Goal: Task Accomplishment & Management: Use online tool/utility

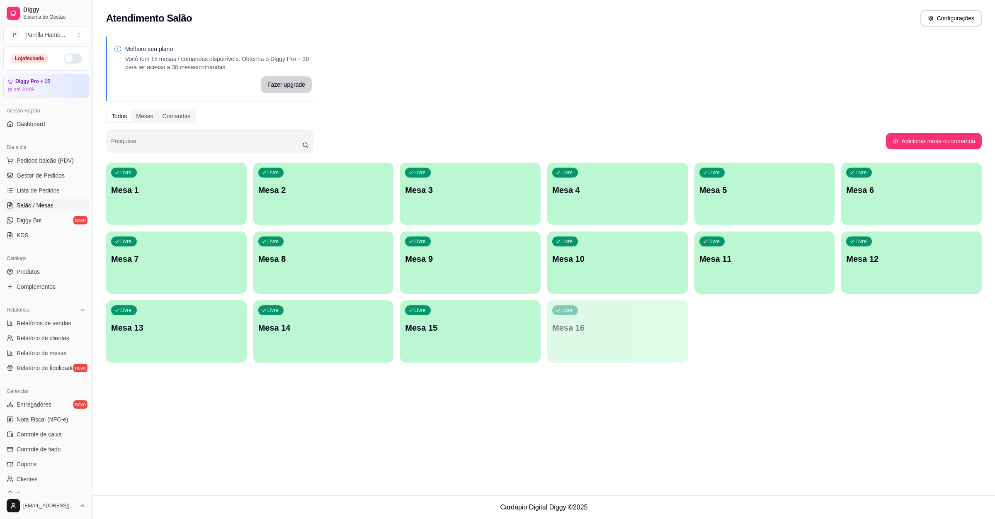
click at [75, 58] on div "Loja fechada" at bounding box center [46, 58] width 85 height 23
click at [70, 57] on button "button" at bounding box center [73, 58] width 18 height 10
click at [72, 159] on button "Pedidos balcão (PDV)" at bounding box center [46, 160] width 86 height 13
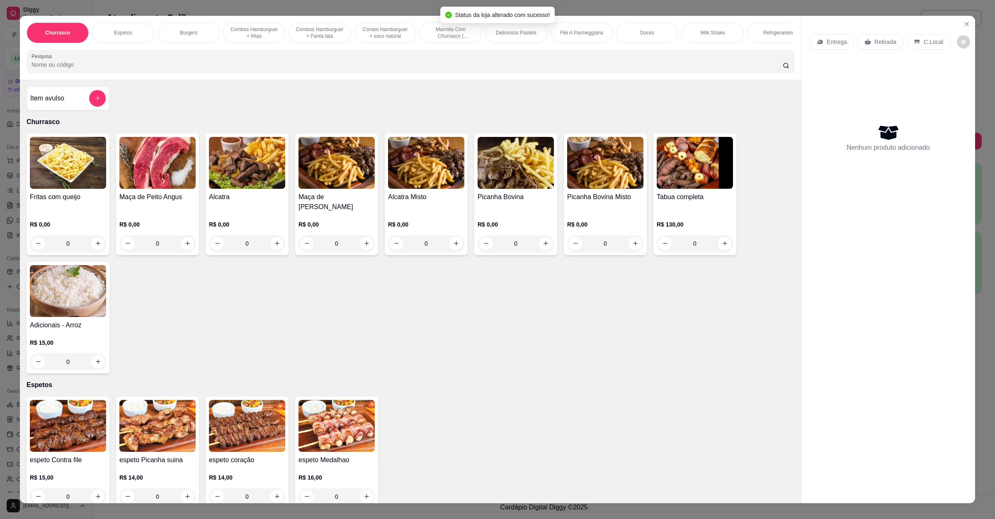
scroll to position [311, 0]
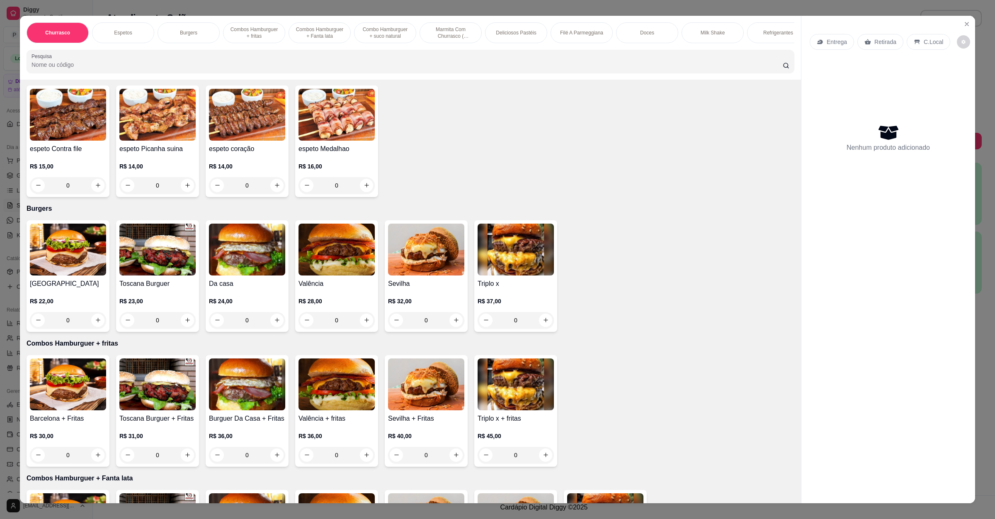
click at [217, 262] on img at bounding box center [247, 249] width 76 height 52
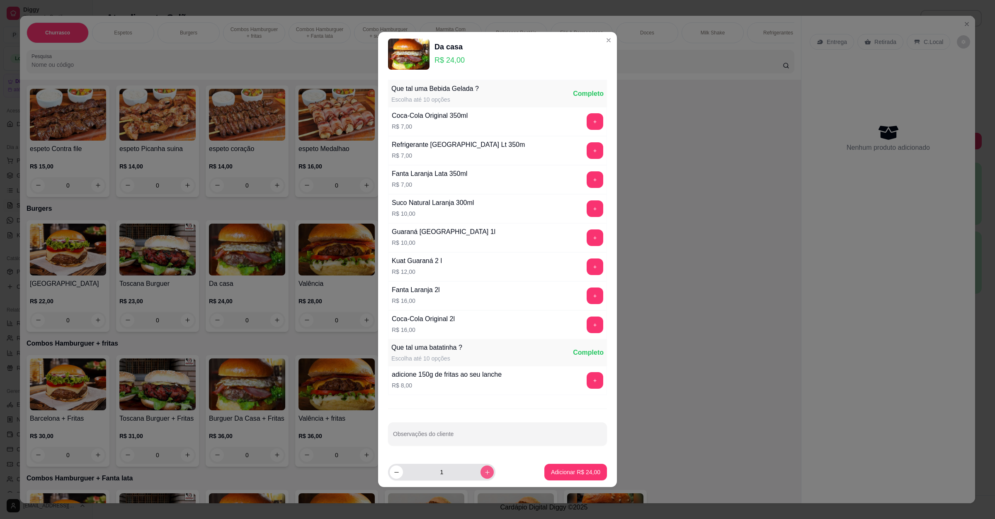
click at [481, 477] on button "increase-product-quantity" at bounding box center [487, 471] width 13 height 13
type input "2"
click at [558, 471] on p "Adicionar R$ 48,00" at bounding box center [575, 472] width 49 height 8
type input "2"
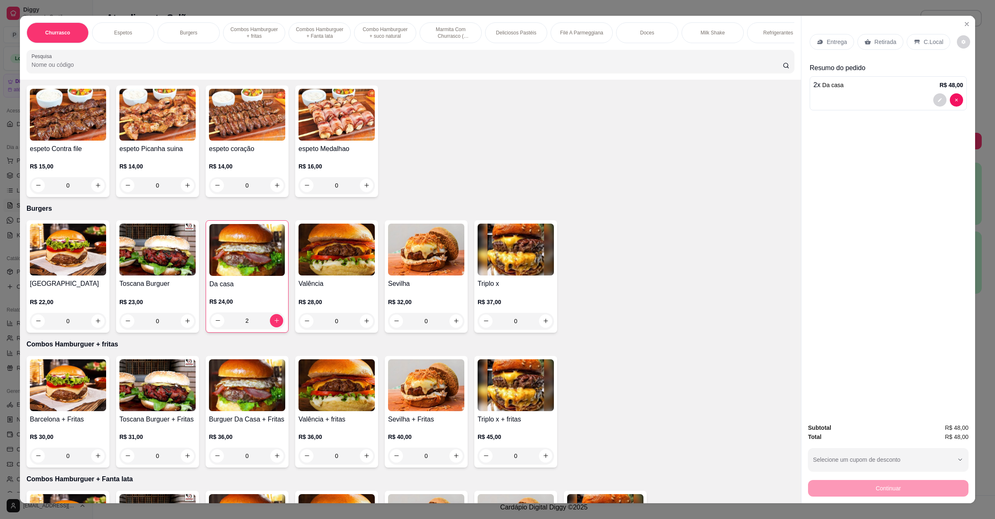
click at [883, 49] on div "Entrega Retirada C.Local" at bounding box center [888, 41] width 157 height 29
click at [883, 45] on p "Retirada" at bounding box center [885, 42] width 22 height 8
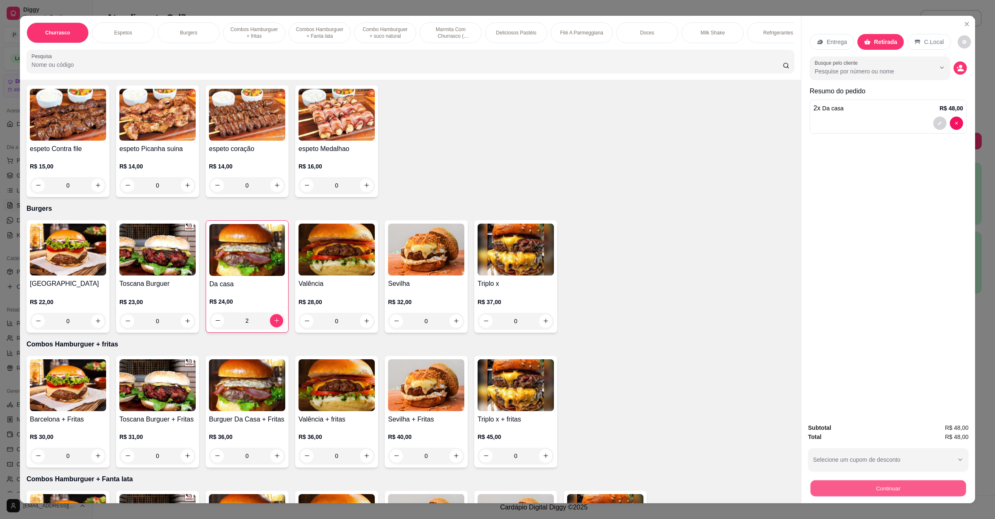
click at [835, 484] on button "Continuar" at bounding box center [888, 488] width 155 height 16
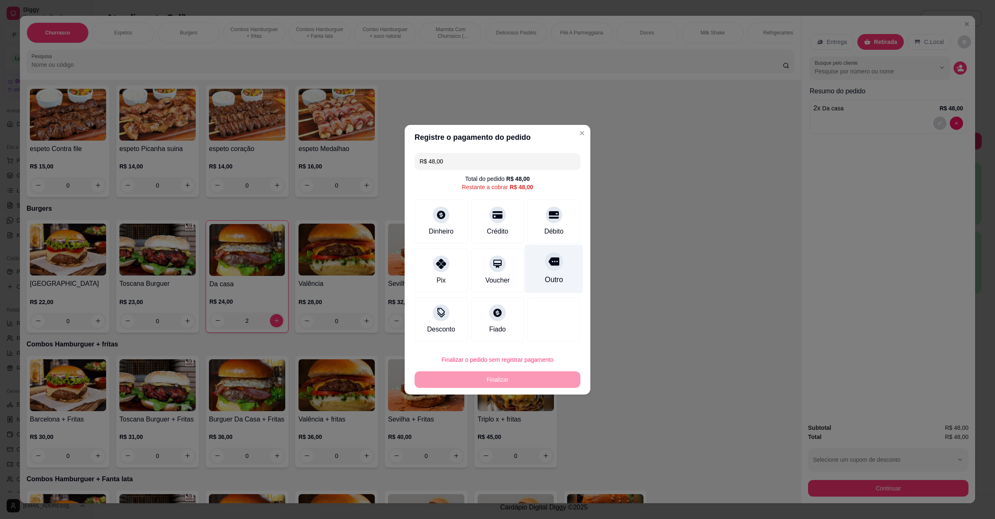
click at [551, 284] on div "Outro" at bounding box center [554, 279] width 18 height 11
type input "R$ 0,00"
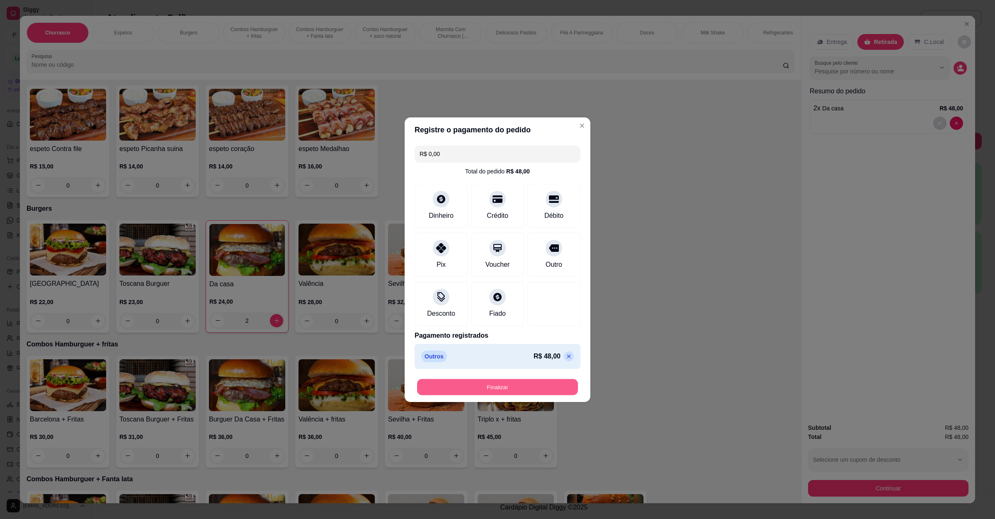
click at [476, 387] on button "Finalizar" at bounding box center [497, 387] width 161 height 16
type input "0"
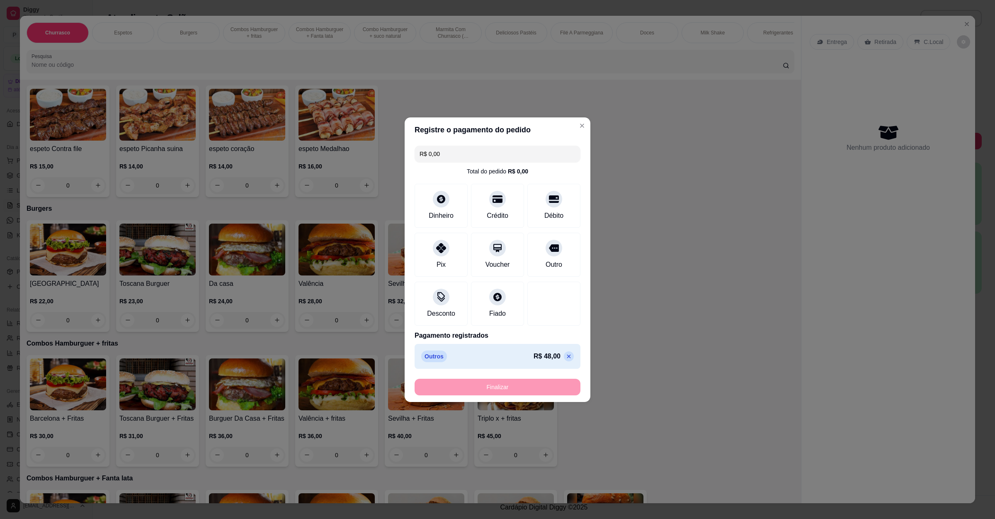
type input "-R$ 48,00"
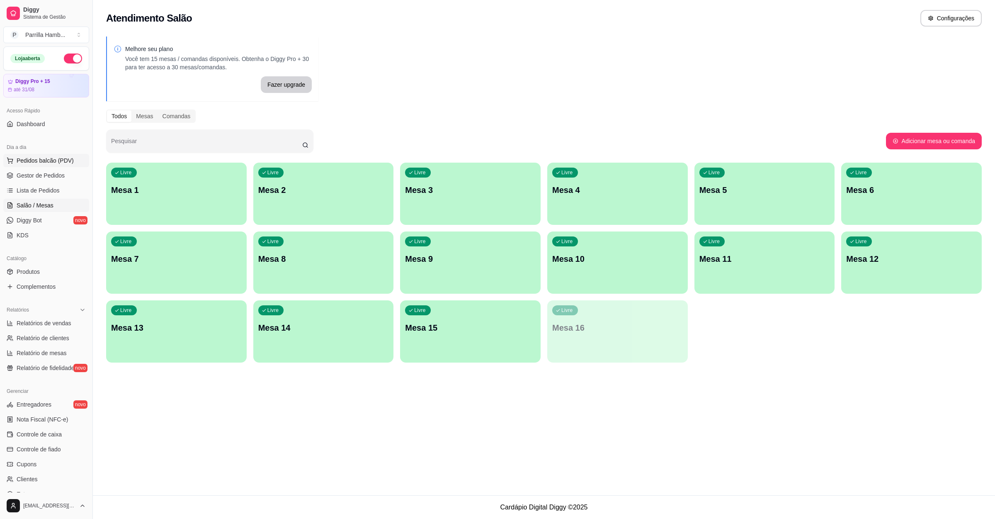
click at [49, 155] on button "Pedidos balcão (PDV)" at bounding box center [46, 160] width 86 height 13
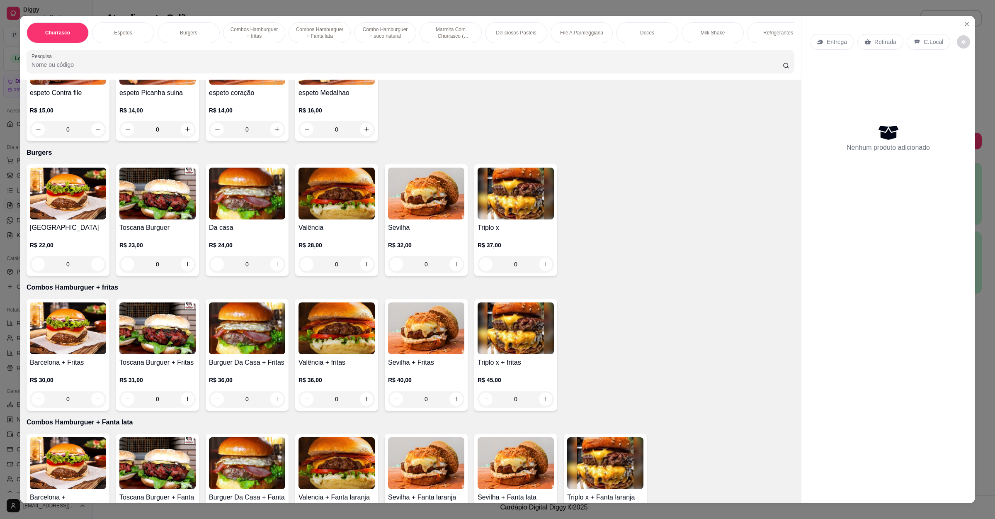
scroll to position [373, 0]
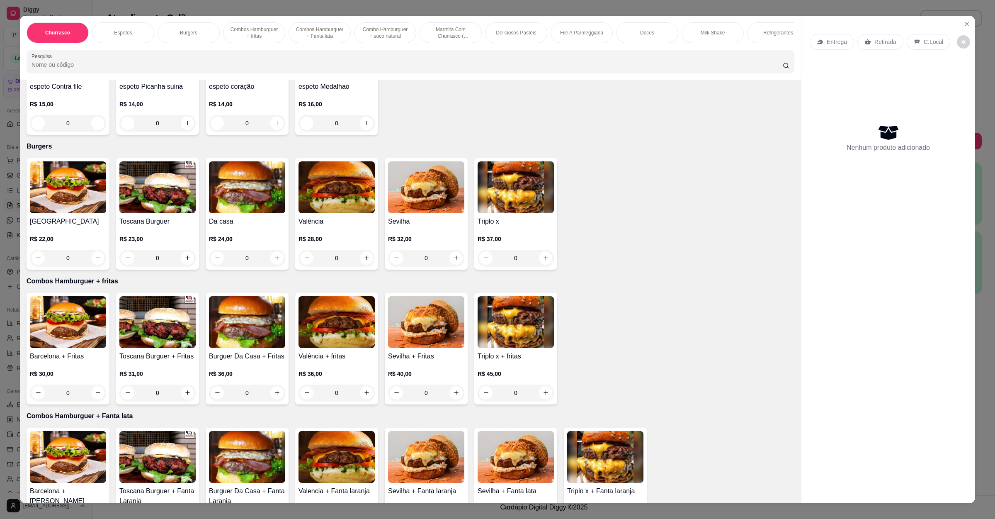
click at [243, 201] on img at bounding box center [247, 187] width 76 height 52
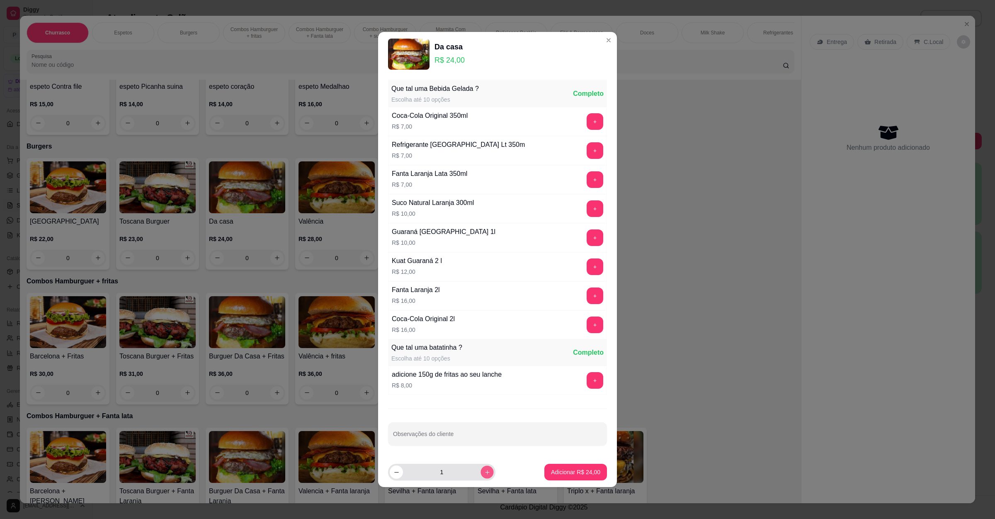
click at [484, 472] on icon "increase-product-quantity" at bounding box center [487, 472] width 6 height 6
type input "2"
click at [556, 472] on p "Adicionar R$ 48,00" at bounding box center [576, 472] width 48 height 8
type input "2"
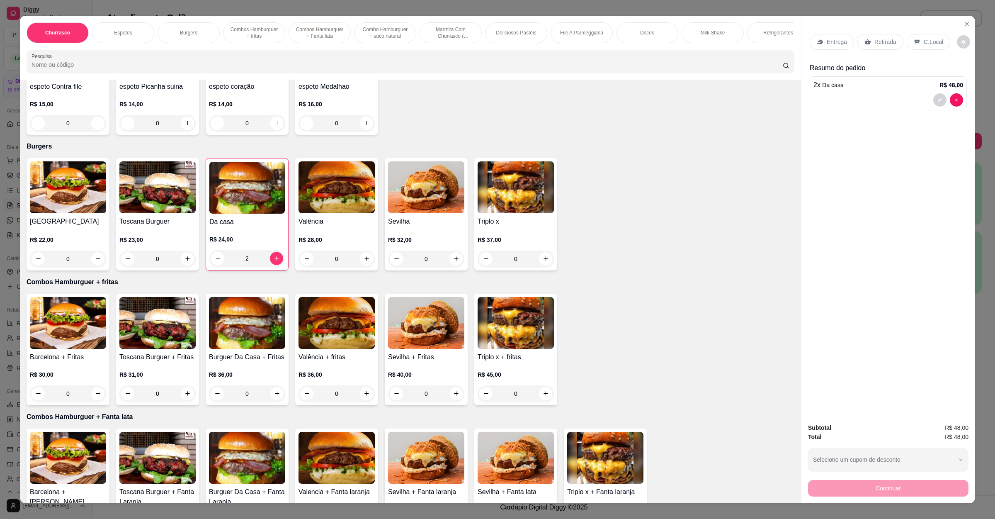
click at [874, 40] on p "Retirada" at bounding box center [885, 42] width 22 height 8
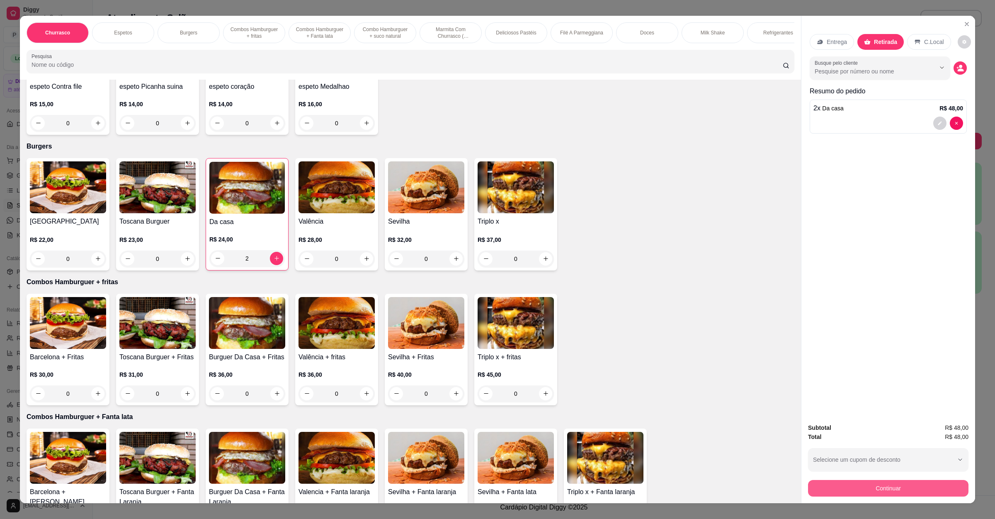
click at [908, 486] on button "Continuar" at bounding box center [888, 488] width 160 height 17
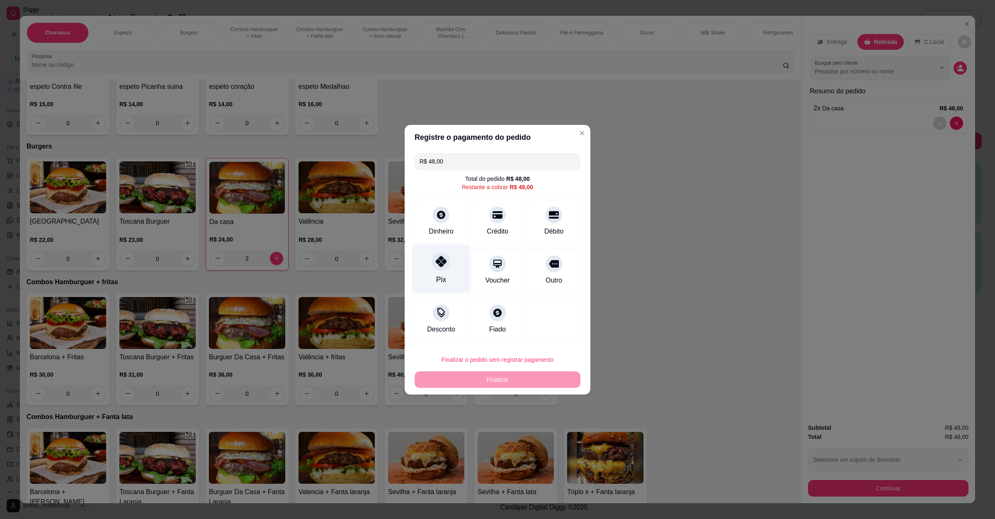
click at [442, 252] on div "Pix" at bounding box center [441, 268] width 58 height 49
type input "R$ 0,00"
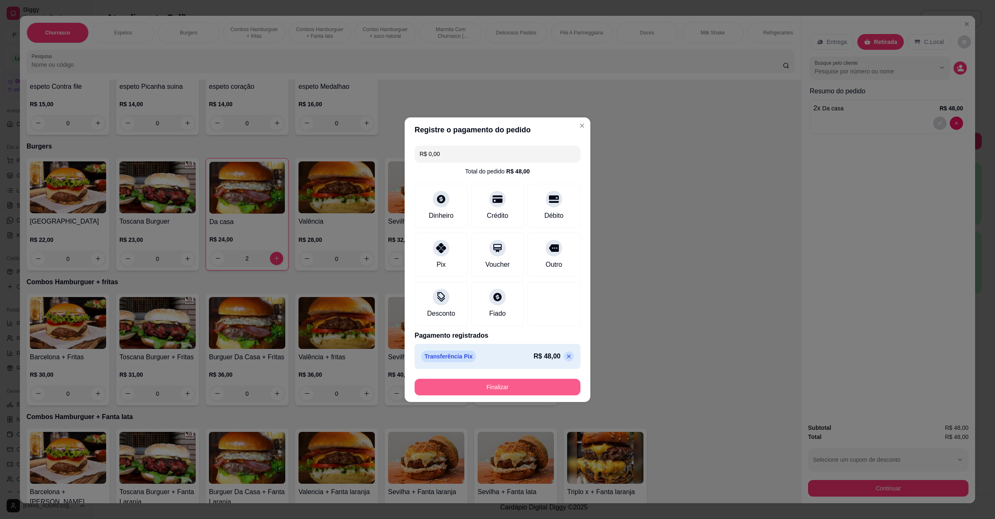
click at [498, 388] on button "Finalizar" at bounding box center [498, 387] width 166 height 17
type input "0"
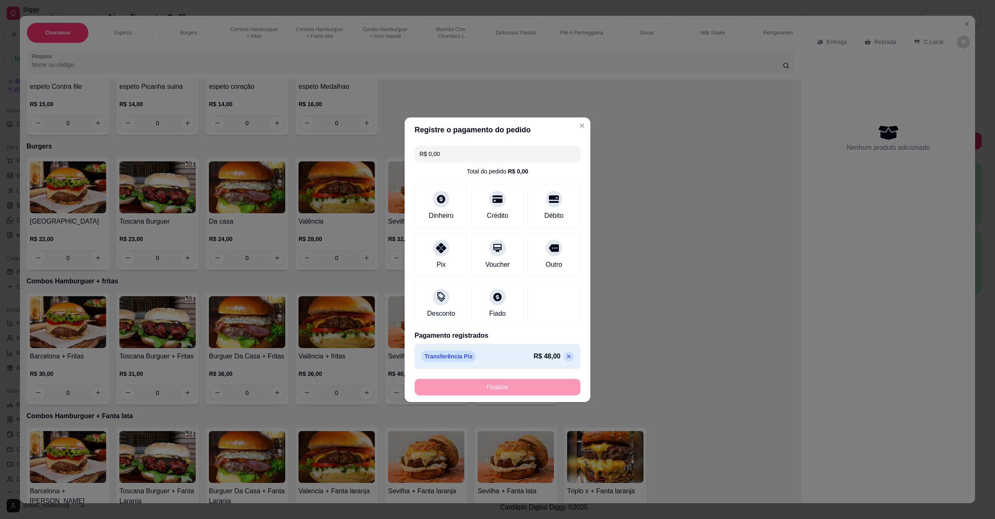
type input "-R$ 48,00"
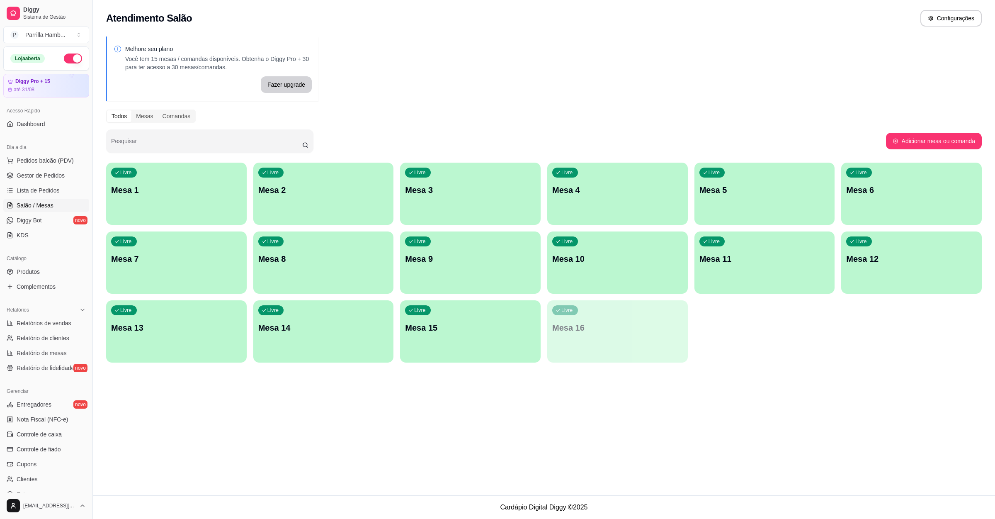
click at [164, 518] on footer "Cardápio Digital Diggy © 2025" at bounding box center [544, 507] width 902 height 24
click at [56, 151] on div "Dia a dia" at bounding box center [46, 147] width 86 height 13
click at [50, 163] on span "Pedidos balcão (PDV)" at bounding box center [45, 160] width 57 height 8
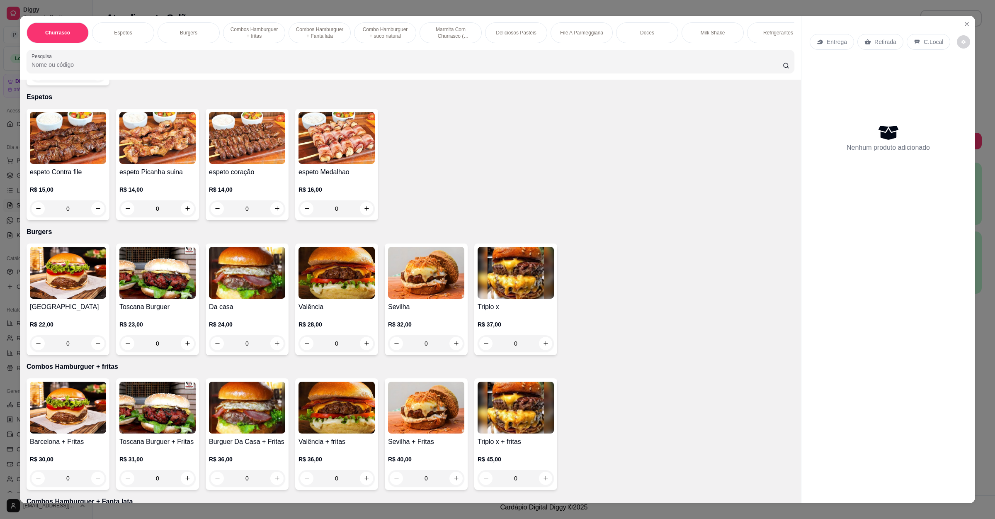
scroll to position [311, 0]
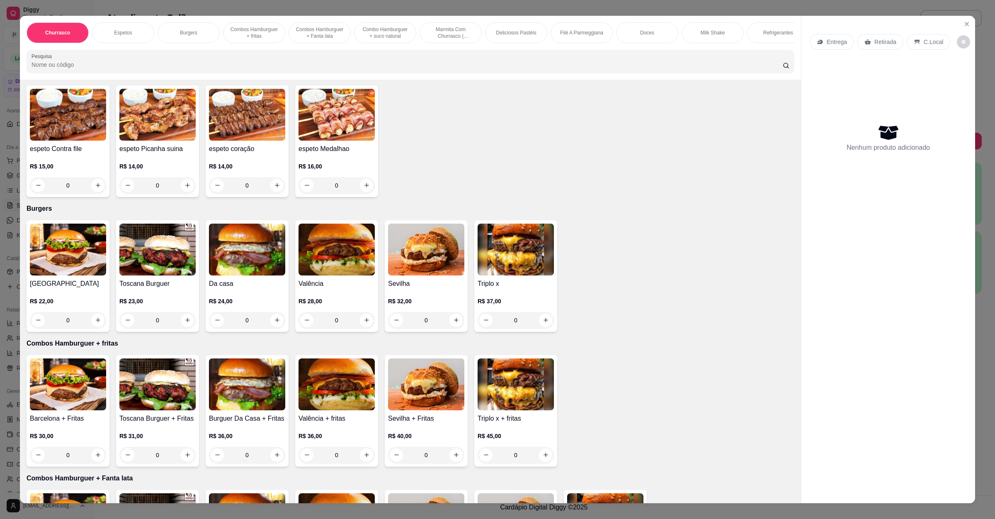
click at [323, 277] on div "Valência R$ 28,00 0" at bounding box center [336, 276] width 83 height 112
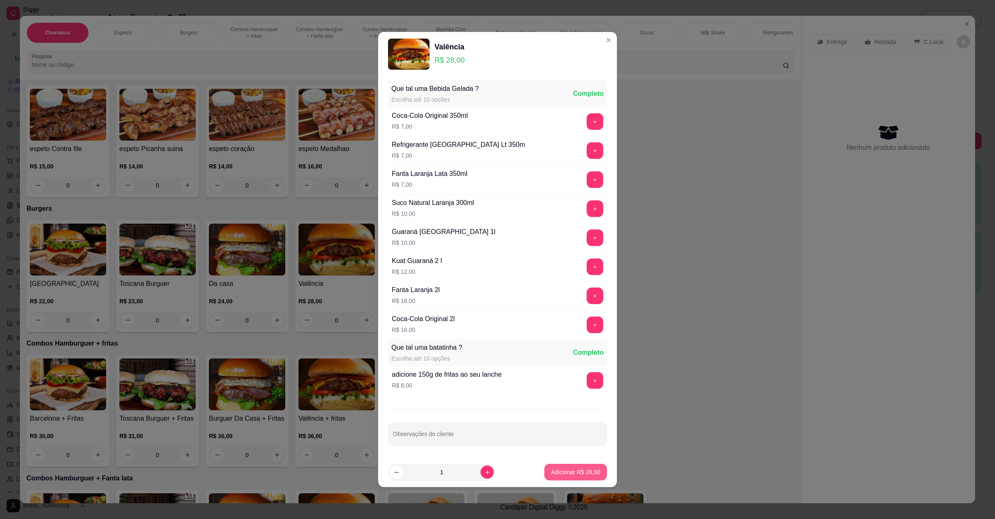
click at [551, 472] on p "Adicionar R$ 28,00" at bounding box center [575, 472] width 49 height 8
type input "1"
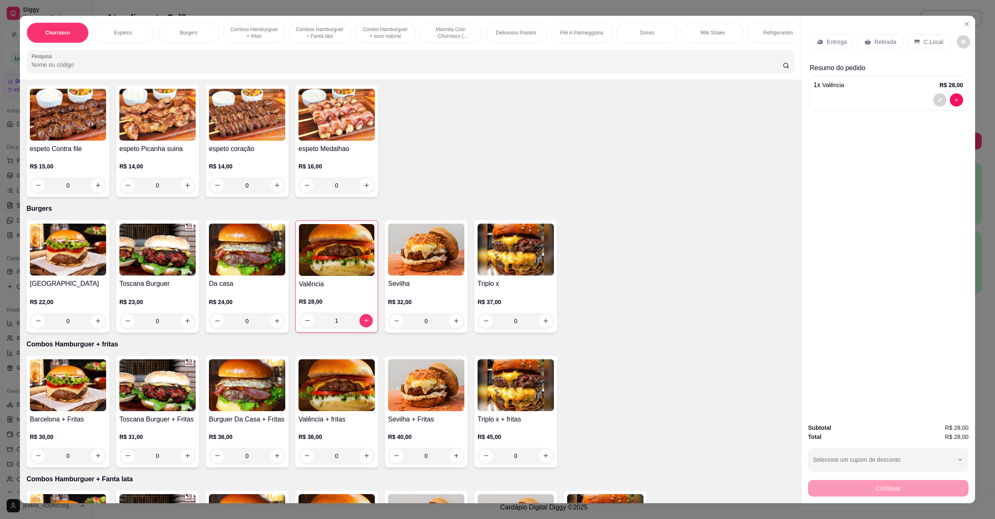
click at [834, 38] on p "Entrega" at bounding box center [837, 42] width 20 height 8
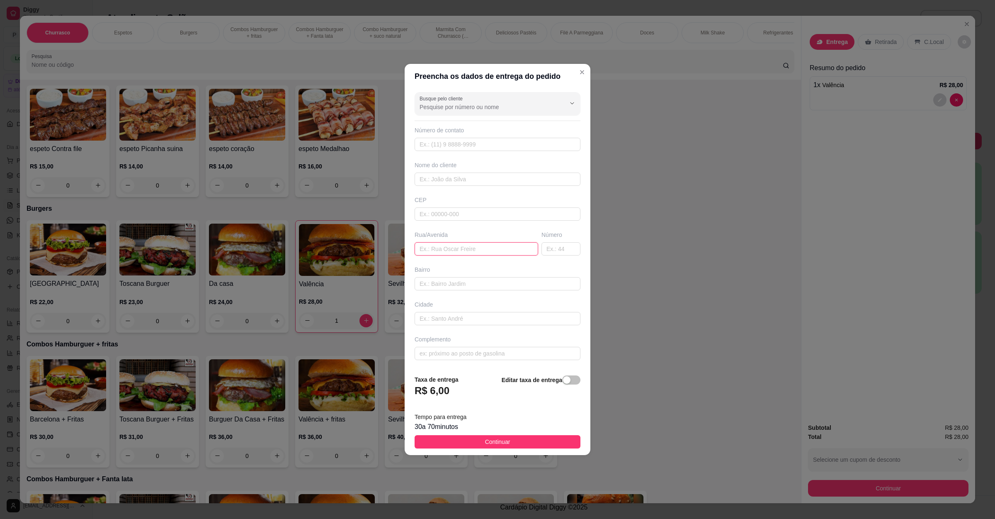
click at [456, 255] on input "text" at bounding box center [477, 248] width 124 height 13
paste input "[STREET_ADDRESS][PERSON_NAME]"
type input "[STREET_ADDRESS][PERSON_NAME]"
click at [519, 448] on button "Continuar" at bounding box center [498, 441] width 166 height 13
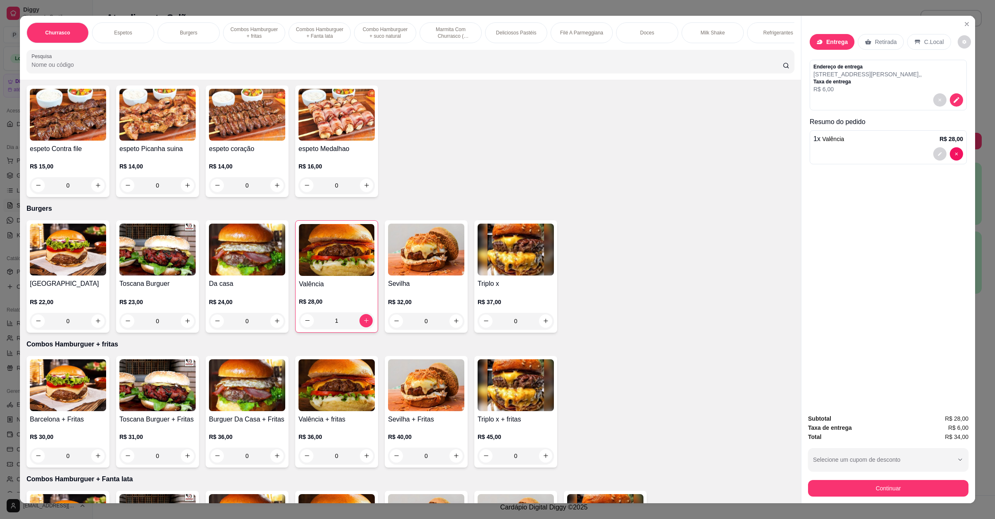
scroll to position [11, 0]
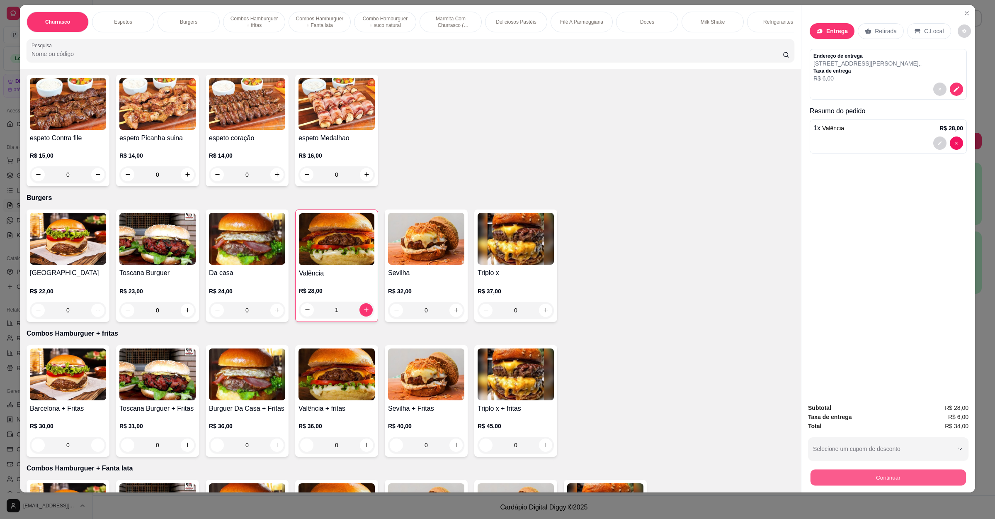
click at [890, 477] on button "Continuar" at bounding box center [888, 477] width 155 height 16
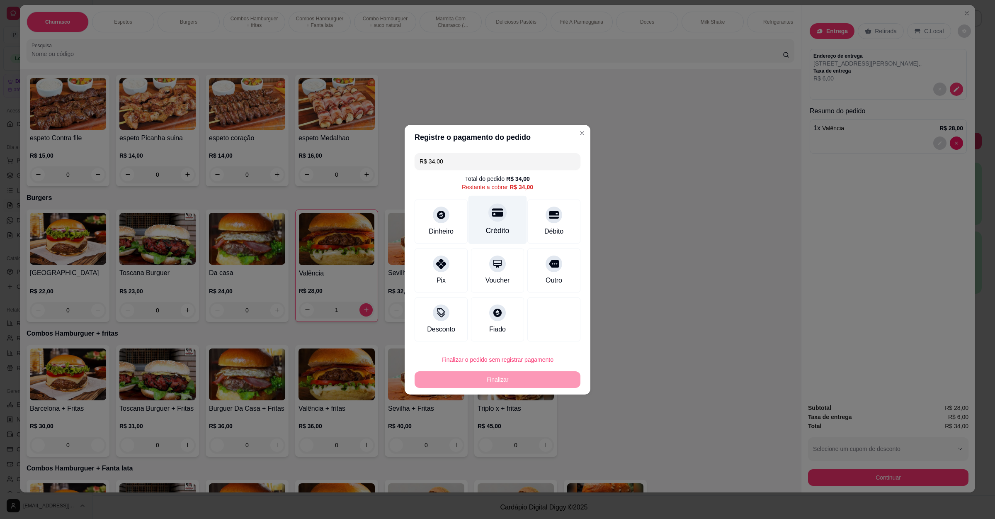
click at [483, 223] on div "Crédito" at bounding box center [497, 219] width 58 height 49
type input "R$ 0,00"
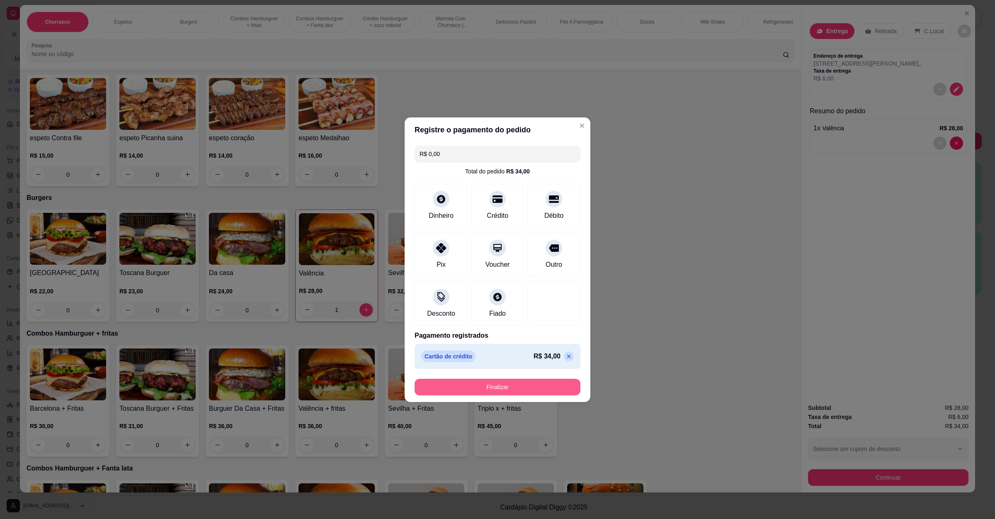
click at [502, 379] on button "Finalizar" at bounding box center [498, 387] width 166 height 17
click at [504, 383] on button "Finalizar" at bounding box center [498, 387] width 166 height 17
type input "0"
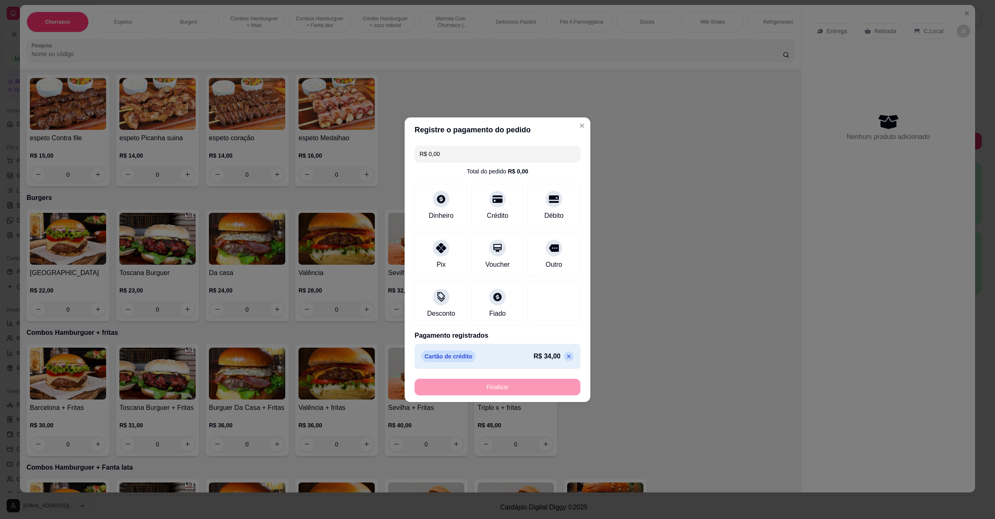
type input "-R$ 34,00"
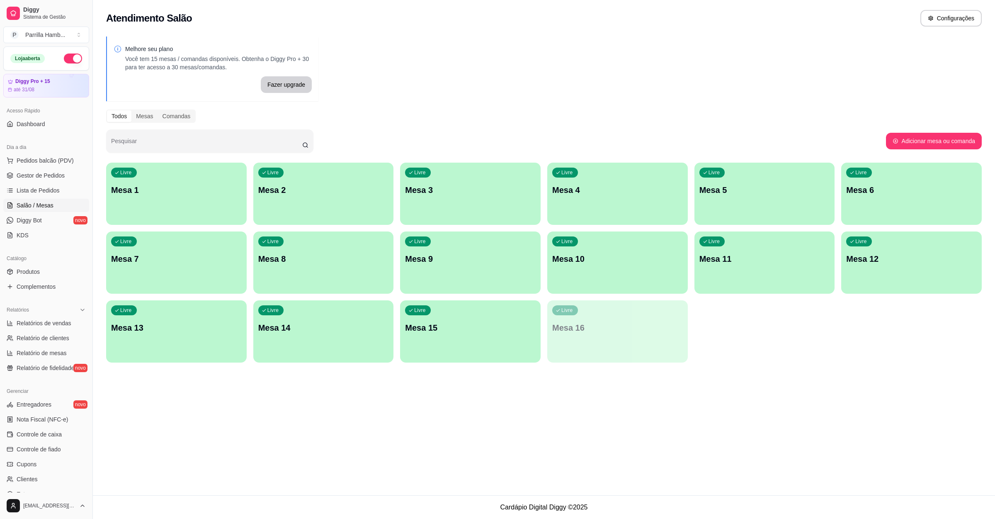
click at [185, 257] on p "Mesa 7" at bounding box center [176, 259] width 131 height 12
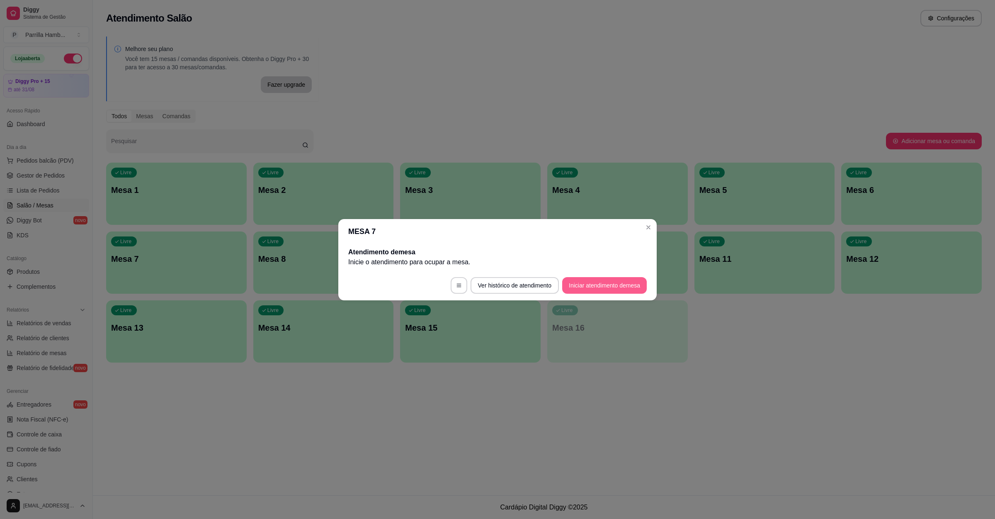
click at [608, 287] on button "Iniciar atendimento de mesa" at bounding box center [604, 285] width 85 height 17
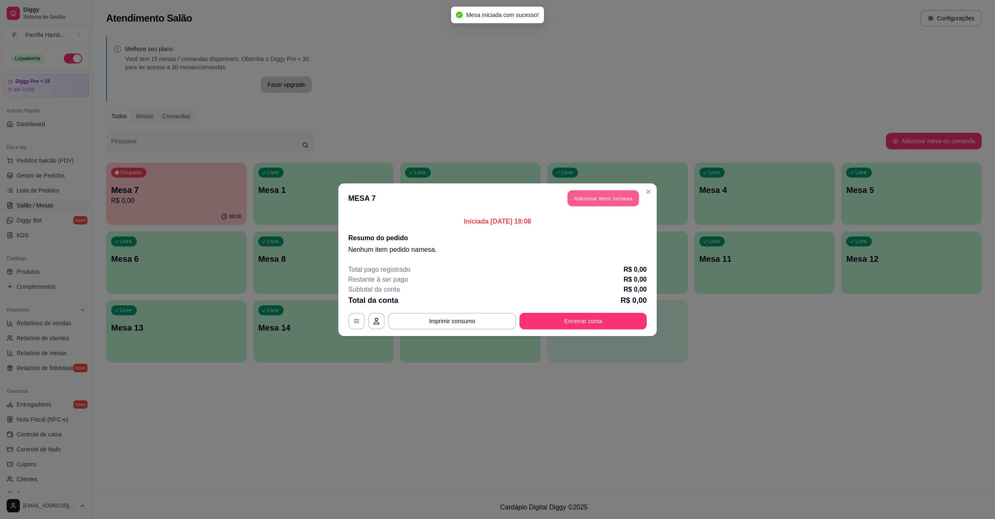
click at [610, 206] on button "Adicionar itens na mesa" at bounding box center [603, 198] width 71 height 16
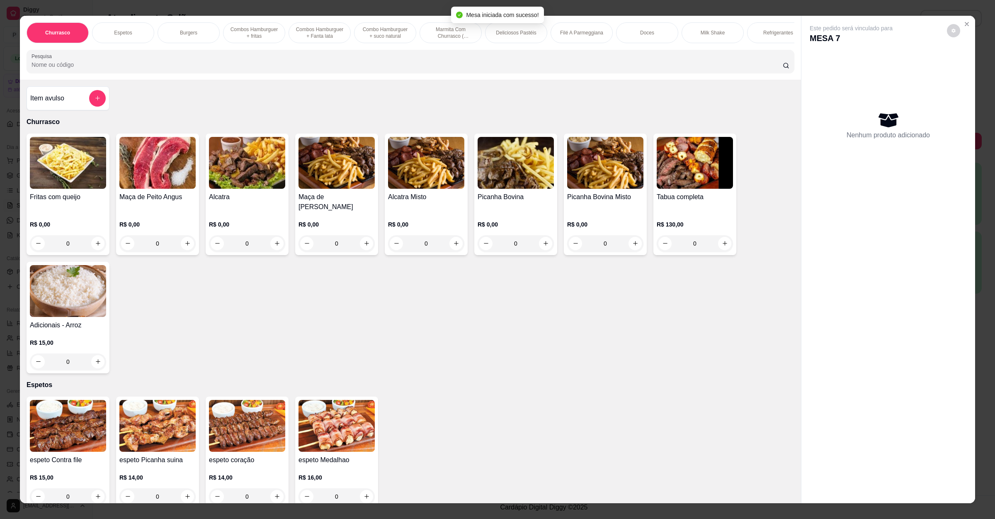
click at [357, 69] on input "Pesquisa" at bounding box center [407, 65] width 751 height 8
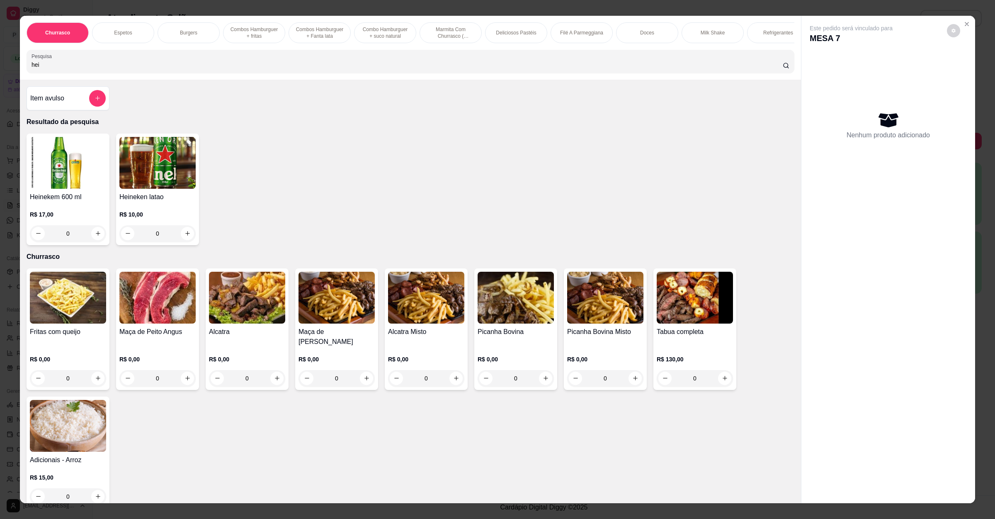
type input "hei"
click at [39, 189] on img at bounding box center [68, 163] width 76 height 52
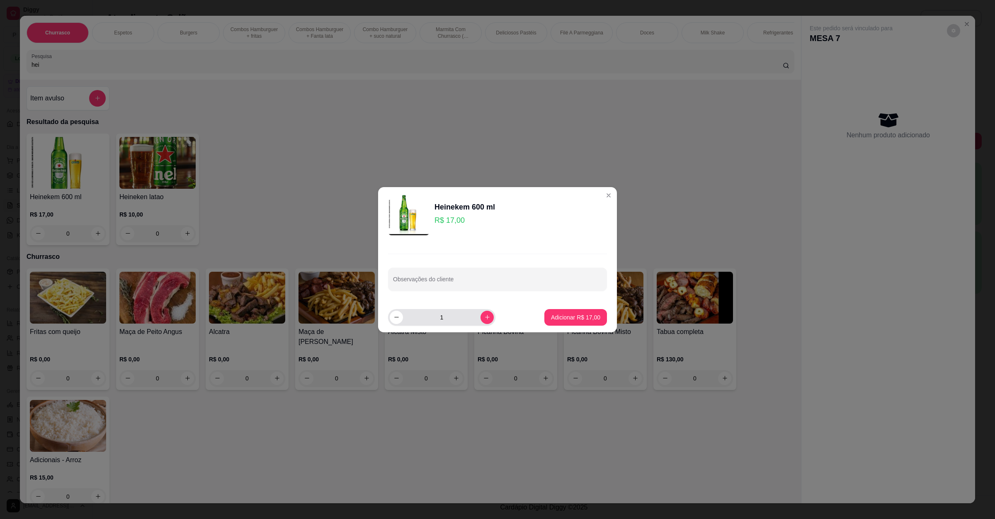
click at [482, 311] on button "increase-product-quantity" at bounding box center [487, 317] width 13 height 13
type input "2"
click at [584, 310] on button "Adicionar R$ 34,00" at bounding box center [575, 317] width 63 height 17
type input "2"
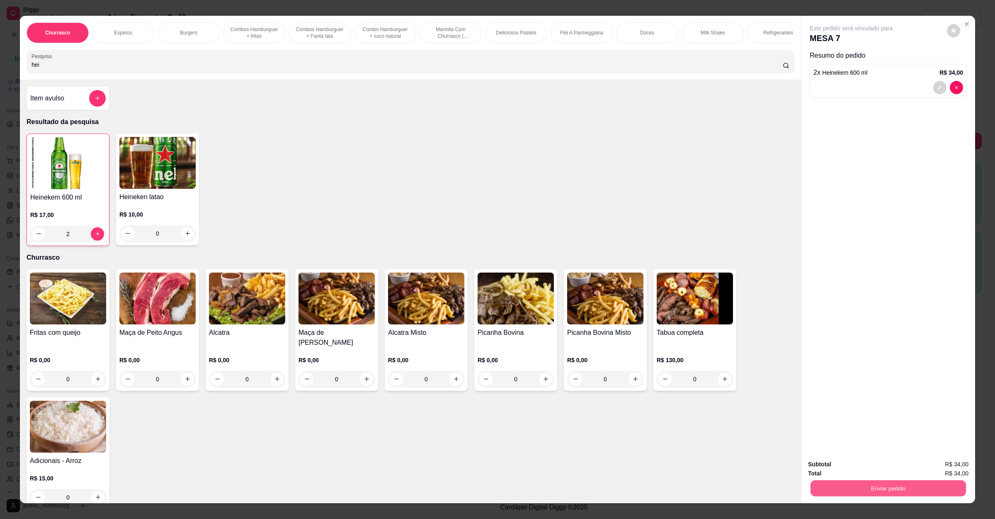
click at [905, 487] on button "Enviar pedido" at bounding box center [888, 488] width 155 height 16
click at [862, 468] on button "Não registrar e enviar pedido" at bounding box center [859, 468] width 86 height 16
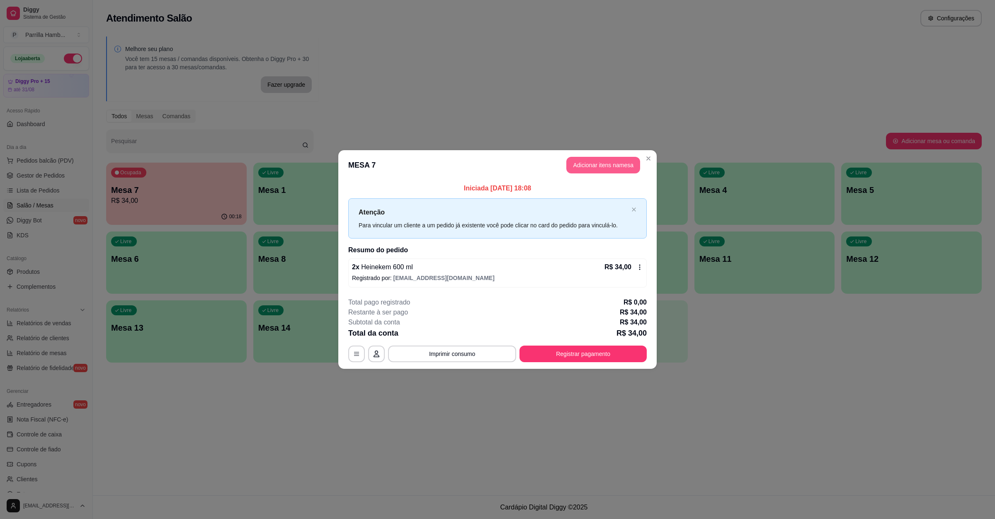
click at [596, 159] on button "Adicionar itens na mesa" at bounding box center [603, 165] width 74 height 17
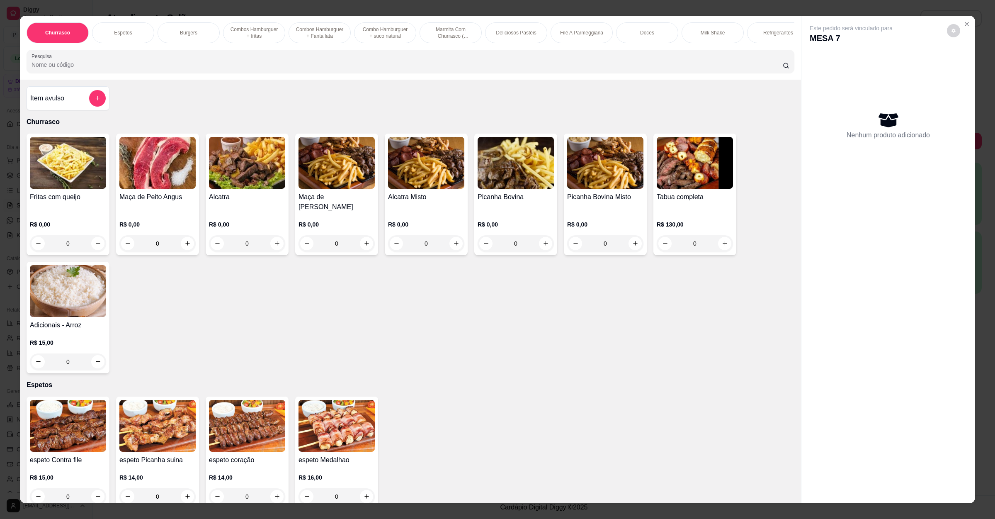
scroll to position [311, 0]
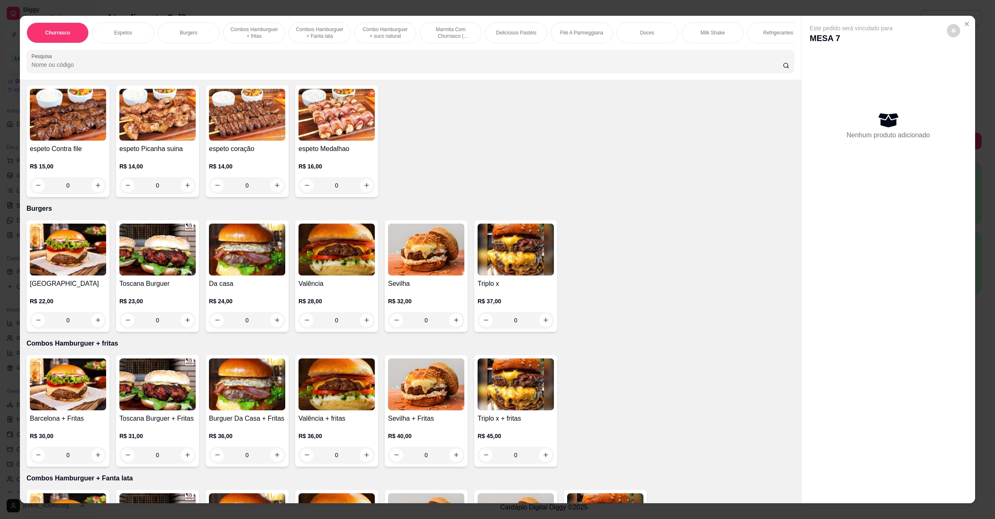
click at [432, 257] on img at bounding box center [426, 249] width 76 height 52
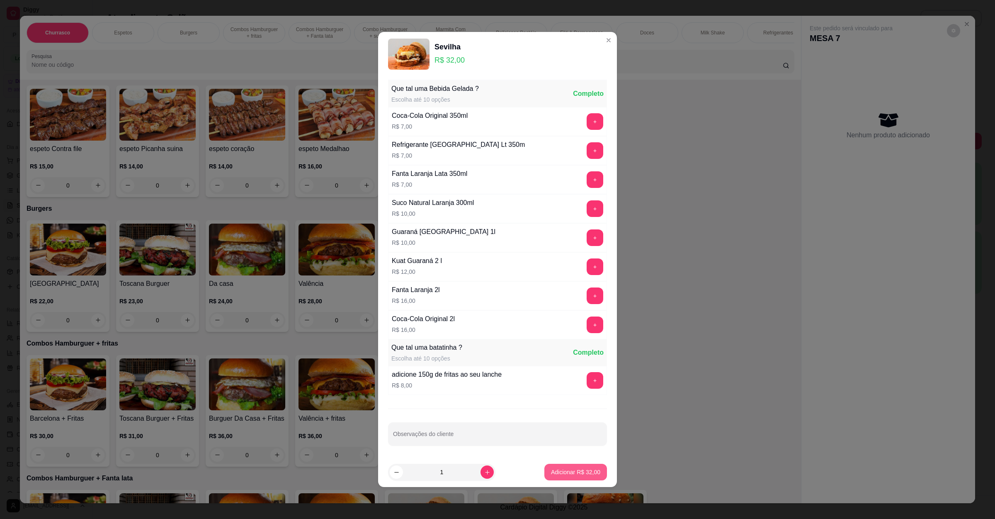
click at [573, 474] on p "Adicionar R$ 32,00" at bounding box center [575, 472] width 49 height 8
type input "1"
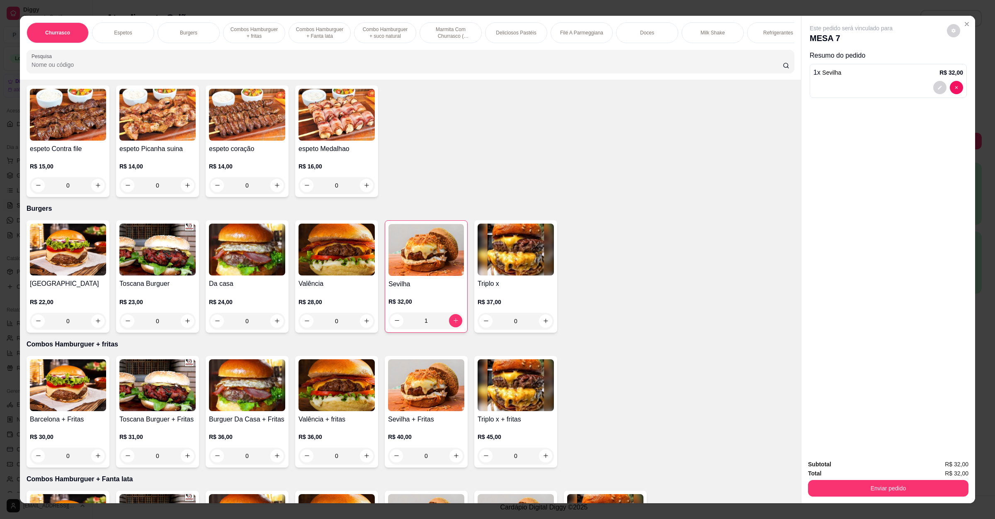
click at [341, 402] on img at bounding box center [337, 385] width 76 height 52
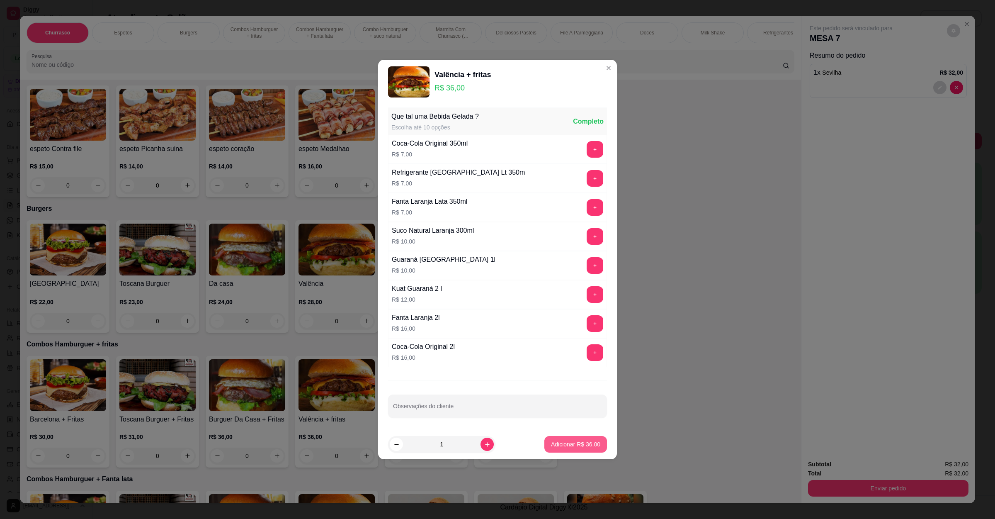
click at [560, 450] on button "Adicionar R$ 36,00" at bounding box center [575, 444] width 63 height 17
type input "1"
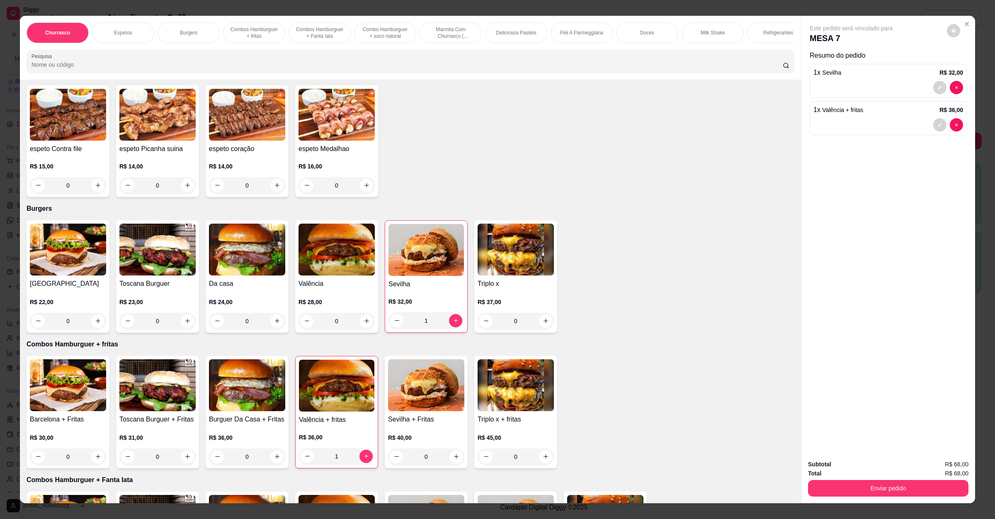
click at [268, 69] on input "Pesquisa" at bounding box center [407, 65] width 751 height 8
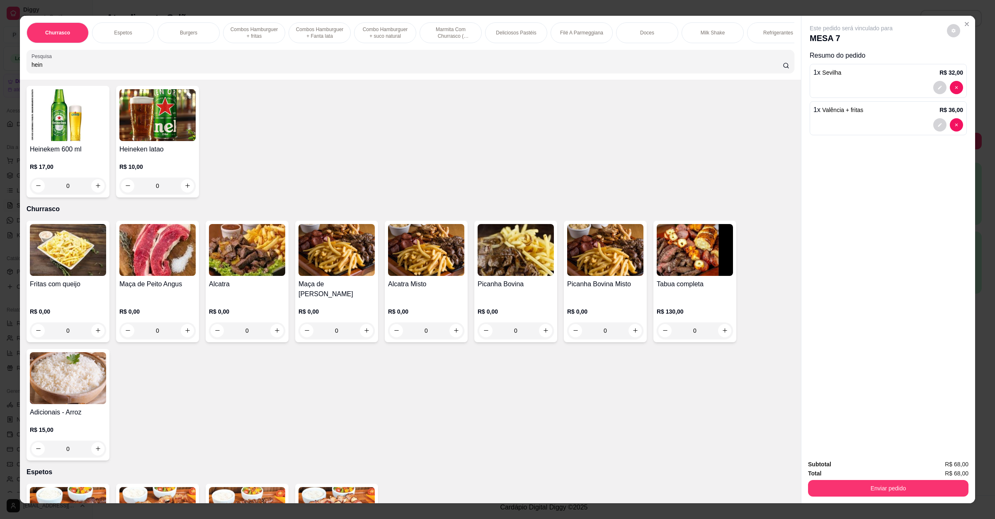
scroll to position [0, 0]
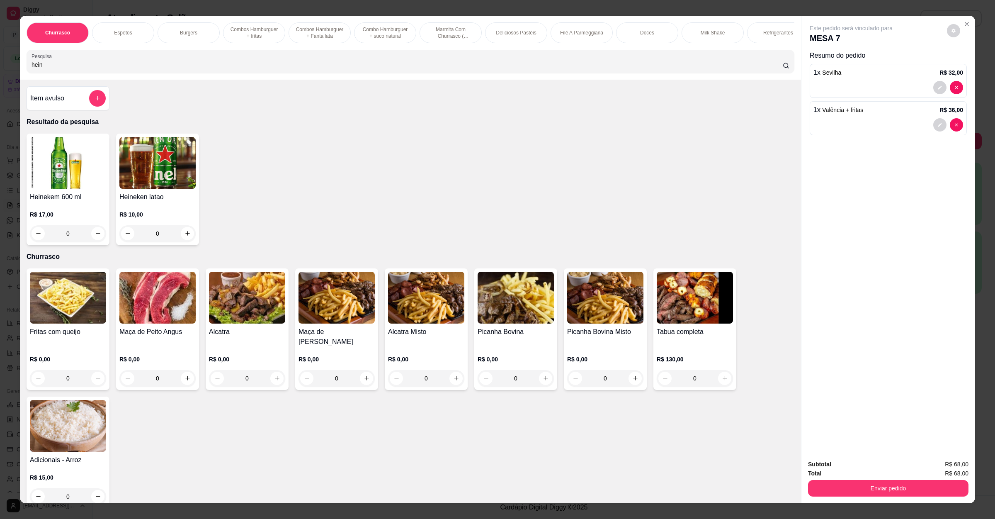
type input "hein"
click at [67, 173] on img at bounding box center [68, 163] width 76 height 52
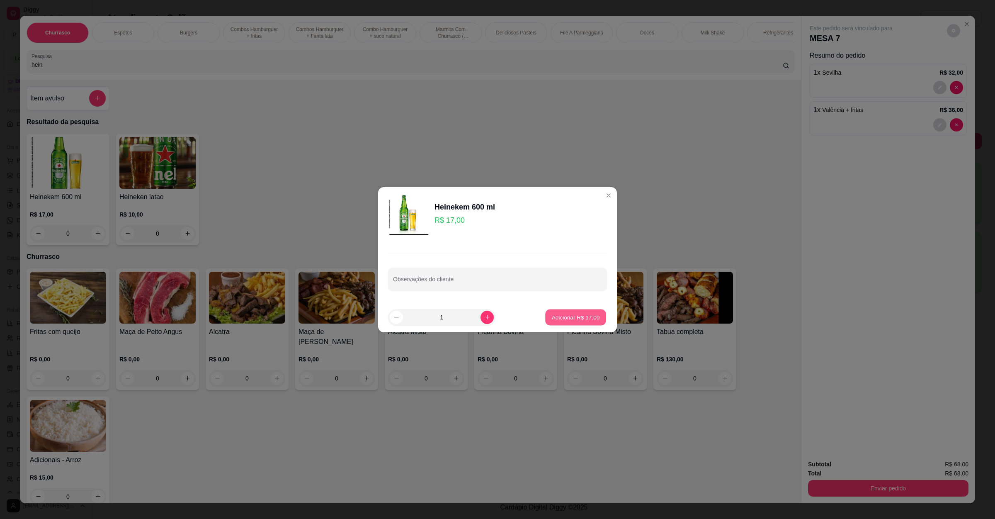
click at [582, 318] on p "Adicionar R$ 17,00" at bounding box center [576, 317] width 48 height 8
type input "1"
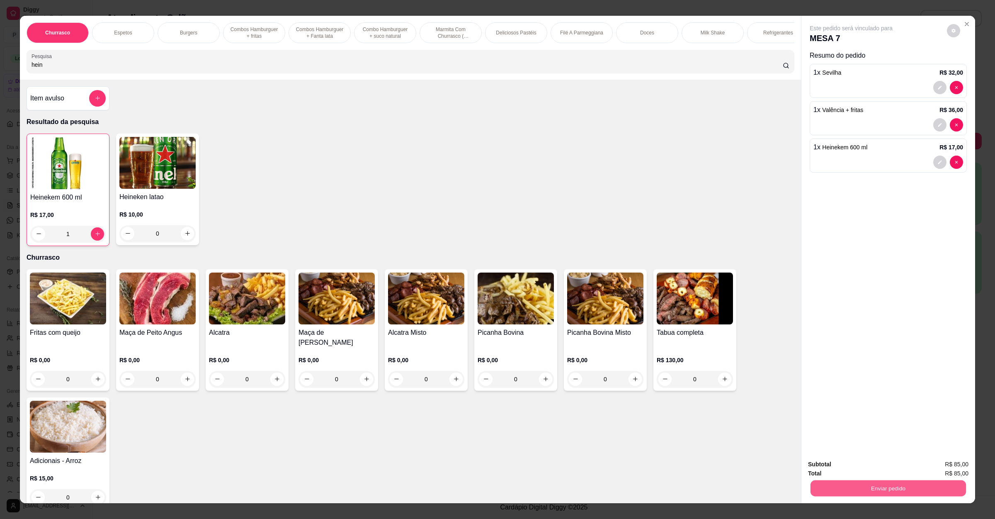
click at [853, 493] on button "Enviar pedido" at bounding box center [888, 488] width 155 height 16
click at [860, 464] on button "Não registrar e enviar pedido" at bounding box center [859, 468] width 86 height 16
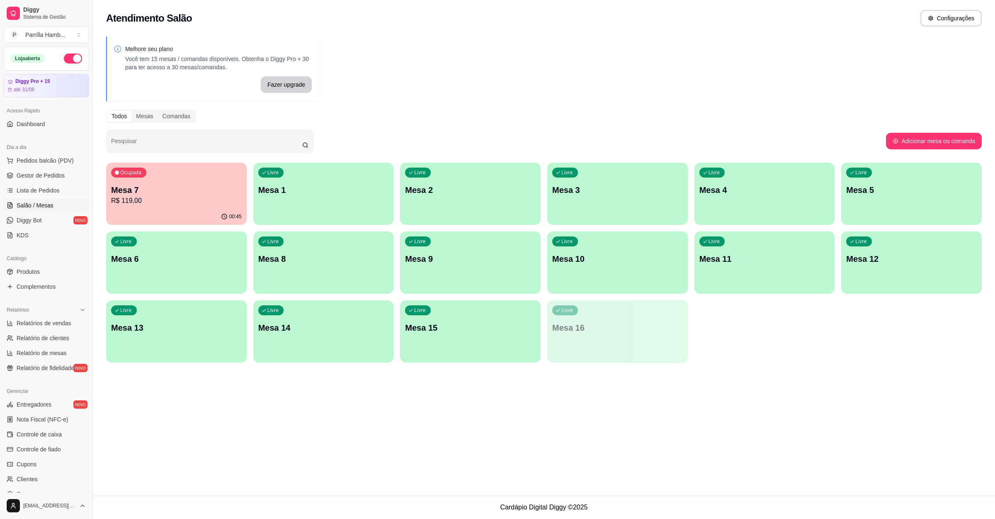
click at [468, 266] on div "Livre Mesa 9" at bounding box center [470, 257] width 141 height 52
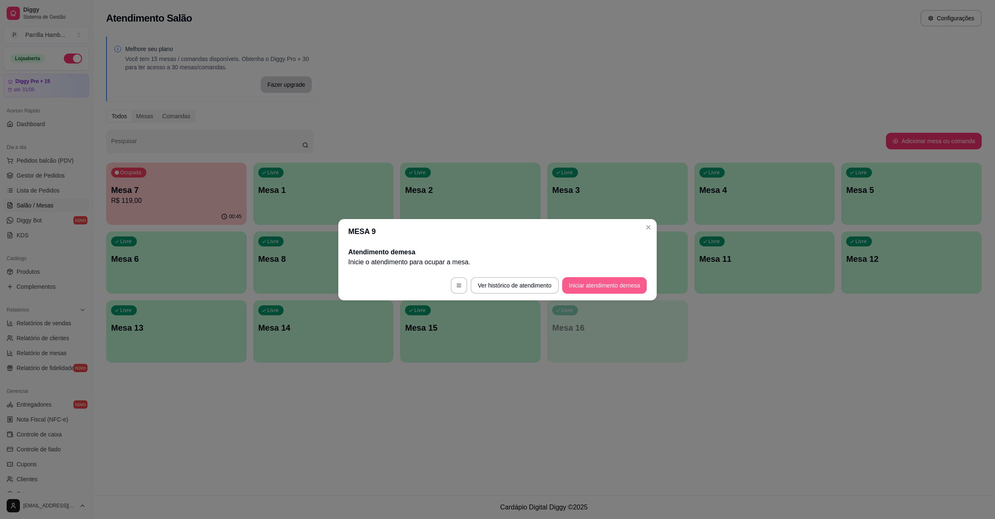
click at [569, 287] on button "Iniciar atendimento de mesa" at bounding box center [604, 285] width 85 height 17
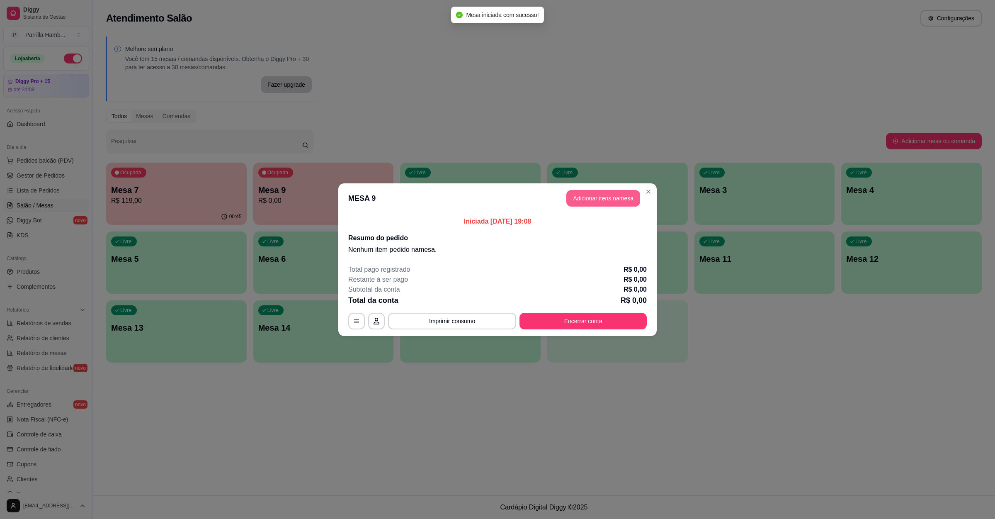
click at [614, 190] on button "Adicionar itens na mesa" at bounding box center [603, 198] width 74 height 17
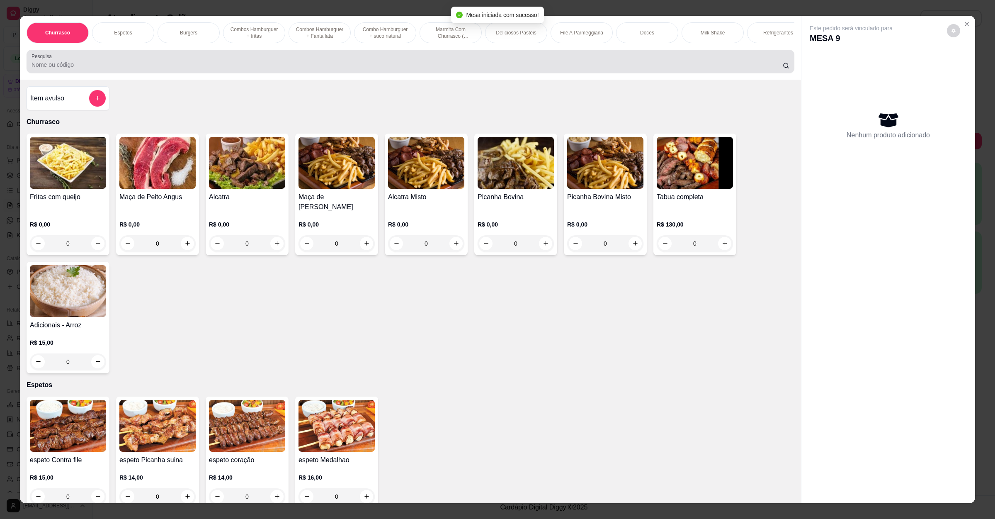
click at [250, 69] on input "Pesquisa" at bounding box center [407, 65] width 751 height 8
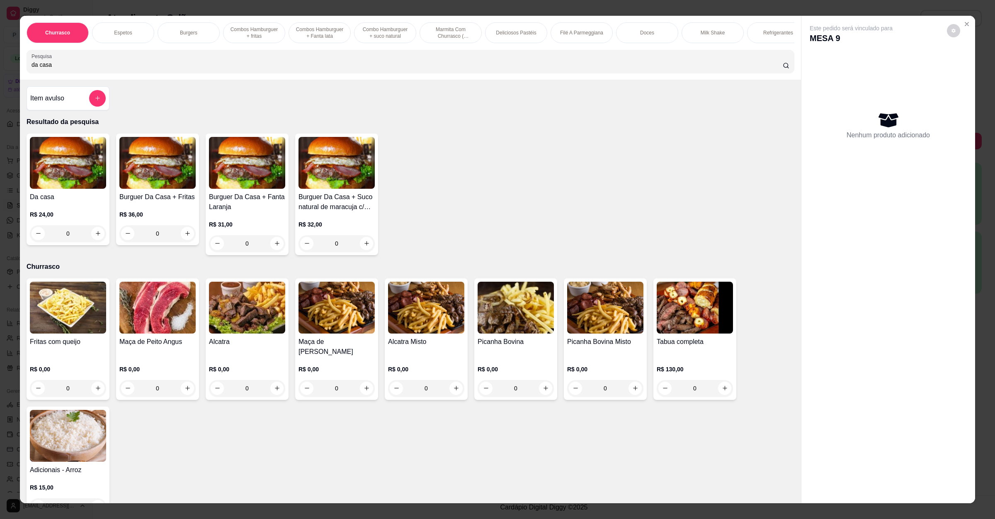
type input "da casa"
click at [94, 242] on div "0" at bounding box center [68, 233] width 76 height 17
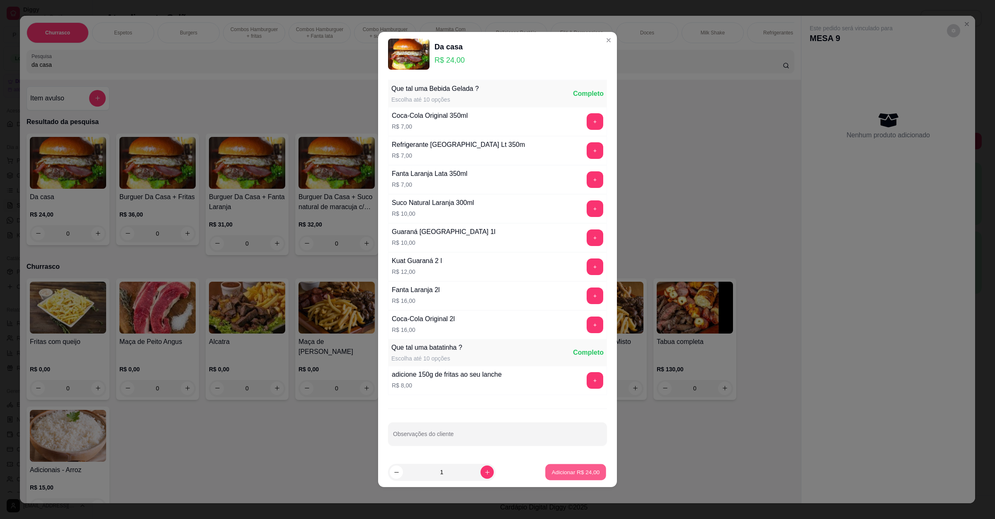
click at [558, 470] on p "Adicionar R$ 24,00" at bounding box center [576, 472] width 48 height 8
type input "1"
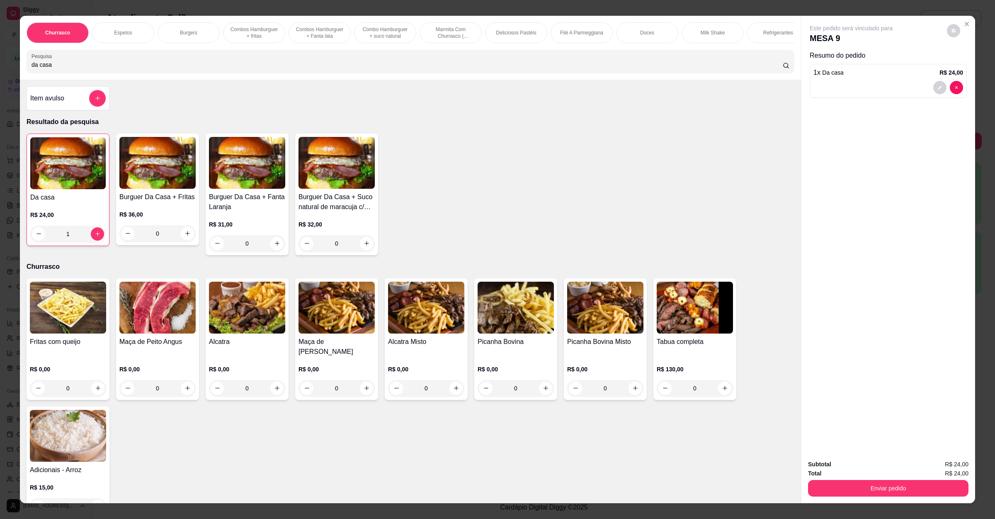
click at [87, 242] on div "1" at bounding box center [67, 234] width 75 height 17
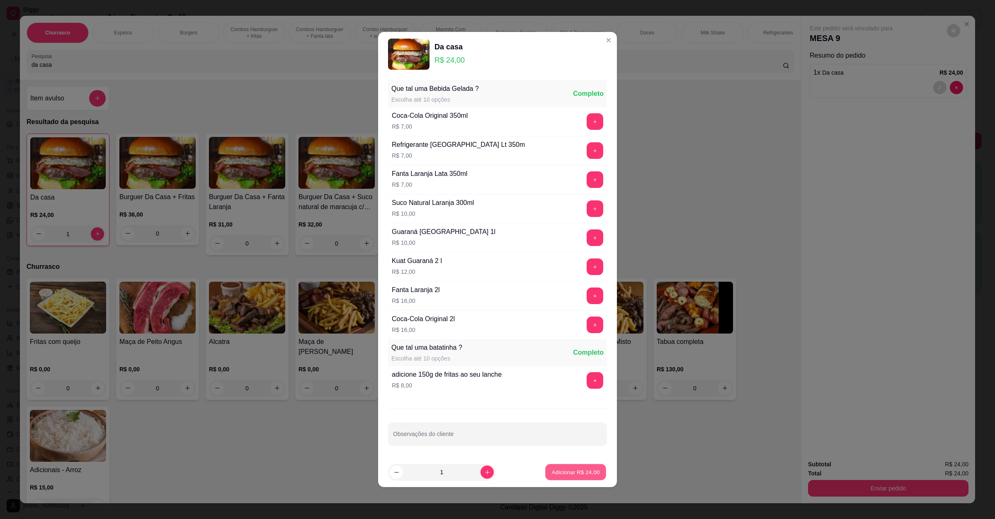
click at [585, 476] on p "Adicionar R$ 24,00" at bounding box center [576, 472] width 48 height 8
type input "2"
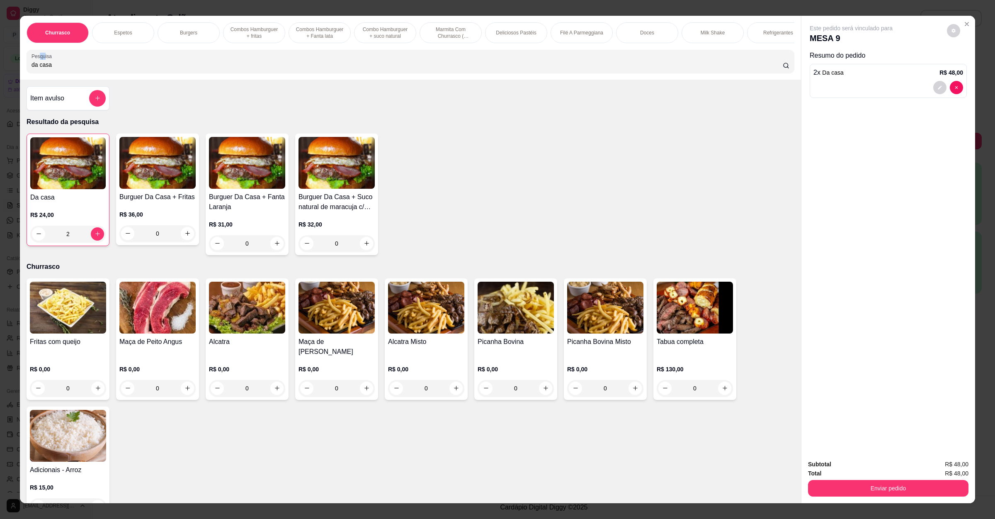
drag, startPoint x: 56, startPoint y: 67, endPoint x: 0, endPoint y: 56, distance: 57.5
click at [0, 56] on div "Churrasco Espetos Burgers Combos Hamburguer + fritas Combos Hamburguer + Fanta …" at bounding box center [497, 259] width 995 height 519
drag, startPoint x: 107, startPoint y: 72, endPoint x: 0, endPoint y: 78, distance: 107.1
click at [0, 76] on div "Churrasco Espetos Burgers Combos Hamburguer + fritas Combos Hamburguer + Fanta …" at bounding box center [497, 259] width 995 height 519
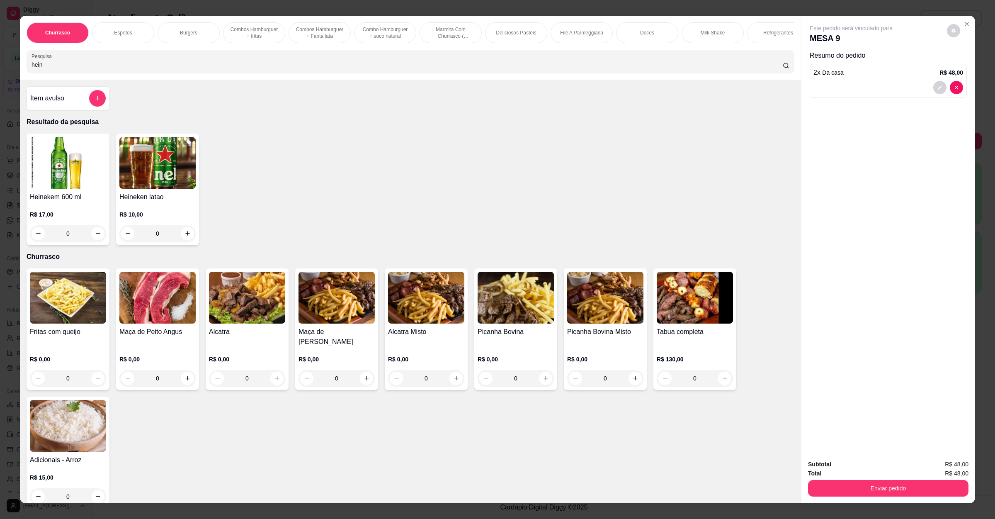
type input "hein"
click at [95, 236] on icon "increase-product-quantity" at bounding box center [98, 233] width 6 height 6
type input "1"
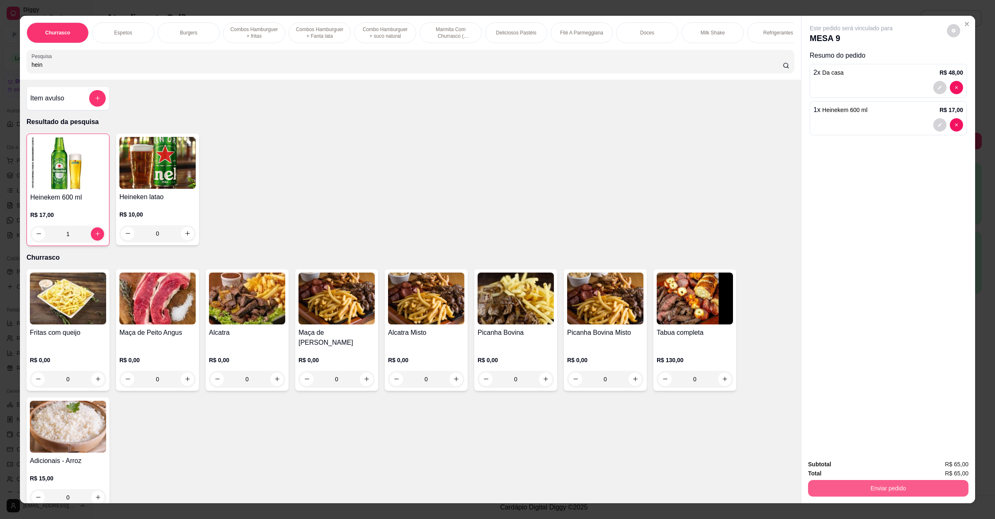
click at [874, 493] on button "Enviar pedido" at bounding box center [888, 488] width 160 height 17
click at [879, 467] on button "Não registrar e enviar pedido" at bounding box center [860, 467] width 84 height 15
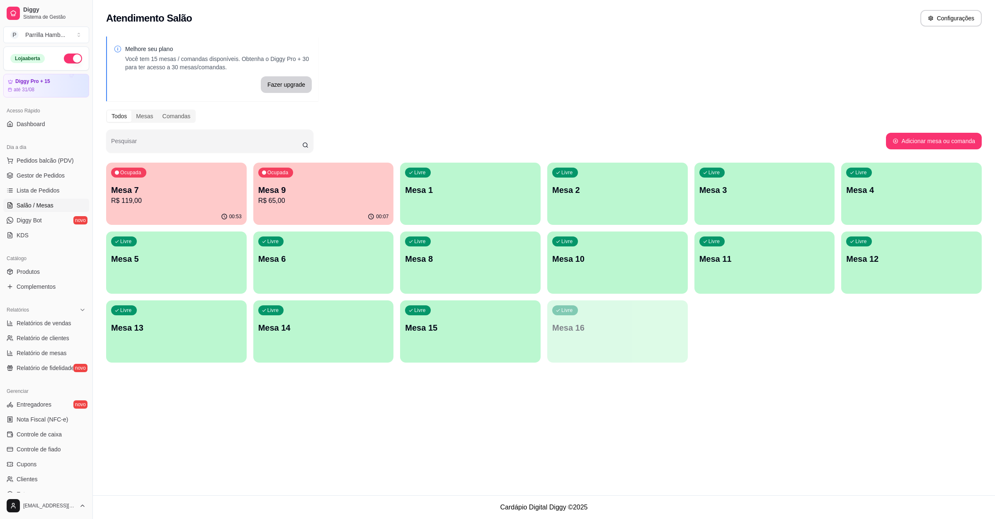
click at [439, 254] on p "Mesa 8" at bounding box center [470, 259] width 131 height 12
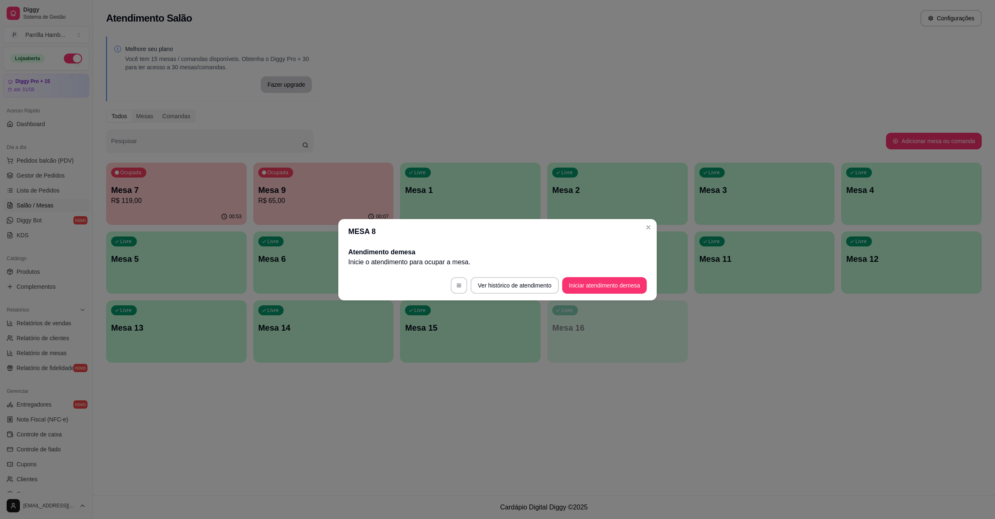
click at [614, 294] on footer "Ver histórico de atendimento Iniciar atendimento de mesa" at bounding box center [497, 285] width 318 height 30
click at [614, 280] on button "Iniciar atendimento de mesa" at bounding box center [604, 285] width 82 height 16
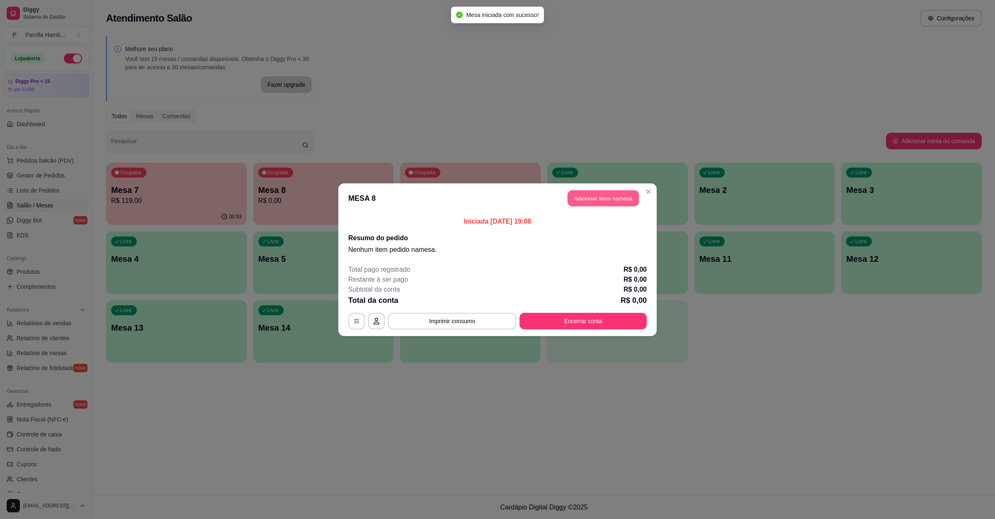
click at [614, 204] on button "Adicionar itens na mesa" at bounding box center [603, 198] width 71 height 16
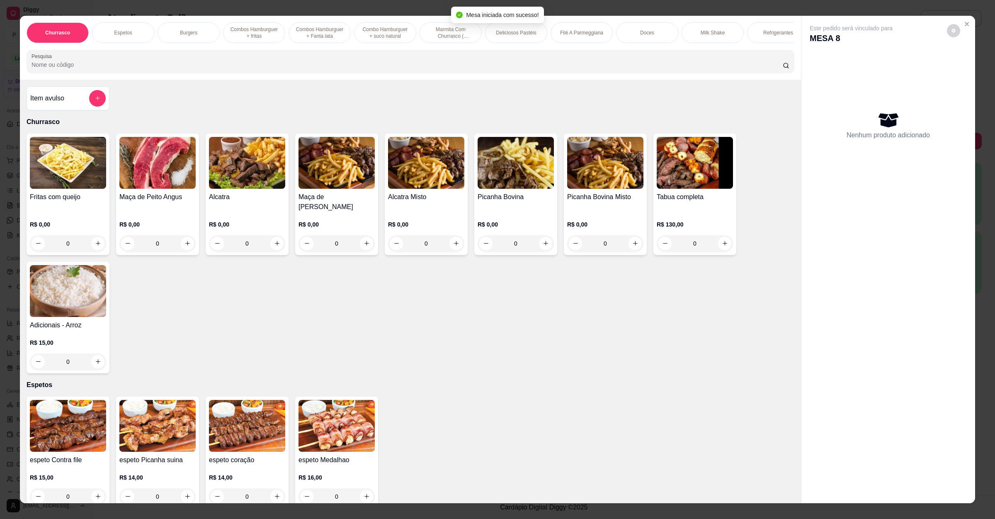
click at [216, 69] on input "Pesquisa" at bounding box center [407, 65] width 751 height 8
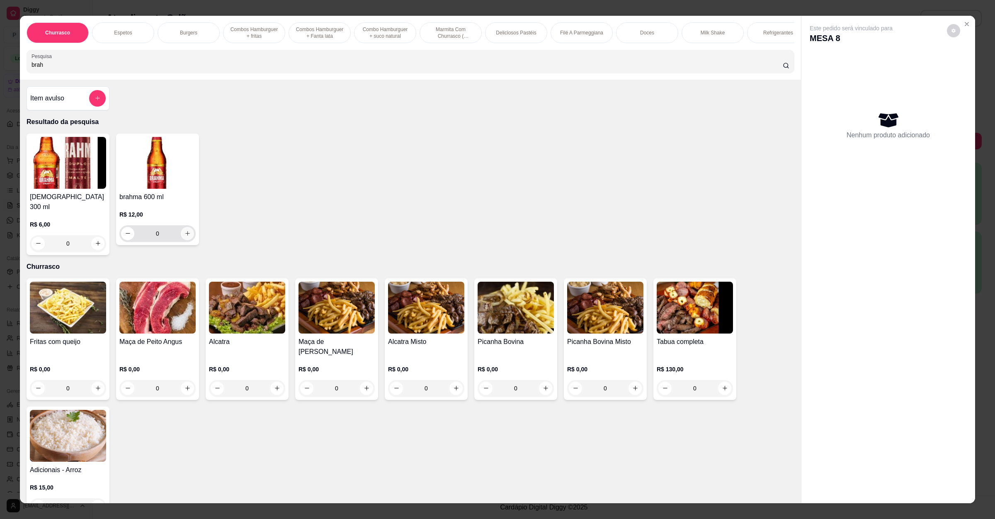
type input "brah"
click at [185, 240] on button "increase-product-quantity" at bounding box center [187, 233] width 13 height 13
type input "1"
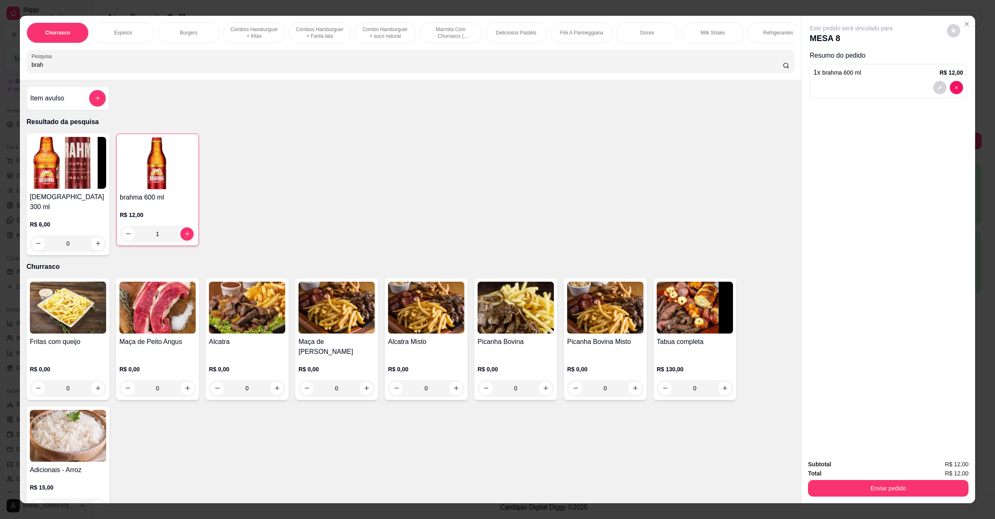
drag, startPoint x: 88, startPoint y: 73, endPoint x: 0, endPoint y: 74, distance: 88.3
click at [0, 74] on div "Churrasco Espetos Burgers Combos Hamburguer + fritas Combos Hamburguer + Fanta …" at bounding box center [497, 259] width 995 height 519
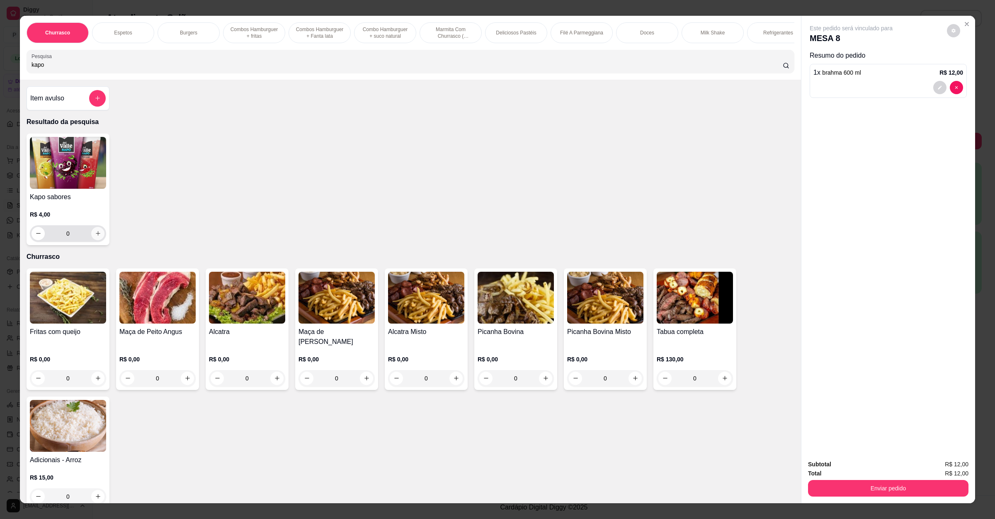
type input "kapo"
click at [95, 236] on icon "increase-product-quantity" at bounding box center [98, 233] width 6 height 6
type input "1"
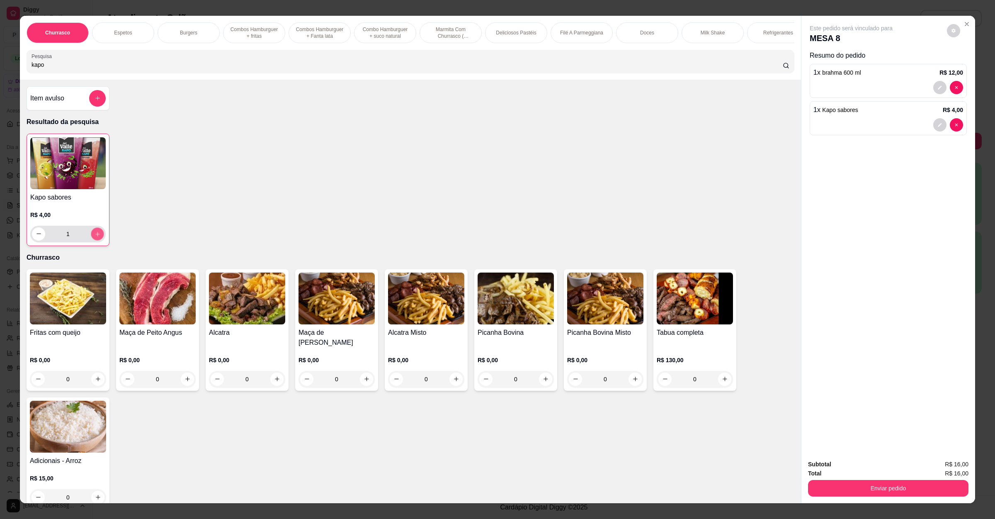
click at [95, 237] on icon "increase-product-quantity" at bounding box center [98, 234] width 6 height 6
type input "2"
click at [864, 484] on button "Enviar pedido" at bounding box center [888, 488] width 160 height 17
click at [863, 466] on button "Não registrar e enviar pedido" at bounding box center [859, 468] width 86 height 16
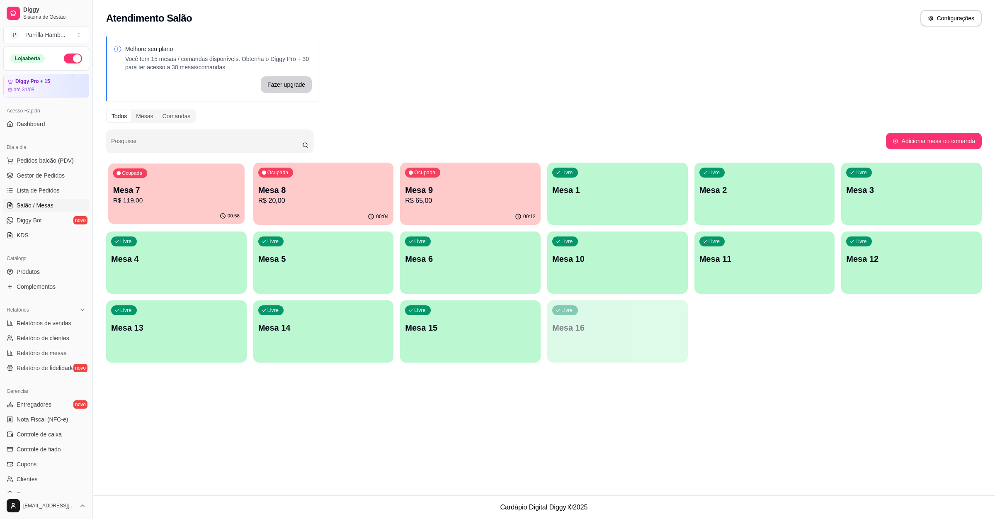
click at [219, 191] on p "Mesa 7" at bounding box center [176, 189] width 126 height 11
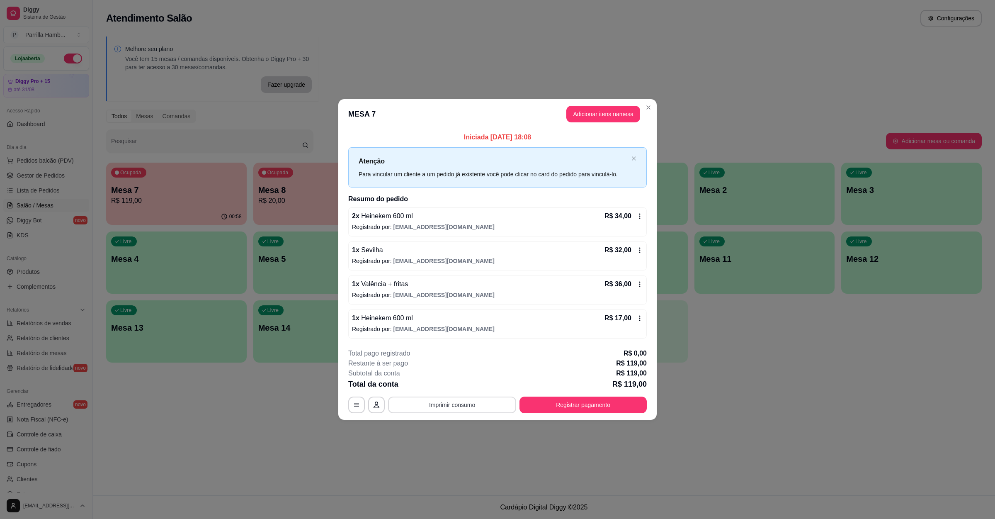
click at [478, 395] on div "**********" at bounding box center [497, 380] width 299 height 65
click at [472, 405] on button "Imprimir consumo" at bounding box center [452, 405] width 124 height 16
click at [442, 382] on button "IMPRESSORA" at bounding box center [454, 386] width 58 height 13
click at [595, 406] on button "Registrar pagamento" at bounding box center [584, 405] width 124 height 16
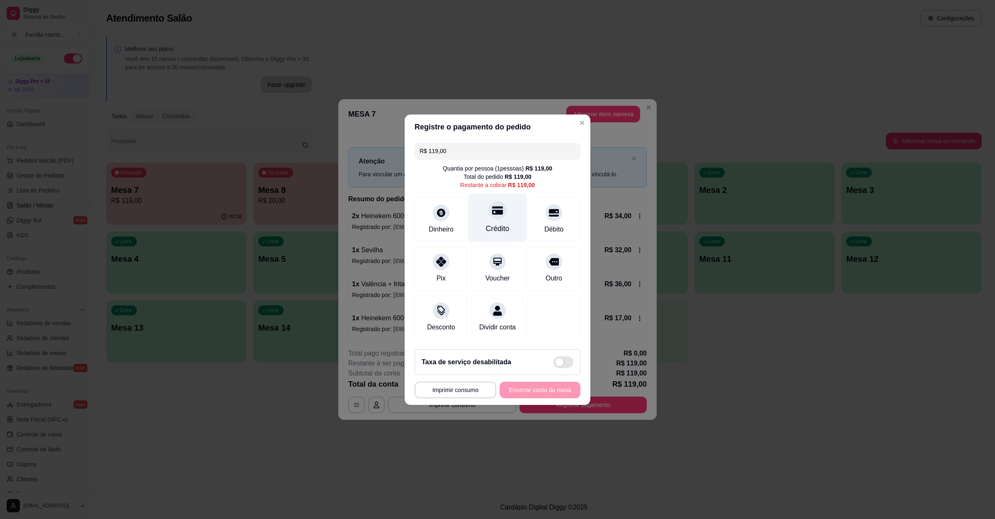
click at [500, 209] on div "Crédito" at bounding box center [497, 217] width 58 height 49
type input "R$ 0,00"
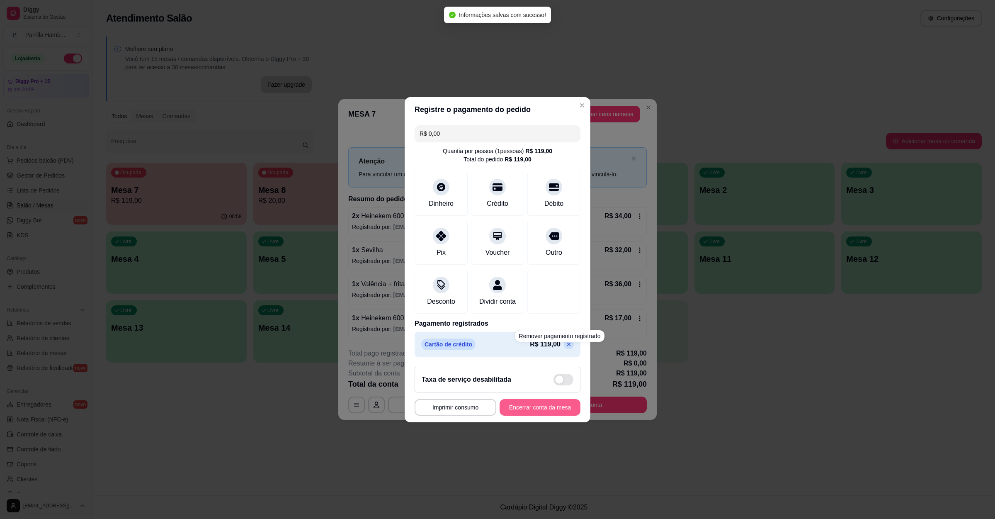
click at [536, 415] on button "Encerrar conta da mesa" at bounding box center [540, 407] width 81 height 17
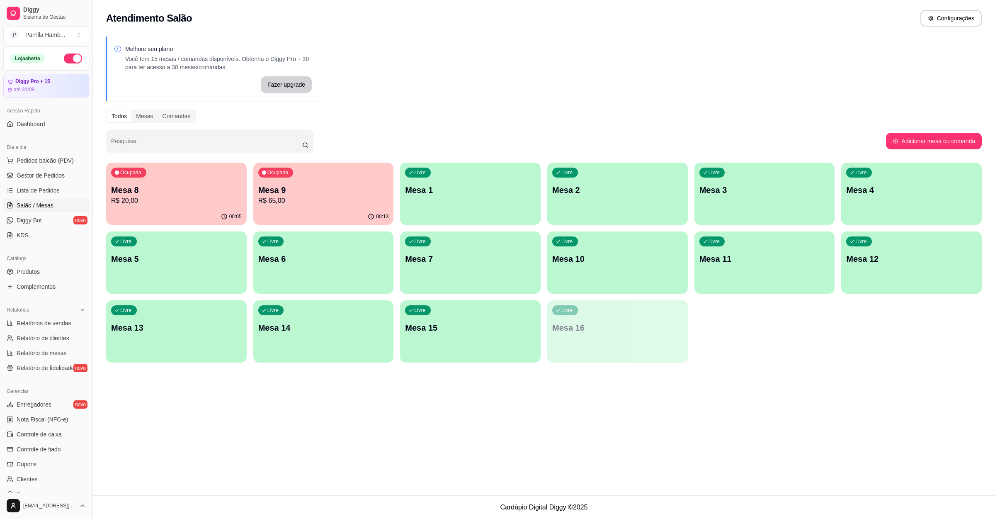
click at [300, 213] on div "00:13" at bounding box center [323, 217] width 141 height 16
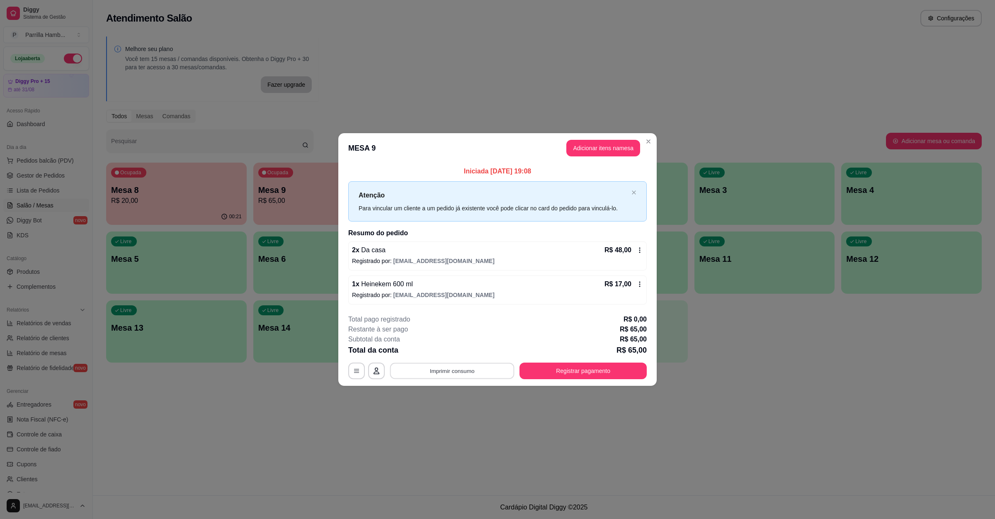
click at [428, 372] on button "Imprimir consumo" at bounding box center [452, 371] width 124 height 16
click at [449, 349] on button "IMPRESSORA" at bounding box center [455, 351] width 60 height 13
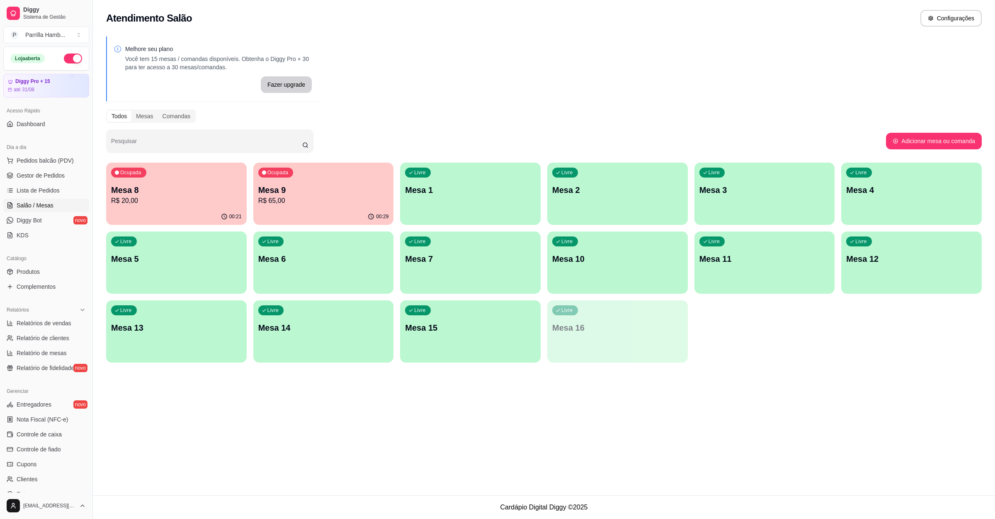
click at [146, 174] on div "Ocupada Mesa 8 R$ 20,00" at bounding box center [176, 186] width 141 height 46
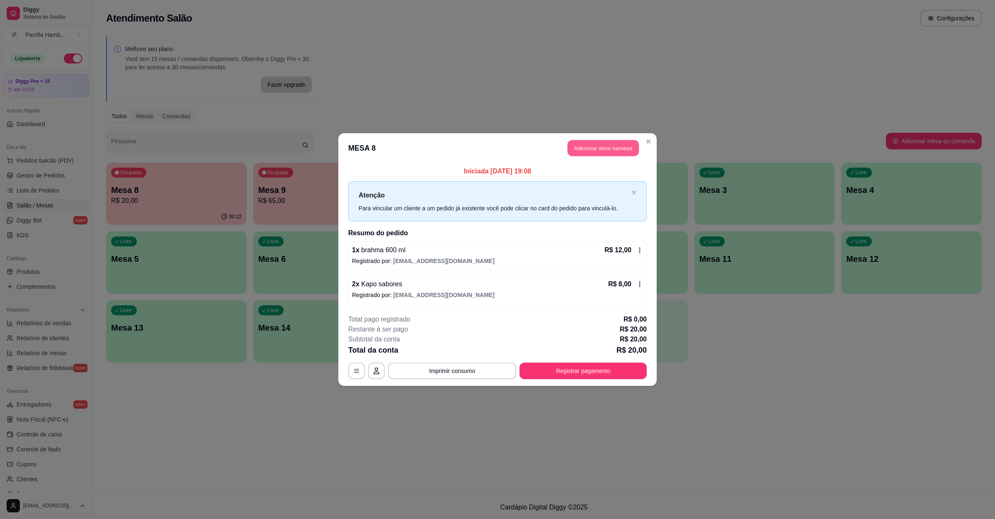
click at [590, 150] on button "Adicionar itens na mesa" at bounding box center [603, 148] width 71 height 16
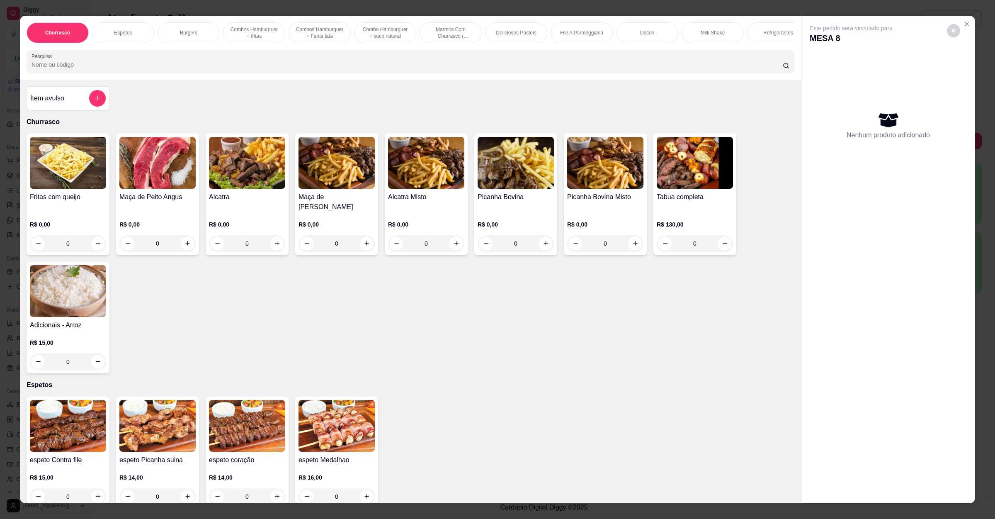
click at [291, 69] on input "Pesquisa" at bounding box center [407, 65] width 751 height 8
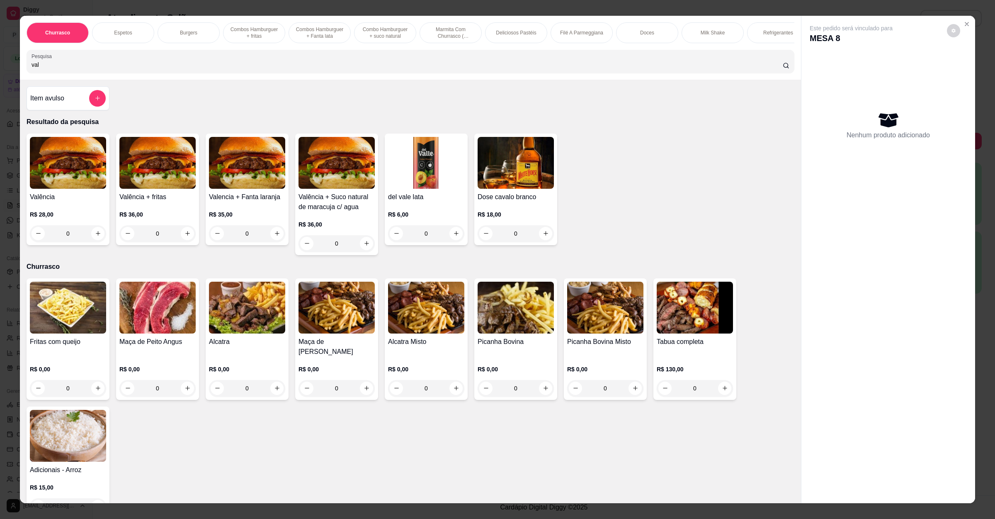
type input "val"
click at [94, 241] on div "0" at bounding box center [68, 233] width 76 height 17
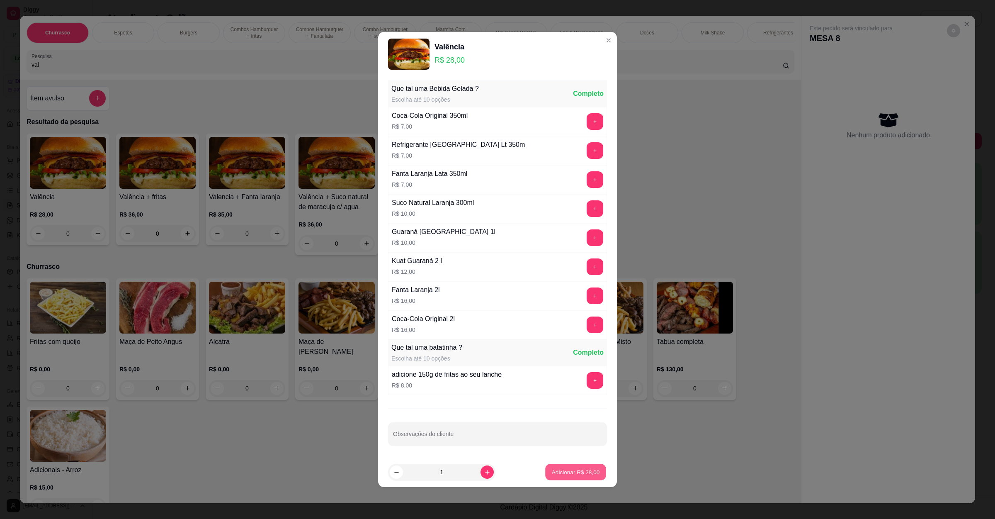
click at [582, 468] on button "Adicionar R$ 28,00" at bounding box center [575, 472] width 61 height 16
type input "1"
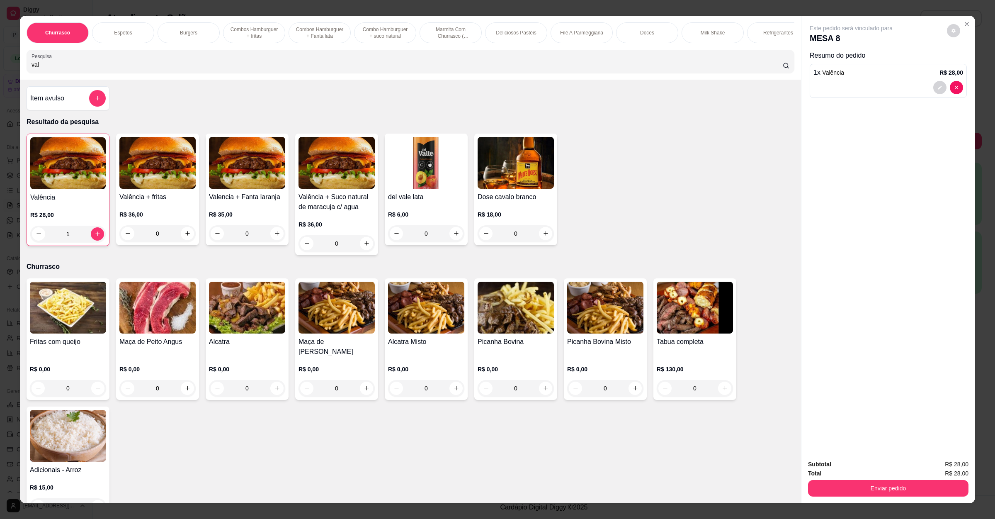
drag, startPoint x: 150, startPoint y: 80, endPoint x: 0, endPoint y: 74, distance: 150.6
click at [0, 74] on div "Churrasco Espetos Burgers Combos Hamburguer + fritas Combos Hamburguer + Fanta …" at bounding box center [497, 259] width 995 height 519
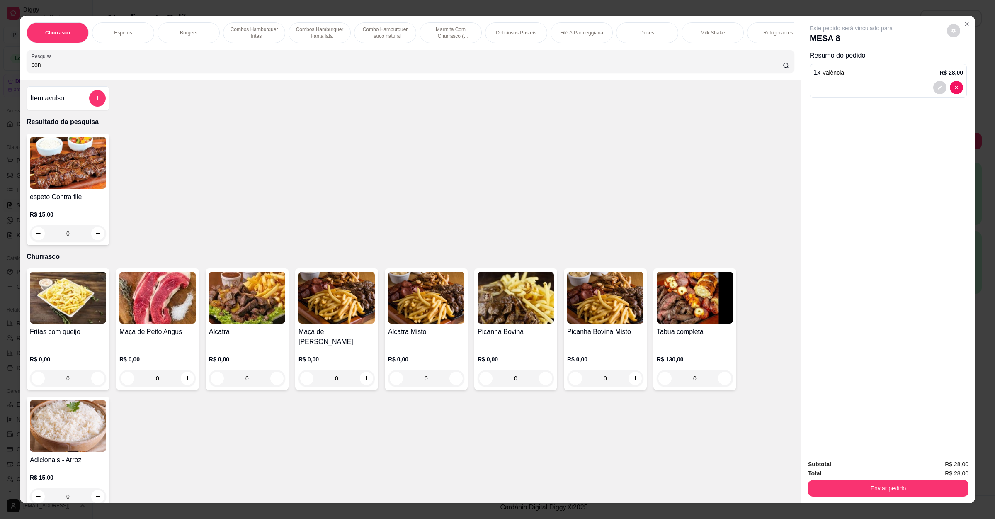
type input "con"
click at [95, 236] on icon "increase-product-quantity" at bounding box center [98, 233] width 6 height 6
type input "1"
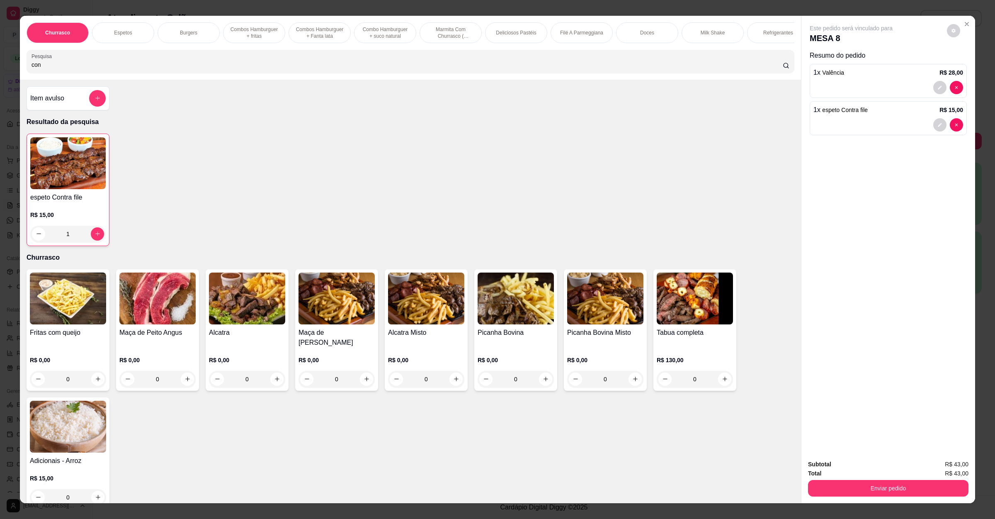
drag, startPoint x: 83, startPoint y: 73, endPoint x: 0, endPoint y: 72, distance: 83.3
click at [0, 72] on div "Churrasco Espetos Burgers Combos Hamburguer + fritas Combos Hamburguer + Fanta …" at bounding box center [497, 259] width 995 height 519
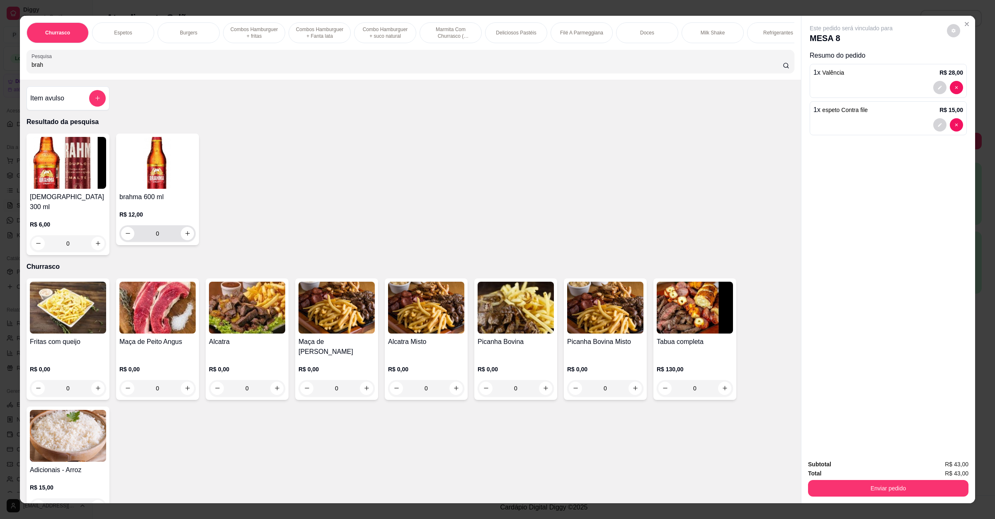
type input "brah"
click at [184, 236] on icon "increase-product-quantity" at bounding box center [187, 233] width 6 height 6
type input "1"
click at [855, 489] on button "Enviar pedido" at bounding box center [888, 488] width 155 height 16
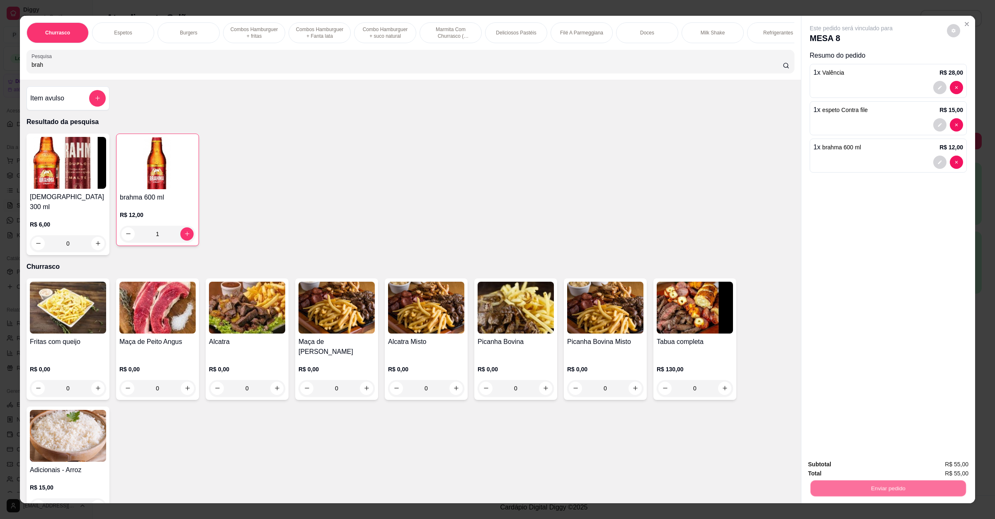
click at [855, 470] on button "Não registrar e enviar pedido" at bounding box center [859, 468] width 86 height 16
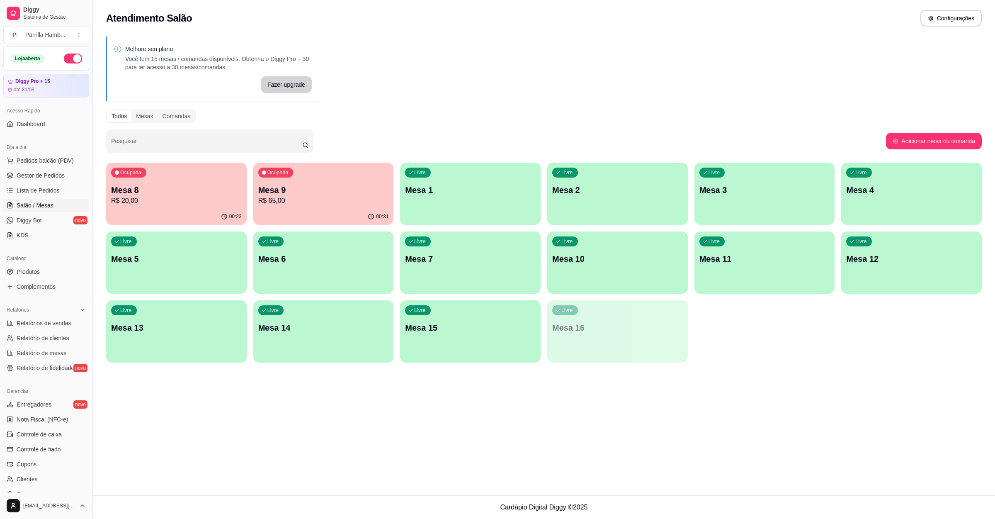
click at [350, 196] on p "R$ 65,00" at bounding box center [323, 201] width 131 height 10
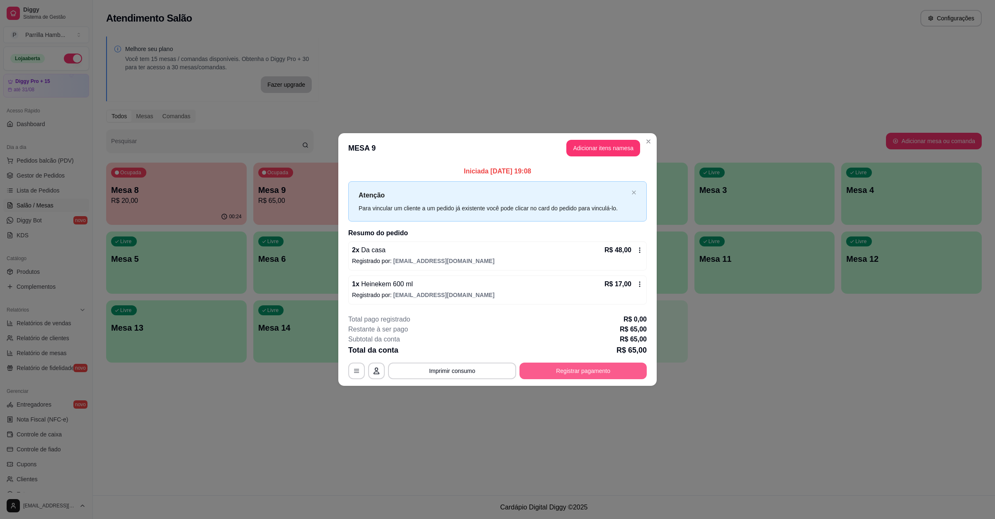
click at [626, 378] on button "Registrar pagamento" at bounding box center [582, 370] width 127 height 17
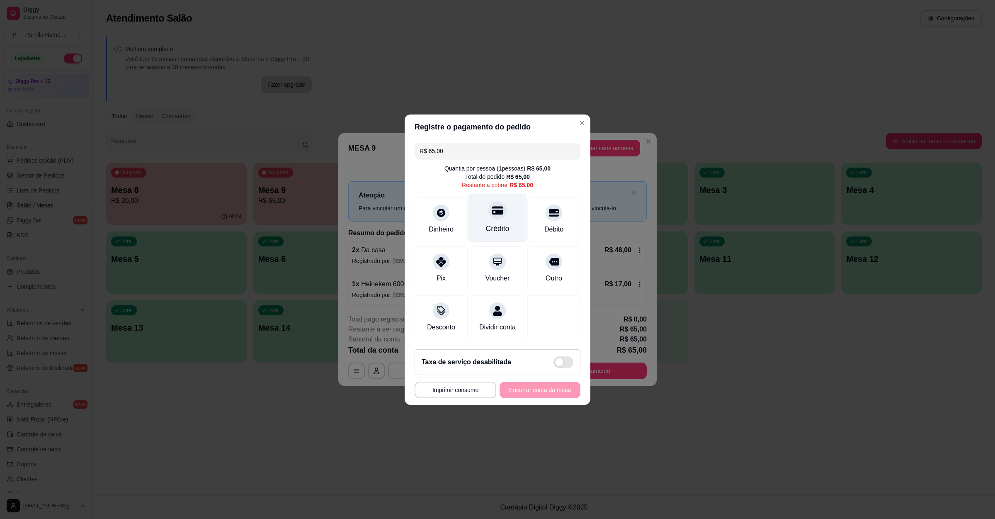
click at [510, 219] on div "Crédito" at bounding box center [497, 217] width 58 height 49
type input "R$ 0,00"
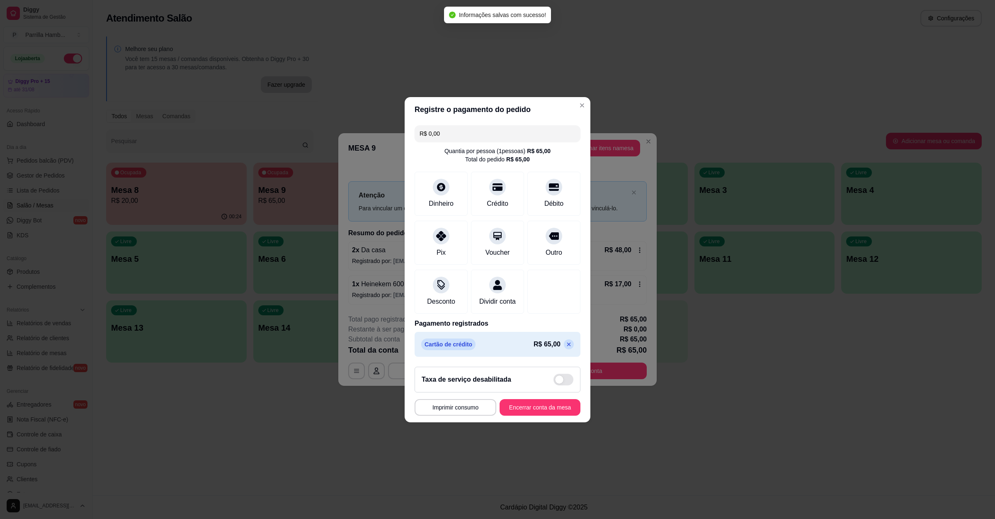
click at [546, 422] on footer "**********" at bounding box center [498, 391] width 186 height 62
click at [556, 415] on button "Encerrar conta da mesa" at bounding box center [540, 407] width 81 height 17
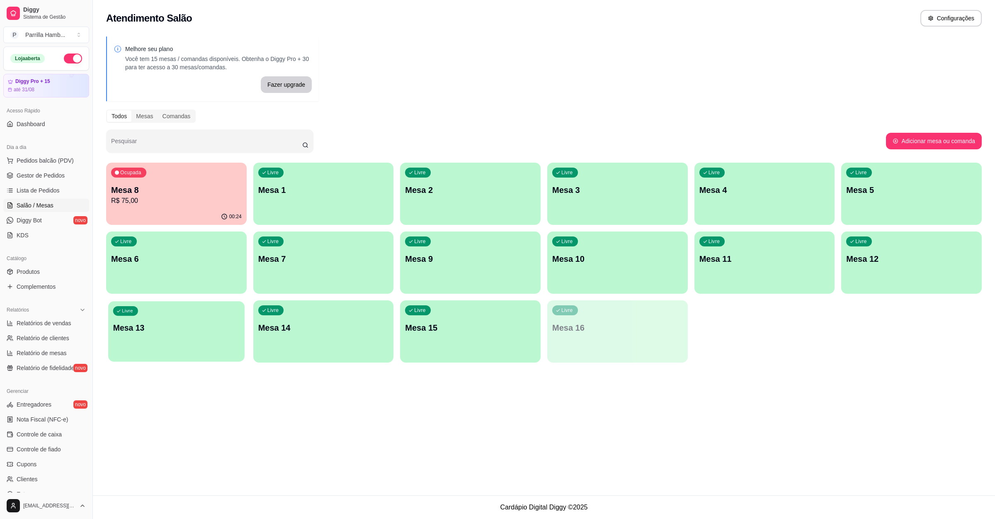
click at [214, 318] on div "Livre Mesa 13" at bounding box center [176, 326] width 136 height 51
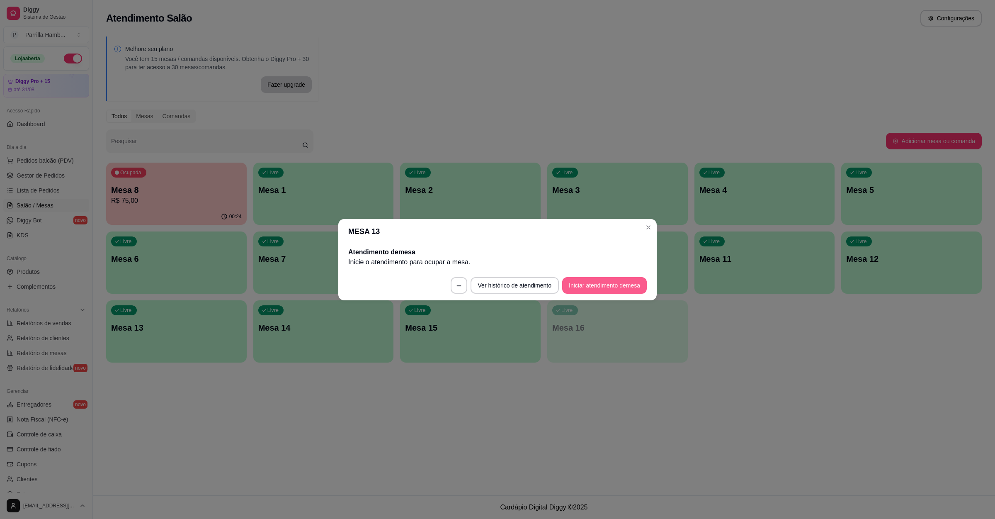
click at [592, 284] on button "Iniciar atendimento de mesa" at bounding box center [604, 285] width 85 height 17
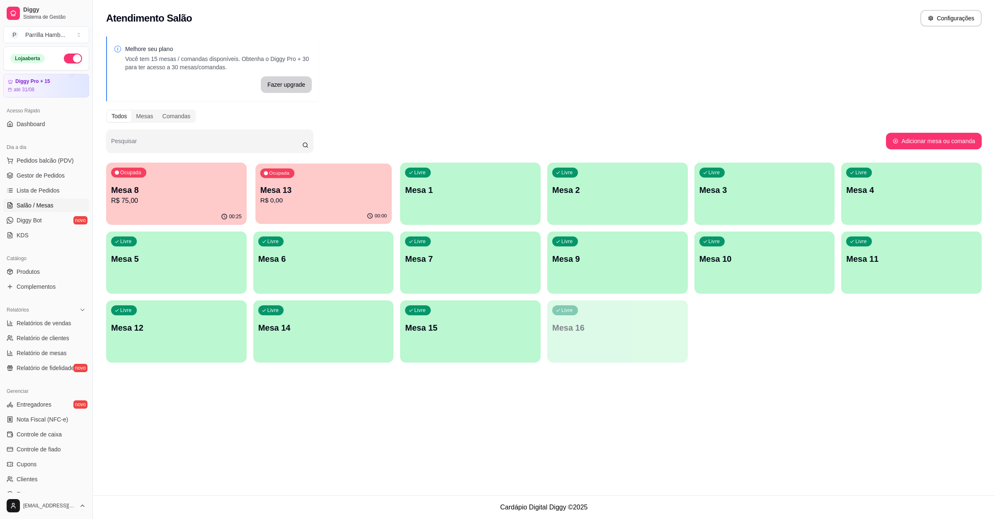
click at [276, 201] on p "R$ 0,00" at bounding box center [323, 201] width 126 height 10
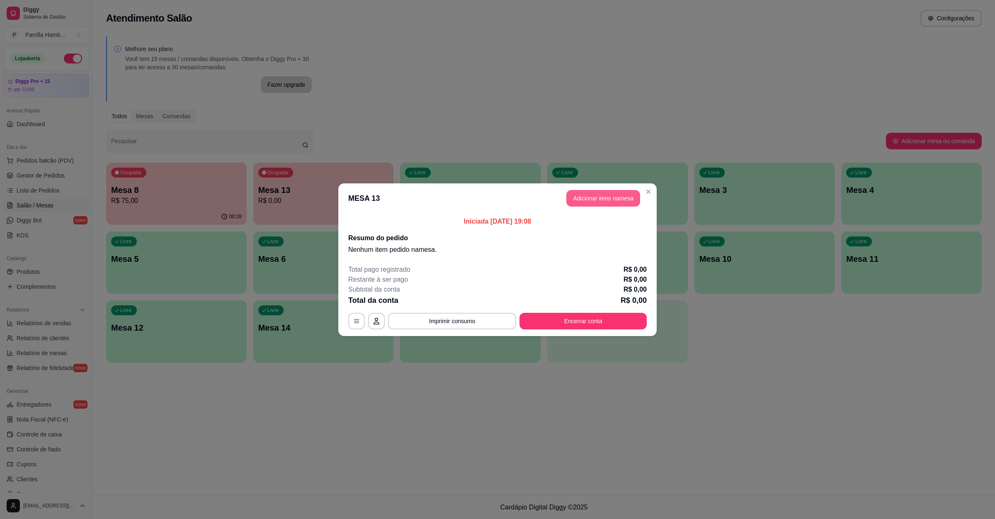
click at [606, 195] on button "Adicionar itens na mesa" at bounding box center [603, 198] width 74 height 17
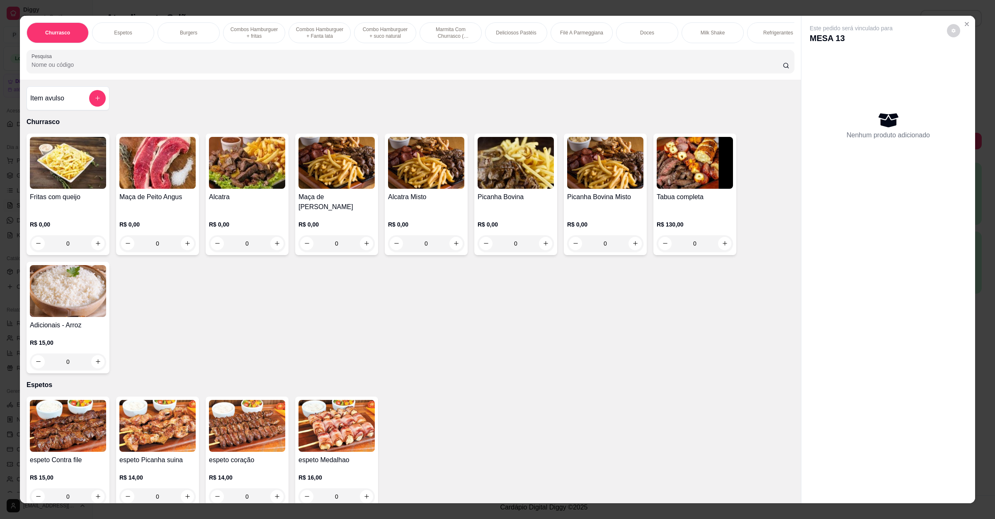
click at [214, 70] on div at bounding box center [411, 61] width 758 height 17
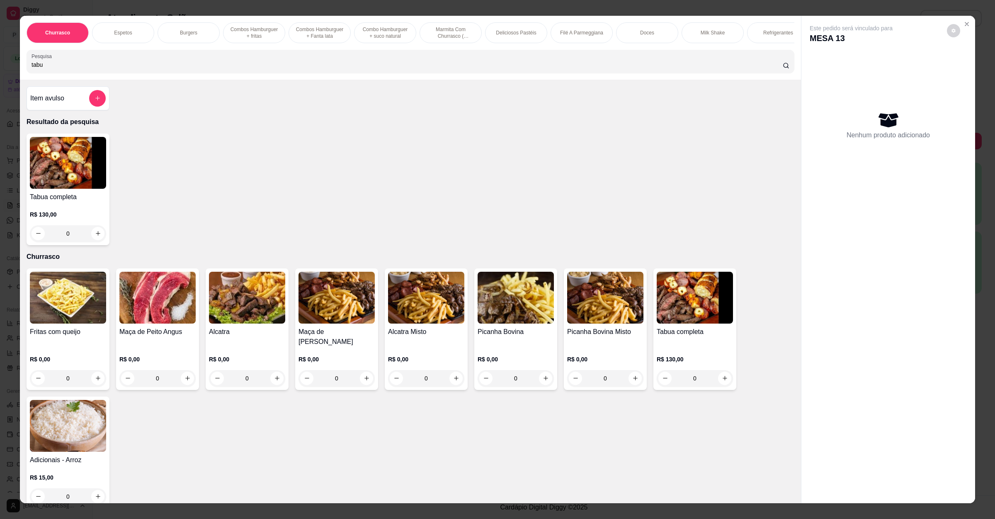
type input "tabu"
click at [92, 242] on div "0" at bounding box center [68, 233] width 76 height 17
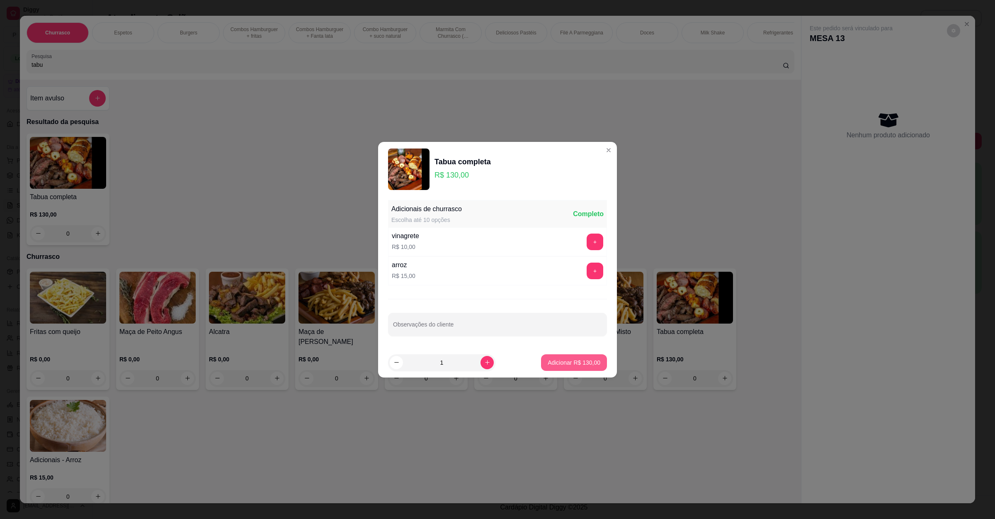
click at [566, 368] on button "Adicionar R$ 130,00" at bounding box center [574, 362] width 66 height 17
type input "1"
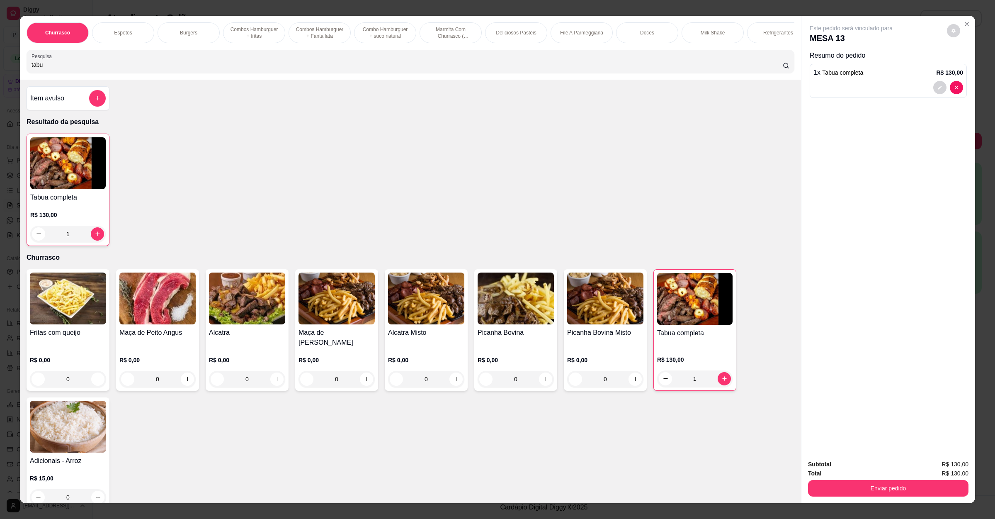
click at [89, 105] on div at bounding box center [97, 98] width 17 height 17
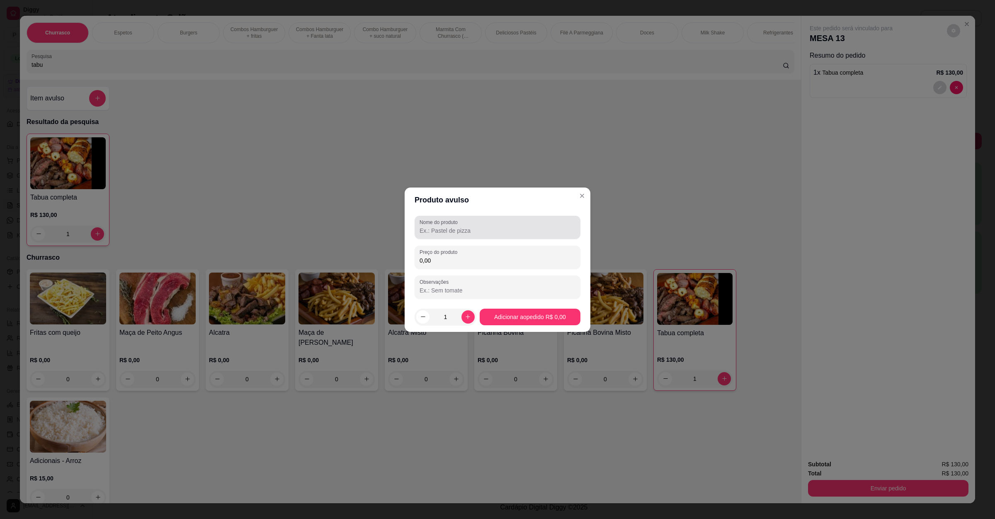
click at [453, 221] on label "Nome do produto" at bounding box center [440, 221] width 41 height 7
click at [453, 226] on input "Nome do produto" at bounding box center [498, 230] width 156 height 8
type input "jarra de maracuja c/agua"
click at [466, 255] on div "0,00" at bounding box center [498, 257] width 156 height 17
type input "20,00"
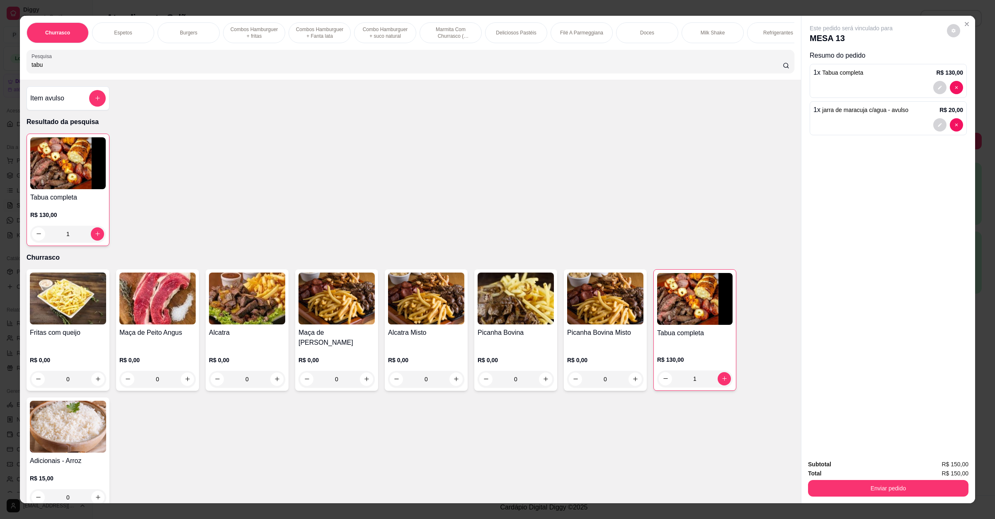
drag, startPoint x: 130, startPoint y: 80, endPoint x: 0, endPoint y: 68, distance: 130.2
click at [0, 68] on div "Churrasco Espetos Burgers Combos Hamburguer + fritas Combos Hamburguer + Fanta …" at bounding box center [497, 259] width 995 height 519
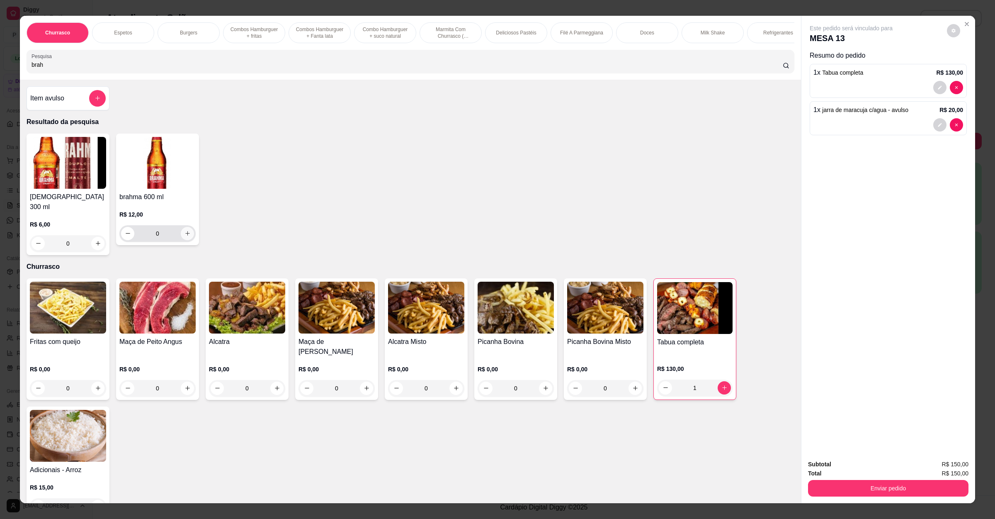
type input "brah"
click at [188, 240] on button "increase-product-quantity" at bounding box center [187, 233] width 13 height 13
type input "1"
click at [906, 481] on button "Enviar pedido" at bounding box center [888, 488] width 160 height 17
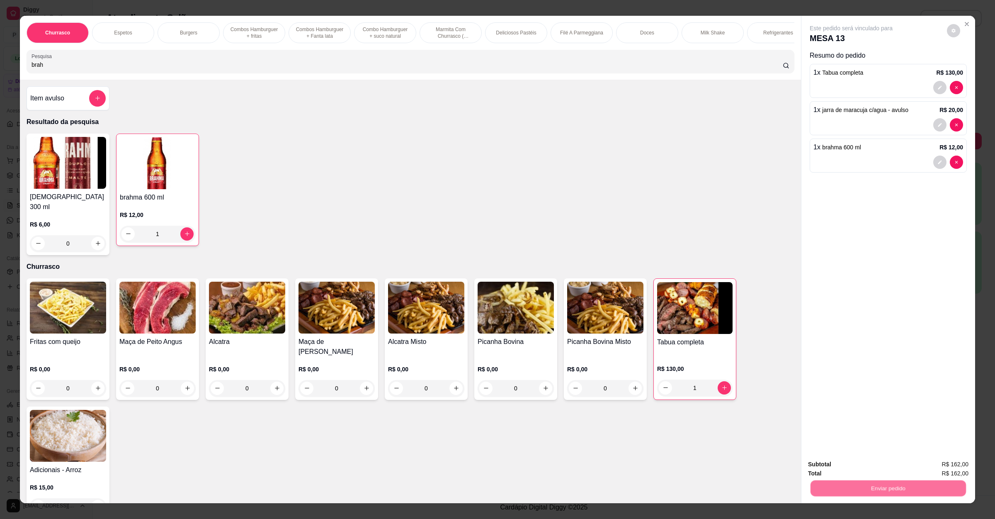
click at [888, 466] on button "Não registrar e enviar pedido" at bounding box center [860, 467] width 84 height 15
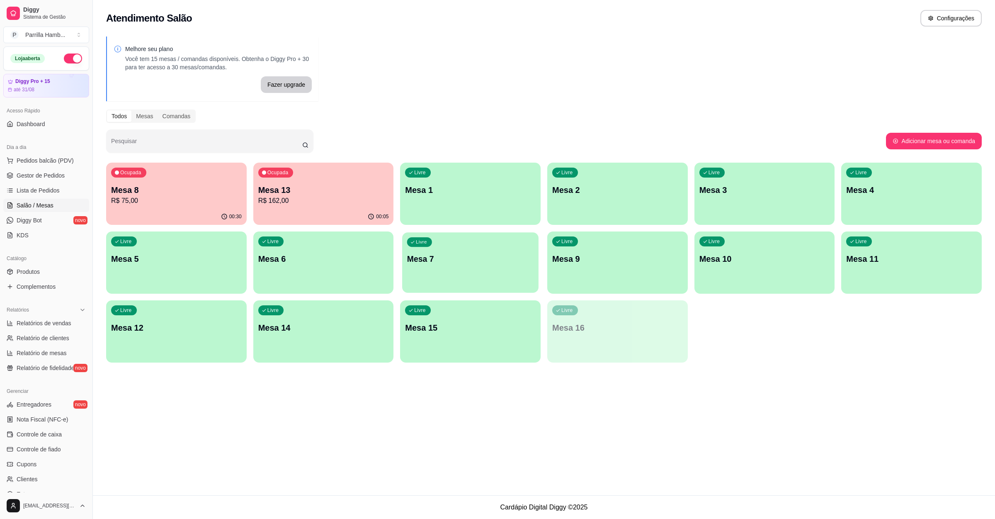
click at [460, 280] on div "Livre Mesa 7" at bounding box center [470, 257] width 136 height 51
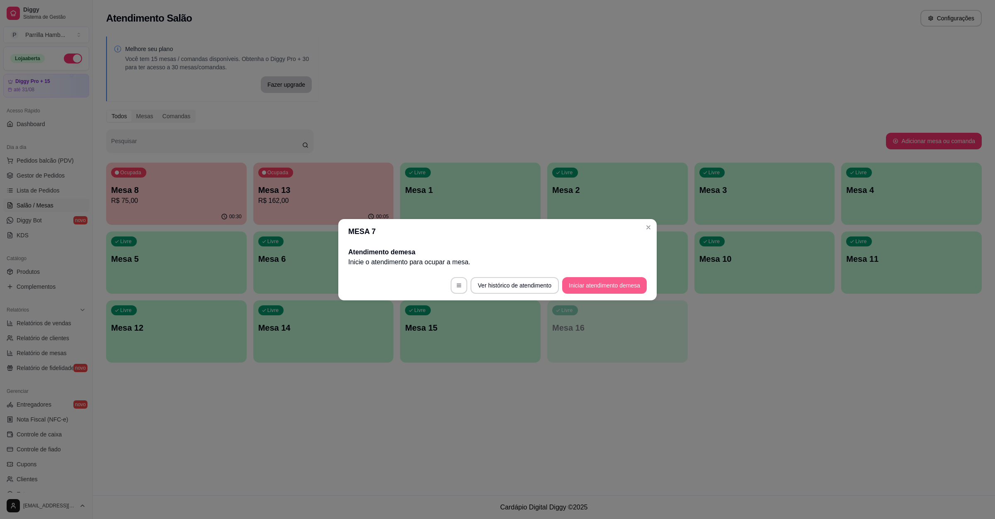
click at [593, 287] on button "Iniciar atendimento de mesa" at bounding box center [604, 285] width 85 height 17
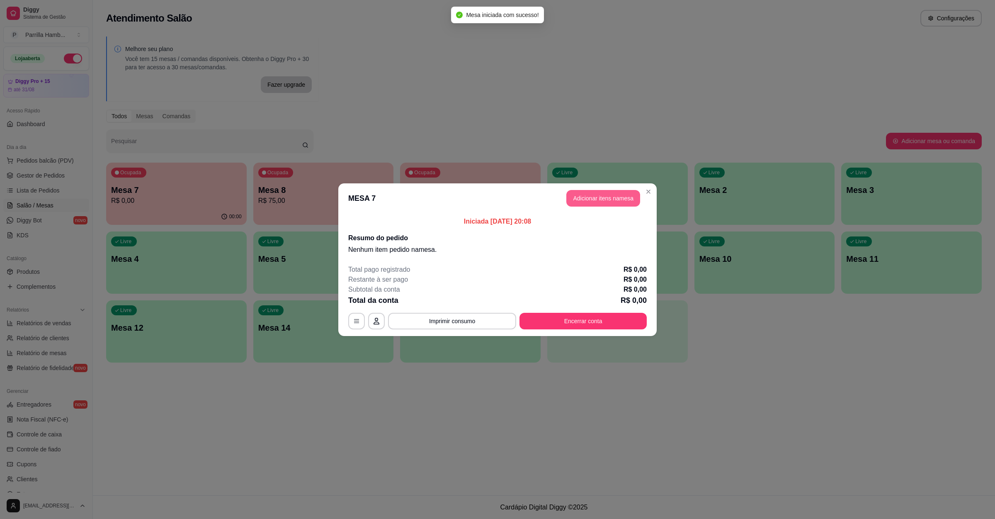
click at [592, 198] on button "Adicionar itens na mesa" at bounding box center [603, 198] width 74 height 17
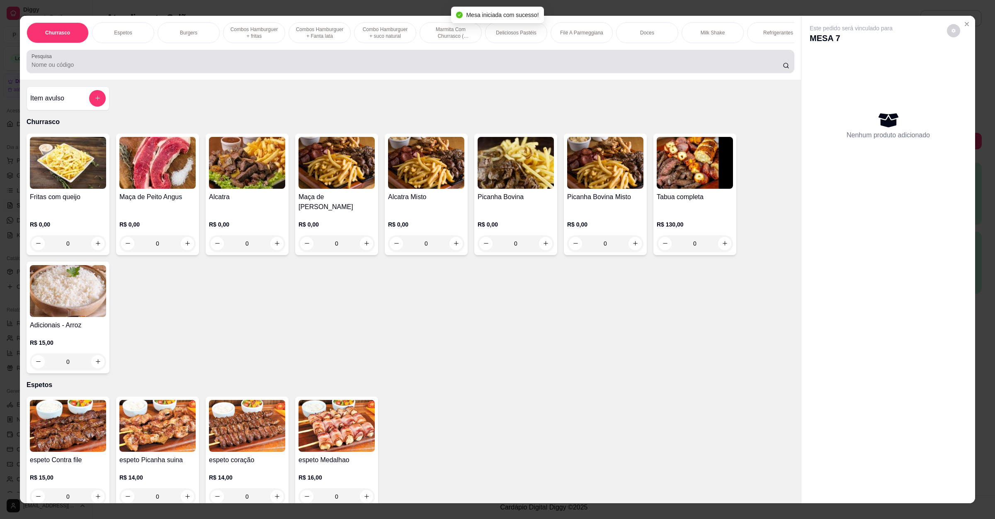
click at [142, 69] on input "Pesquisa" at bounding box center [407, 65] width 751 height 8
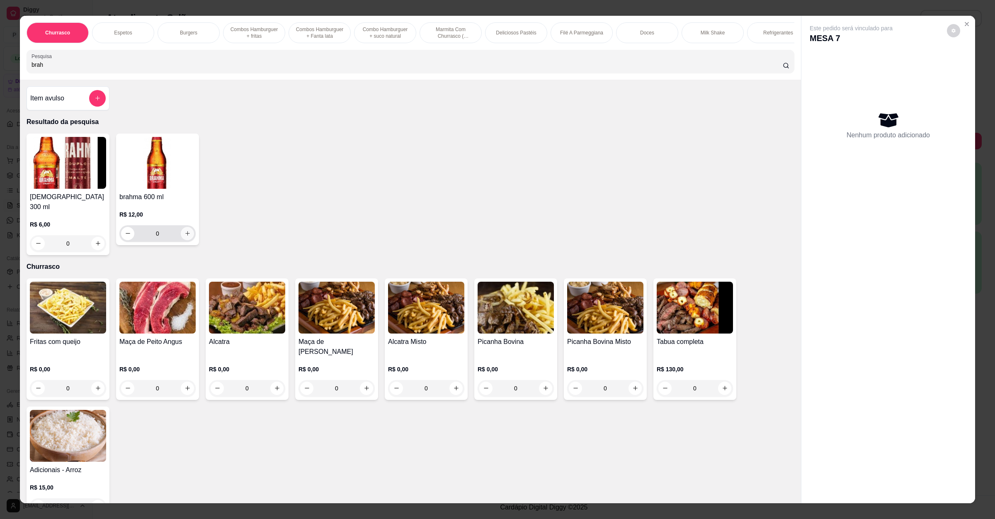
type input "brah"
click at [184, 236] on icon "increase-product-quantity" at bounding box center [187, 233] width 6 height 6
type input "1"
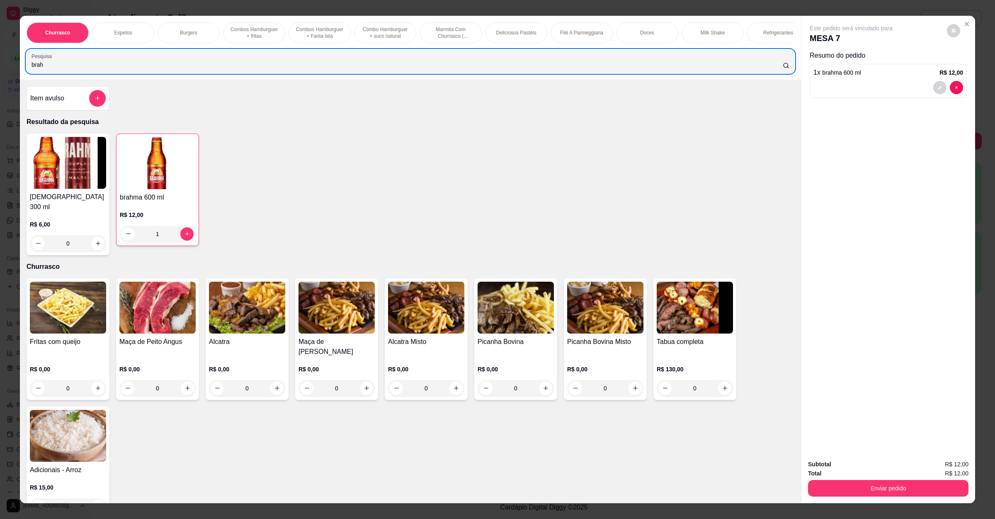
drag, startPoint x: 77, startPoint y: 65, endPoint x: 0, endPoint y: 71, distance: 77.4
click at [0, 71] on div "Churrasco Espetos Burgers Combos Hamburguer + fritas Combos Hamburguer + Fanta …" at bounding box center [497, 259] width 995 height 519
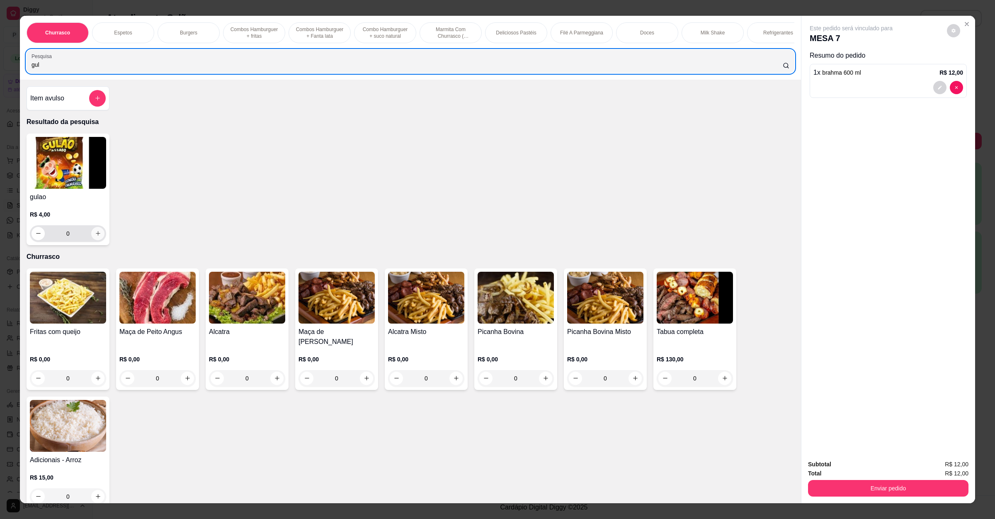
type input "gul"
click at [95, 236] on icon "increase-product-quantity" at bounding box center [98, 233] width 6 height 6
type input "1"
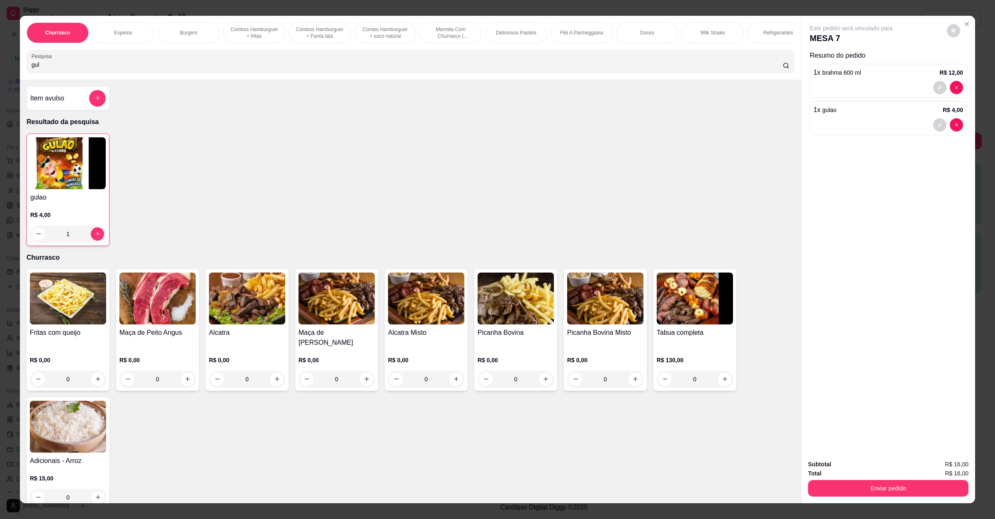
click at [838, 482] on button "Enviar pedido" at bounding box center [888, 488] width 160 height 17
click at [845, 474] on button "Não registrar e enviar pedido" at bounding box center [860, 467] width 84 height 15
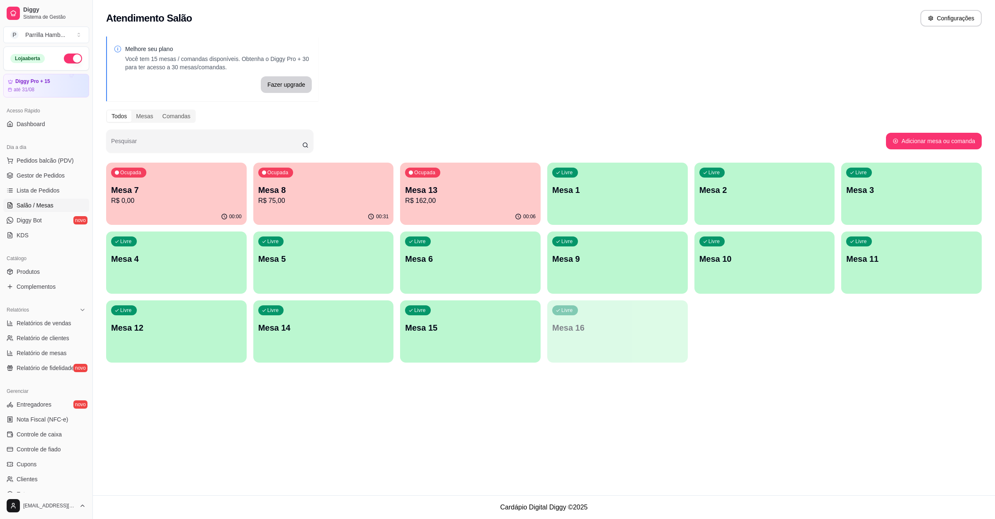
click at [624, 279] on div "Livre Mesa 9" at bounding box center [617, 257] width 141 height 52
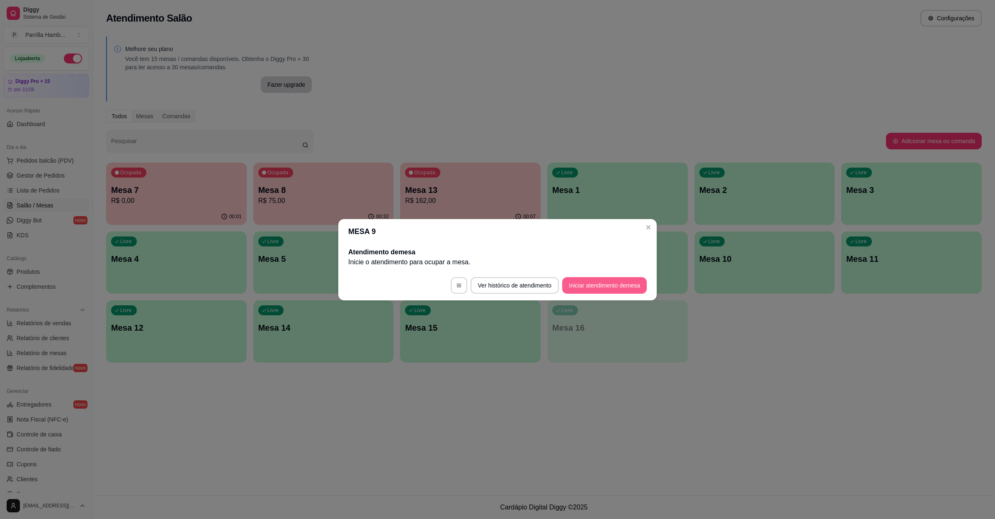
click at [612, 284] on button "Iniciar atendimento de mesa" at bounding box center [604, 285] width 85 height 17
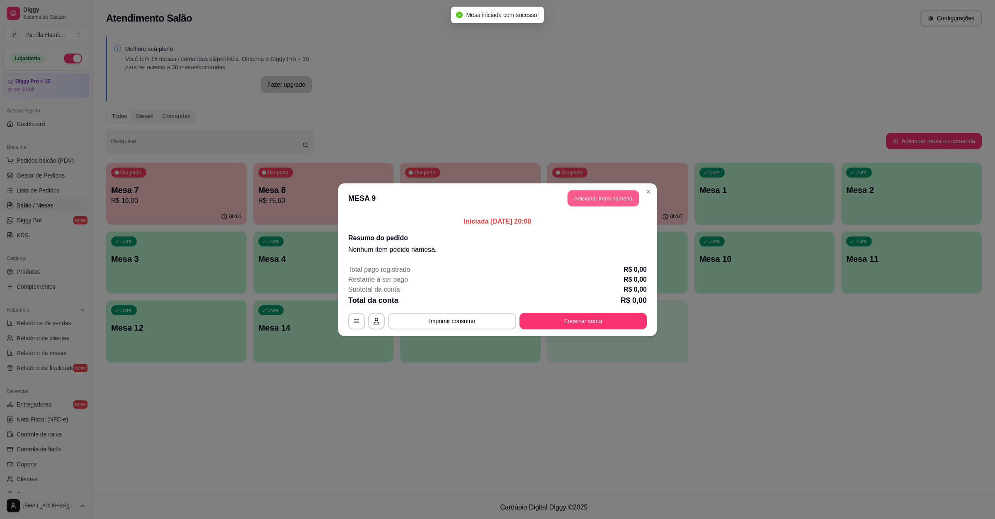
click at [618, 193] on button "Adicionar itens na mesa" at bounding box center [603, 198] width 71 height 16
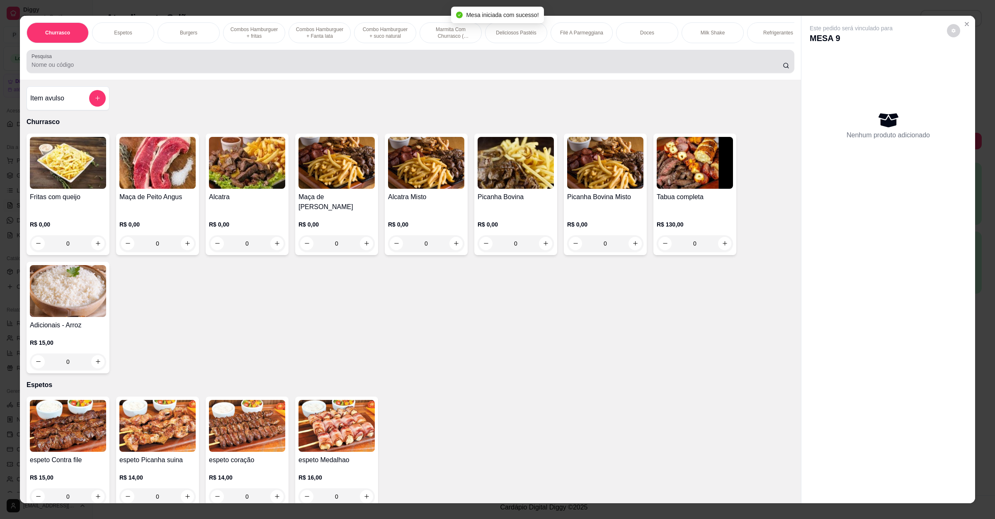
click at [286, 69] on input "Pesquisa" at bounding box center [407, 65] width 751 height 8
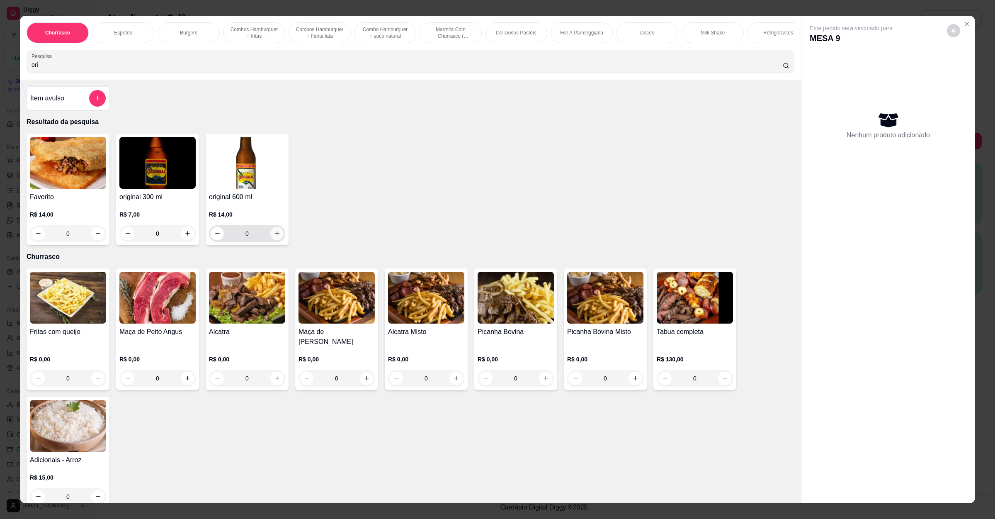
type input "ori"
click at [275, 236] on icon "increase-product-quantity" at bounding box center [277, 233] width 6 height 6
type input "1"
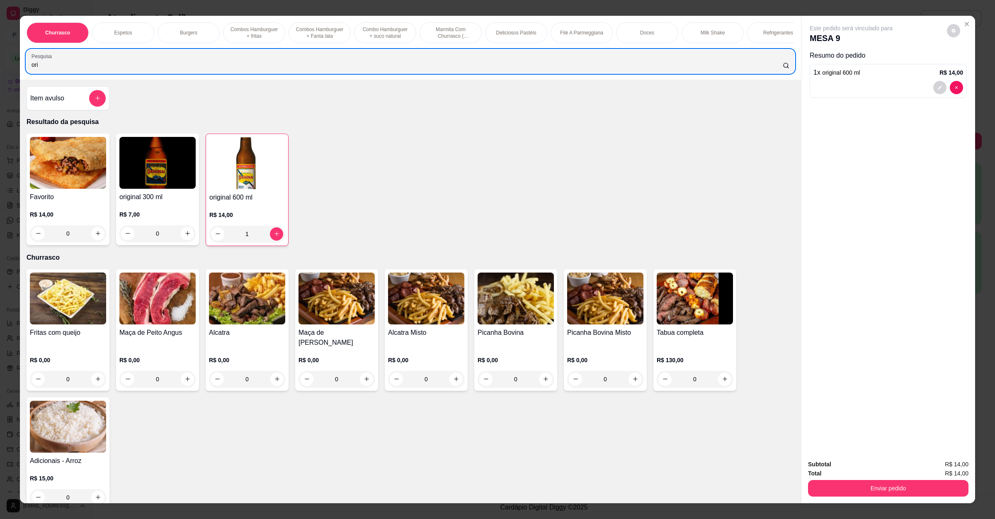
drag, startPoint x: 124, startPoint y: 79, endPoint x: 0, endPoint y: 70, distance: 123.9
click at [0, 70] on div "Churrasco Espetos Burgers Combos Hamburguer + fritas Combos [GEOGRAPHIC_DATA] +…" at bounding box center [497, 259] width 995 height 519
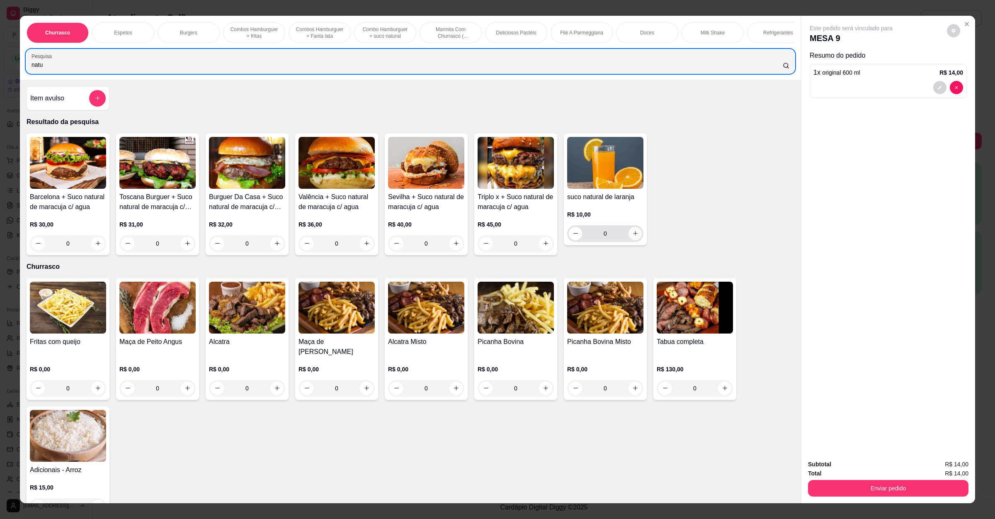
type input "natu"
click at [635, 240] on button "increase-product-quantity" at bounding box center [635, 233] width 13 height 13
type input "1"
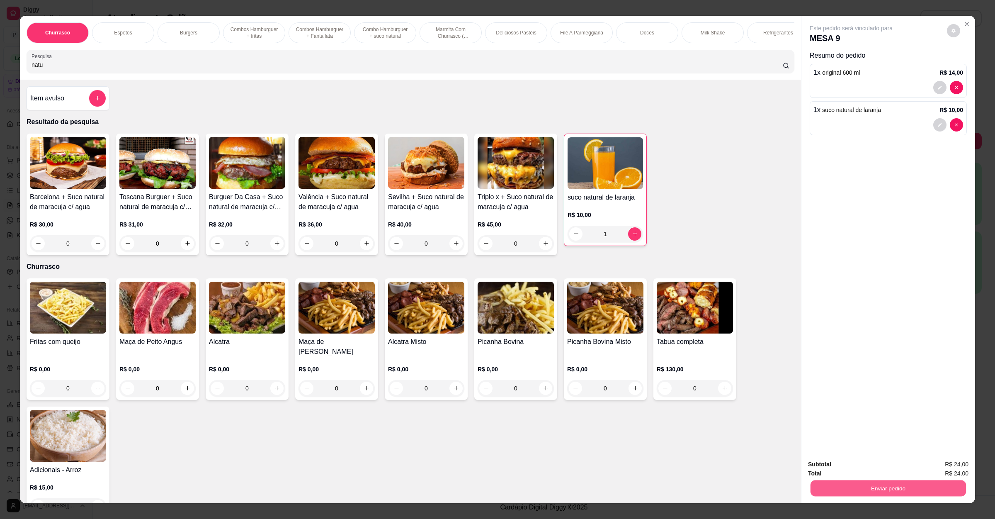
click at [908, 482] on button "Enviar pedido" at bounding box center [888, 488] width 155 height 16
click at [862, 466] on button "Não registrar e enviar pedido" at bounding box center [860, 467] width 84 height 15
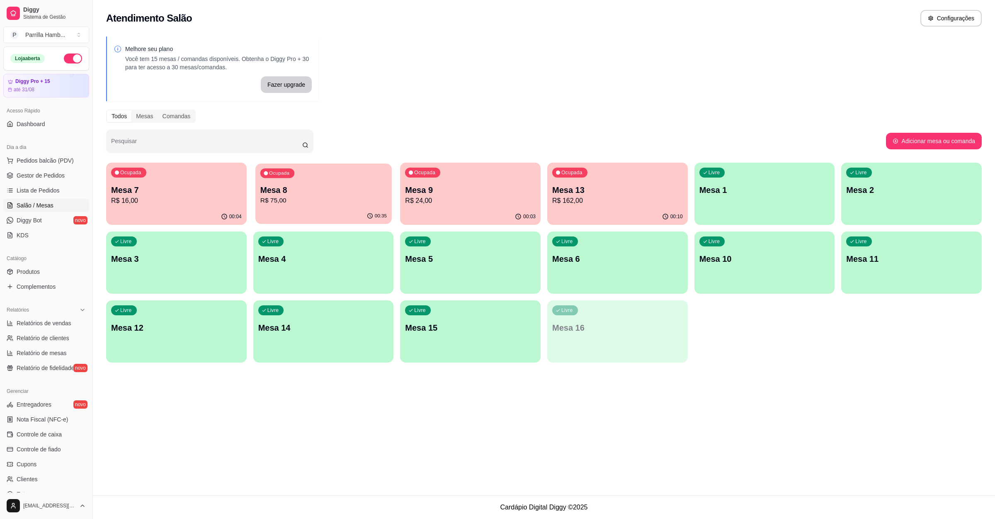
click at [293, 184] on p "Mesa 8" at bounding box center [323, 189] width 126 height 11
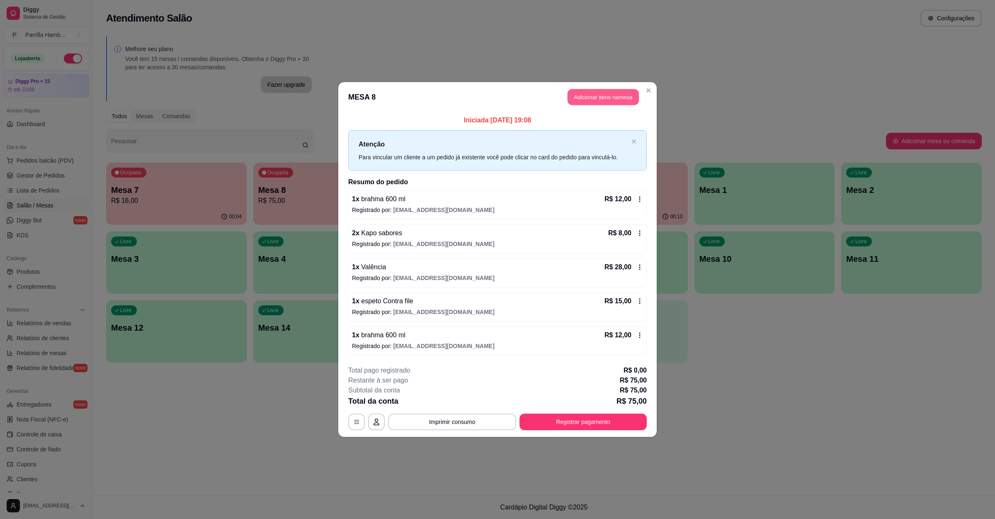
click at [586, 89] on button "Adicionar itens na mesa" at bounding box center [603, 97] width 71 height 16
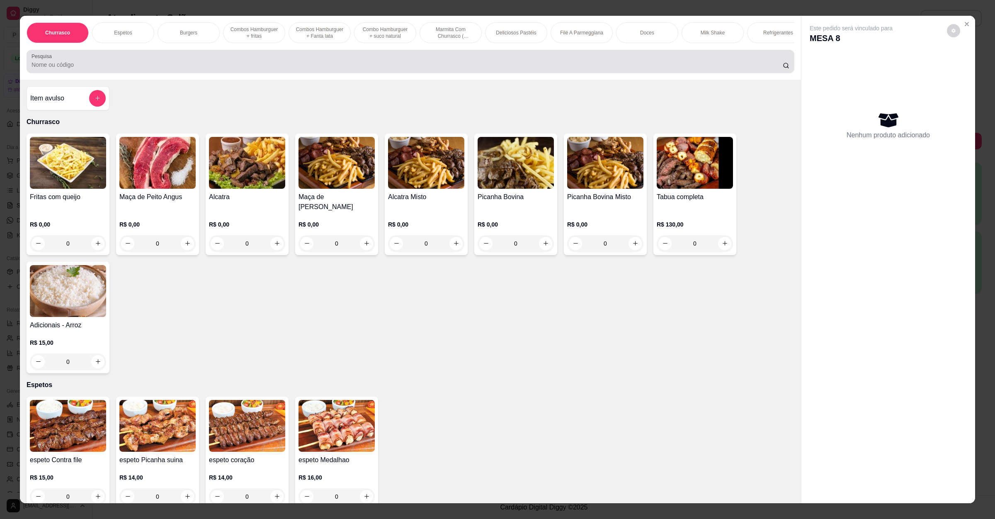
click at [483, 73] on div "Pesquisa" at bounding box center [411, 61] width 768 height 23
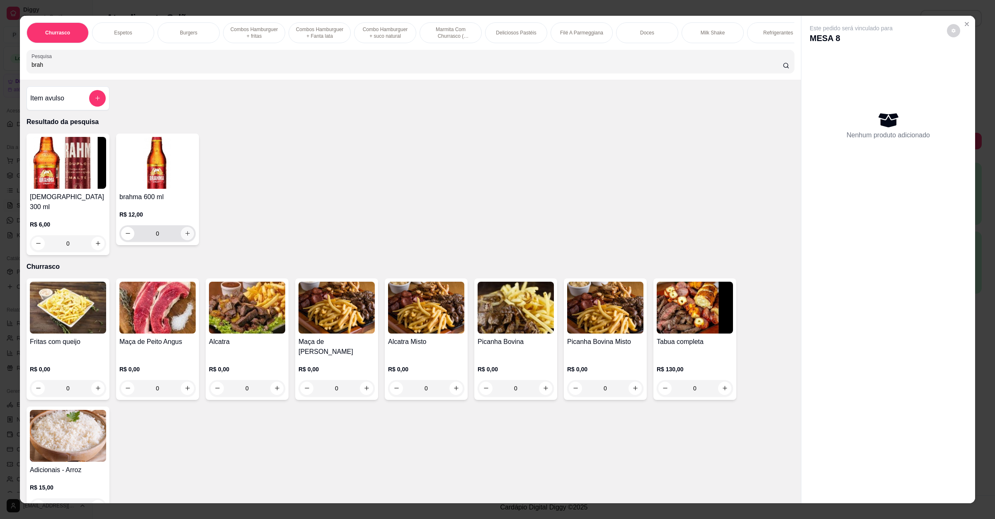
type input "brah"
click at [183, 240] on button "increase-product-quantity" at bounding box center [187, 233] width 13 height 13
type input "1"
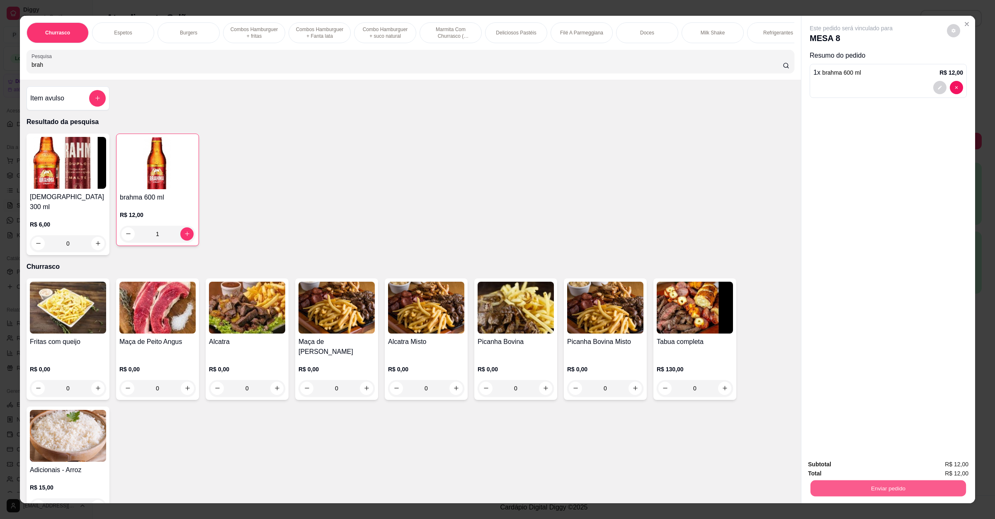
click at [827, 488] on button "Enviar pedido" at bounding box center [888, 488] width 155 height 16
click at [845, 471] on button "Não registrar e enviar pedido" at bounding box center [860, 467] width 84 height 15
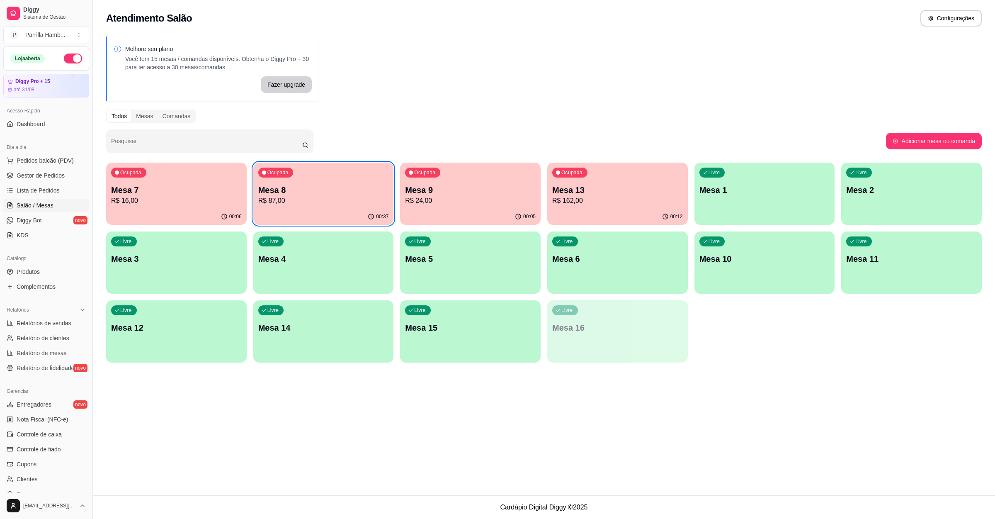
click at [596, 174] on div "Ocupada Mesa 13 R$ 162,00" at bounding box center [617, 186] width 141 height 46
click at [451, 185] on p "Mesa 9" at bounding box center [470, 190] width 131 height 12
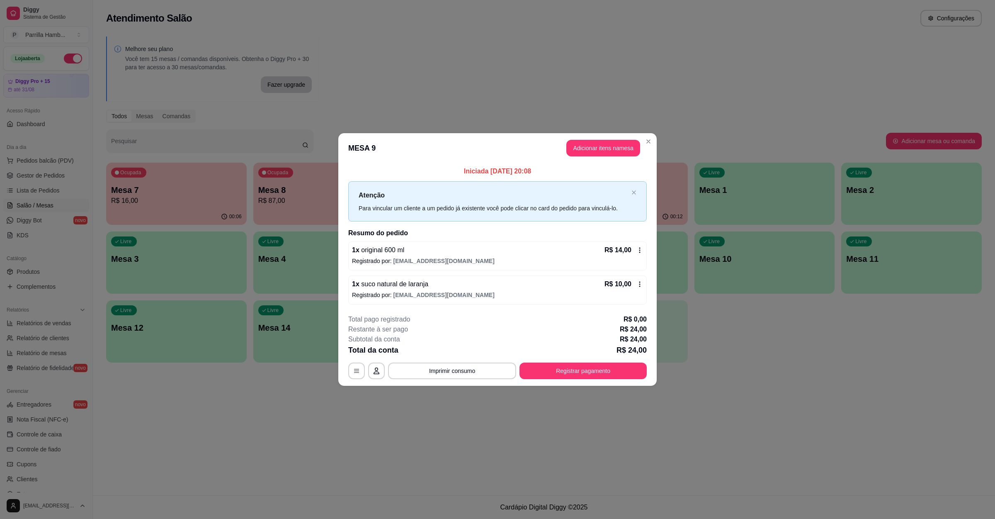
click at [595, 137] on header "MESA 9 Adicionar itens na mesa" at bounding box center [497, 148] width 318 height 30
click at [595, 146] on button "Adicionar itens na mesa" at bounding box center [603, 148] width 74 height 17
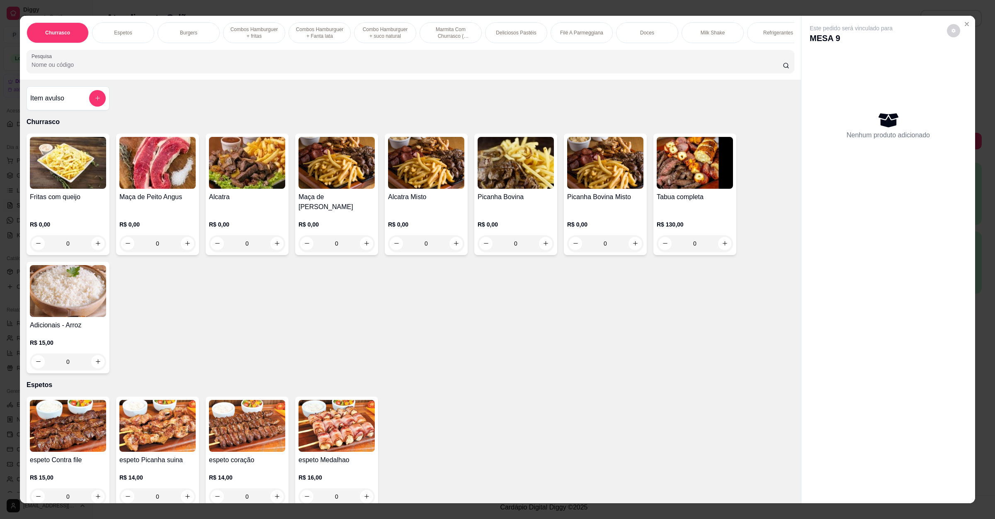
click at [544, 244] on div "0" at bounding box center [516, 243] width 76 height 17
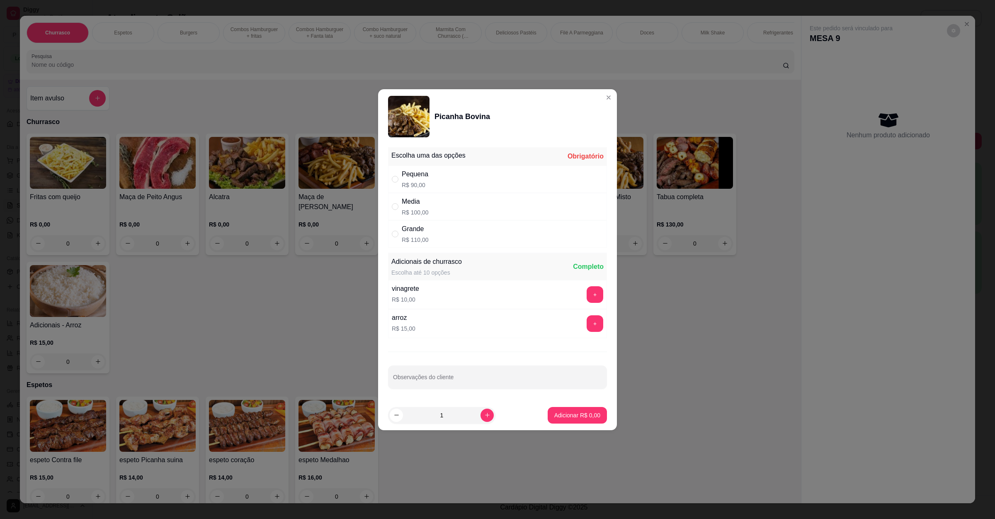
click at [545, 205] on div "Media R$ 100,00" at bounding box center [497, 206] width 219 height 27
radio input "true"
click at [563, 417] on p "Adicionar R$ 100,00" at bounding box center [574, 415] width 53 height 8
type input "1"
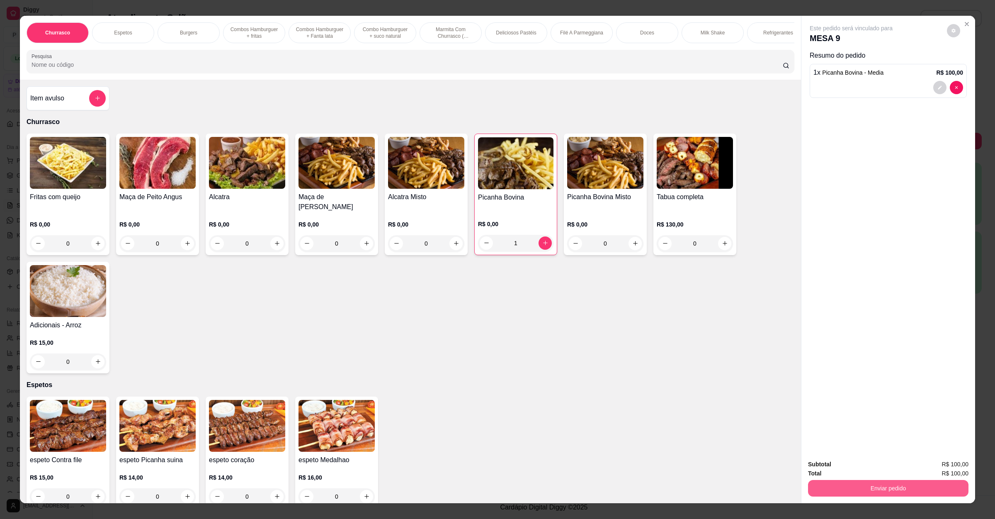
click at [845, 494] on button "Enviar pedido" at bounding box center [888, 488] width 160 height 17
click at [847, 472] on button "Não registrar e enviar pedido" at bounding box center [859, 468] width 86 height 16
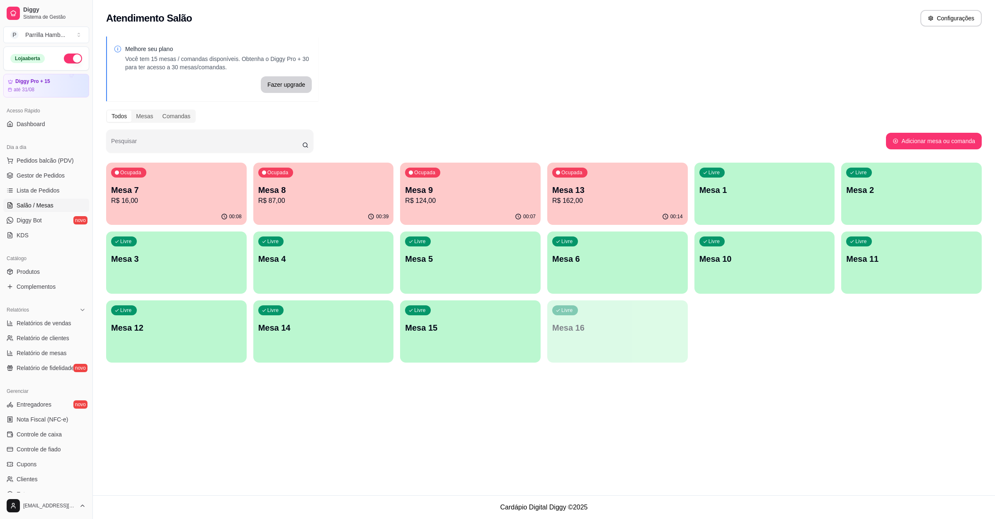
click at [292, 192] on p "Mesa 8" at bounding box center [323, 190] width 131 height 12
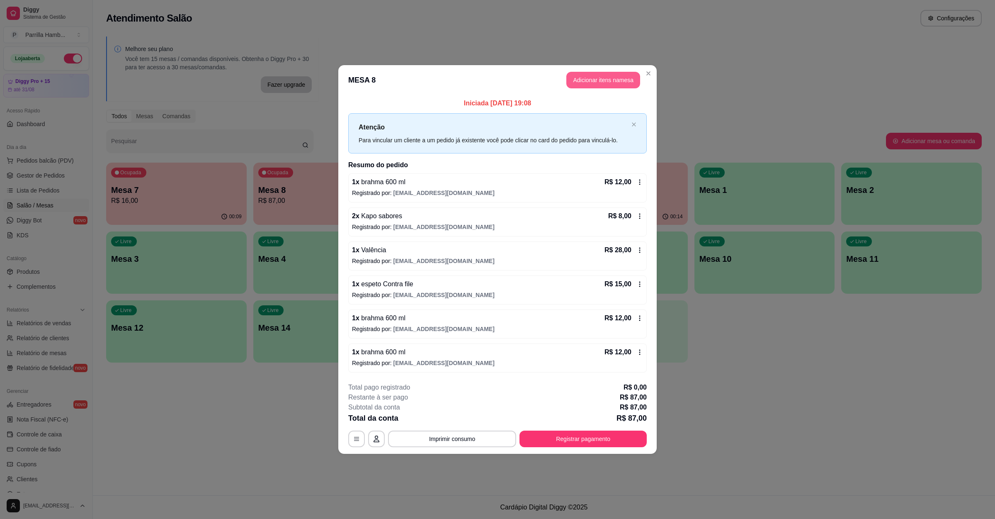
click at [600, 78] on button "Adicionar itens na mesa" at bounding box center [603, 80] width 74 height 17
click at [244, 69] on input "Pesquisa" at bounding box center [407, 65] width 751 height 8
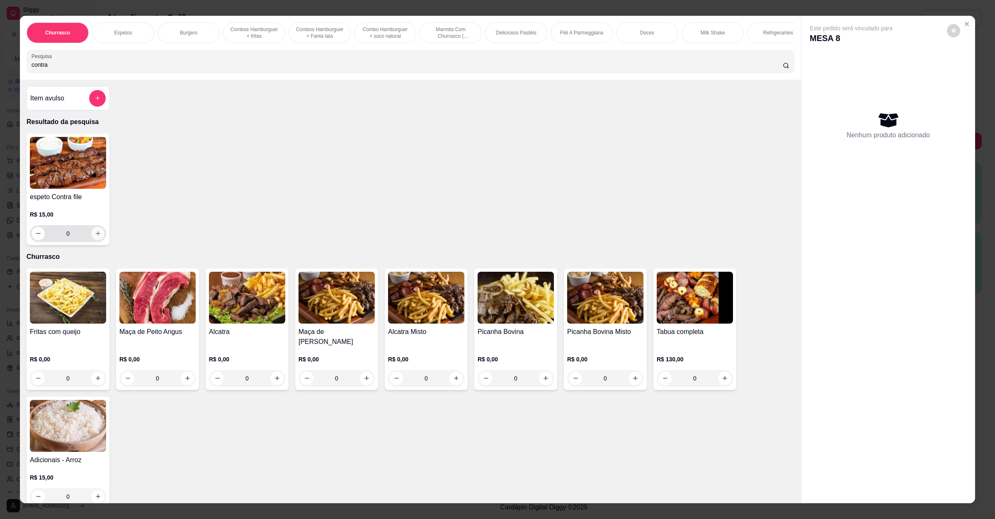
type input "contra"
click at [95, 236] on icon "increase-product-quantity" at bounding box center [98, 233] width 6 height 6
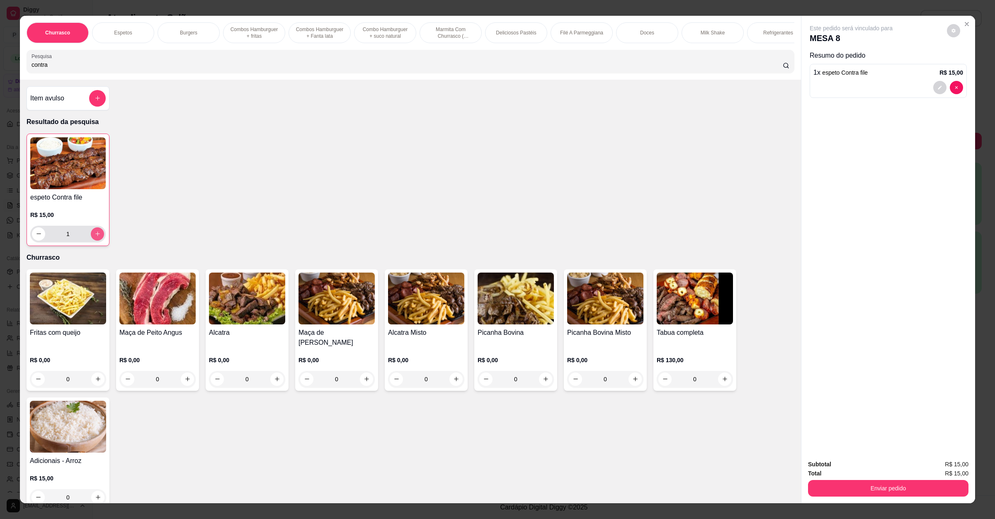
type input "1"
click at [924, 490] on button "Enviar pedido" at bounding box center [888, 488] width 160 height 17
click at [891, 465] on button "Não registrar e enviar pedido" at bounding box center [859, 468] width 86 height 16
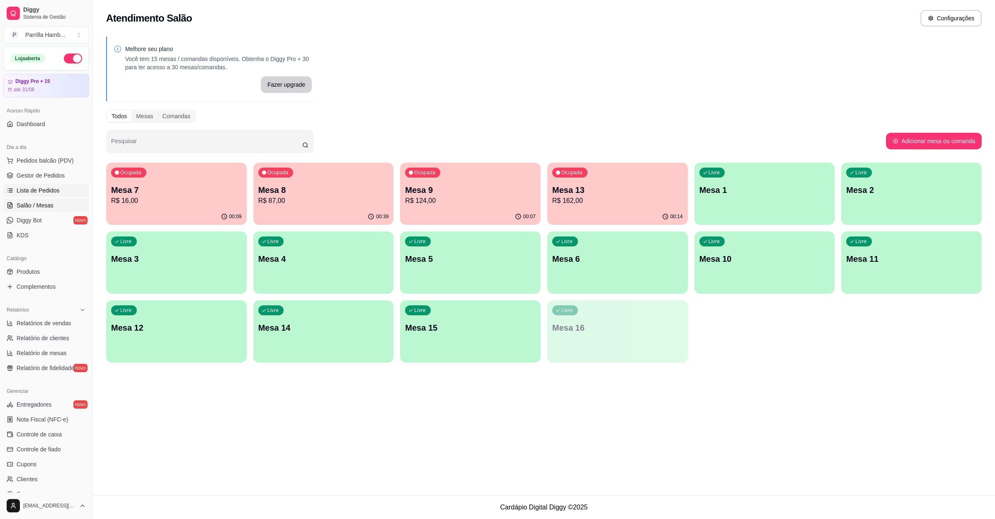
click at [34, 188] on span "Lista de Pedidos" at bounding box center [38, 190] width 43 height 8
click at [581, 264] on p "Mesa 6" at bounding box center [617, 258] width 126 height 11
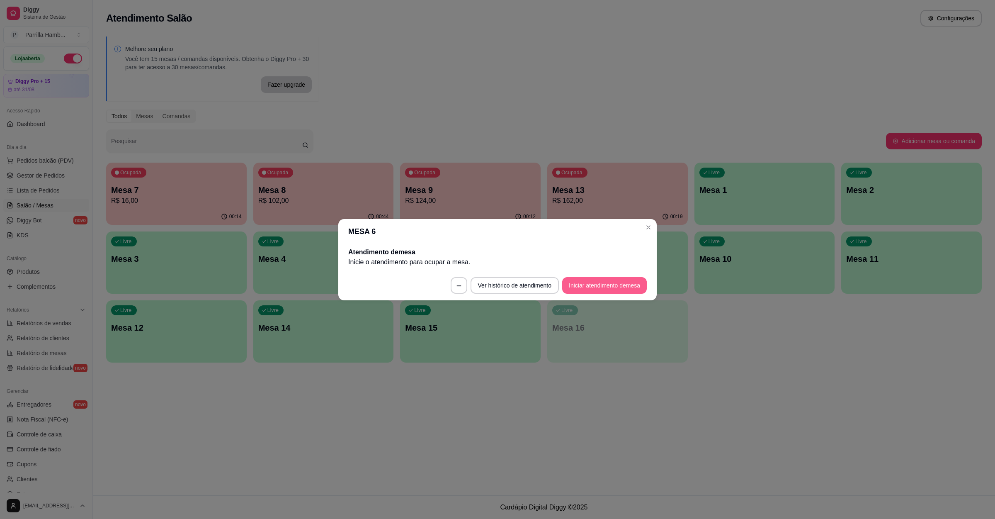
click at [621, 292] on button "Iniciar atendimento de mesa" at bounding box center [604, 285] width 85 height 17
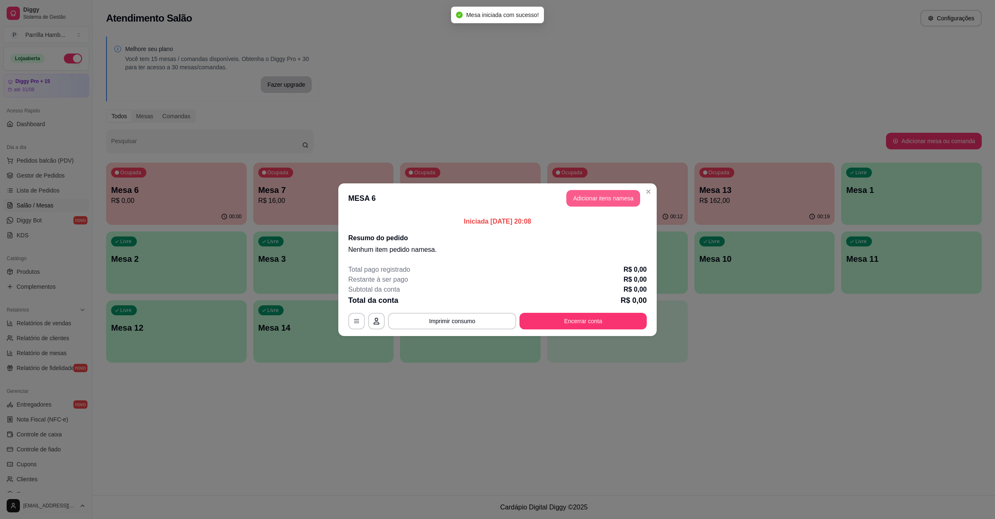
click at [593, 201] on button "Adicionar itens na mesa" at bounding box center [603, 198] width 74 height 17
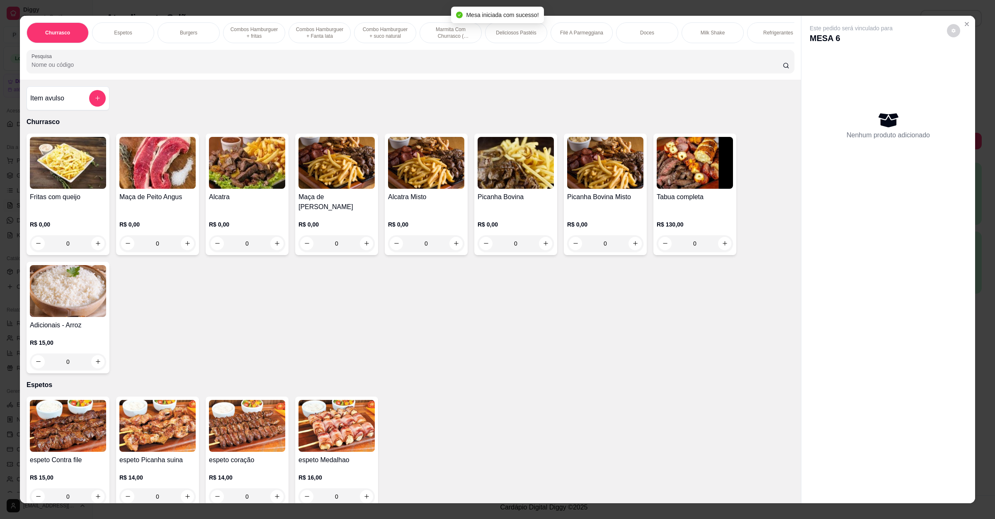
click at [211, 80] on div "Churrasco Espetos Burgers Combos Hamburguer + fritas Combos Hamburguer + Fanta …" at bounding box center [410, 48] width 781 height 64
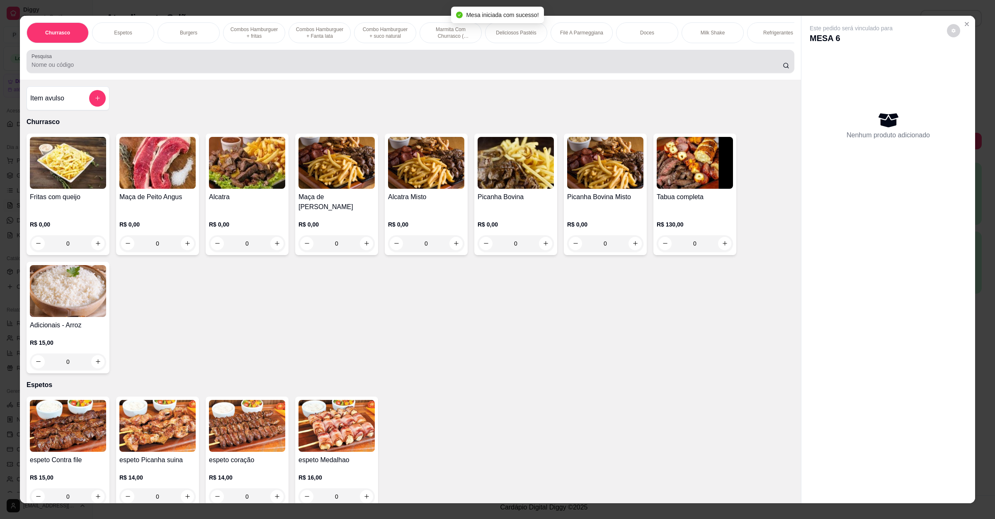
click at [213, 73] on div "Pesquisa" at bounding box center [411, 61] width 768 height 23
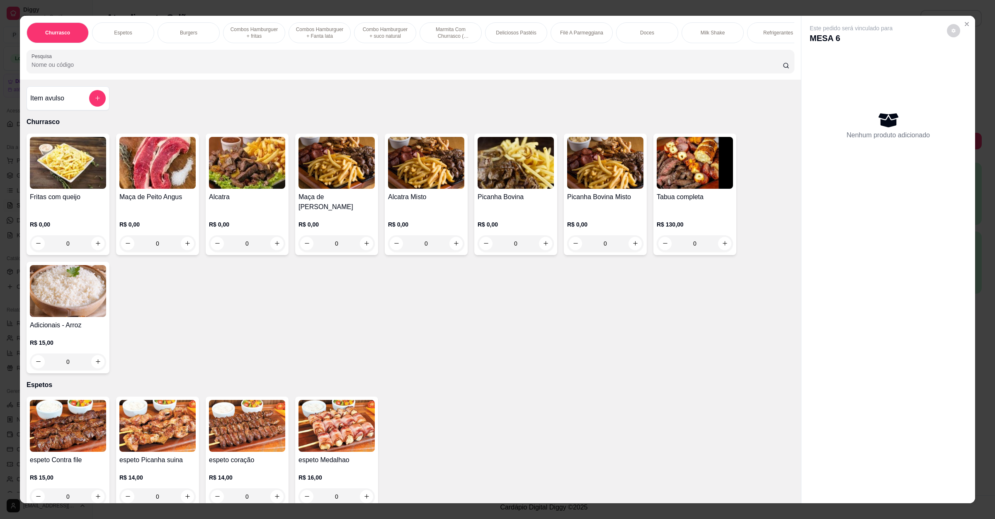
click at [485, 178] on img at bounding box center [516, 163] width 76 height 52
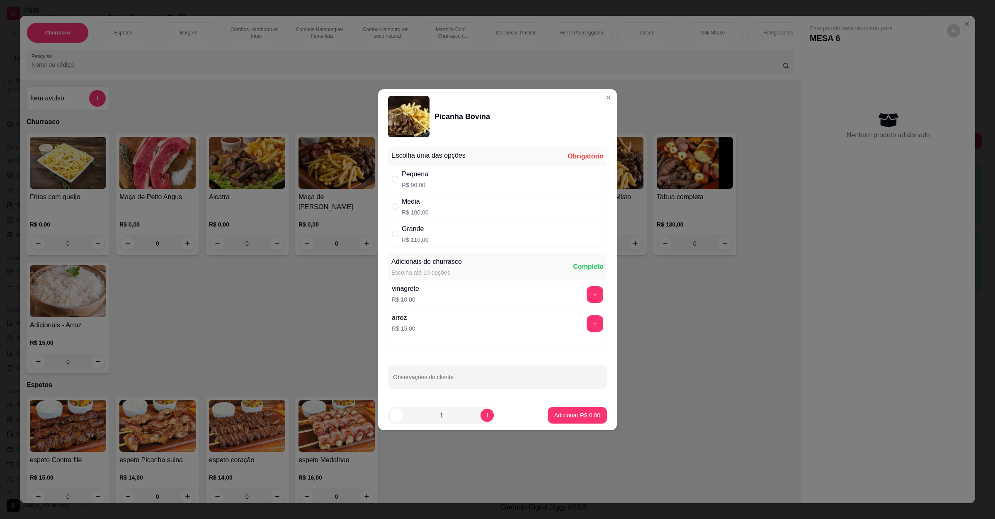
click at [473, 194] on div "Media R$ 100,00" at bounding box center [497, 206] width 219 height 27
radio input "true"
click at [483, 384] on input "Observações do cliente" at bounding box center [497, 380] width 209 height 8
type input "2 pao de alho"
click at [551, 410] on button "Adicionar R$ 100,00" at bounding box center [574, 415] width 64 height 16
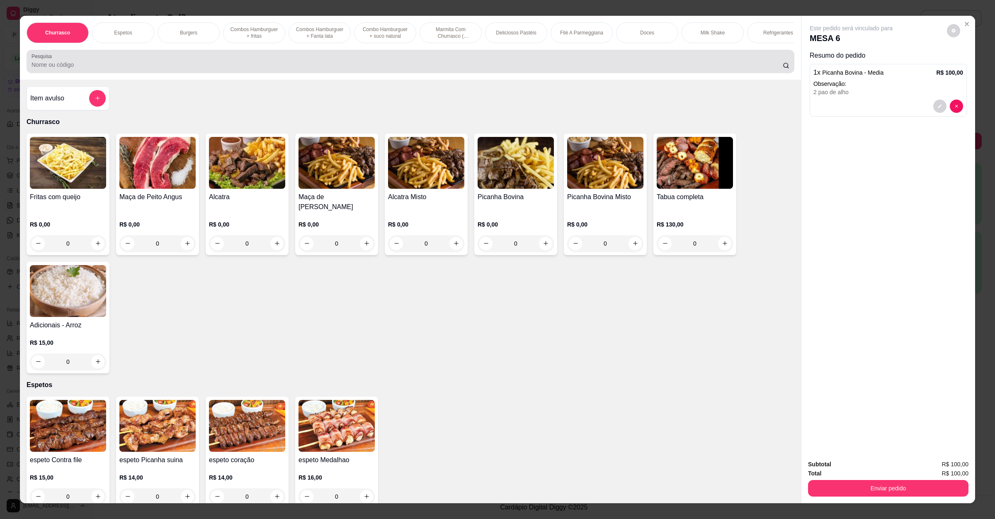
click at [231, 66] on div at bounding box center [411, 61] width 758 height 17
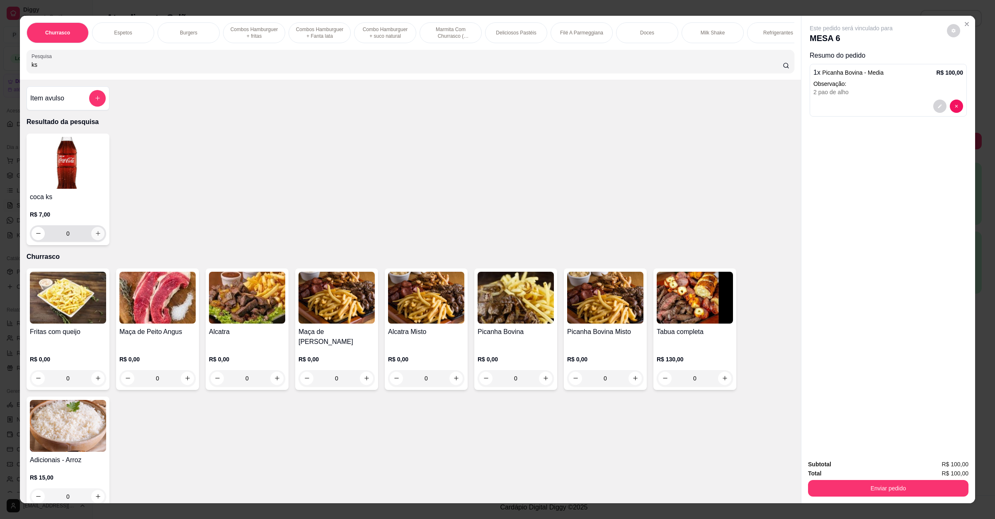
type input "ks"
click at [97, 240] on button "increase-product-quantity" at bounding box center [97, 233] width 13 height 13
type input "2"
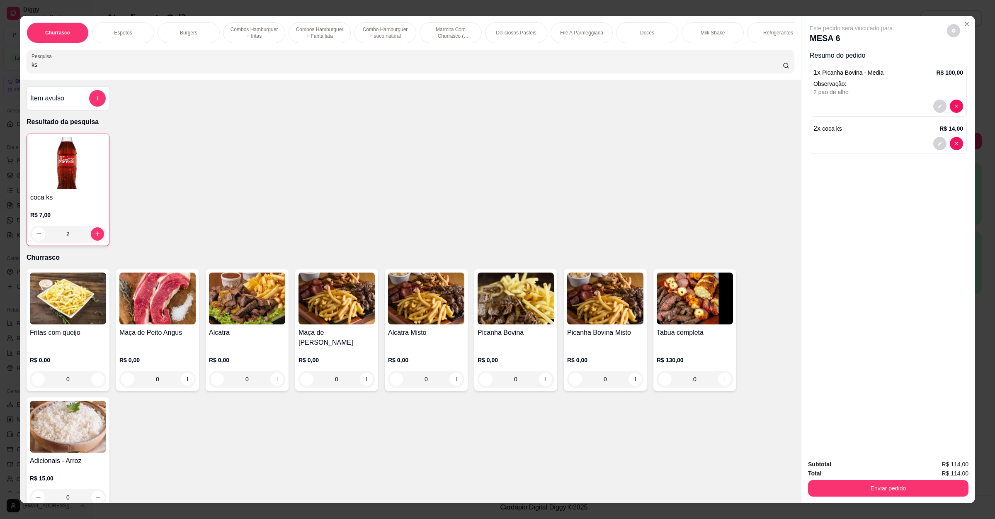
drag, startPoint x: 84, startPoint y: 71, endPoint x: 0, endPoint y: 71, distance: 83.7
click at [0, 71] on div "Churrasco Espetos Burgers Combos Hamburguer + fritas Combos Hamburguer + Fanta …" at bounding box center [497, 259] width 995 height 519
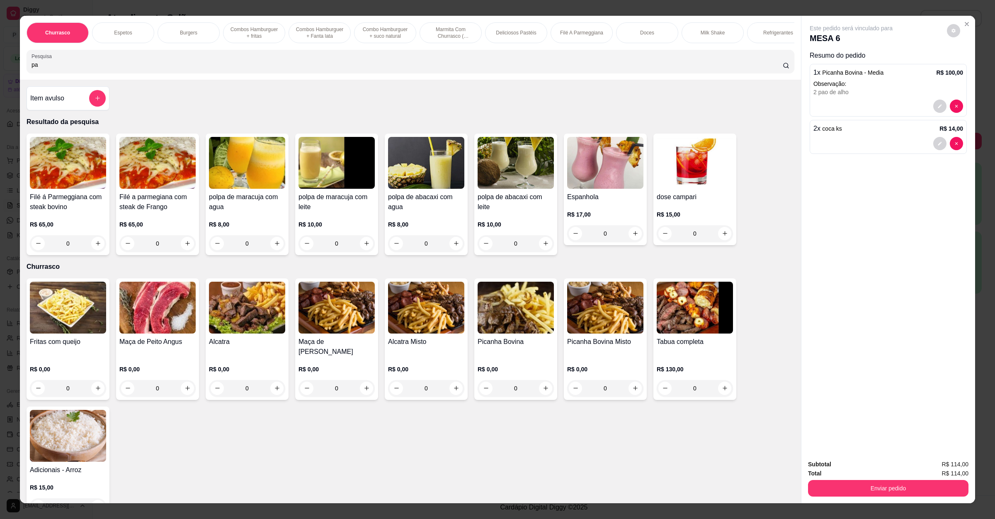
type input "pa"
click at [81, 107] on div "Item avulso" at bounding box center [67, 98] width 75 height 17
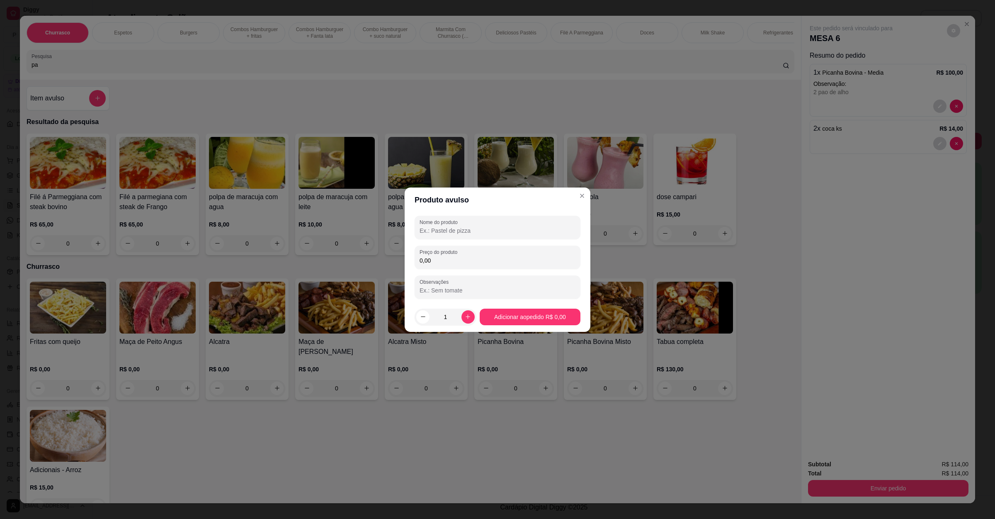
click at [443, 235] on div "Nome do produto" at bounding box center [498, 227] width 166 height 23
type input "a"
type input "pao de alho"
click at [453, 261] on input "0,00" at bounding box center [498, 260] width 156 height 8
type input "10,00"
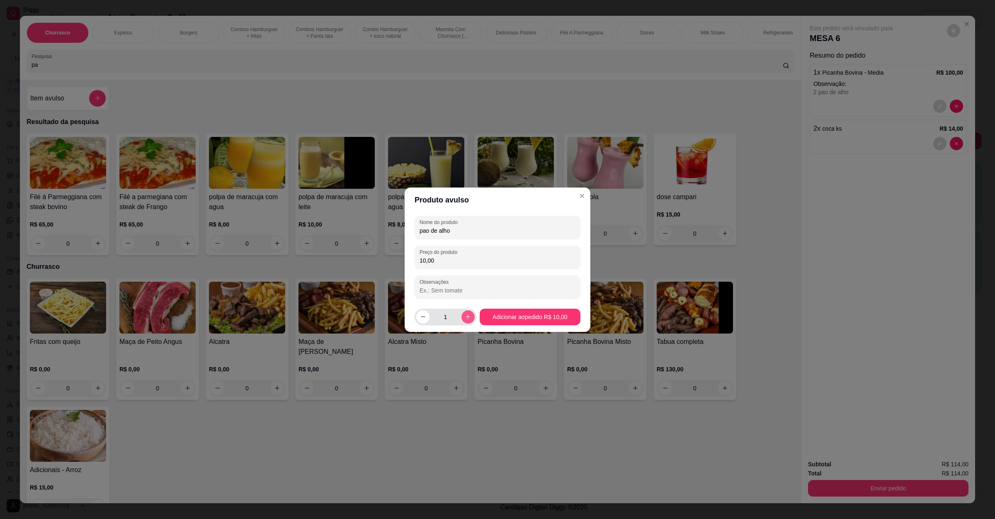
click at [465, 314] on icon "increase-product-quantity" at bounding box center [468, 316] width 6 height 6
type input "2"
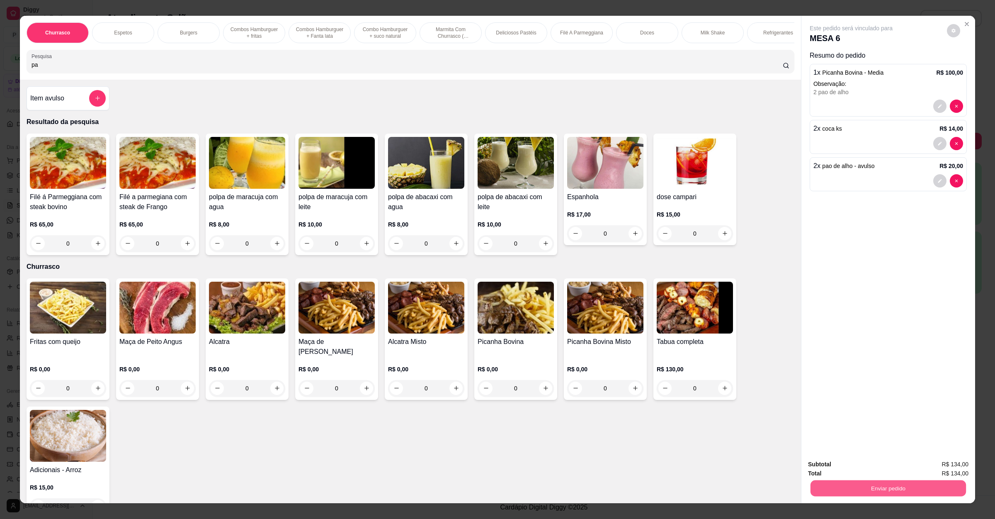
click at [876, 485] on button "Enviar pedido" at bounding box center [888, 488] width 155 height 16
click at [876, 460] on button "Não registrar e enviar pedido" at bounding box center [860, 467] width 84 height 15
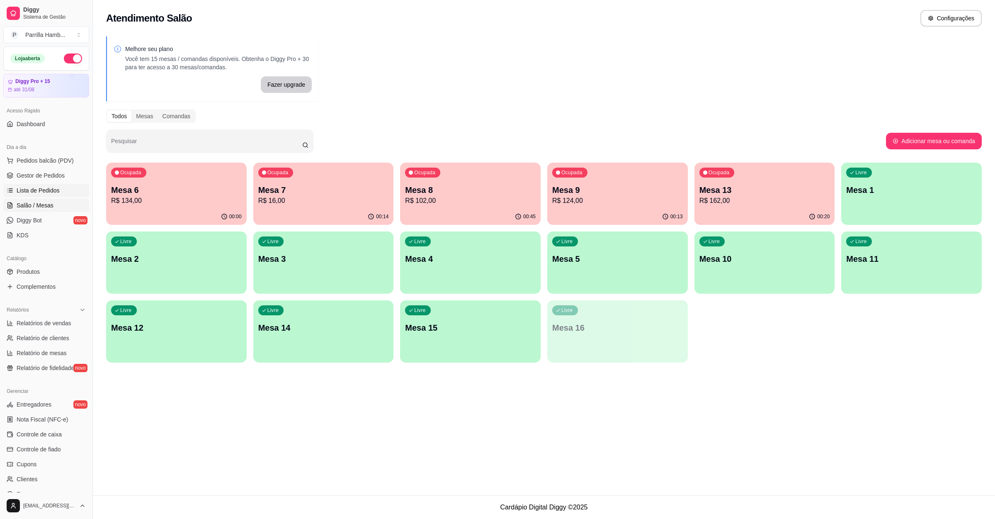
click at [17, 187] on span "Lista de Pedidos" at bounding box center [38, 190] width 43 height 8
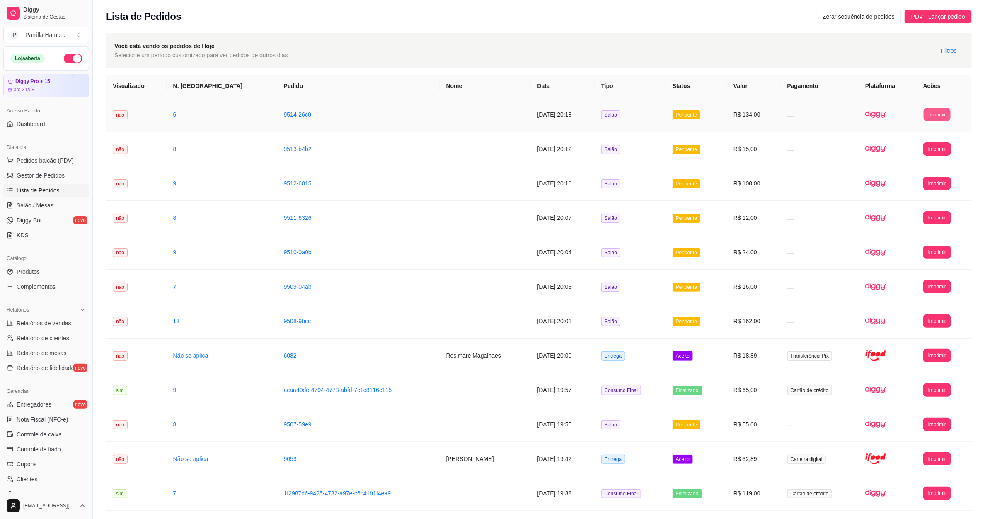
click at [939, 113] on button "Imprimir" at bounding box center [937, 114] width 27 height 13
click at [927, 137] on button "IMPRESSORA" at bounding box center [920, 143] width 58 height 13
click at [42, 201] on span "Salão / Mesas" at bounding box center [35, 205] width 37 height 8
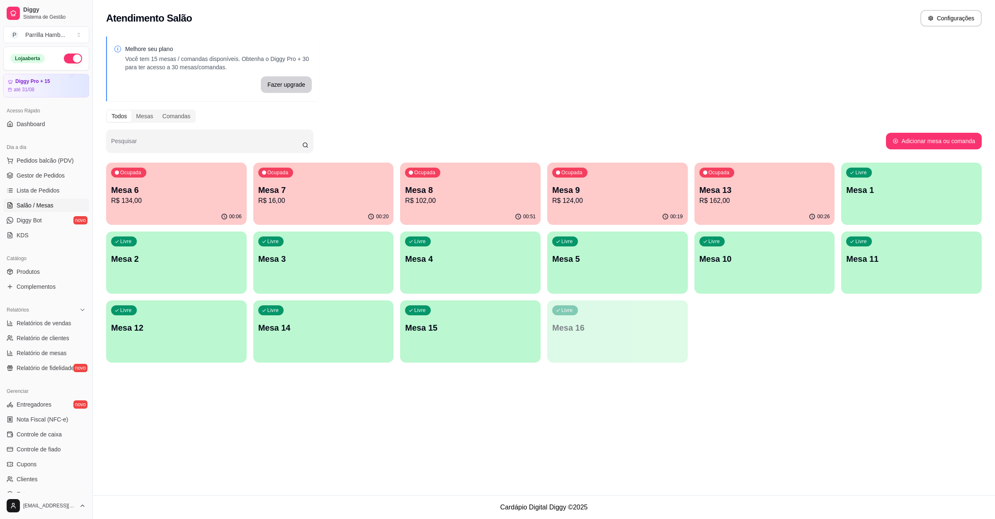
click at [599, 199] on p "R$ 124,00" at bounding box center [617, 201] width 131 height 10
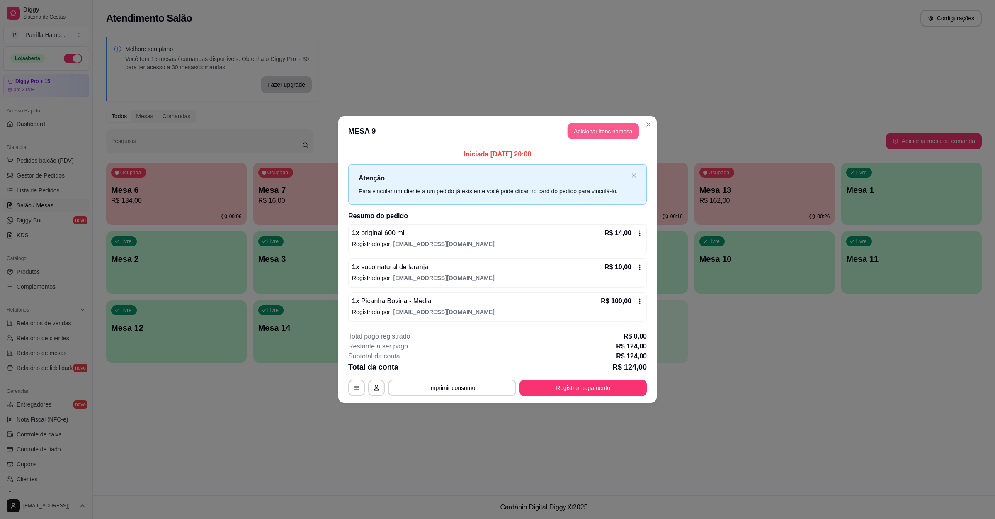
click at [590, 127] on button "Adicionar itens na mesa" at bounding box center [603, 131] width 71 height 16
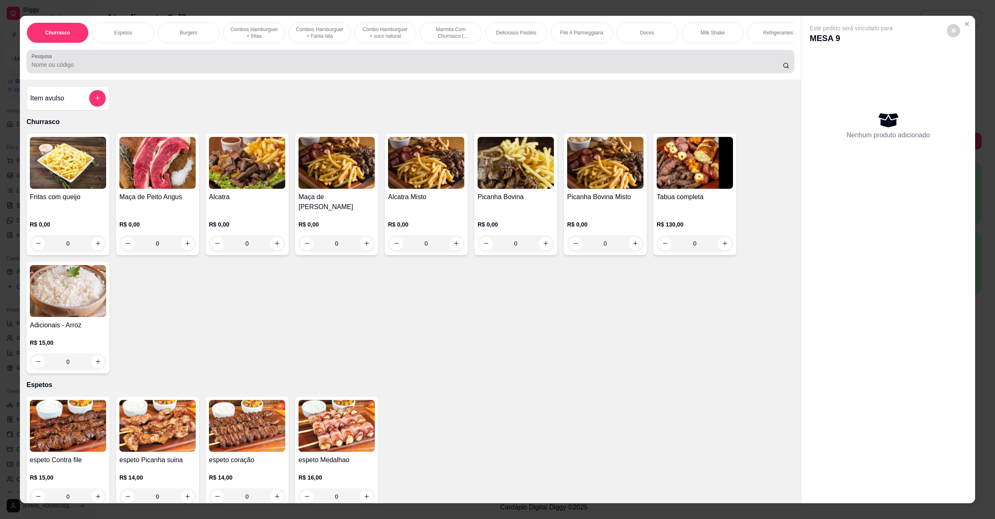
click at [315, 69] on input "Pesquisa" at bounding box center [407, 65] width 751 height 8
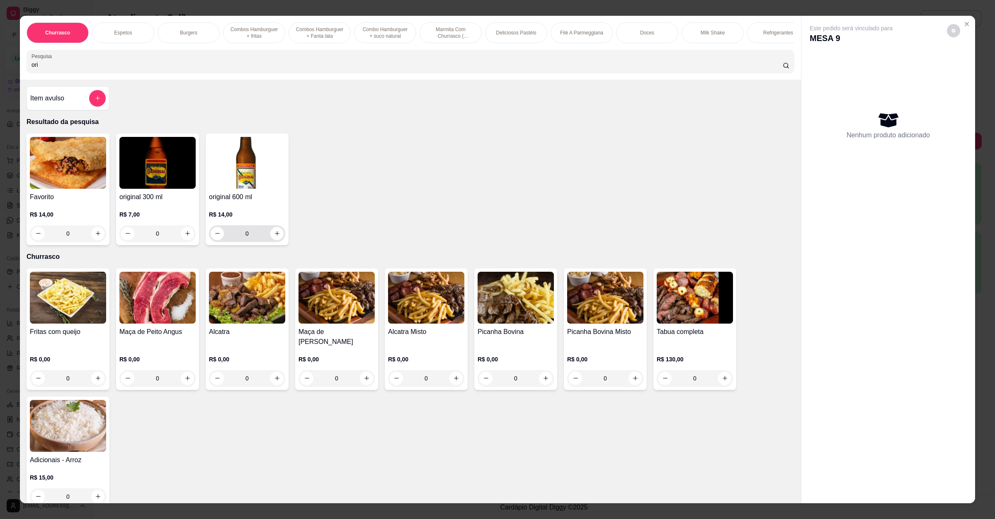
type input "ori"
click at [275, 236] on icon "increase-product-quantity" at bounding box center [277, 233] width 6 height 6
type input "1"
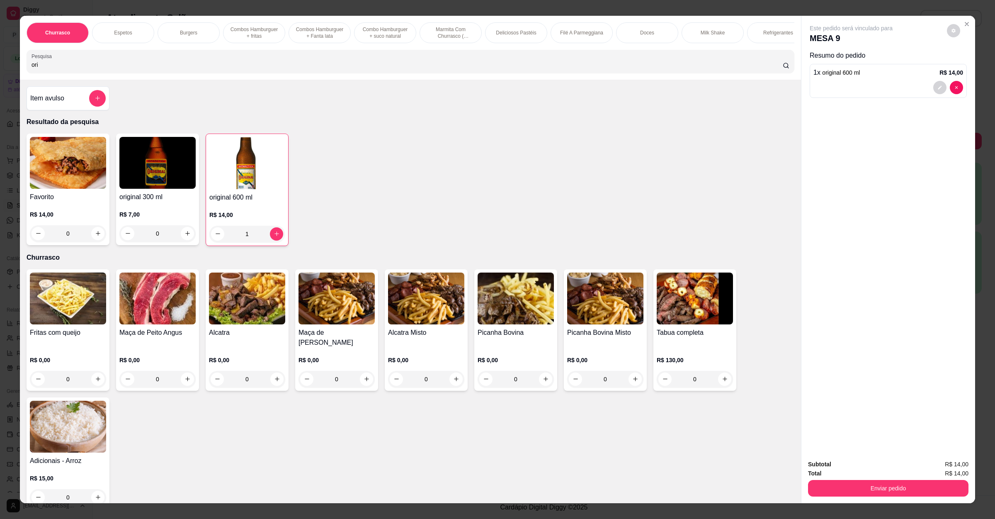
click at [870, 479] on div "Enviar pedido" at bounding box center [888, 487] width 160 height 19
click at [869, 484] on button "Enviar pedido" at bounding box center [888, 488] width 155 height 16
click at [869, 466] on button "Não registrar e enviar pedido" at bounding box center [859, 468] width 86 height 16
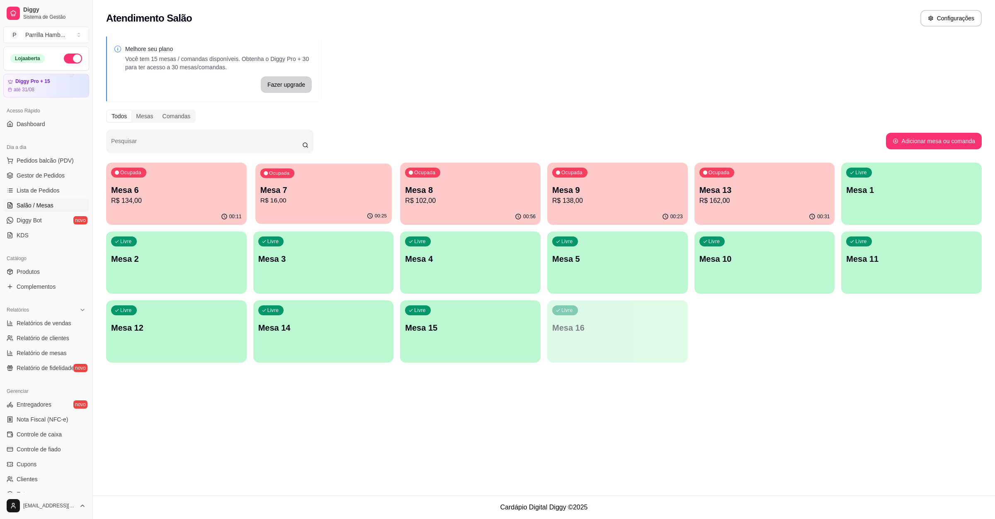
click at [335, 189] on p "Mesa 7" at bounding box center [323, 189] width 126 height 11
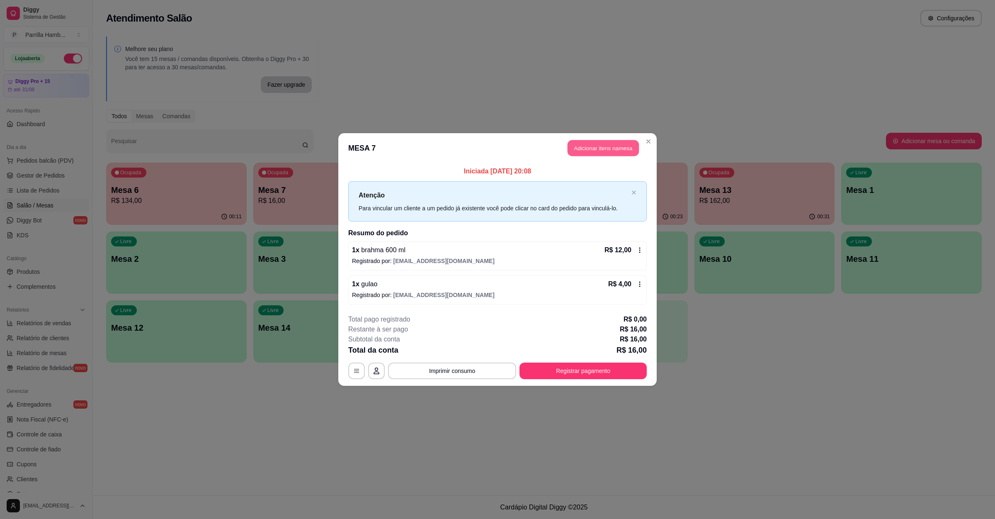
click at [585, 141] on button "Adicionar itens na mesa" at bounding box center [603, 148] width 71 height 16
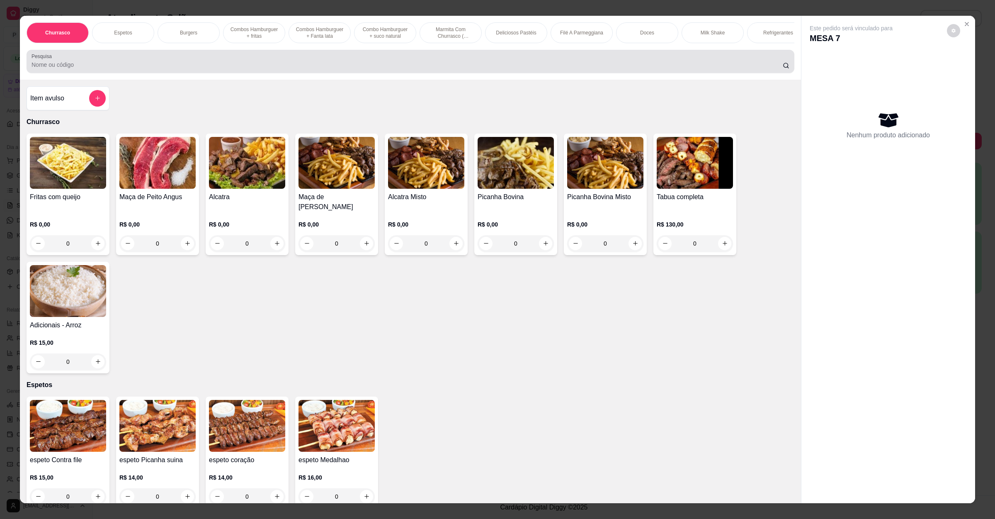
click at [380, 64] on div at bounding box center [411, 61] width 758 height 17
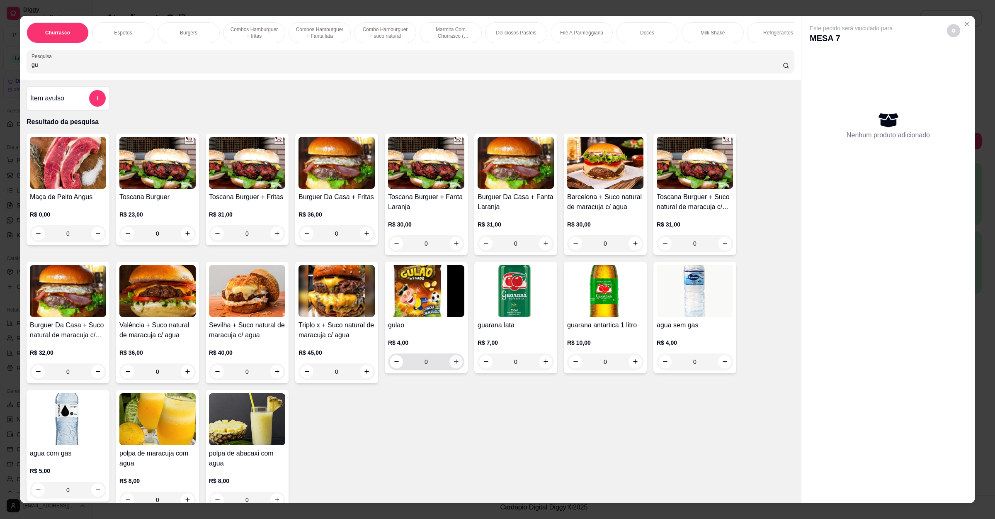
type input "gu"
click at [453, 364] on icon "increase-product-quantity" at bounding box center [456, 361] width 6 height 6
type input "1"
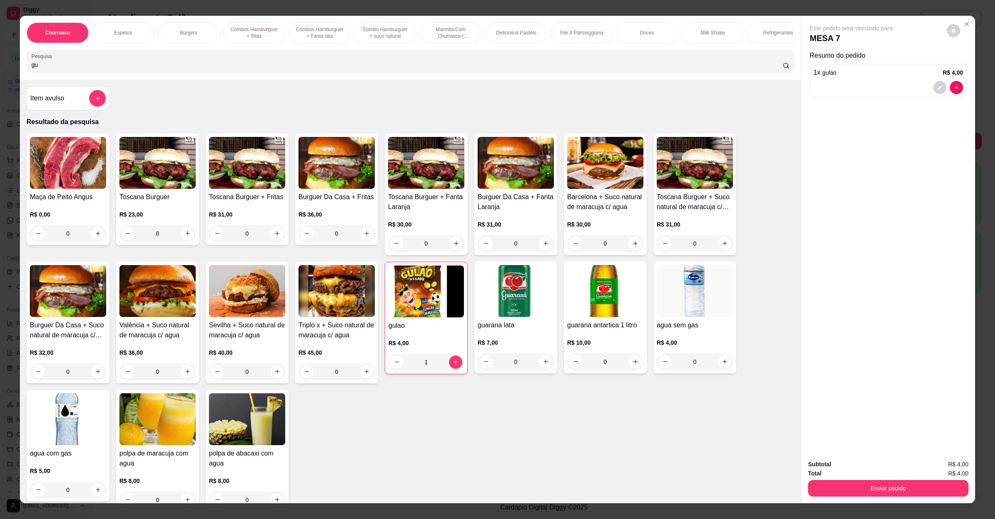
click at [875, 499] on div "Subtotal R$ 4,00 Total R$ 4,00 Enviar pedido" at bounding box center [888, 478] width 174 height 50
click at [876, 486] on button "Enviar pedido" at bounding box center [888, 488] width 160 height 17
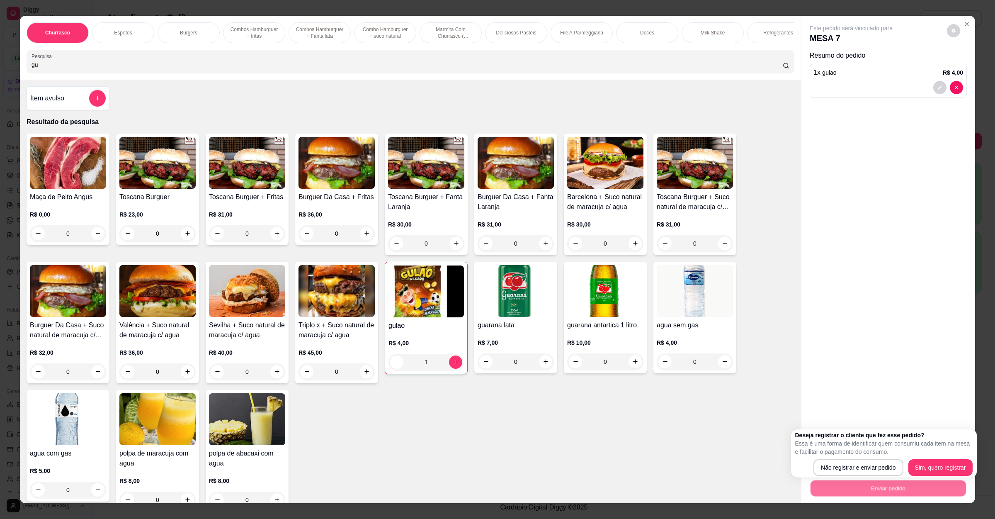
click at [893, 458] on div "Deseja registrar o cliente que fez esse pedido? Essa é uma forma de identificar…" at bounding box center [883, 453] width 177 height 45
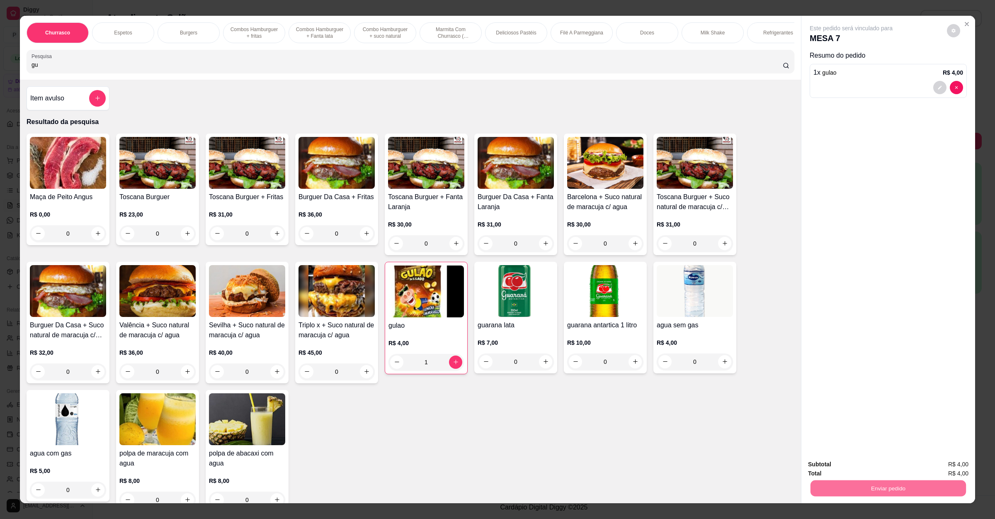
click at [887, 463] on button "Não registrar e enviar pedido" at bounding box center [859, 468] width 86 height 16
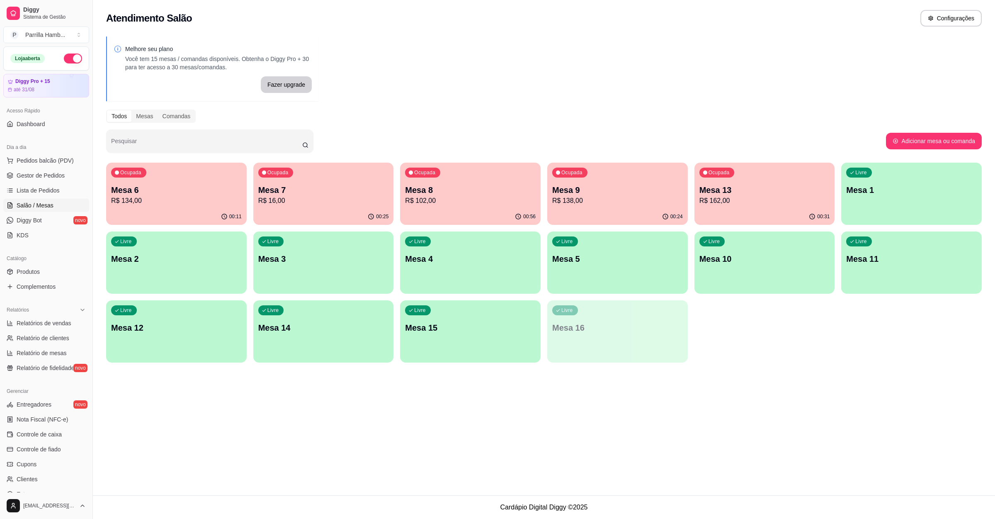
click at [357, 308] on div "Livre Mesa 14" at bounding box center [323, 326] width 141 height 52
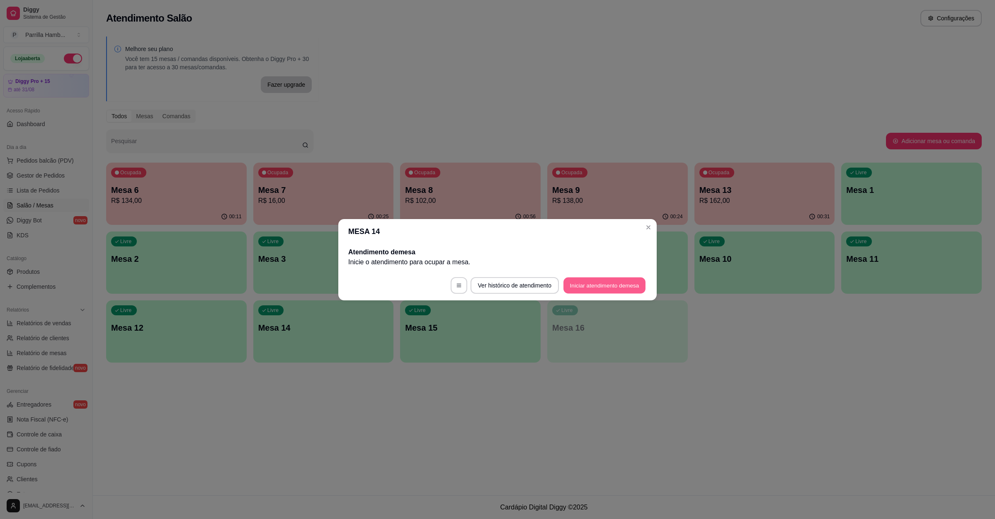
click at [596, 280] on button "Iniciar atendimento de mesa" at bounding box center [604, 285] width 82 height 16
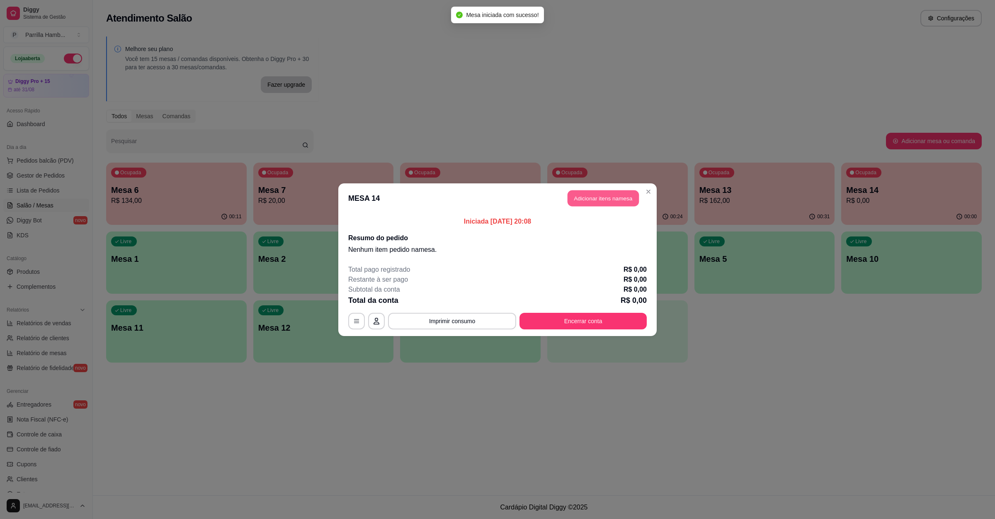
click at [607, 199] on button "Adicionar itens na mesa" at bounding box center [603, 198] width 71 height 16
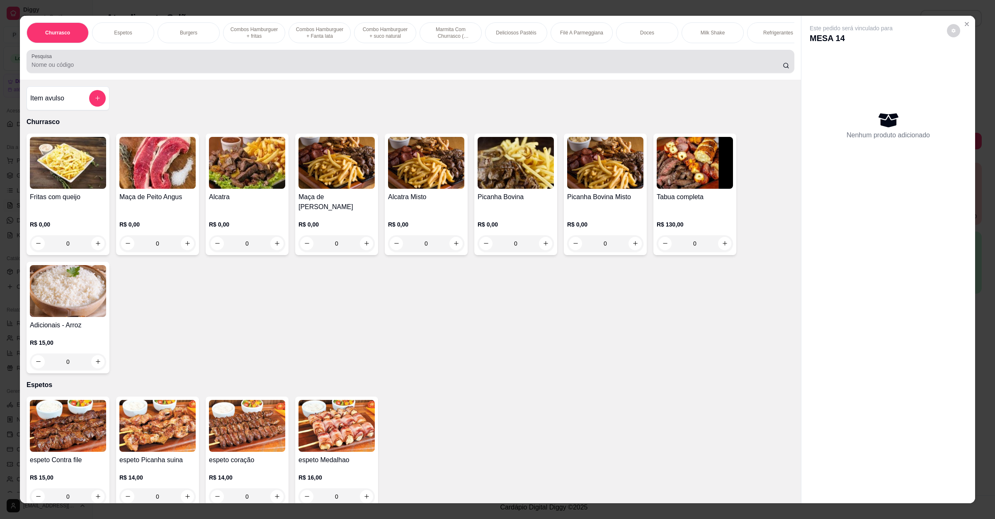
click at [97, 68] on div at bounding box center [411, 61] width 758 height 17
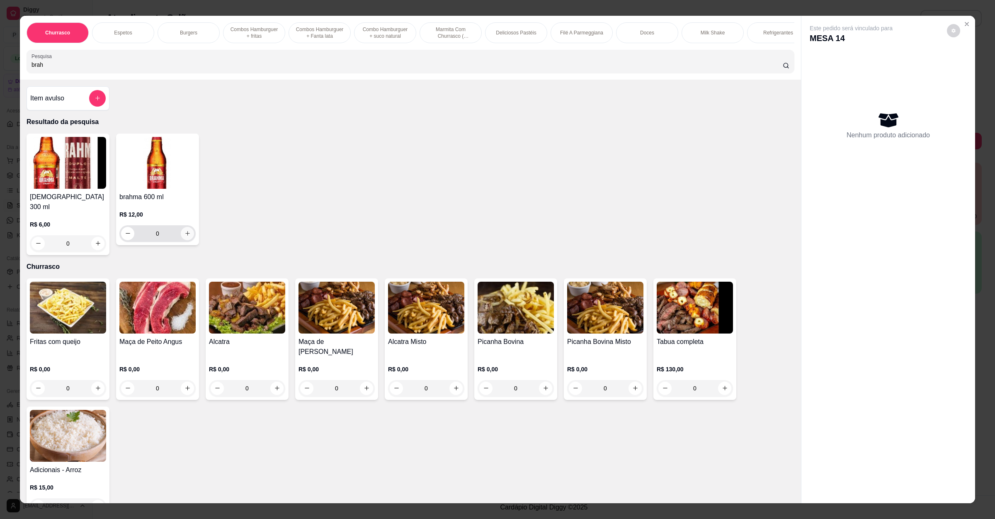
type input "brah"
click at [184, 236] on icon "increase-product-quantity" at bounding box center [187, 233] width 6 height 6
type input "1"
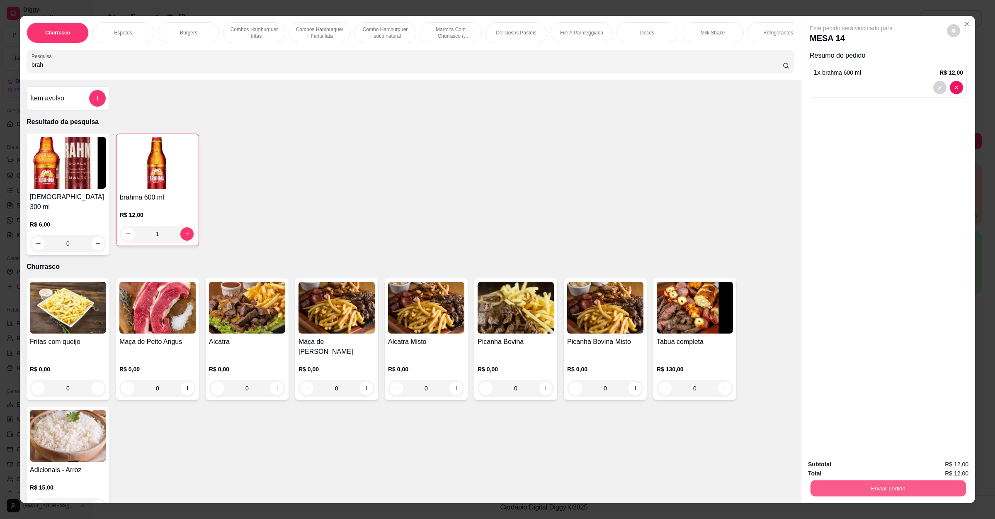
click at [834, 485] on button "Enviar pedido" at bounding box center [888, 488] width 155 height 16
click at [842, 468] on button "Não registrar e enviar pedido" at bounding box center [860, 467] width 84 height 15
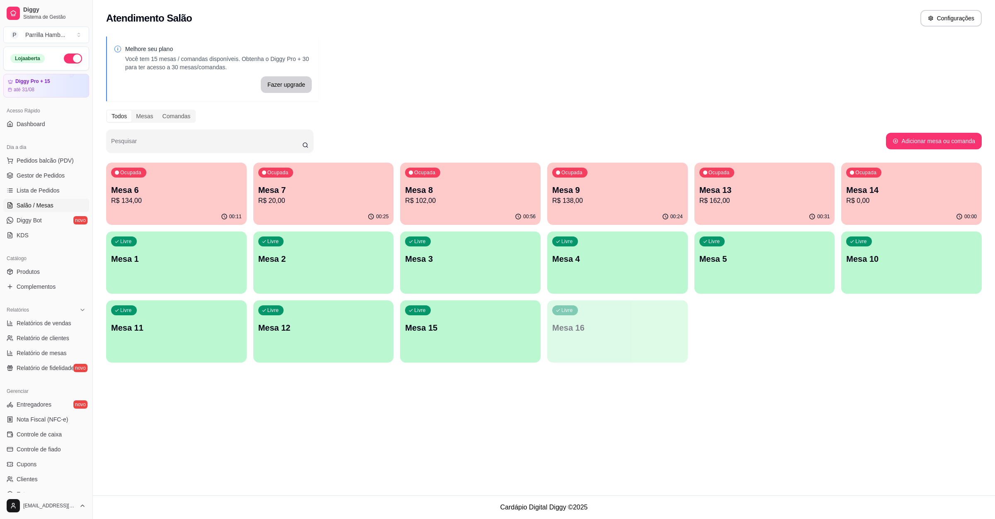
click at [912, 187] on p "Mesa 14" at bounding box center [911, 190] width 131 height 12
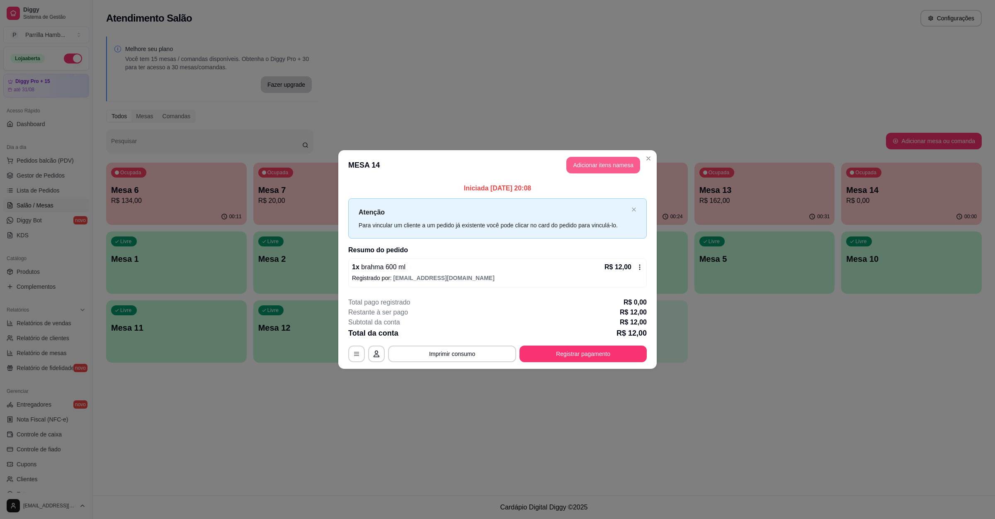
click at [580, 160] on button "Adicionar itens na mesa" at bounding box center [603, 165] width 74 height 17
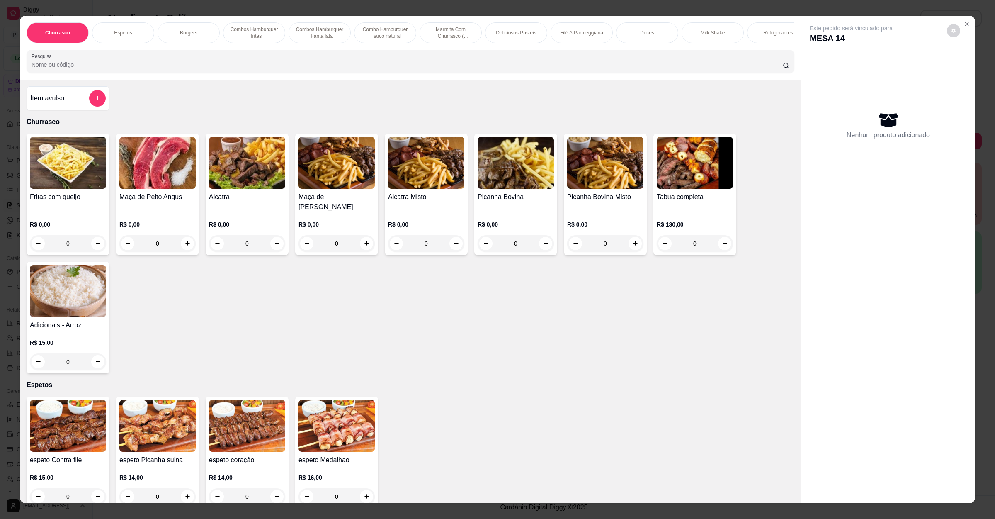
click at [296, 58] on div "Churrasco Espetos Burgers Combos Hamburguer + fritas Combos Hamburguer + Fanta …" at bounding box center [410, 48] width 781 height 64
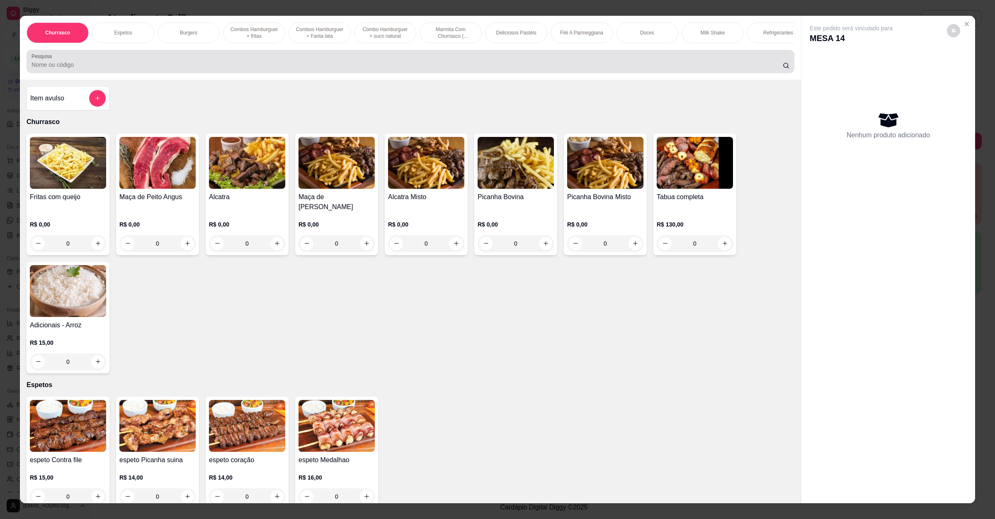
click at [297, 66] on div at bounding box center [411, 61] width 758 height 17
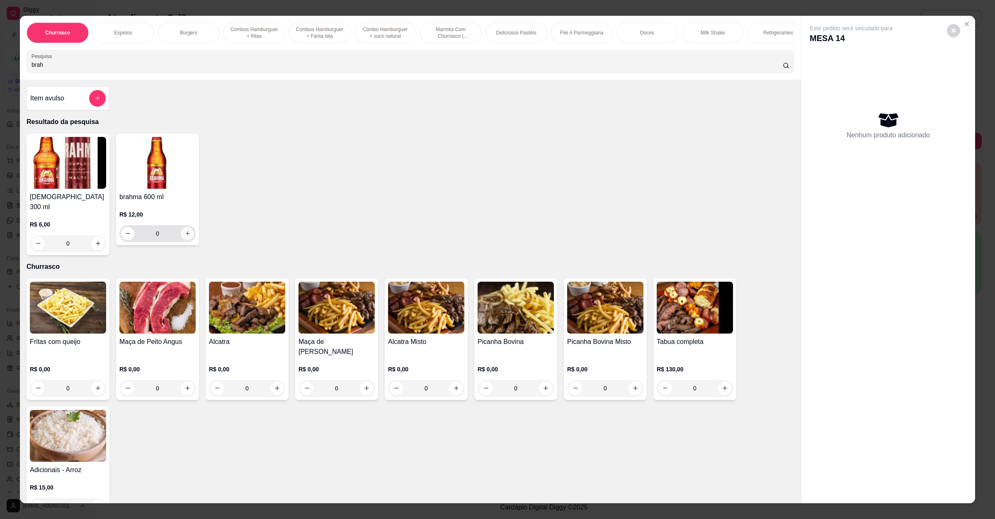
type input "brah"
click at [185, 236] on icon "increase-product-quantity" at bounding box center [187, 233] width 6 height 6
type input "1"
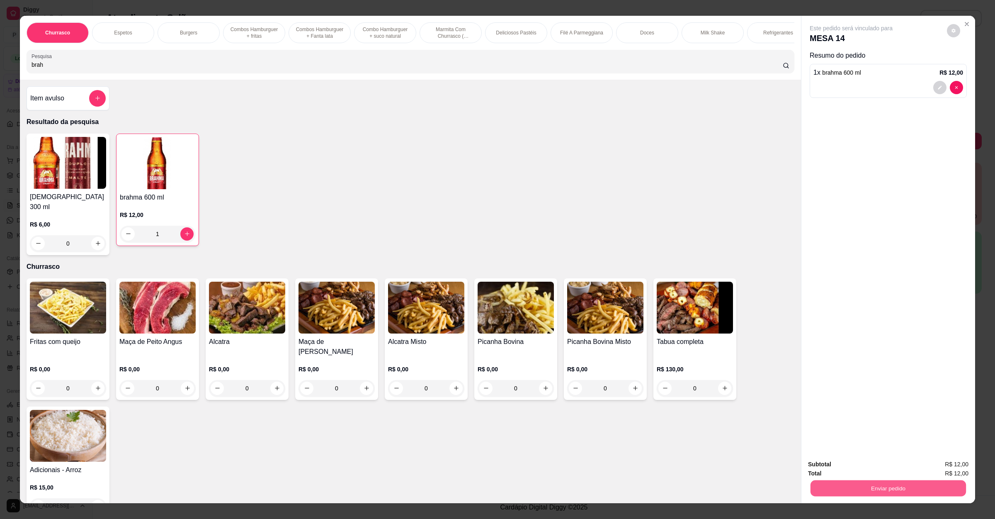
click at [871, 493] on button "Enviar pedido" at bounding box center [888, 488] width 155 height 16
click at [871, 470] on button "Não registrar e enviar pedido" at bounding box center [859, 468] width 86 height 16
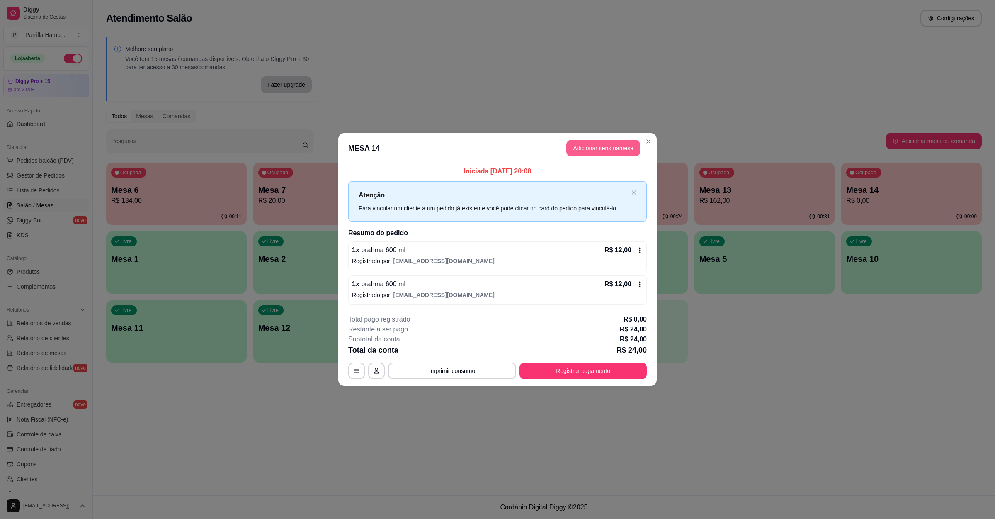
click at [602, 147] on button "Adicionar itens na mesa" at bounding box center [603, 148] width 74 height 17
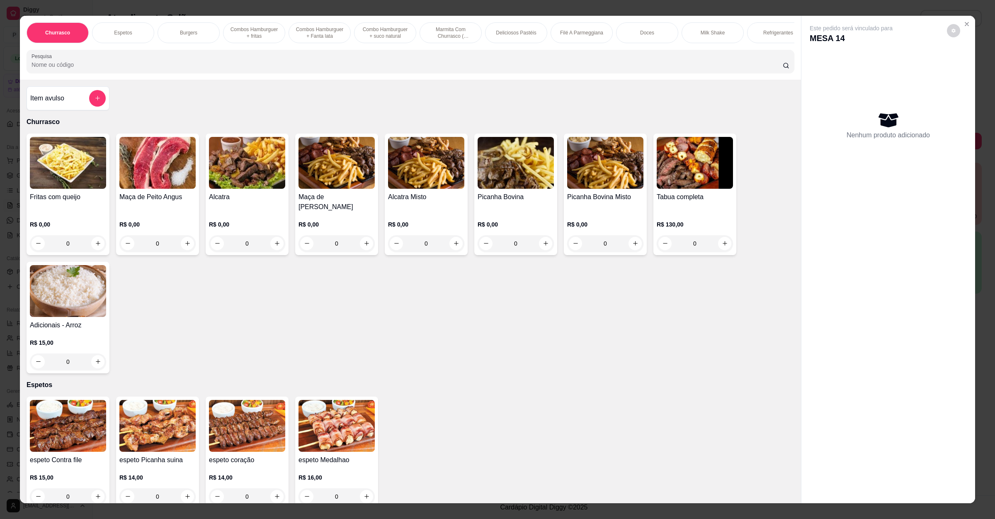
click at [254, 69] on input "Pesquisa" at bounding box center [407, 65] width 751 height 8
click at [478, 183] on img at bounding box center [516, 163] width 76 height 52
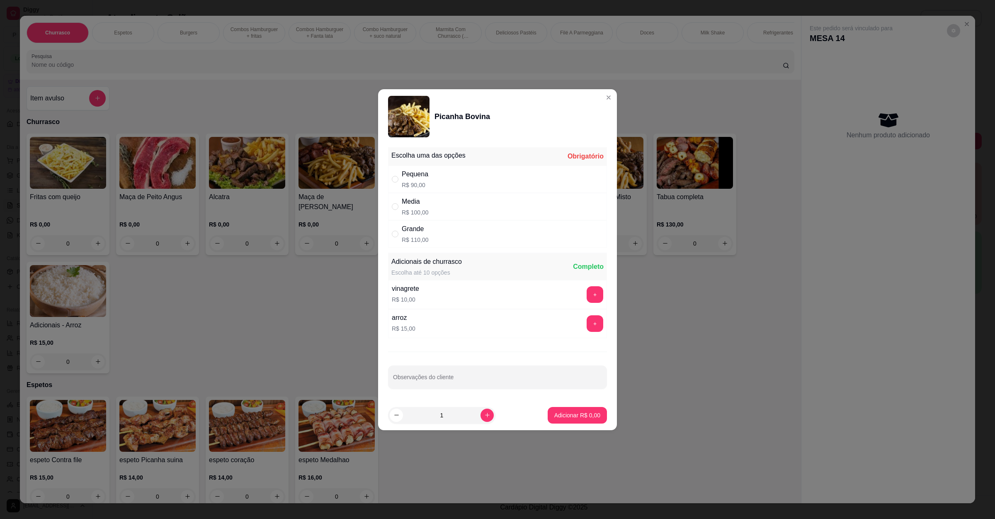
click at [434, 231] on div "Grande R$ 110,00" at bounding box center [497, 233] width 219 height 27
radio input "true"
click at [580, 410] on button "Adicionar R$ 110,00" at bounding box center [574, 415] width 66 height 17
type input "1"
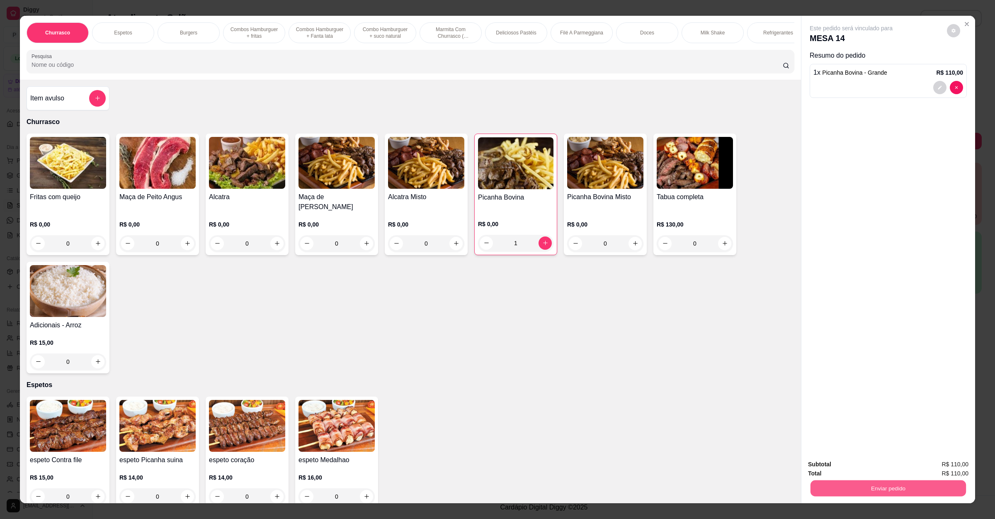
click at [816, 479] on div "Enviar pedido" at bounding box center [888, 487] width 160 height 19
click at [835, 486] on button "Enviar pedido" at bounding box center [888, 488] width 155 height 16
click at [842, 469] on button "Não registrar e enviar pedido" at bounding box center [859, 468] width 86 height 16
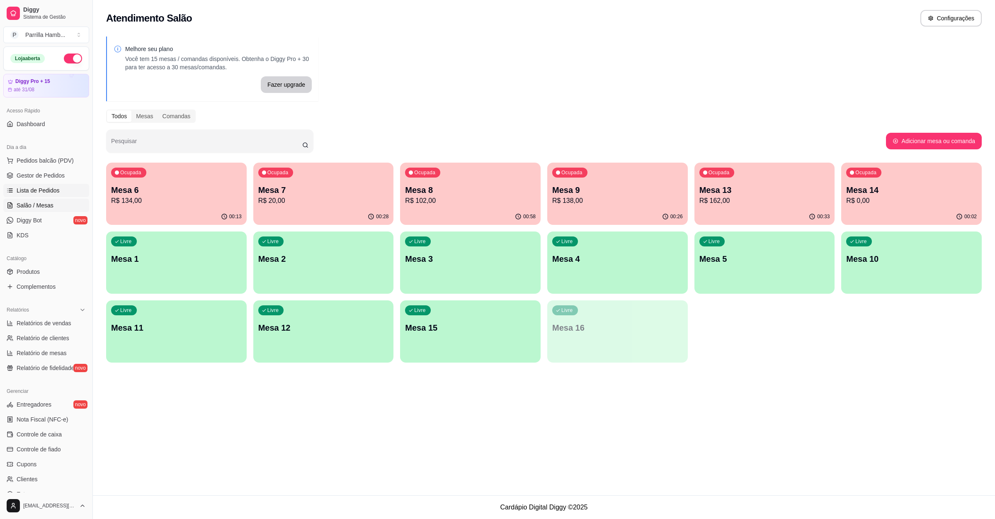
click at [55, 192] on span "Lista de Pedidos" at bounding box center [38, 190] width 43 height 8
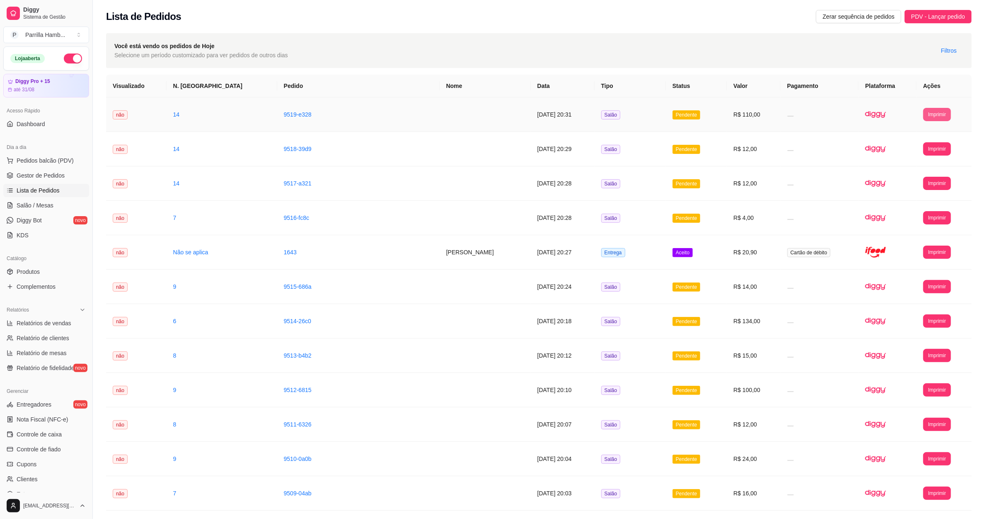
click at [939, 114] on button "Imprimir" at bounding box center [938, 114] width 28 height 13
click at [933, 147] on button "IMPRESSORA" at bounding box center [920, 143] width 60 height 13
click at [36, 203] on span "Salão / Mesas" at bounding box center [35, 205] width 37 height 8
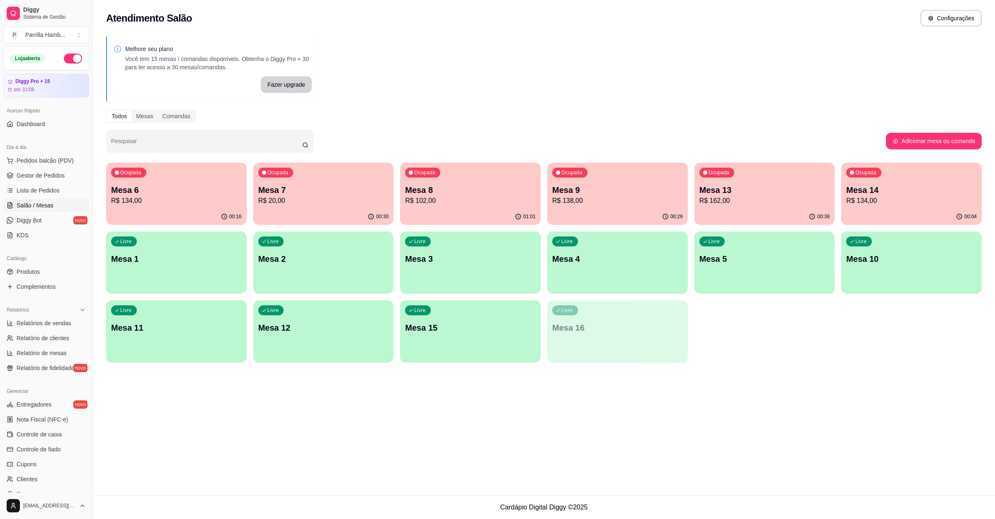
click at [316, 171] on div "Ocupada Mesa 7 R$ 20,00" at bounding box center [323, 186] width 141 height 46
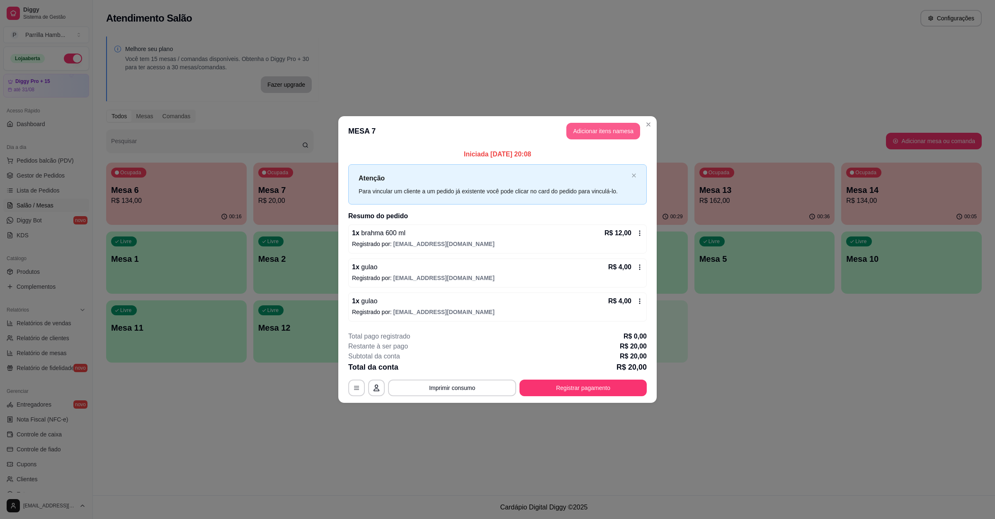
click at [609, 138] on button "Adicionar itens na mesa" at bounding box center [603, 131] width 74 height 17
click at [265, 70] on div at bounding box center [411, 61] width 758 height 17
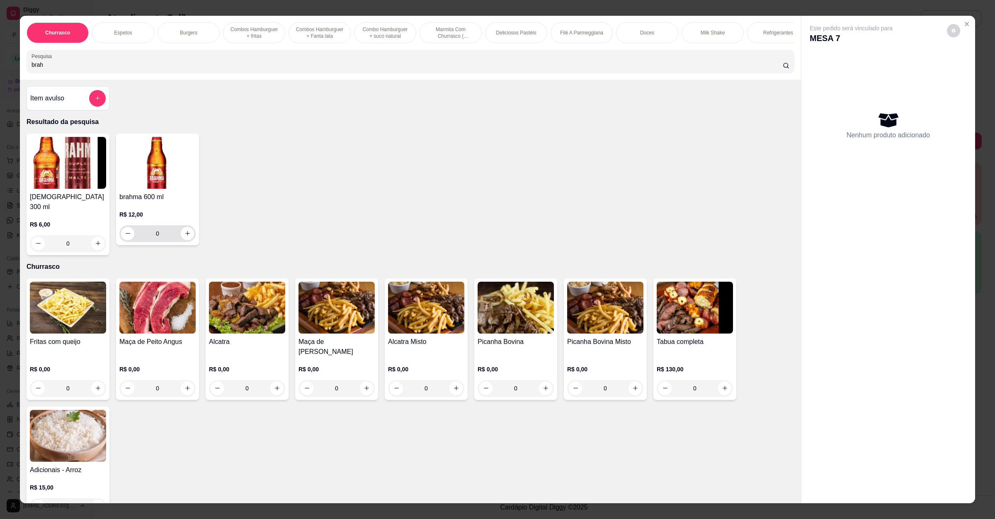
type input "brah"
click at [184, 236] on icon "increase-product-quantity" at bounding box center [187, 233] width 6 height 6
type input "1"
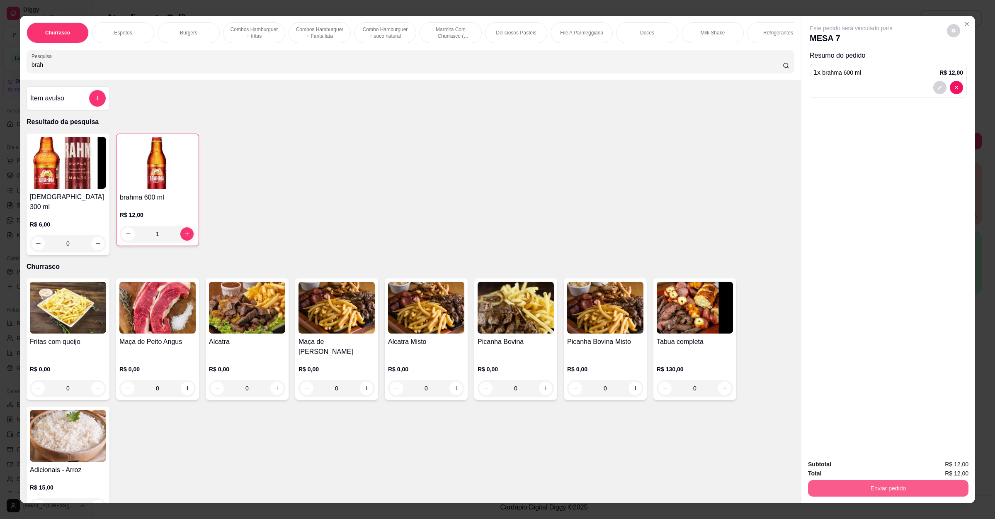
click at [869, 484] on button "Enviar pedido" at bounding box center [888, 488] width 160 height 17
click at [868, 471] on button "Não registrar e enviar pedido" at bounding box center [859, 468] width 86 height 16
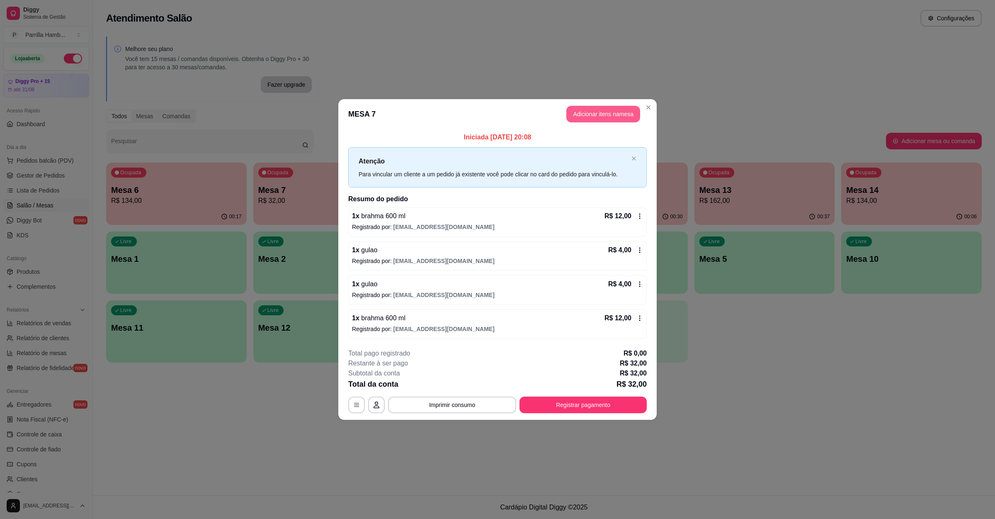
click at [622, 111] on button "Adicionar itens na mesa" at bounding box center [603, 114] width 74 height 17
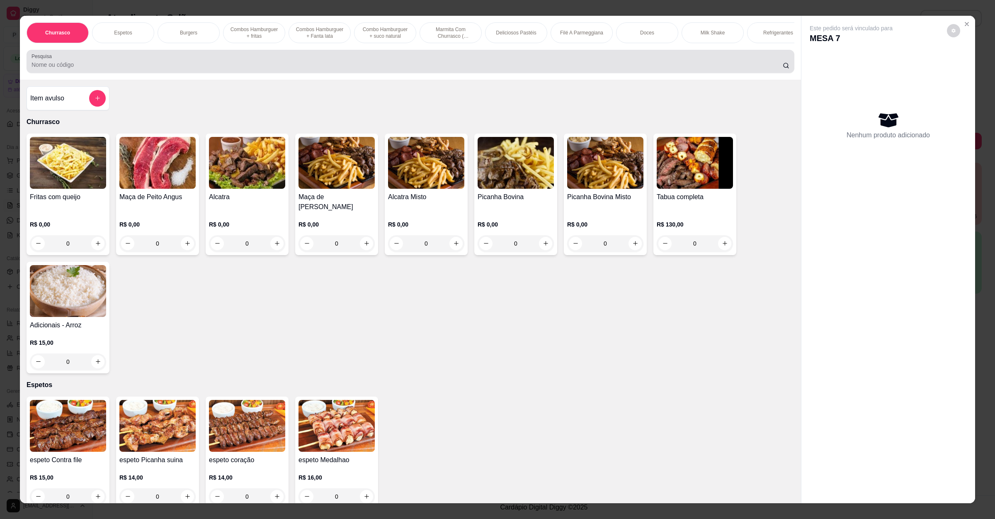
click at [234, 73] on div "Pesquisa" at bounding box center [411, 61] width 768 height 23
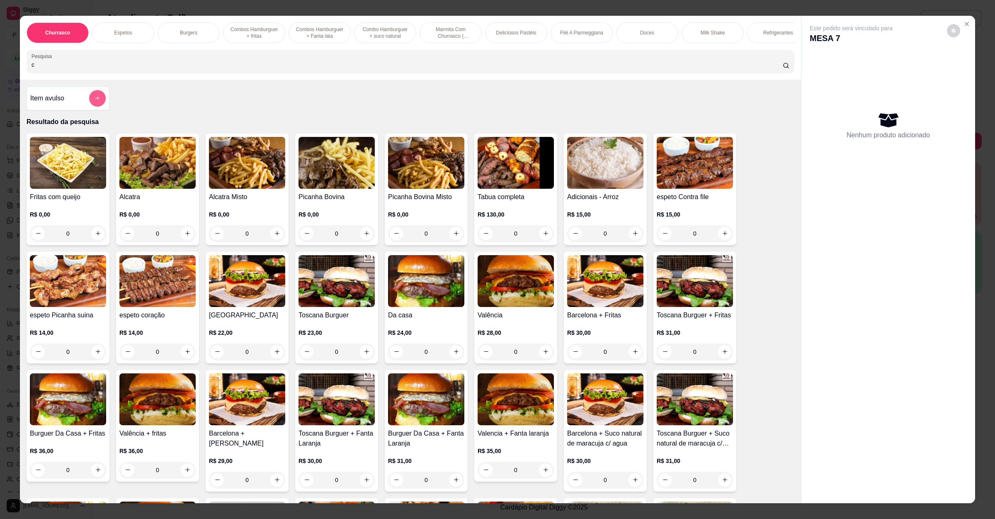
type input "c"
click at [82, 107] on div "Item avulso" at bounding box center [67, 98] width 75 height 17
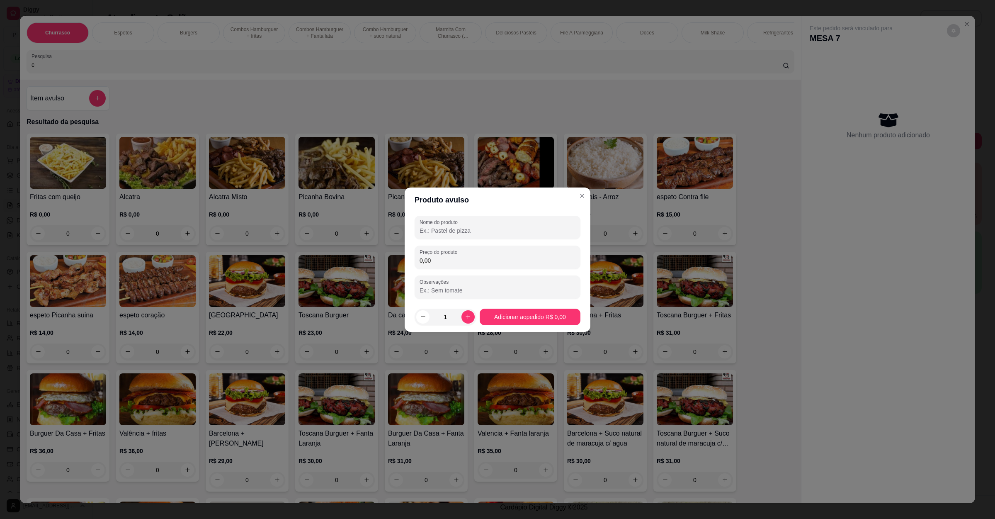
click at [515, 226] on input "Nome do produto" at bounding box center [498, 230] width 156 height 8
type input "espeto de contra file sem adds"
click at [494, 254] on div "0,00" at bounding box center [498, 257] width 156 height 17
type input "11,00"
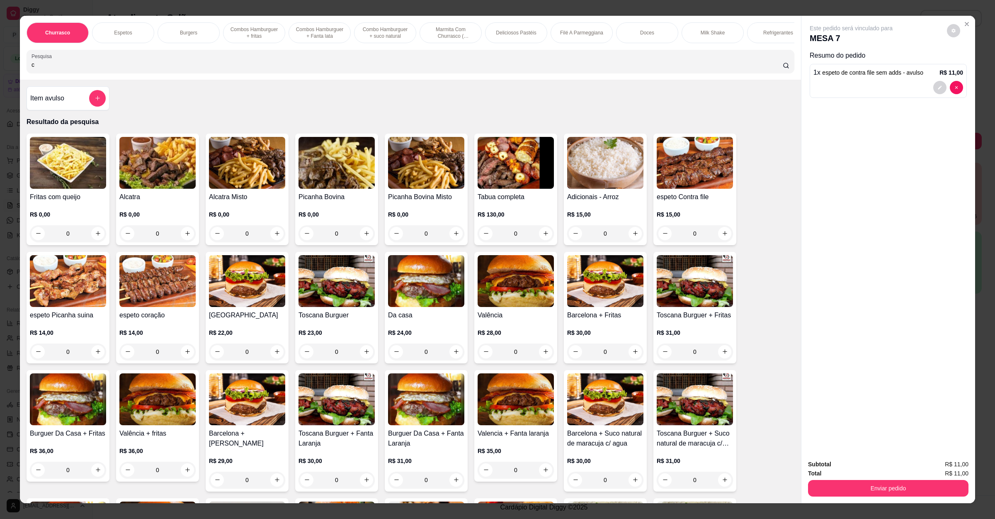
click at [852, 479] on div "Enviar pedido" at bounding box center [888, 487] width 160 height 19
click at [852, 485] on button "Enviar pedido" at bounding box center [888, 488] width 160 height 17
click at [855, 469] on button "Não registrar e enviar pedido" at bounding box center [860, 467] width 84 height 15
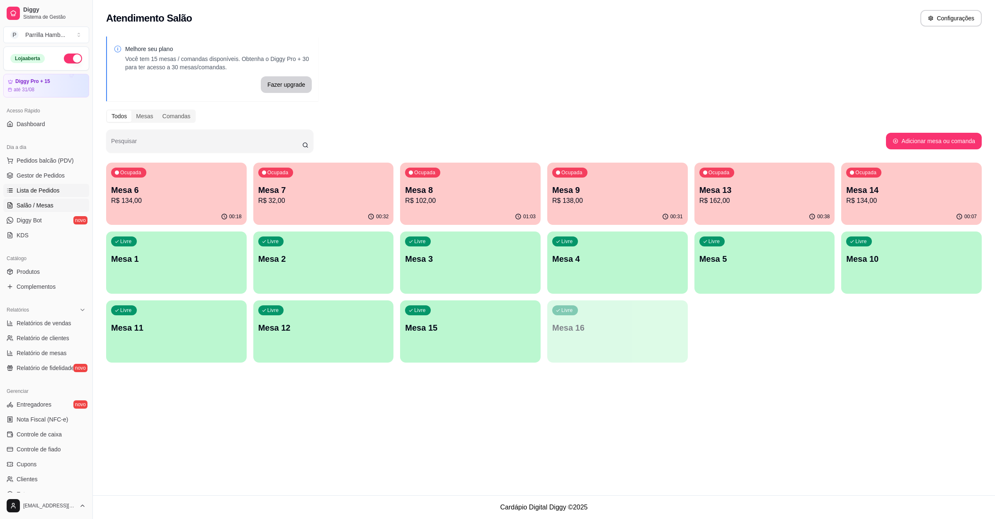
click at [37, 192] on span "Lista de Pedidos" at bounding box center [38, 190] width 43 height 8
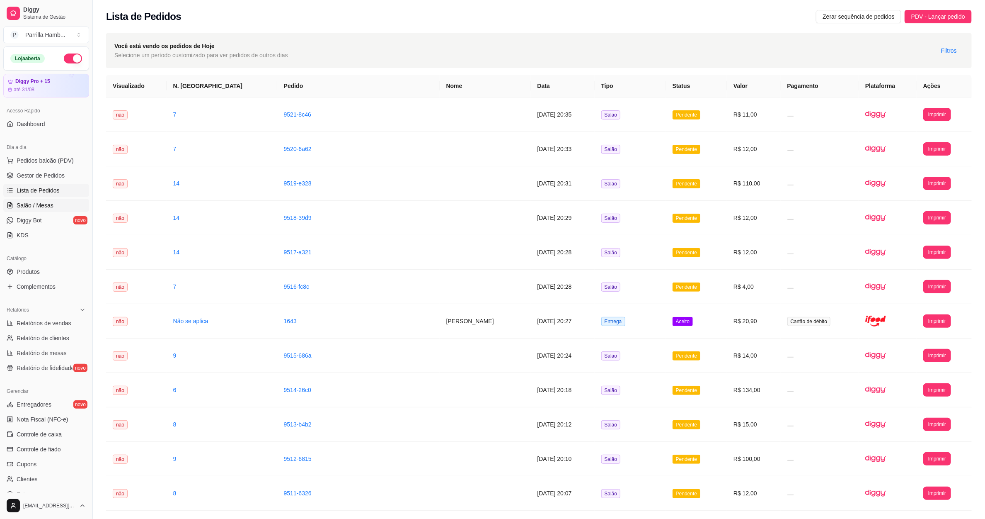
click at [48, 211] on link "Salão / Mesas" at bounding box center [46, 205] width 86 height 13
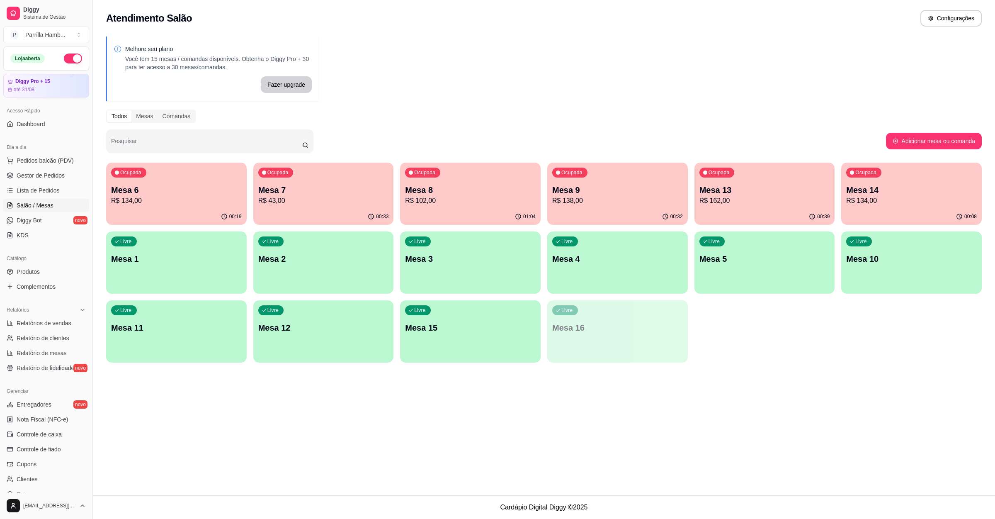
click at [479, 196] on p "R$ 102,00" at bounding box center [470, 201] width 131 height 10
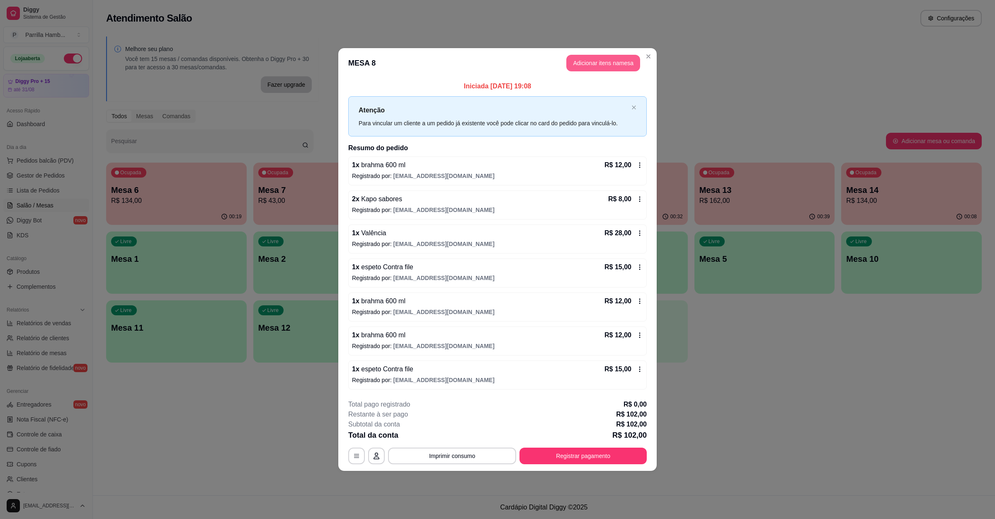
click at [601, 58] on button "Adicionar itens na mesa" at bounding box center [603, 63] width 74 height 17
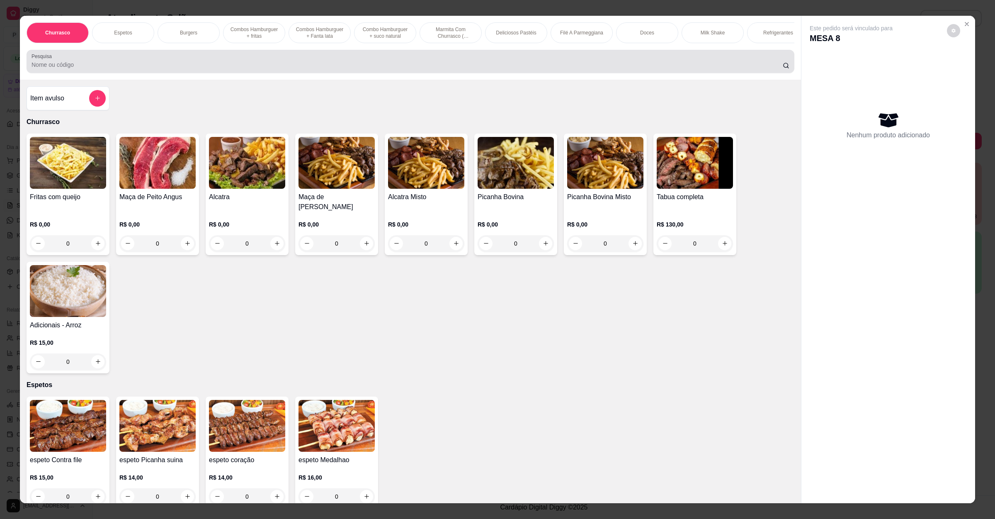
click at [230, 69] on input "Pesquisa" at bounding box center [407, 65] width 751 height 8
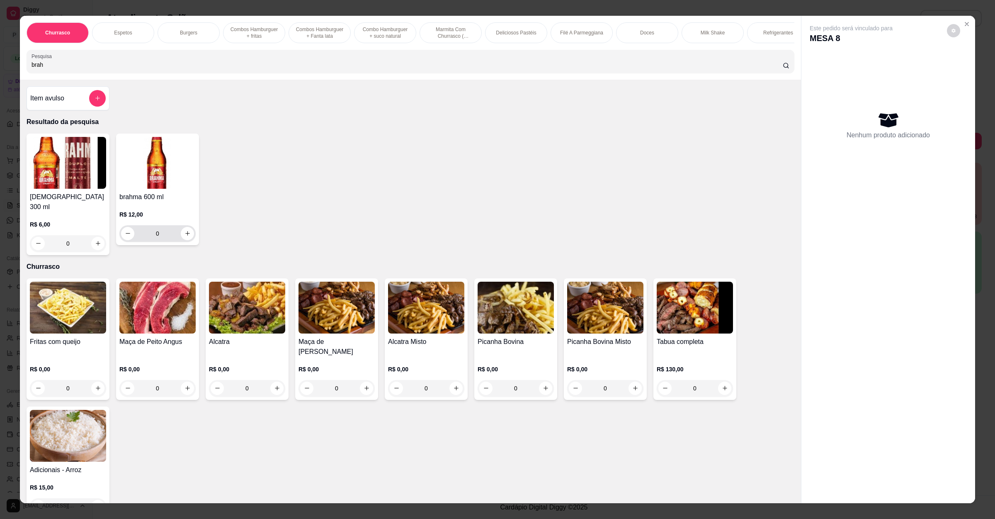
type input "brah"
click at [184, 236] on icon "increase-product-quantity" at bounding box center [187, 233] width 6 height 6
type input "1"
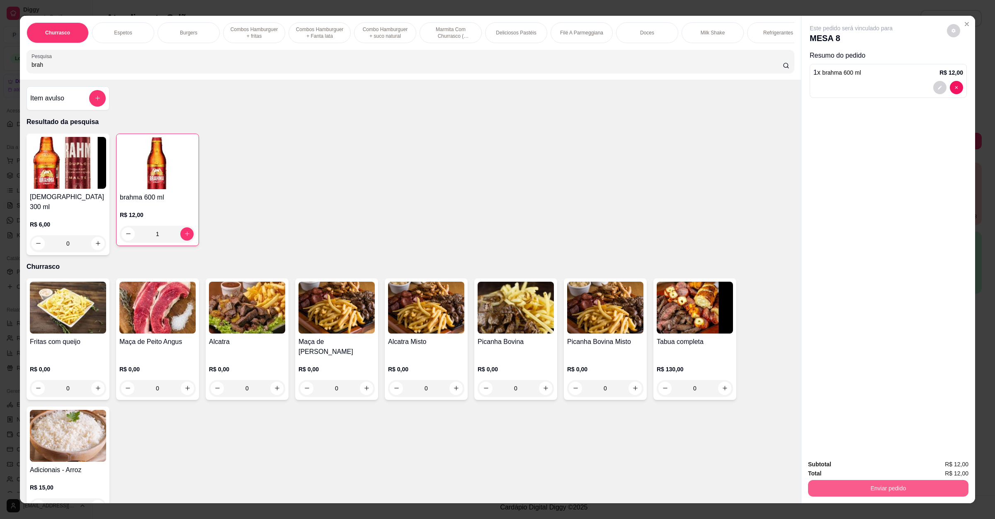
click at [924, 490] on button "Enviar pedido" at bounding box center [888, 488] width 160 height 17
click at [876, 465] on button "Não registrar e enviar pedido" at bounding box center [859, 468] width 86 height 16
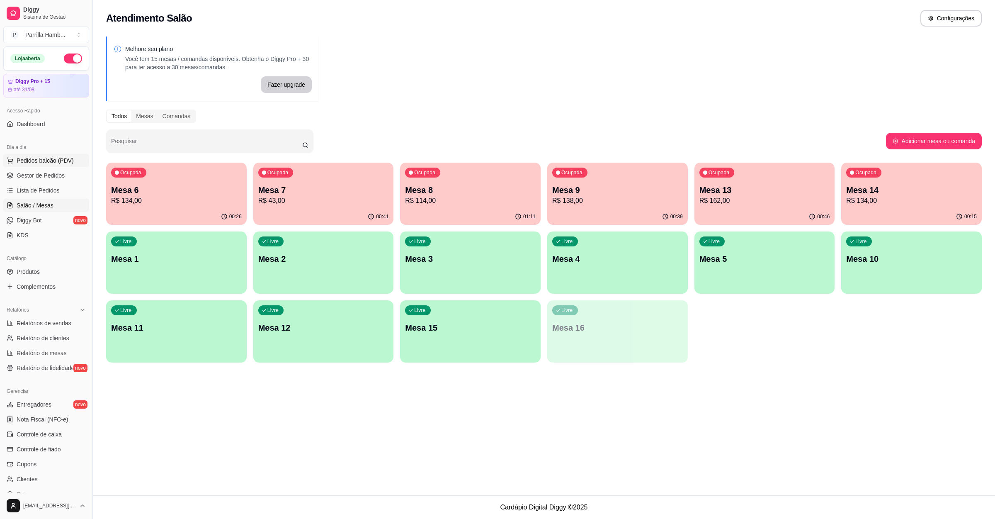
click at [18, 158] on span "Pedidos balcão (PDV)" at bounding box center [45, 160] width 57 height 8
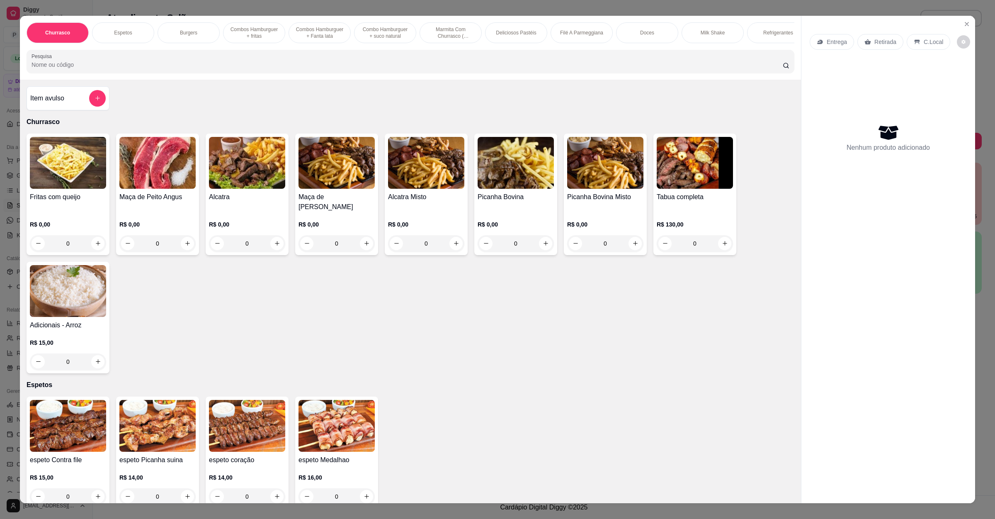
click at [819, 42] on icon at bounding box center [820, 42] width 7 height 7
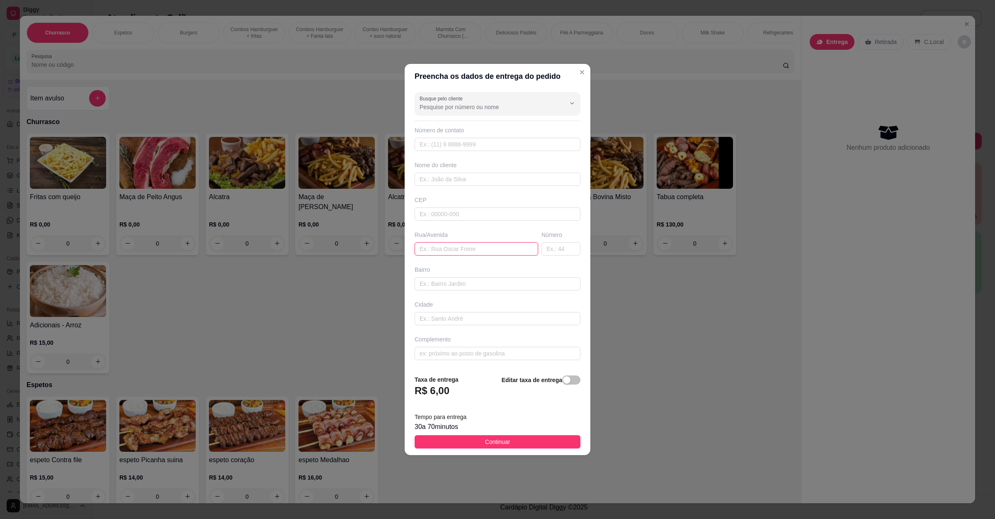
click at [470, 243] on input "text" at bounding box center [477, 248] width 124 height 13
paste input "[STREET_ADDRESS]"
type input "[STREET_ADDRESS]"
click at [502, 443] on span "Continuar" at bounding box center [497, 441] width 25 height 9
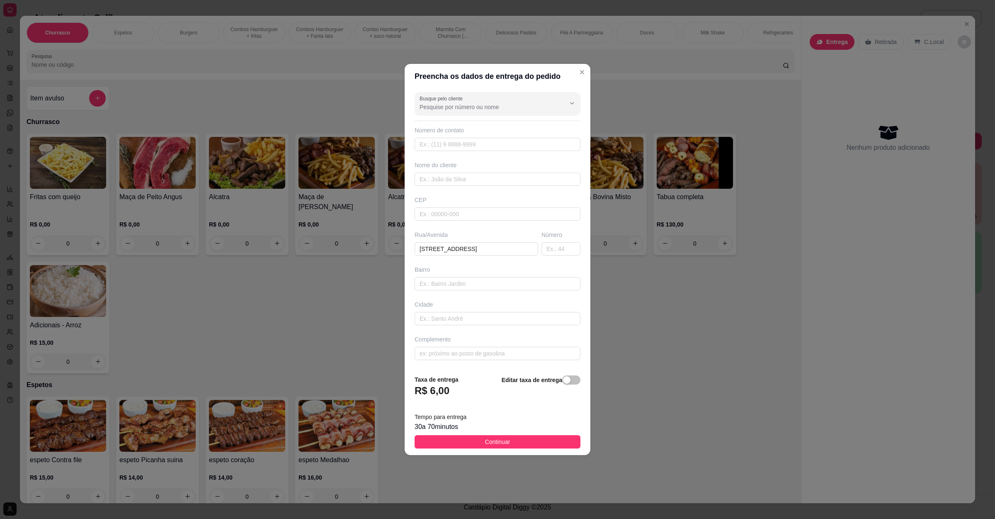
scroll to position [0, 0]
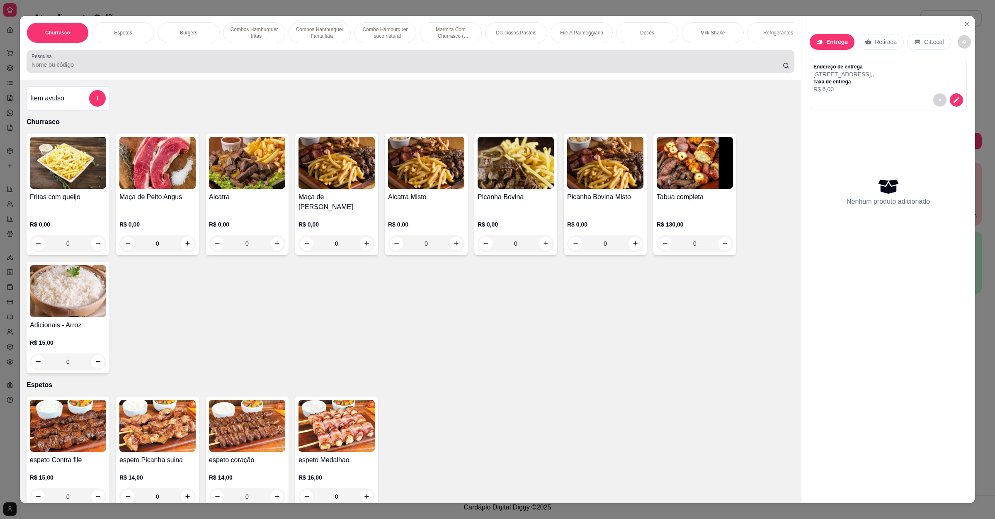
click at [158, 69] on input "Pesquisa" at bounding box center [407, 65] width 751 height 8
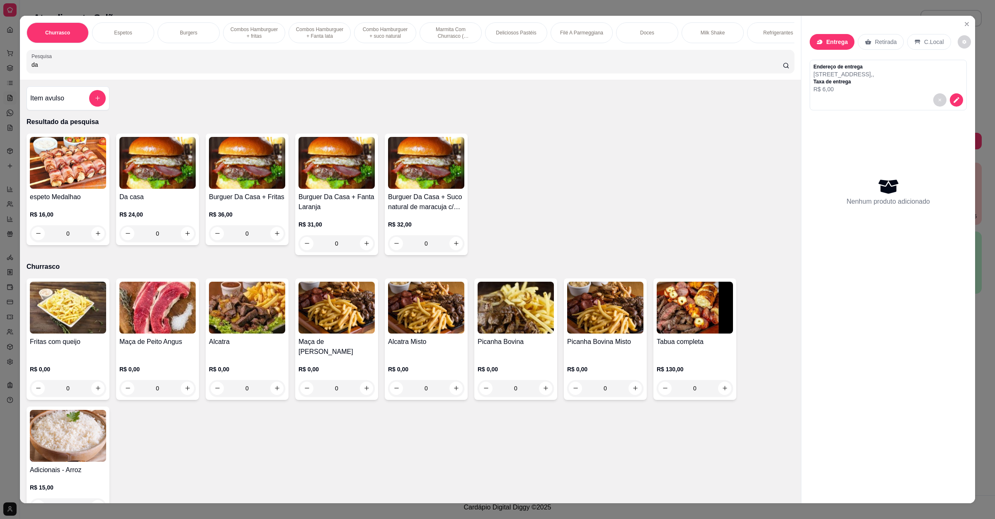
type input "da"
click at [185, 242] on div "0" at bounding box center [157, 233] width 76 height 17
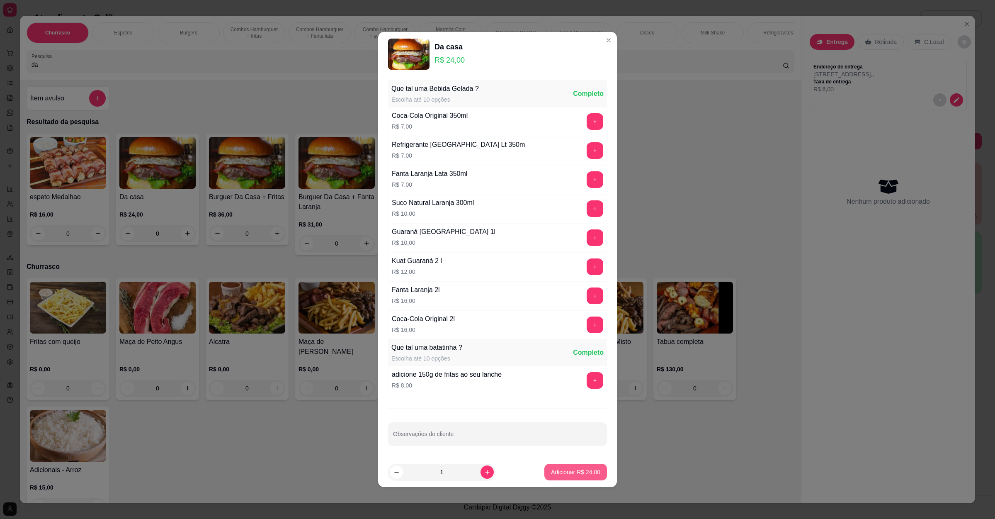
click at [576, 480] on button "Adicionar R$ 24,00" at bounding box center [575, 472] width 63 height 17
type input "1"
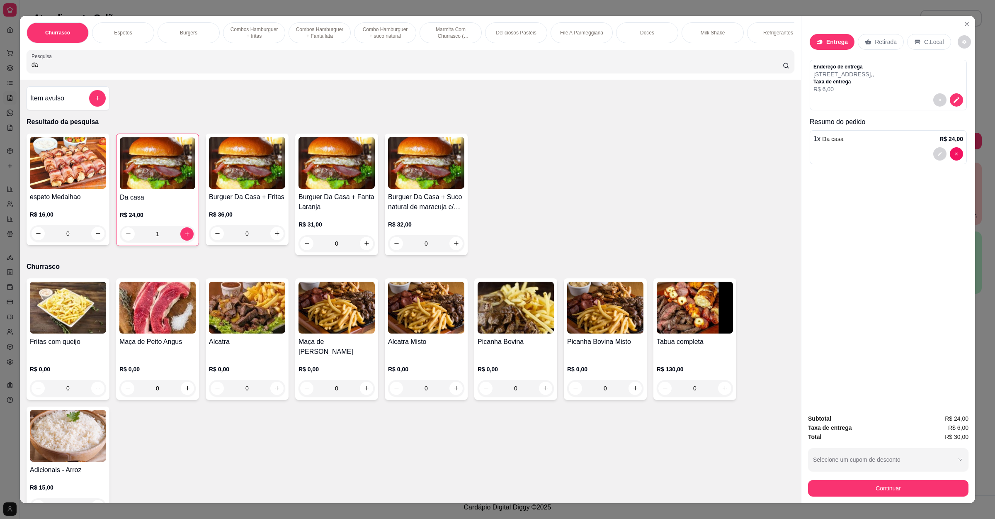
drag, startPoint x: 162, startPoint y: 80, endPoint x: 0, endPoint y: 75, distance: 162.2
click at [0, 75] on div "Churrasco Espetos Burgers Combos Hamburguer + fritas Combos Hamburguer + Fanta …" at bounding box center [497, 259] width 995 height 519
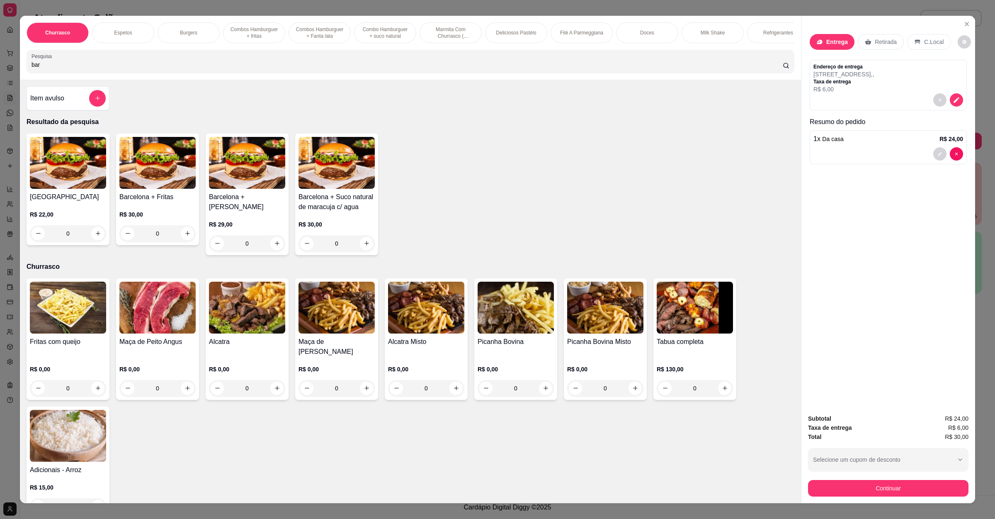
type input "bar"
click at [96, 240] on div "0" at bounding box center [68, 233] width 76 height 17
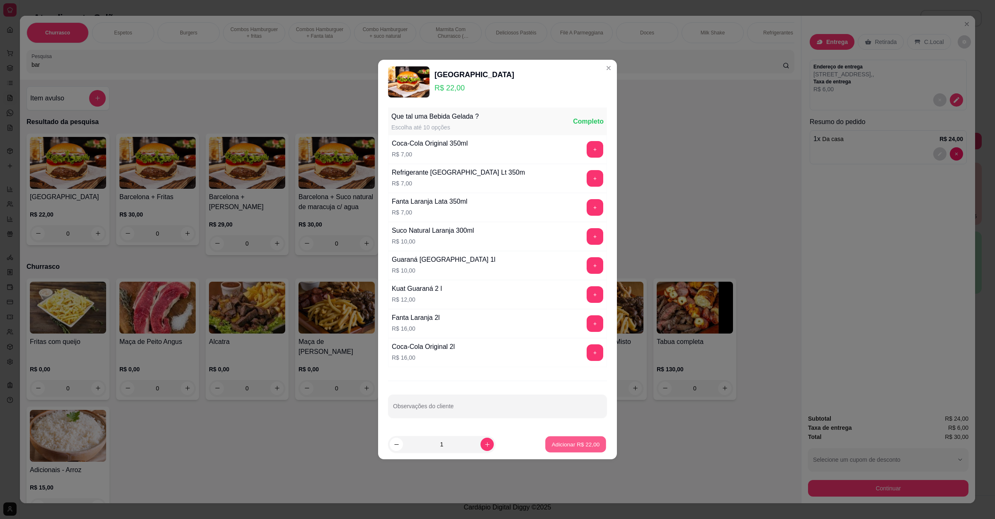
click at [580, 443] on p "Adicionar R$ 22,00" at bounding box center [576, 444] width 48 height 8
type input "1"
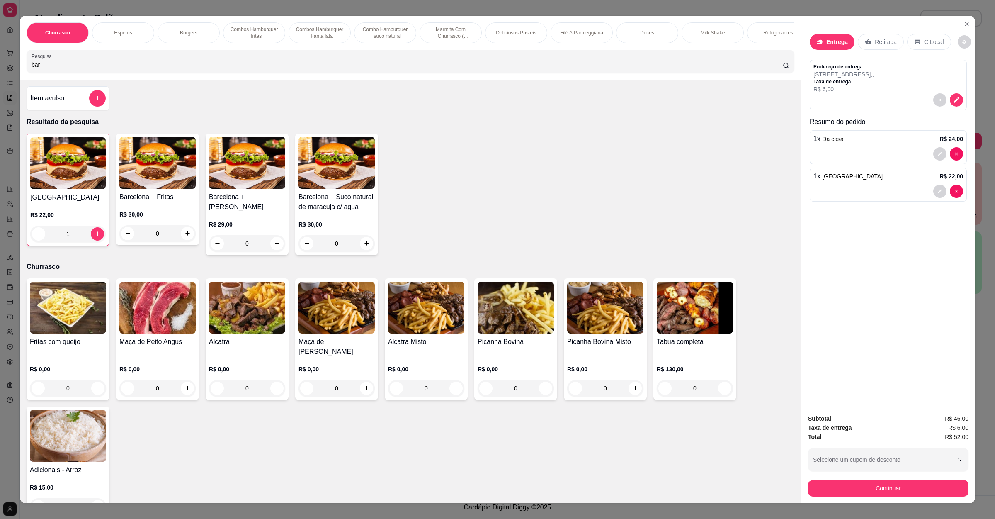
drag, startPoint x: 202, startPoint y: 82, endPoint x: 0, endPoint y: 78, distance: 202.0
click at [0, 78] on div "Churrasco Espetos Burgers Combos Hamburguer + fritas Combos Hamburguer + Fanta …" at bounding box center [497, 259] width 995 height 519
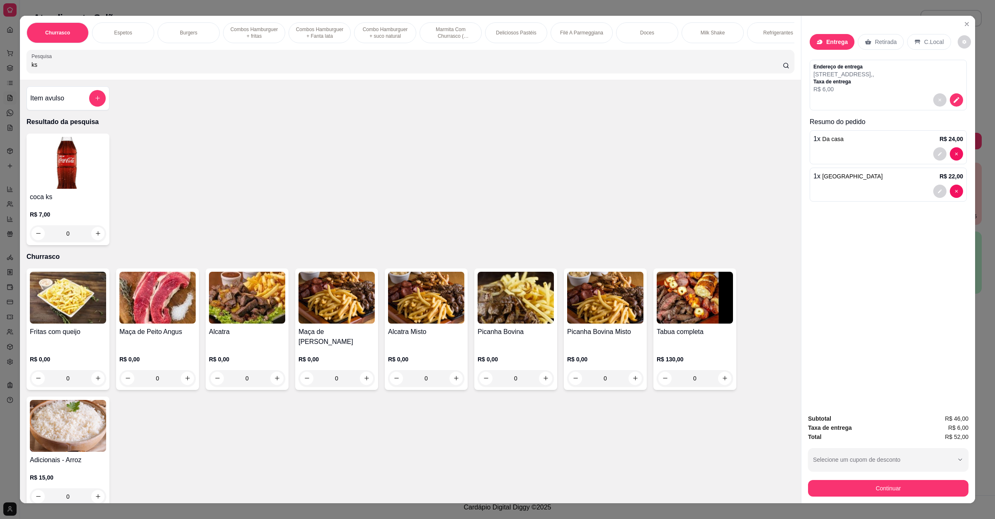
type input "ks"
click at [91, 240] on button "increase-product-quantity" at bounding box center [97, 233] width 13 height 13
type input "1"
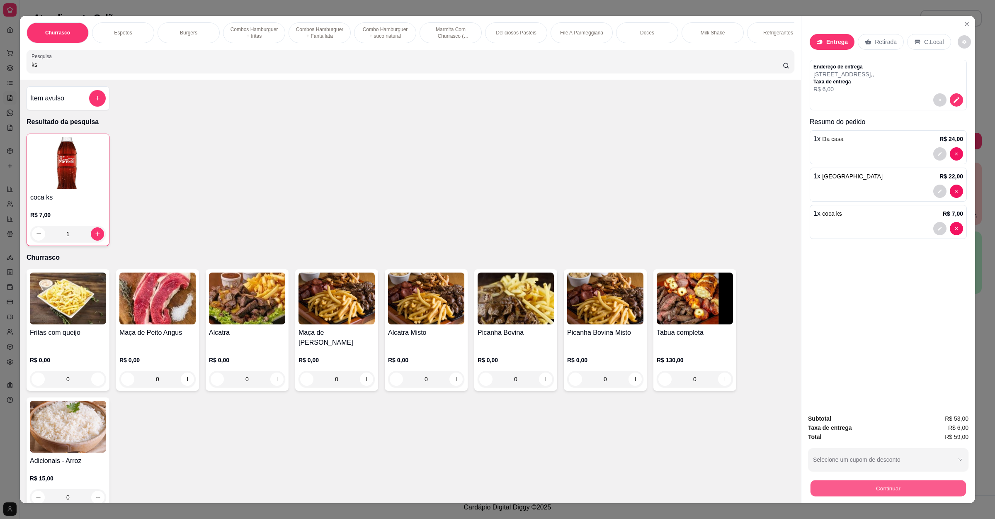
click at [852, 494] on button "Continuar" at bounding box center [888, 488] width 155 height 16
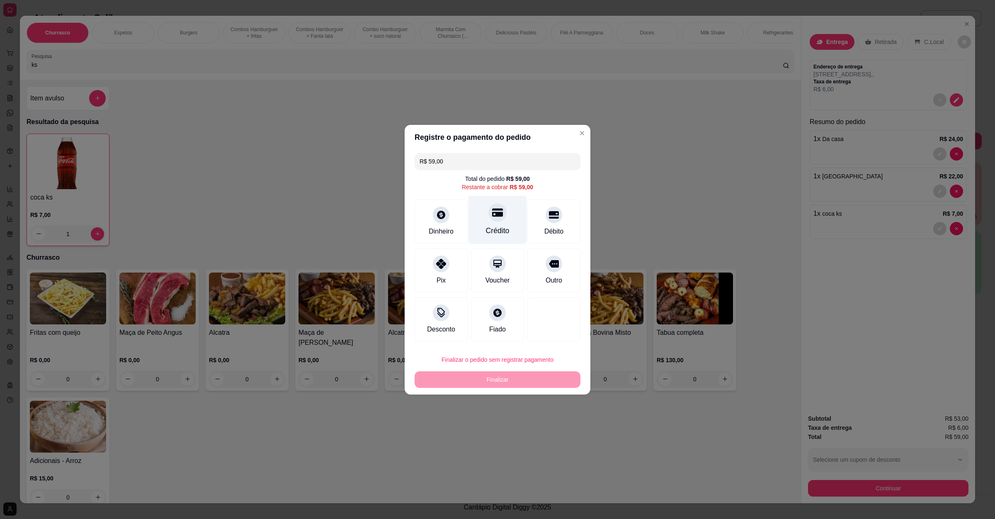
click at [490, 221] on div "Crédito" at bounding box center [497, 219] width 58 height 49
type input "R$ 0,00"
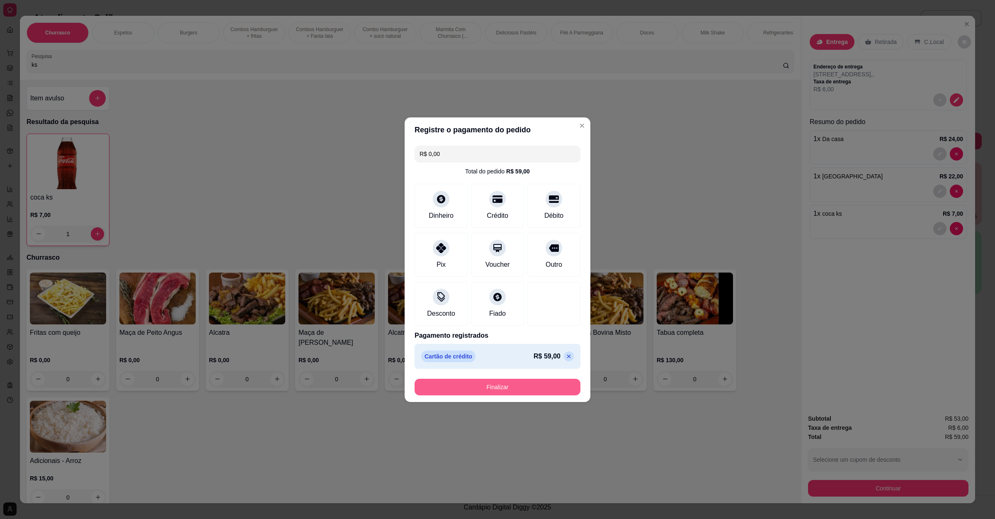
click at [520, 387] on button "Finalizar" at bounding box center [498, 387] width 166 height 17
type input "0"
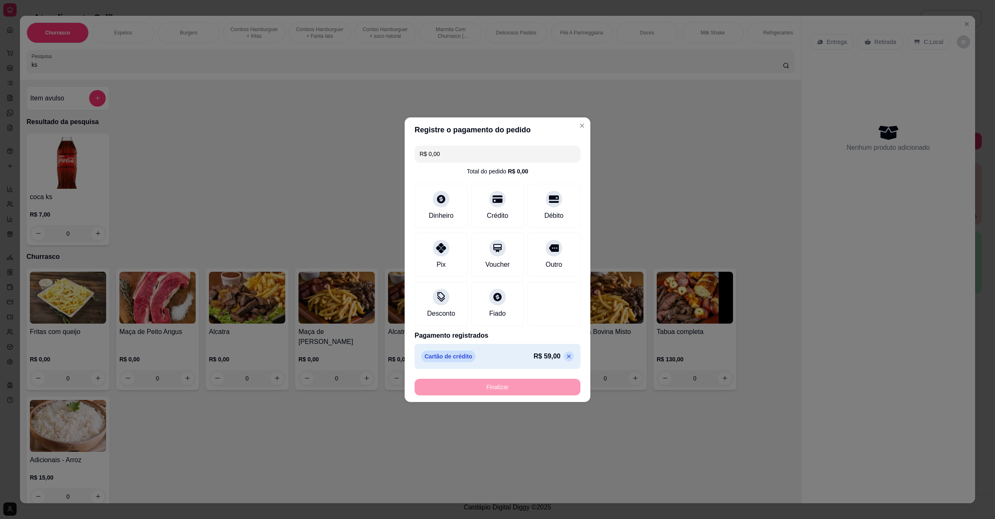
type input "-R$ 59,00"
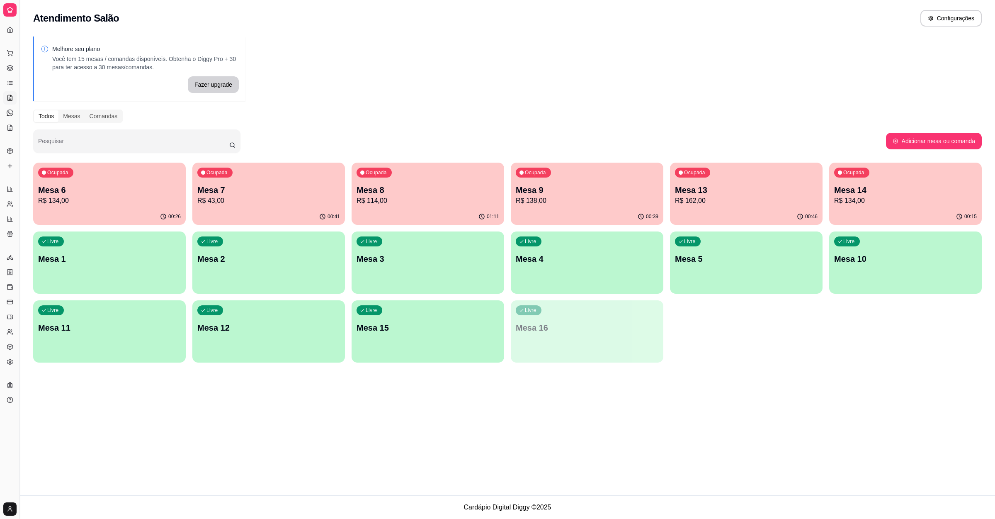
click at [17, 413] on button "Toggle Sidebar" at bounding box center [19, 259] width 7 height 519
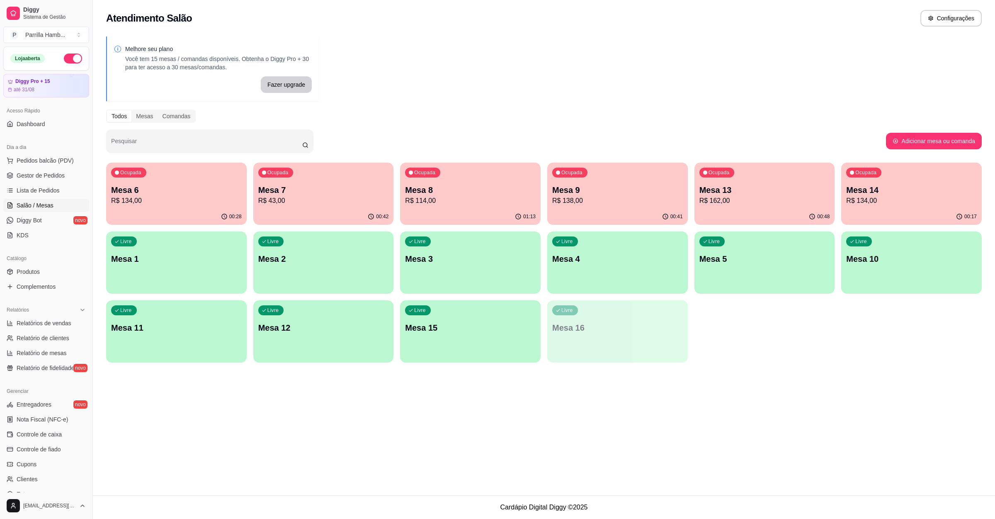
click at [347, 181] on div "Ocupada Mesa 7 R$ 43,00" at bounding box center [323, 186] width 141 height 46
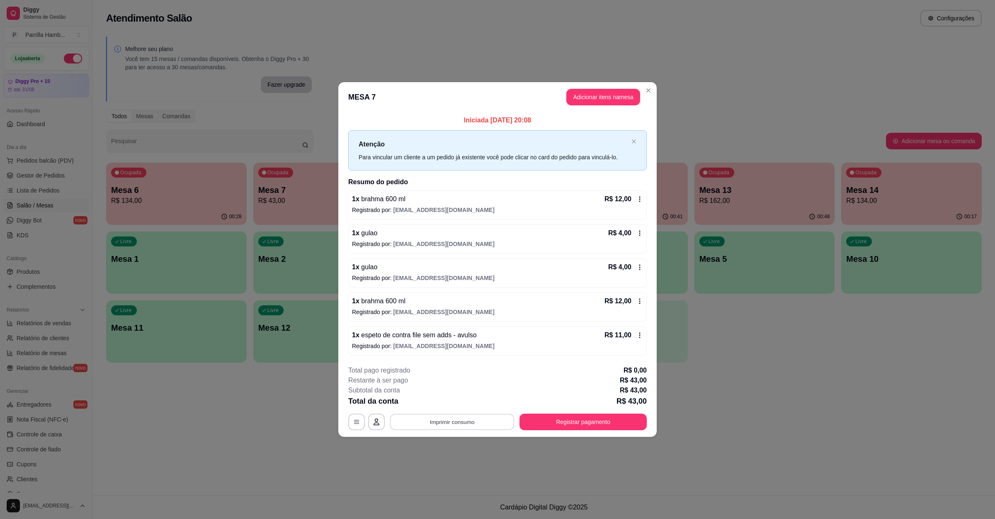
click at [446, 417] on button "Imprimir consumo" at bounding box center [452, 422] width 124 height 16
click at [453, 393] on h4 "Escolha a impressora" at bounding box center [455, 394] width 48 height 7
click at [455, 400] on button "IMPRESSORA" at bounding box center [454, 403] width 58 height 13
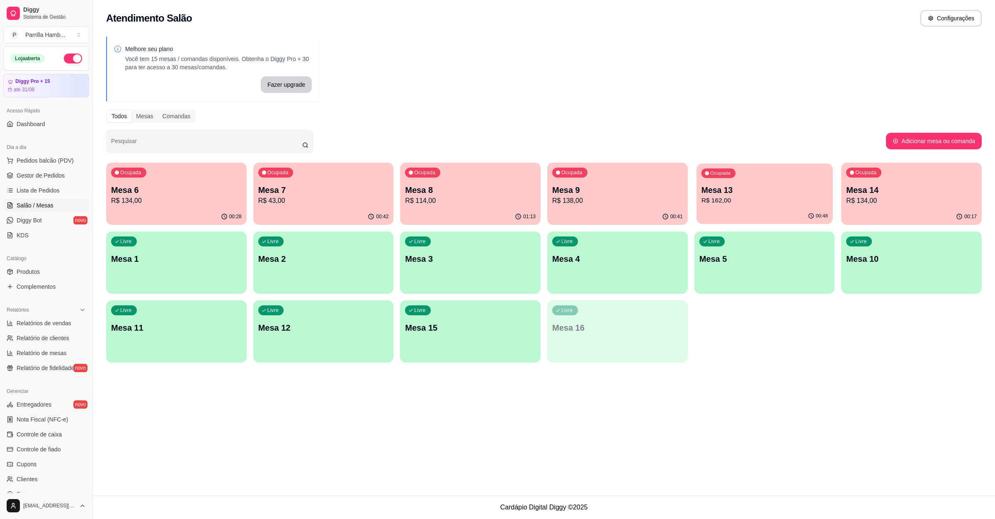
click at [806, 192] on p "Mesa 13" at bounding box center [764, 189] width 126 height 11
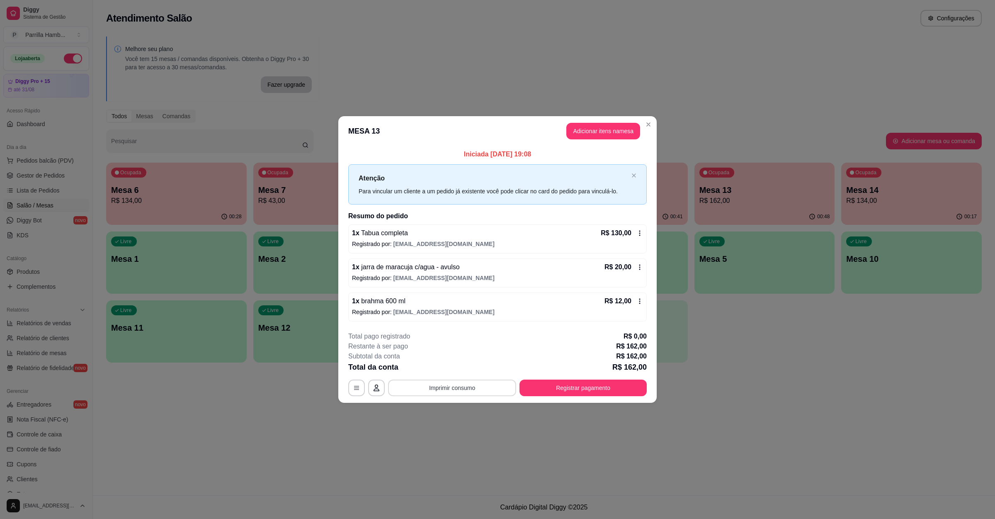
click at [469, 381] on button "Imprimir consumo" at bounding box center [452, 387] width 128 height 17
click at [454, 371] on button "IMPRESSORA" at bounding box center [455, 369] width 60 height 13
click at [609, 138] on button "Adicionar itens na mesa" at bounding box center [603, 131] width 71 height 16
click at [299, 69] on input "Pesquisa" at bounding box center [407, 65] width 751 height 8
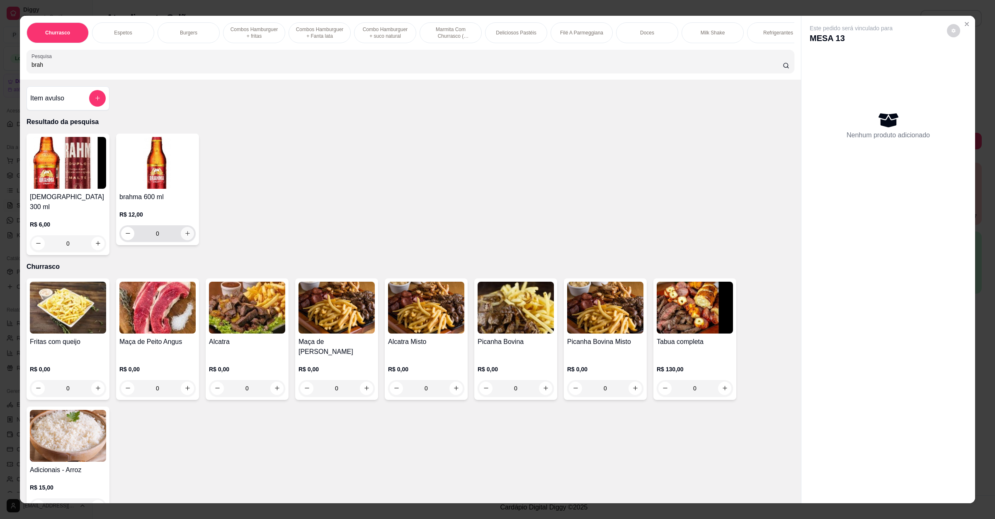
type input "brah"
click at [181, 240] on button "increase-product-quantity" at bounding box center [187, 233] width 13 height 13
type input "1"
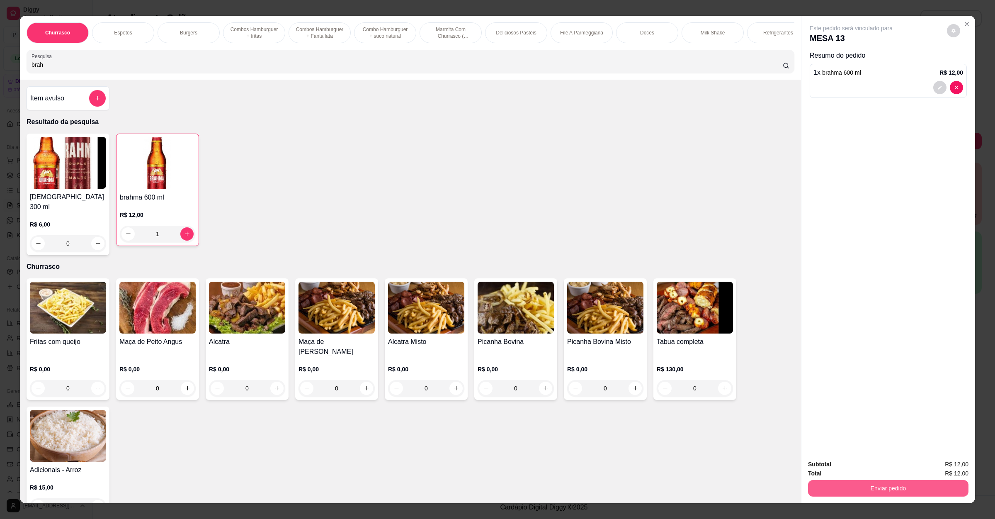
click at [851, 493] on button "Enviar pedido" at bounding box center [888, 488] width 160 height 17
click at [857, 469] on button "Não registrar e enviar pedido" at bounding box center [859, 468] width 86 height 16
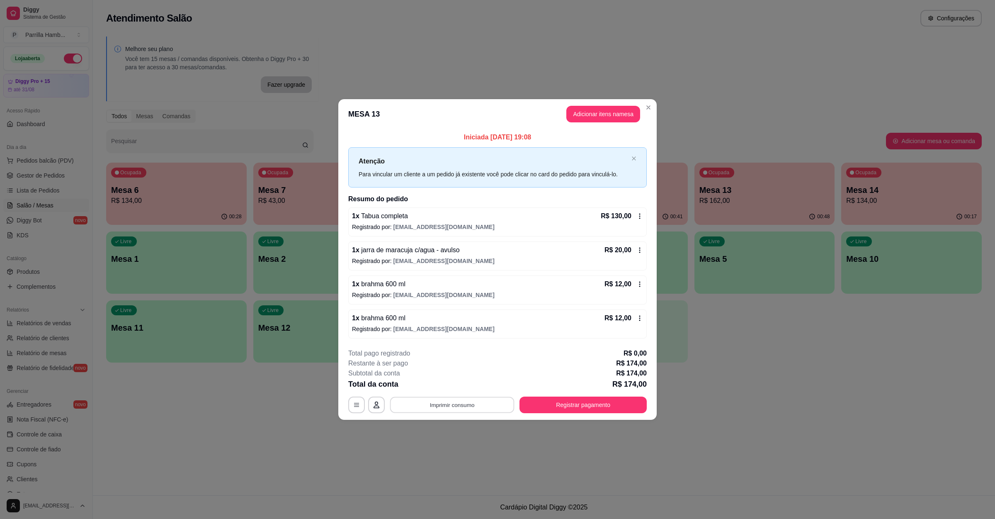
click at [464, 410] on button "Imprimir consumo" at bounding box center [452, 405] width 124 height 16
click at [464, 388] on button "IMPRESSORA" at bounding box center [455, 386] width 60 height 13
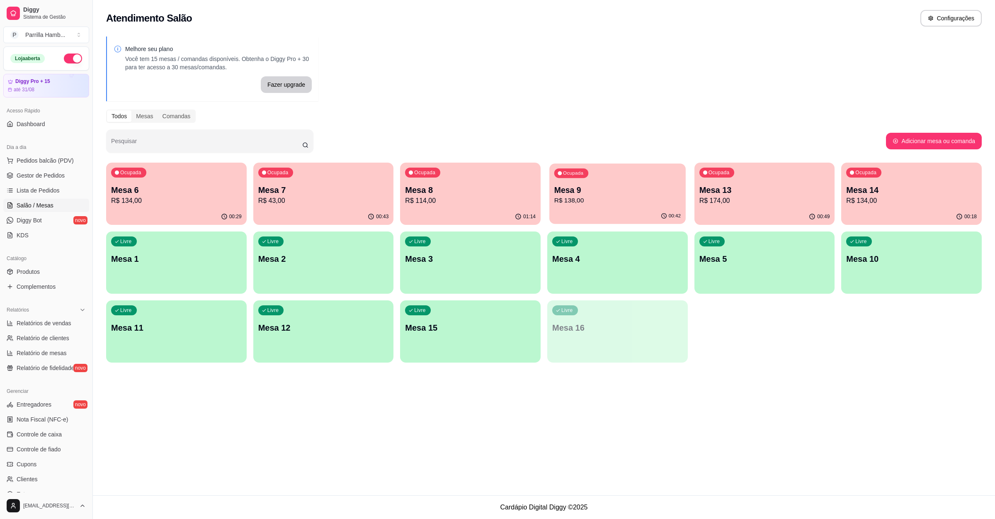
click at [648, 209] on div "00:42" at bounding box center [617, 216] width 136 height 16
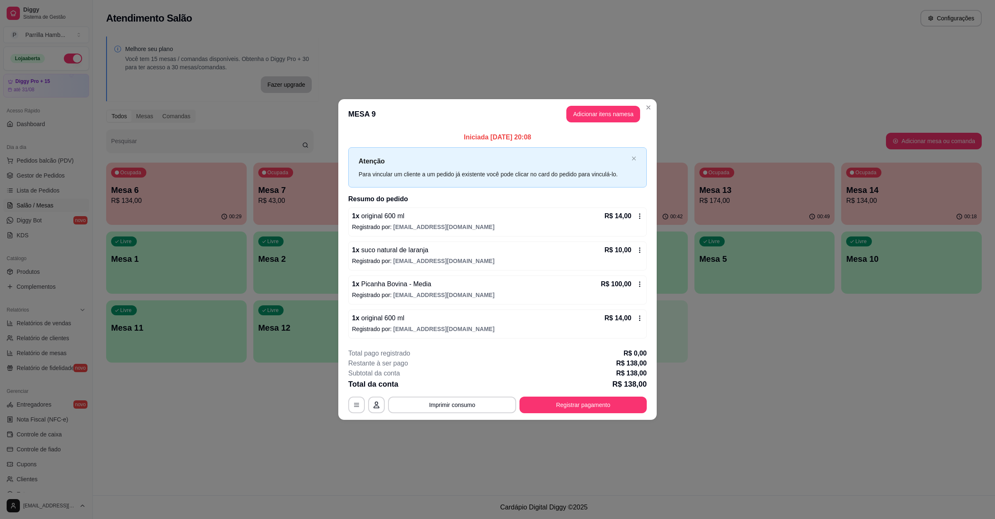
click at [595, 135] on p "Iniciada [DATE] 20:08" at bounding box center [497, 137] width 299 height 10
click at [595, 132] on p "Iniciada [DATE] 20:08" at bounding box center [497, 137] width 299 height 10
click at [603, 119] on button "Adicionar itens na mesa" at bounding box center [603, 114] width 71 height 16
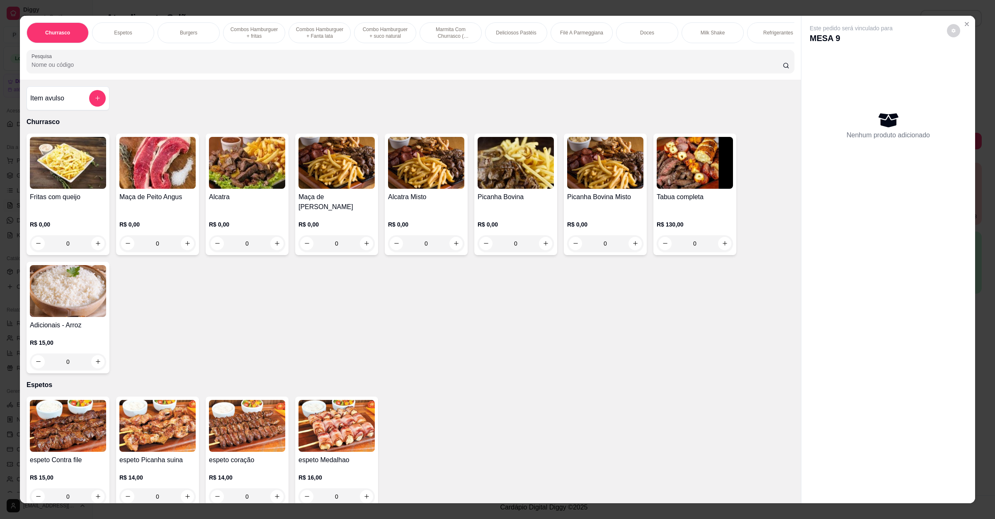
click at [297, 69] on input "Pesquisa" at bounding box center [407, 65] width 751 height 8
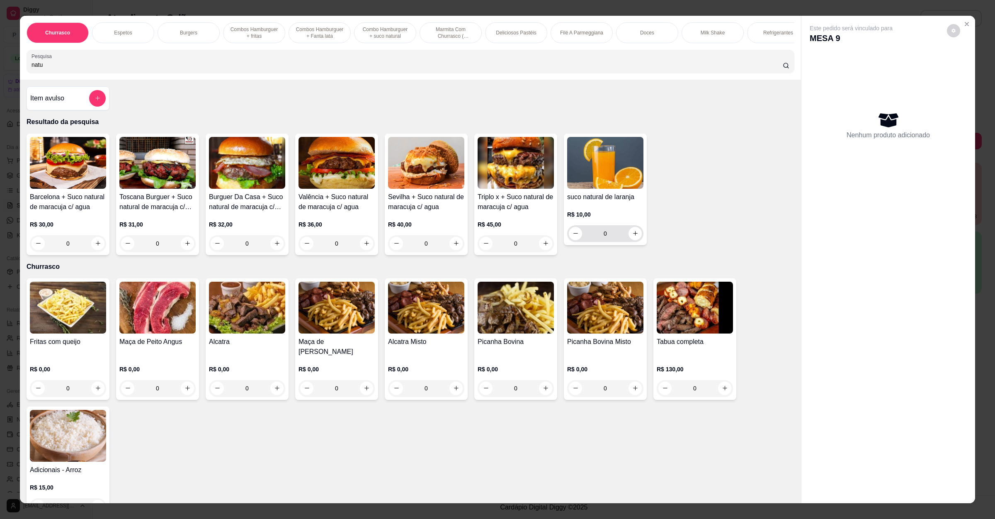
type input "natu"
click at [629, 240] on button "increase-product-quantity" at bounding box center [635, 233] width 13 height 13
type input "1"
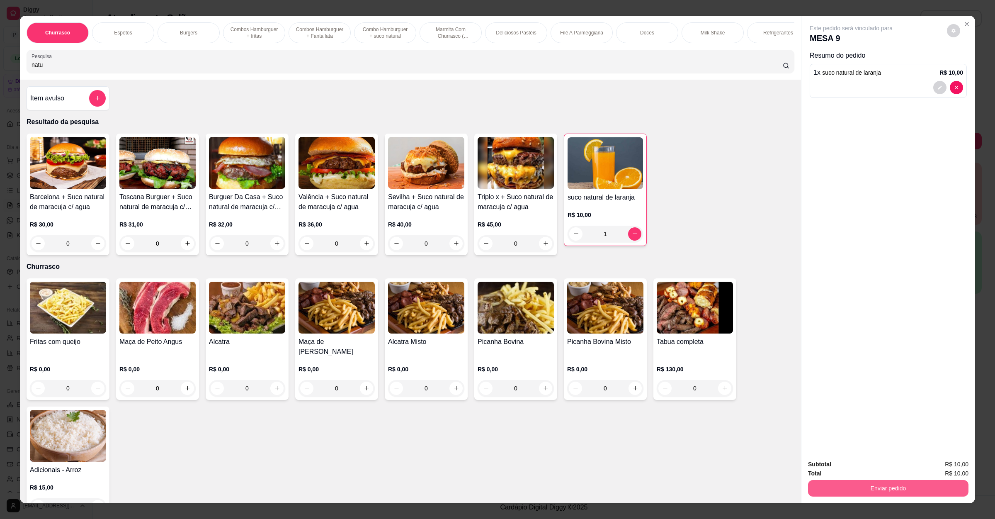
click at [892, 485] on button "Enviar pedido" at bounding box center [888, 488] width 160 height 17
click at [876, 466] on button "Não registrar e enviar pedido" at bounding box center [859, 468] width 86 height 16
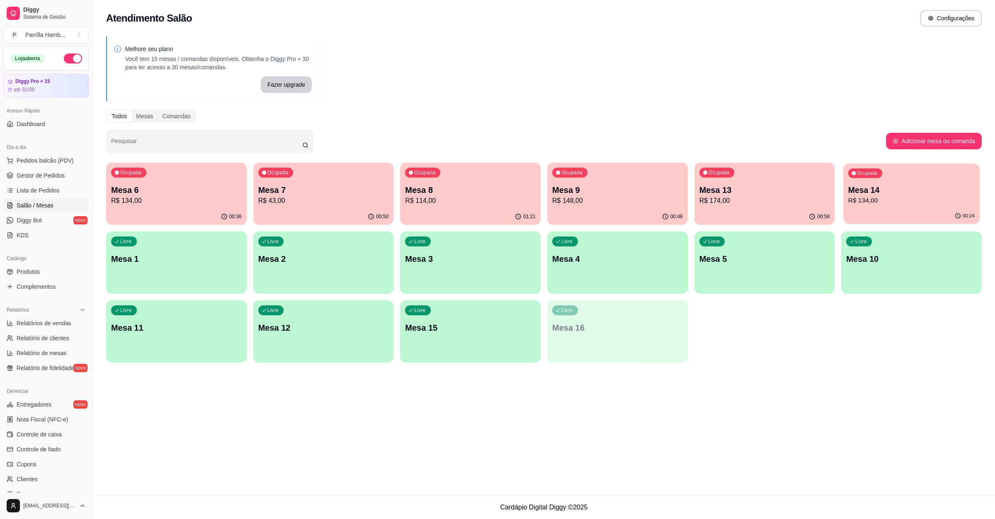
click at [861, 194] on p "Mesa 14" at bounding box center [911, 189] width 126 height 11
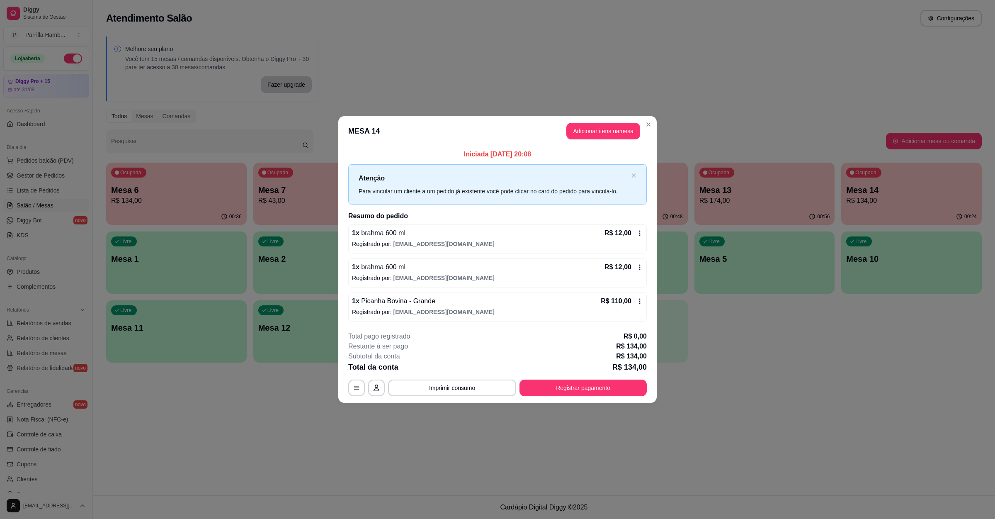
click at [613, 139] on header "MESA 14 Adicionar itens na mesa" at bounding box center [497, 131] width 318 height 30
click at [613, 133] on button "Adicionar itens na mesa" at bounding box center [603, 131] width 71 height 16
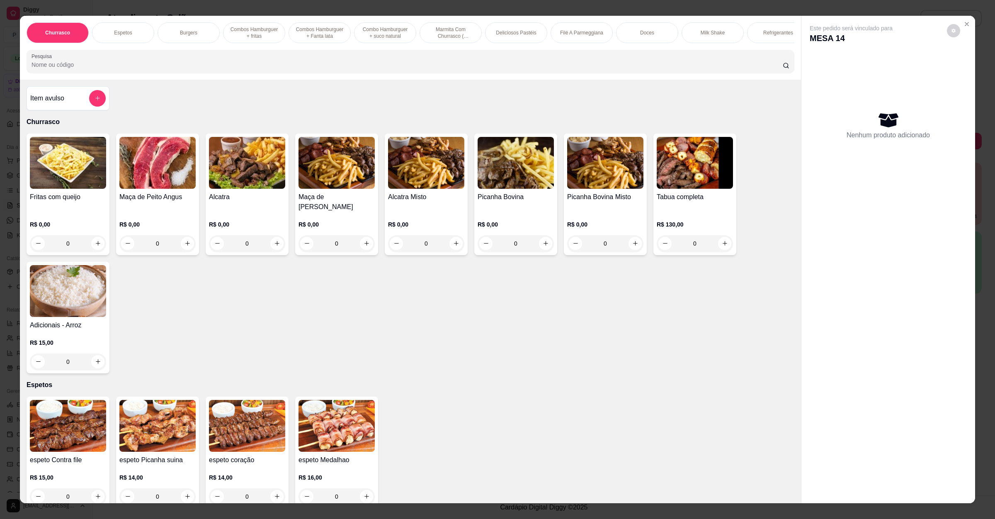
click at [432, 73] on div "Pesquisa" at bounding box center [411, 61] width 768 height 23
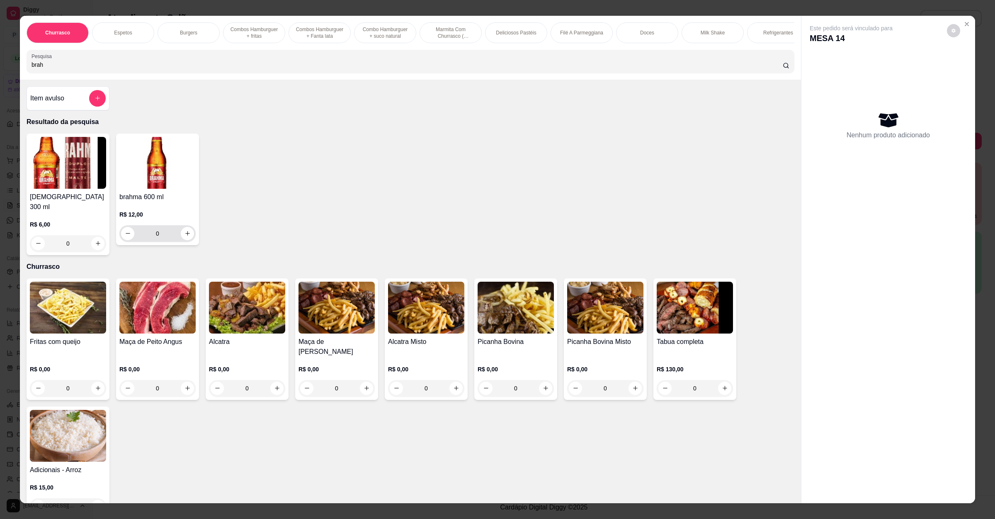
type input "brah"
click at [184, 236] on icon "increase-product-quantity" at bounding box center [187, 233] width 6 height 6
type input "1"
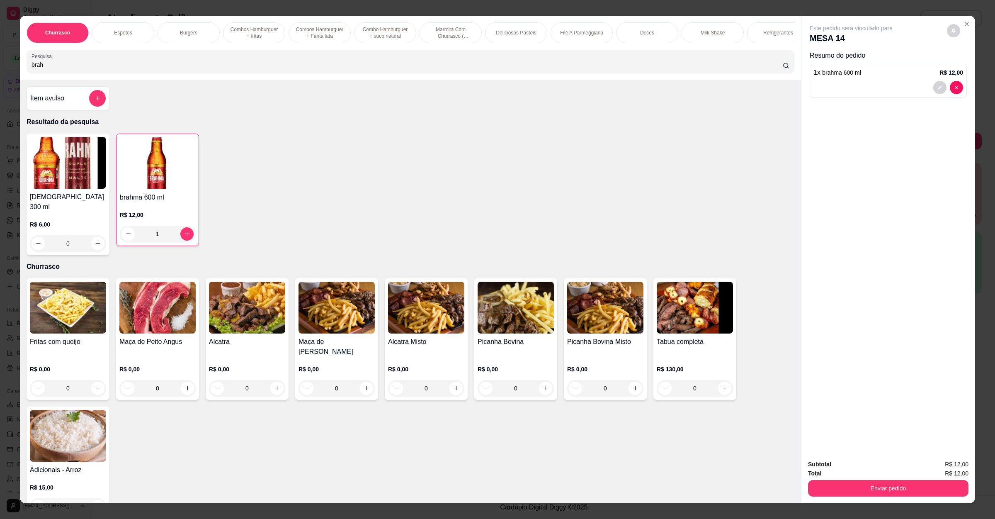
click at [870, 476] on div "Total R$ 12,00" at bounding box center [888, 472] width 160 height 9
click at [869, 483] on button "Enviar pedido" at bounding box center [888, 488] width 160 height 17
click at [879, 461] on button "Não registrar e enviar pedido" at bounding box center [860, 467] width 84 height 15
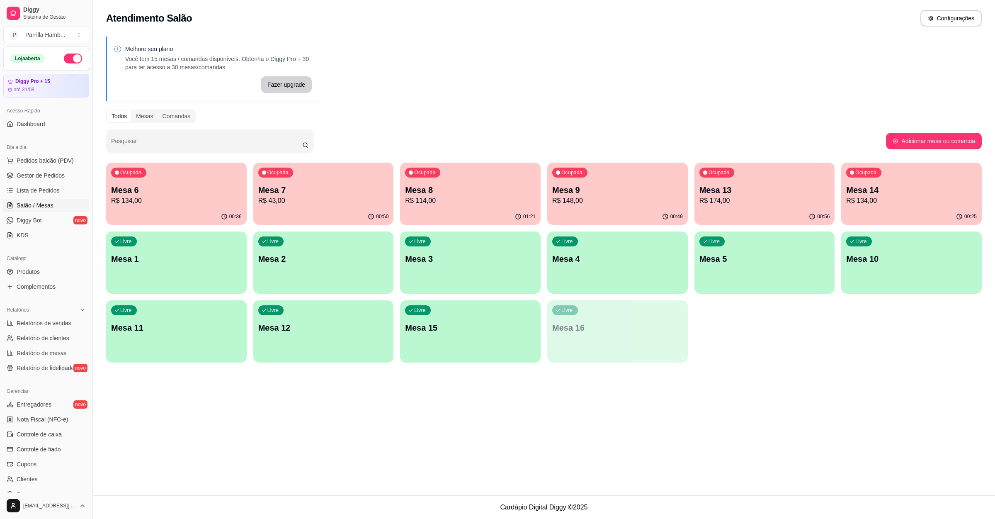
click at [775, 193] on p "Mesa 13" at bounding box center [764, 190] width 131 height 12
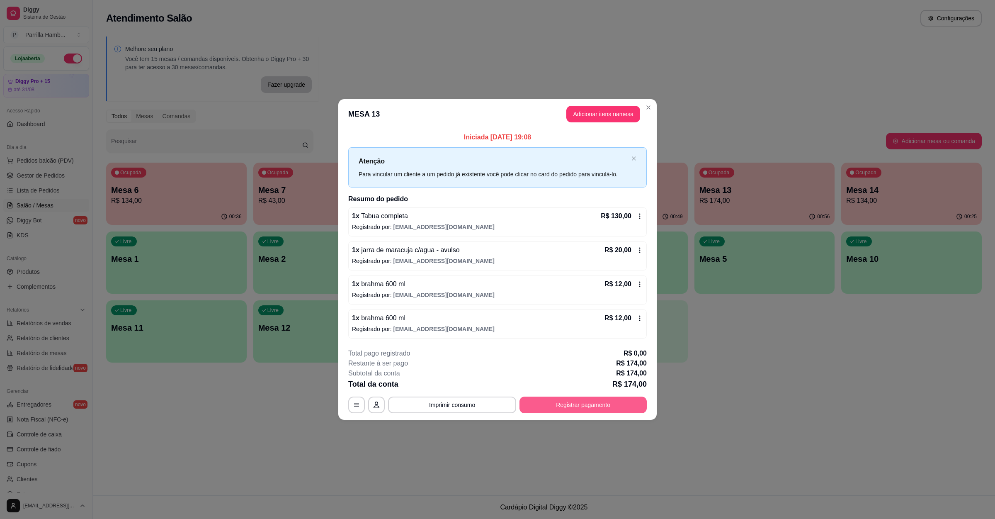
click at [582, 401] on button "Registrar pagamento" at bounding box center [582, 404] width 127 height 17
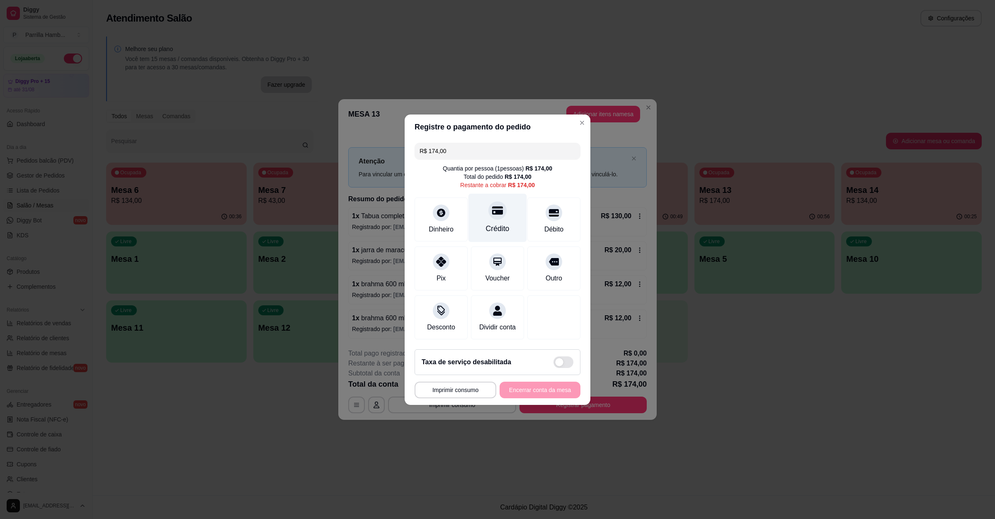
click at [503, 228] on div "Crédito" at bounding box center [498, 228] width 24 height 11
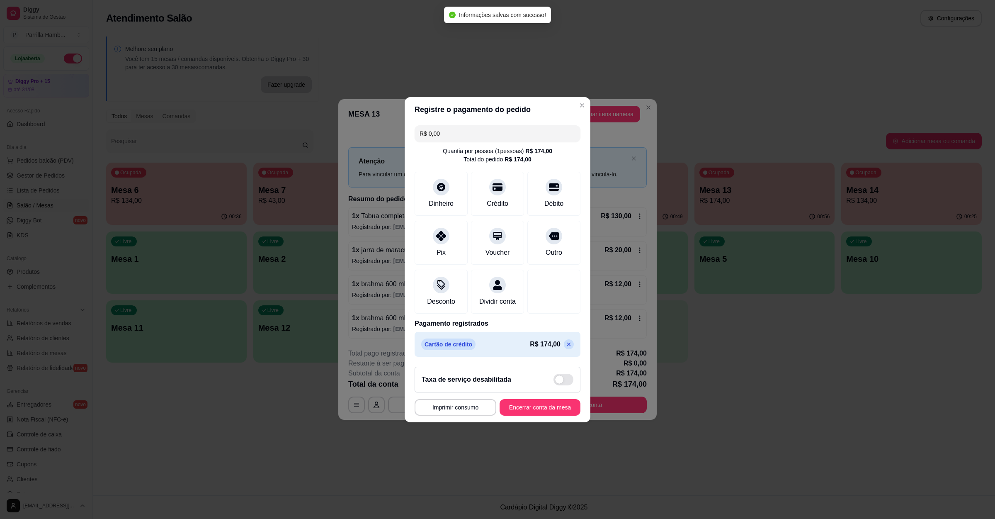
type input "R$ 0,00"
click at [526, 412] on button "Encerrar conta da mesa" at bounding box center [540, 407] width 78 height 16
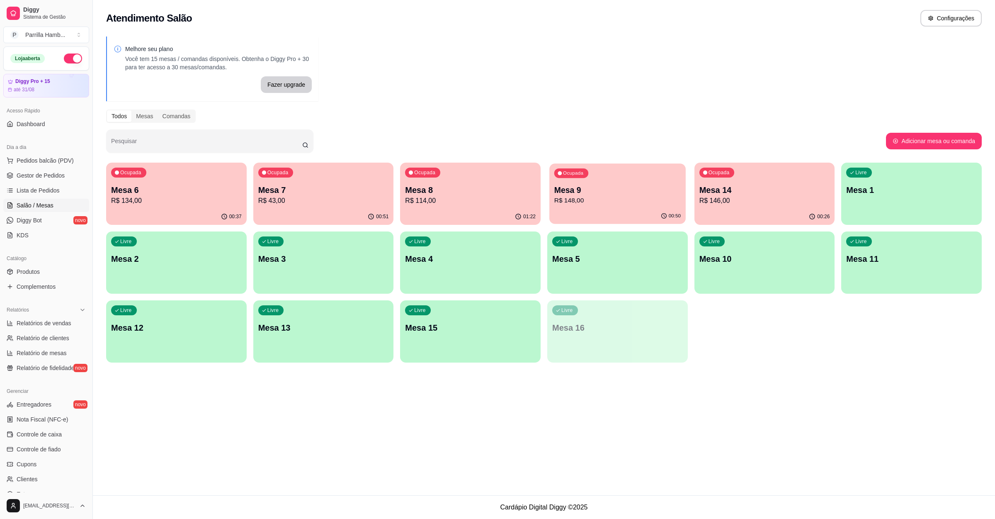
click at [630, 201] on p "R$ 148,00" at bounding box center [617, 201] width 126 height 10
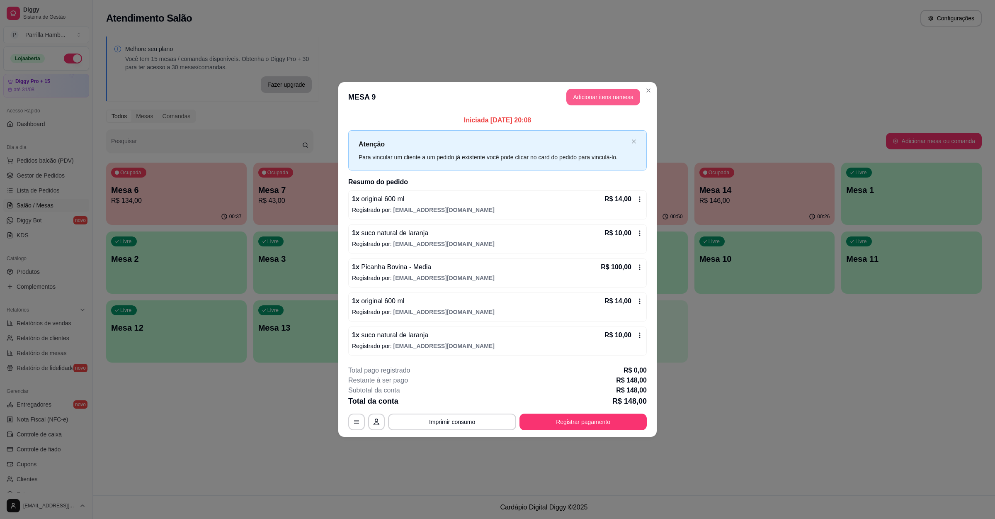
click at [611, 91] on button "Adicionar itens na mesa" at bounding box center [603, 97] width 74 height 17
click at [227, 69] on input "Pesquisa" at bounding box center [407, 65] width 751 height 8
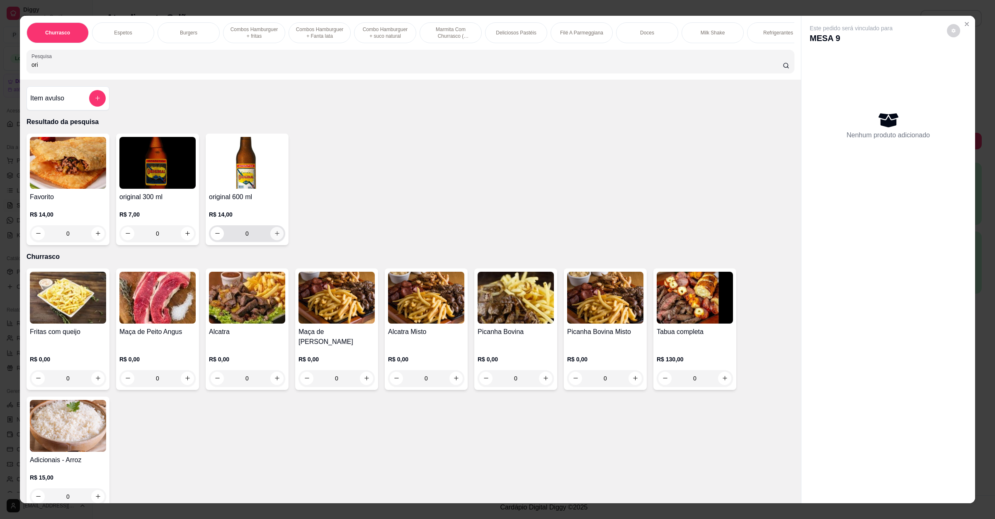
type input "ori"
click at [274, 236] on icon "increase-product-quantity" at bounding box center [277, 233] width 6 height 6
type input "1"
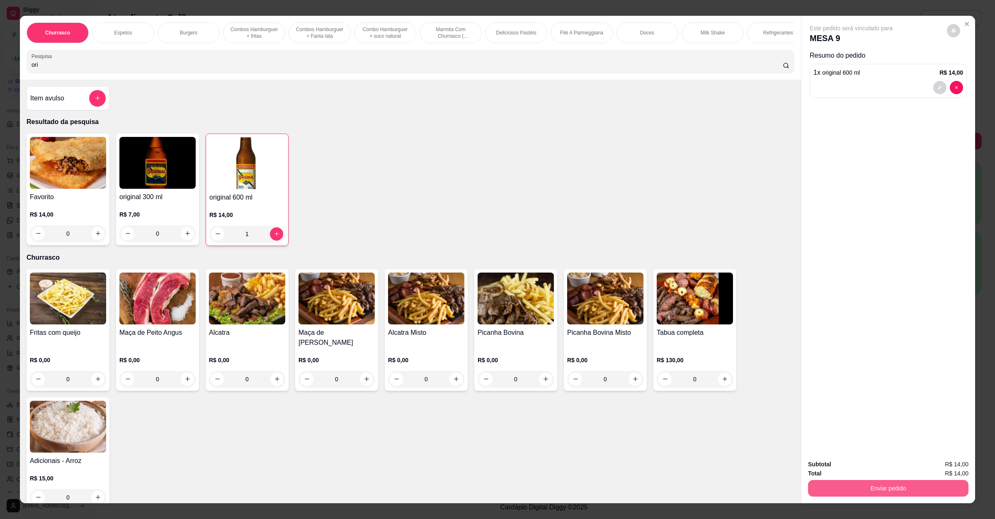
click at [874, 482] on button "Enviar pedido" at bounding box center [888, 488] width 160 height 17
click at [877, 458] on div "Deseja registrar o cliente que fez esse pedido? Essa é uma forma de identificar…" at bounding box center [884, 458] width 142 height 36
click at [879, 467] on button "Não registrar e enviar pedido" at bounding box center [859, 468] width 86 height 16
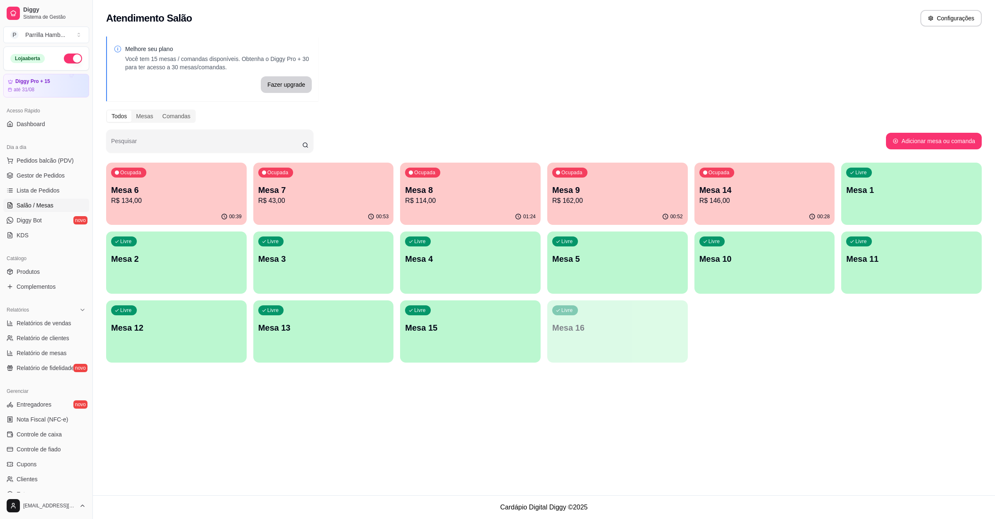
click at [601, 193] on p "Mesa 9" at bounding box center [617, 190] width 131 height 12
click at [198, 259] on p "Mesa 2" at bounding box center [176, 258] width 126 height 11
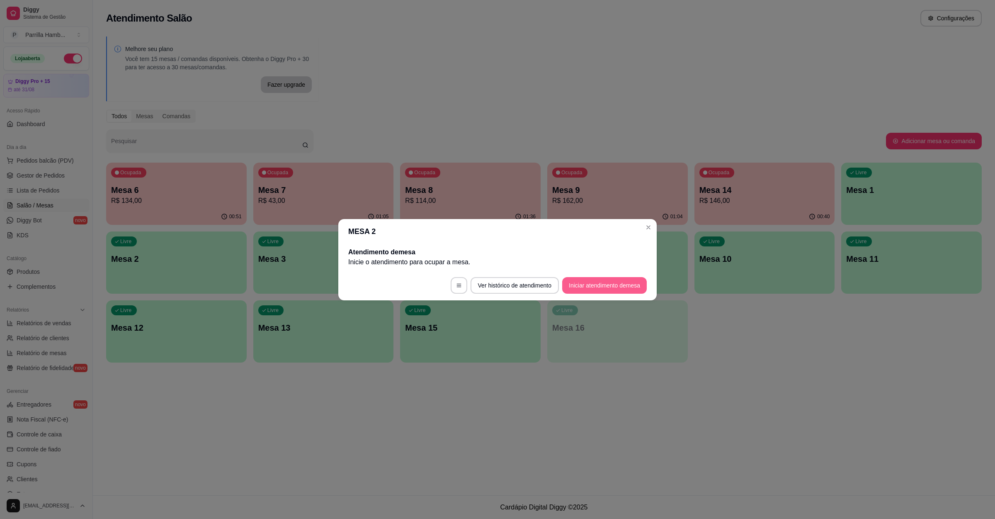
click at [611, 280] on button "Iniciar atendimento de mesa" at bounding box center [604, 285] width 85 height 17
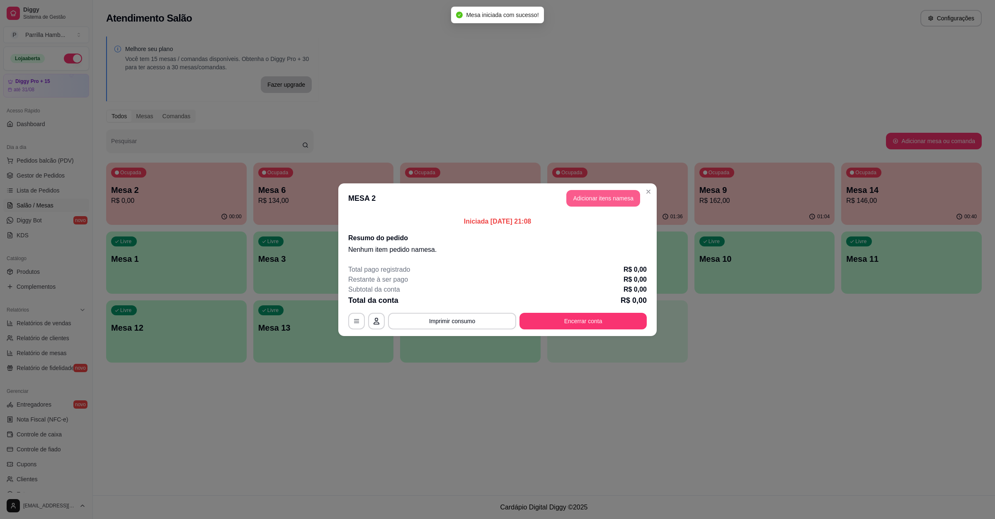
click at [613, 205] on button "Adicionar itens na mesa" at bounding box center [603, 198] width 74 height 17
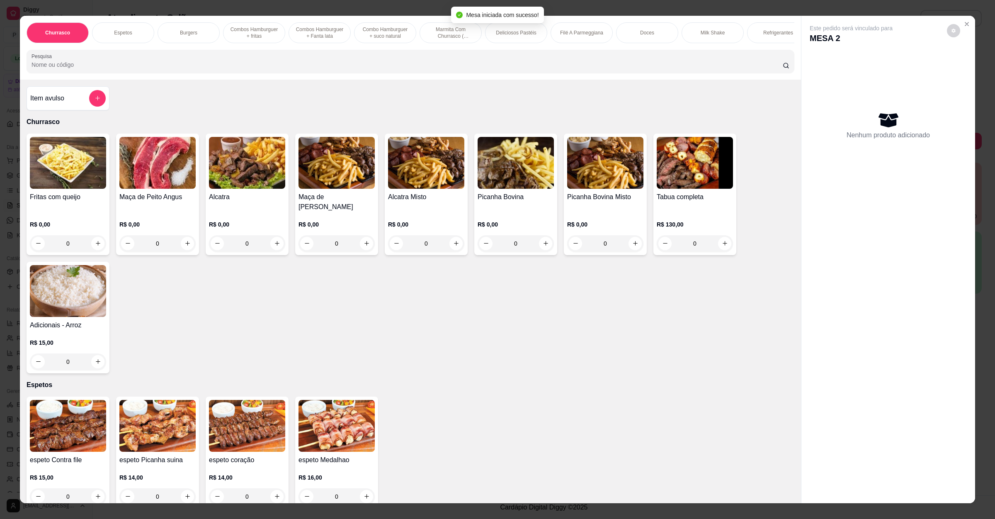
click at [269, 80] on div "Churrasco Espetos Burgers Combos Hamburguer + fritas Combos Hamburguer + Fanta …" at bounding box center [410, 48] width 781 height 64
click at [276, 73] on div "Pesquisa" at bounding box center [411, 61] width 768 height 23
click at [284, 66] on div at bounding box center [411, 61] width 758 height 17
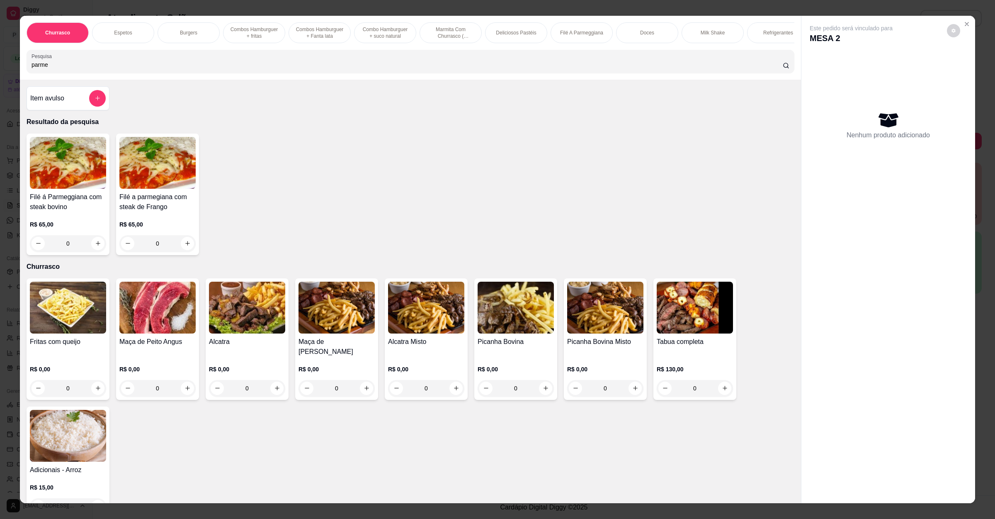
type input "parme"
click at [96, 249] on div "0" at bounding box center [68, 243] width 76 height 17
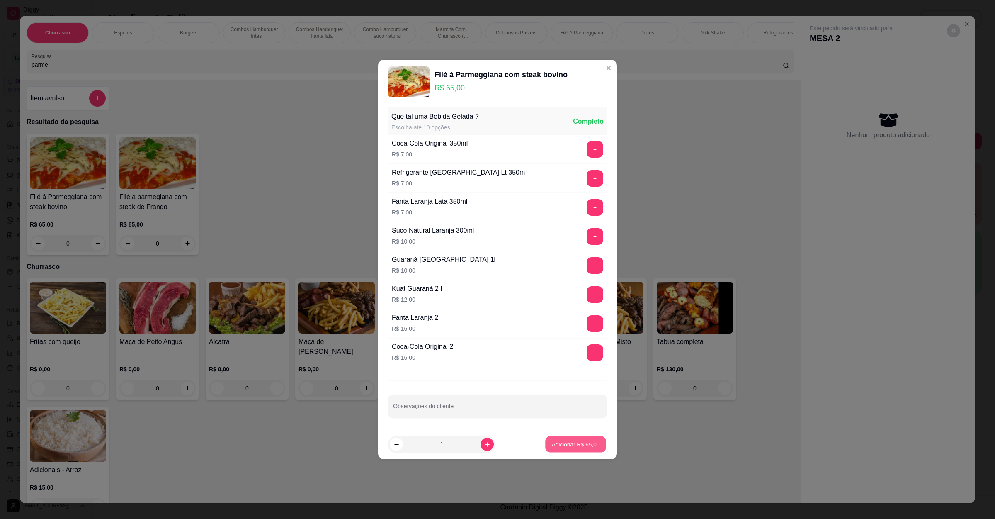
click at [595, 448] on button "Adicionar R$ 65,00" at bounding box center [575, 444] width 61 height 16
type input "1"
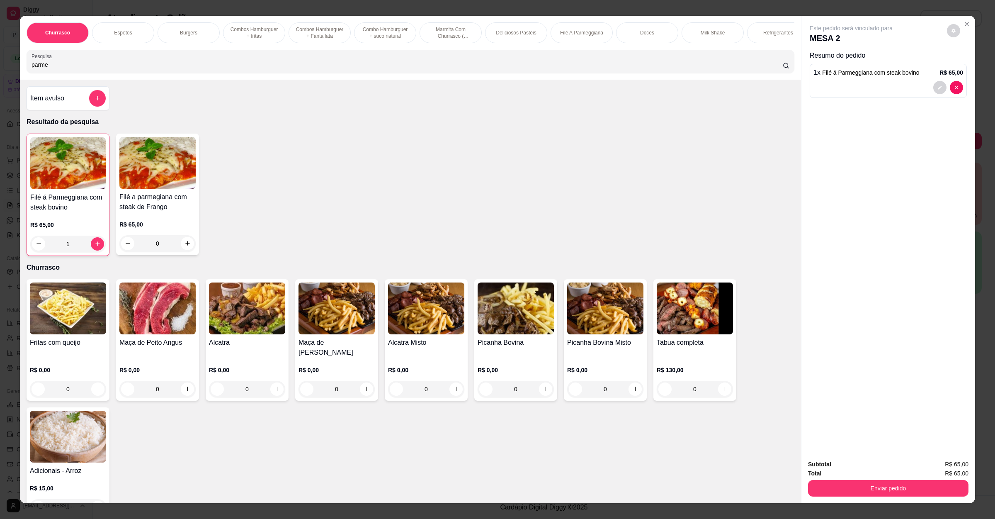
drag, startPoint x: 65, startPoint y: 70, endPoint x: 0, endPoint y: 72, distance: 64.7
click at [0, 72] on div "Churrasco Espetos Burgers Combos Hamburguer + fritas Combos Hamburguer + Fanta …" at bounding box center [497, 259] width 995 height 519
click at [51, 103] on h4 "Item avulso" at bounding box center [47, 98] width 34 height 10
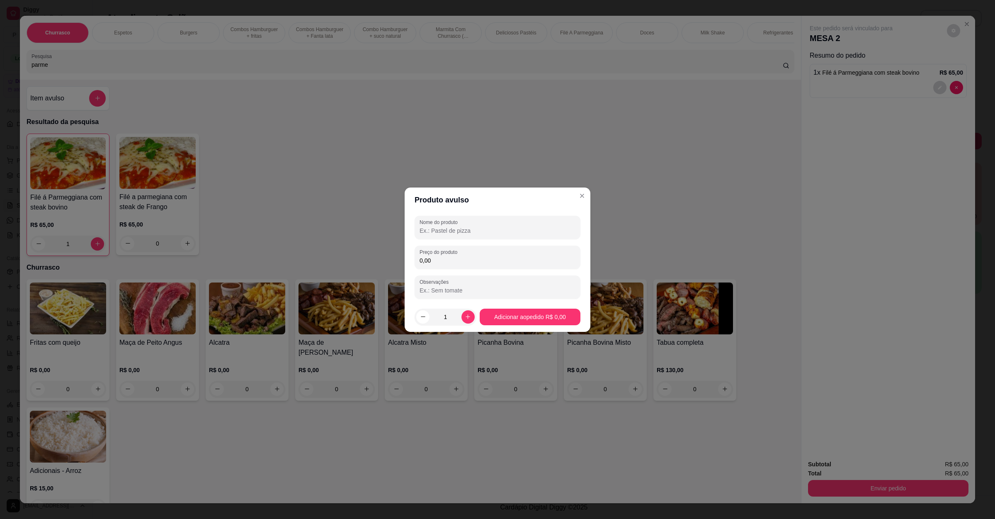
click at [493, 214] on div "Nome do produto Preço do produto 0,00 Observações" at bounding box center [498, 257] width 186 height 90
click at [493, 221] on div at bounding box center [498, 227] width 156 height 17
type input "mussarella"
click at [463, 247] on div "Preço do produto 0,00" at bounding box center [498, 256] width 166 height 23
type input "14,00"
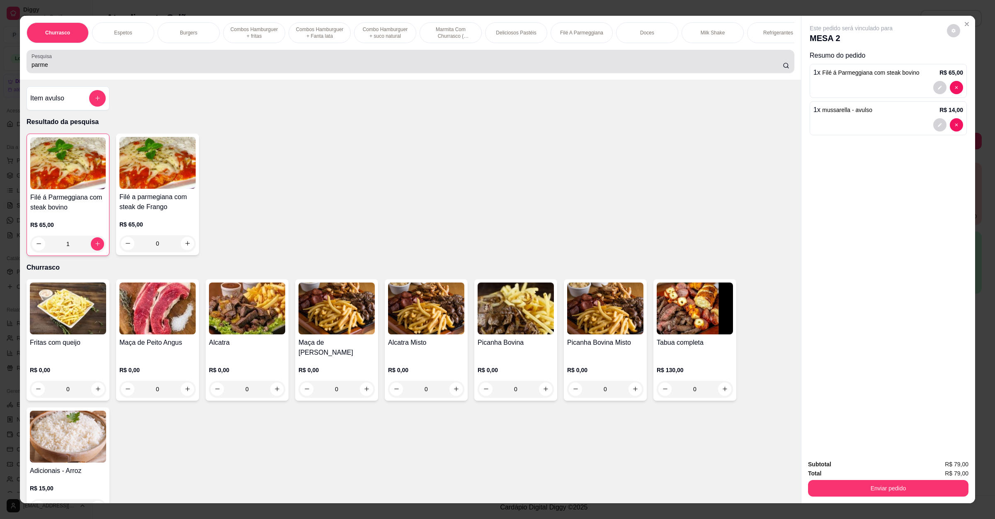
drag, startPoint x: 185, startPoint y: 83, endPoint x: 148, endPoint y: 81, distance: 37.3
click at [163, 80] on div "Churrasco Espetos Burgers Combos Hamburguer + fritas Combos Hamburguer + Fanta …" at bounding box center [410, 48] width 781 height 64
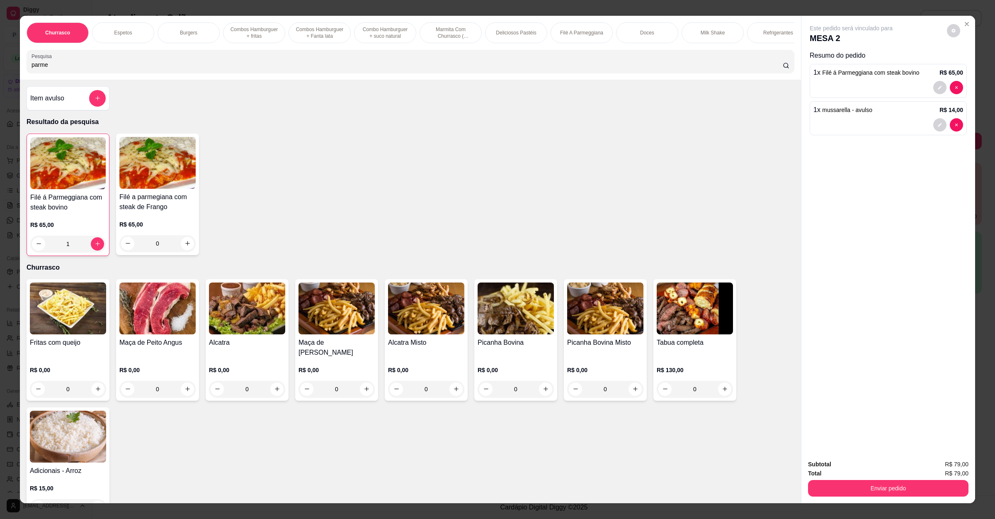
drag, startPoint x: 164, startPoint y: 76, endPoint x: 0, endPoint y: 101, distance: 166.0
click at [0, 76] on div "Churrasco Espetos Burgers Combos Hamburguer + fritas Combos Hamburguer + Fanta …" at bounding box center [497, 259] width 995 height 519
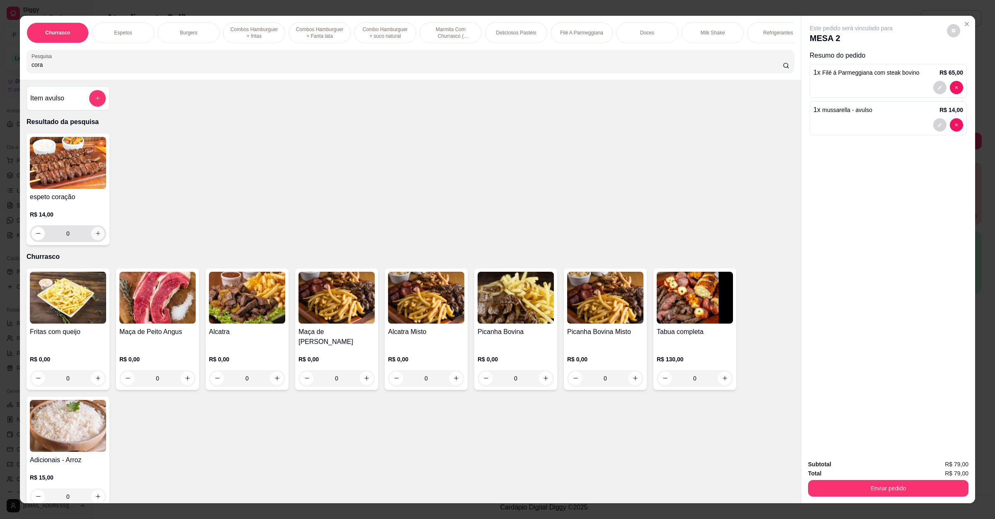
type input "cora"
click at [92, 238] on button "increase-product-quantity" at bounding box center [97, 233] width 13 height 13
type input "1"
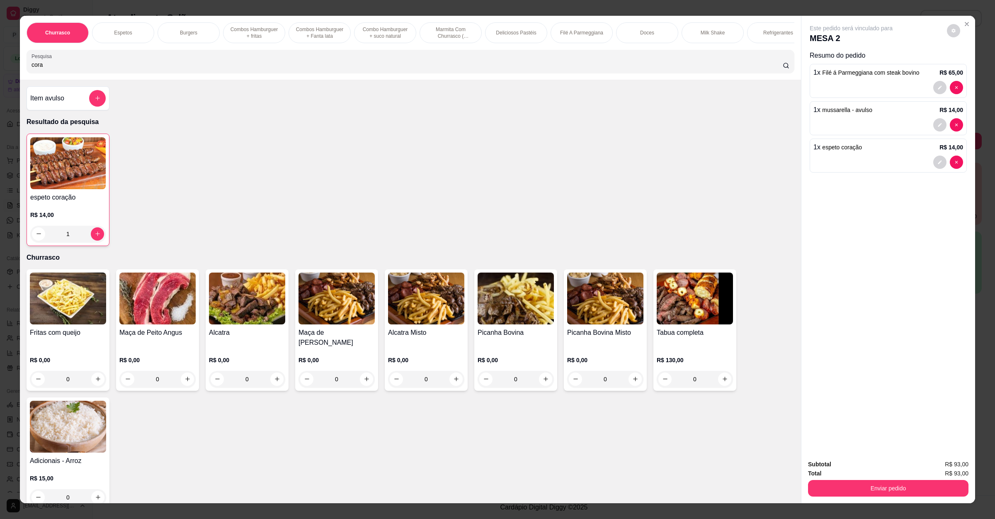
click at [910, 471] on div "Total R$ 93,00" at bounding box center [888, 472] width 160 height 9
click at [907, 483] on button "Enviar pedido" at bounding box center [888, 488] width 155 height 16
click at [862, 460] on button "Não registrar e enviar pedido" at bounding box center [860, 467] width 84 height 15
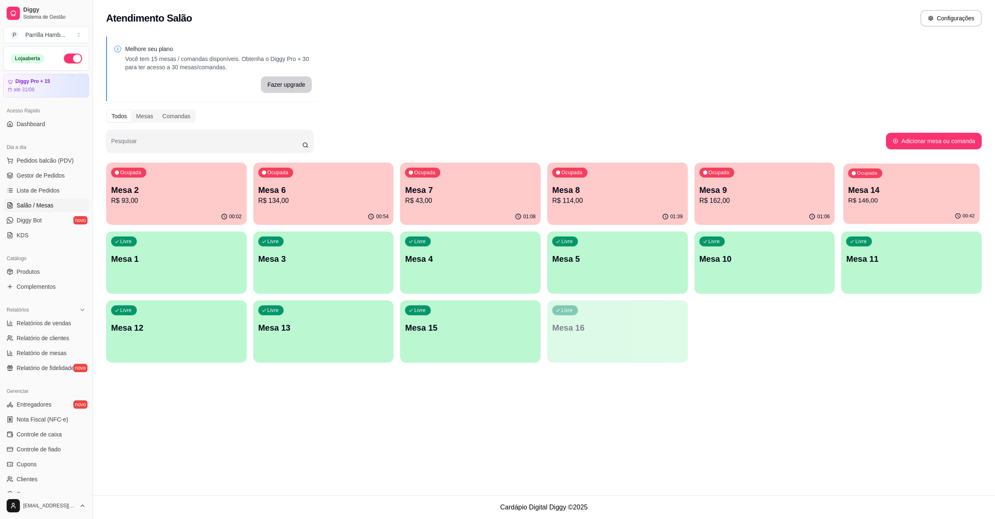
click at [959, 198] on p "R$ 146,00" at bounding box center [911, 201] width 126 height 10
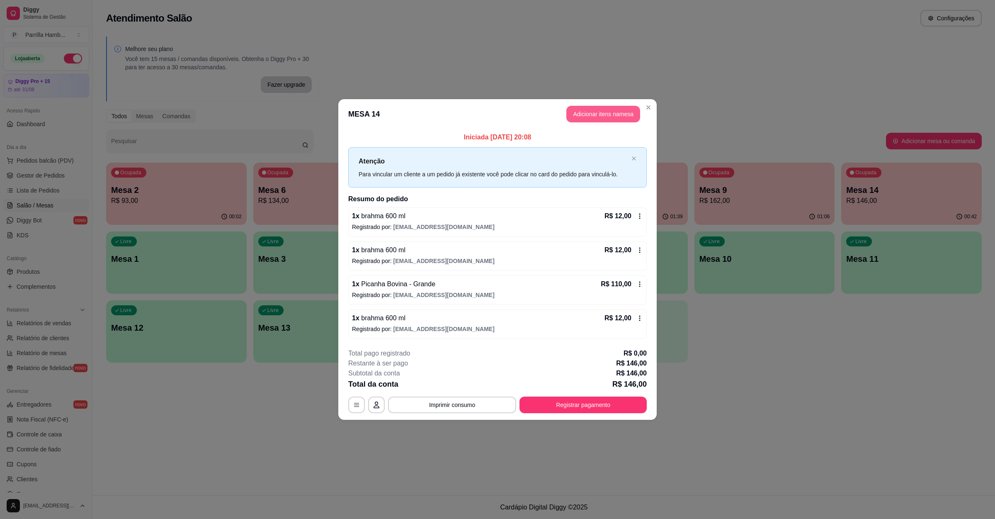
click at [608, 109] on button "Adicionar itens na mesa" at bounding box center [603, 114] width 74 height 17
click at [292, 73] on div "Pesquisa" at bounding box center [411, 61] width 768 height 23
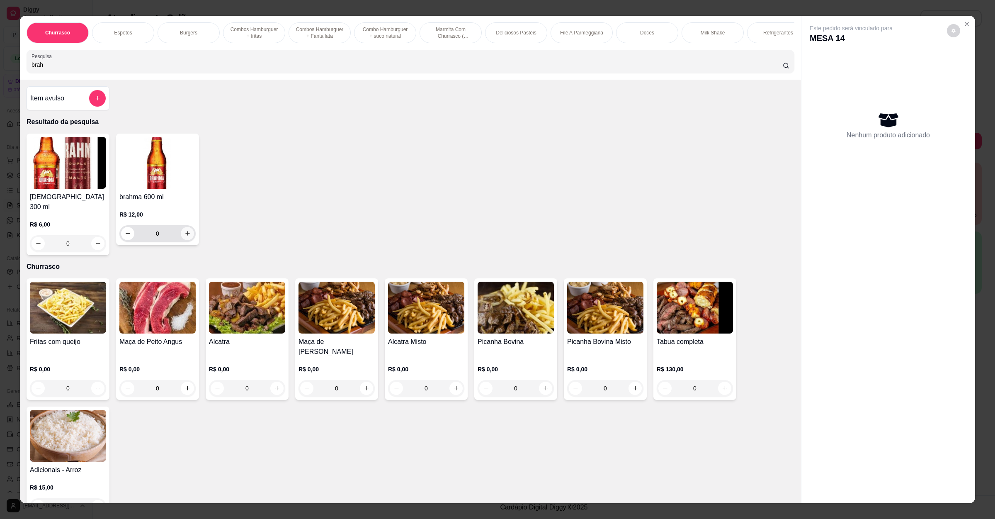
type input "brah"
click at [184, 240] on button "increase-product-quantity" at bounding box center [187, 233] width 13 height 13
type input "1"
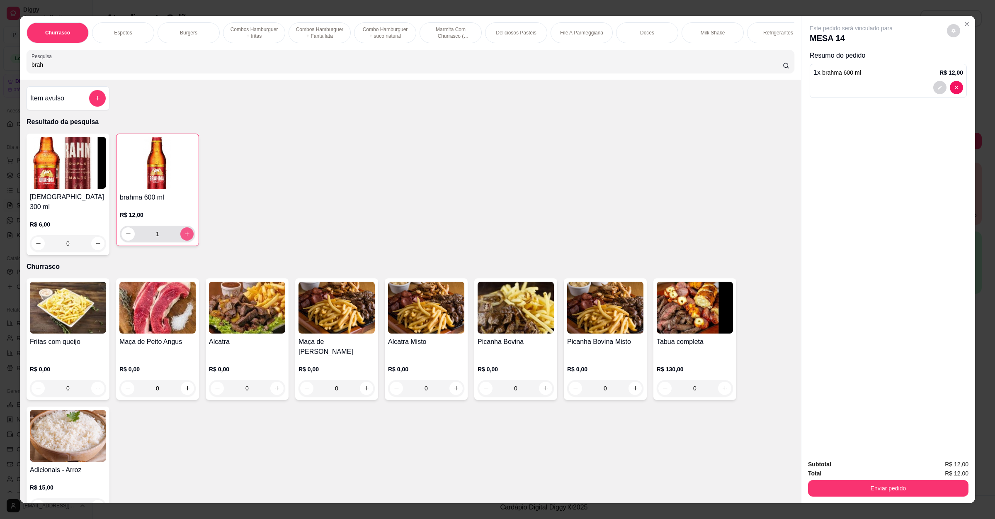
click at [184, 237] on icon "increase-product-quantity" at bounding box center [187, 234] width 6 height 6
type input "2"
click at [839, 481] on button "Enviar pedido" at bounding box center [888, 488] width 155 height 16
click at [842, 464] on button "Não registrar e enviar pedido" at bounding box center [859, 468] width 86 height 16
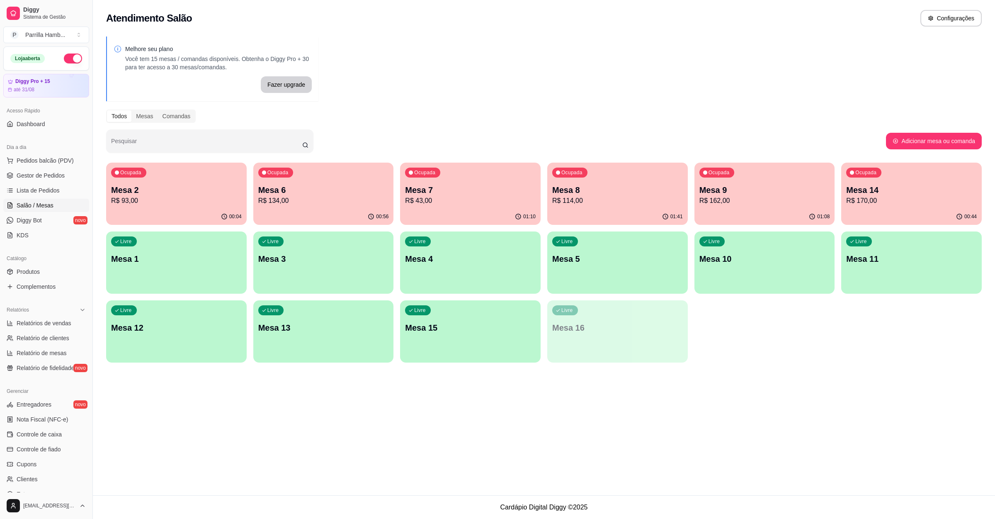
click at [167, 169] on div "Ocupada Mesa 2 R$ 93,00" at bounding box center [176, 186] width 141 height 46
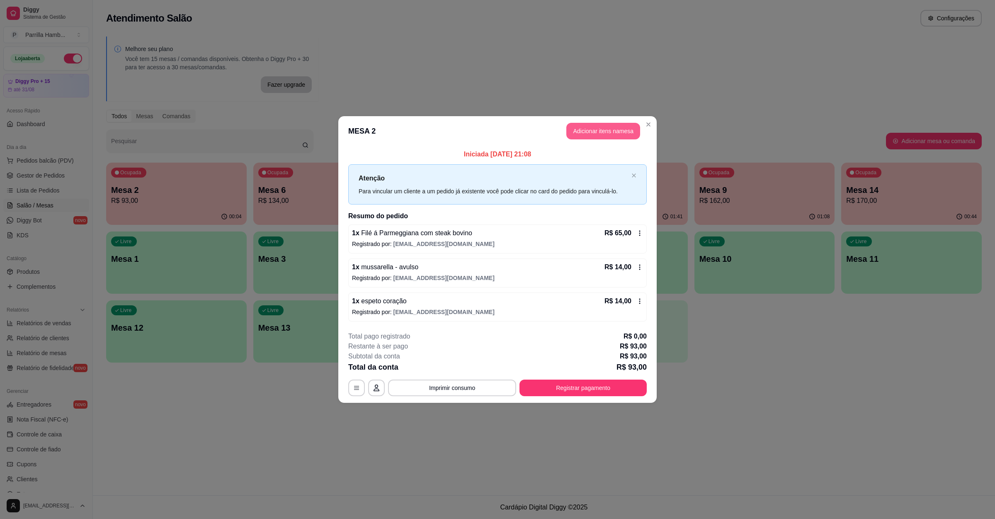
click at [624, 130] on button "Adicionar itens na mesa" at bounding box center [603, 131] width 74 height 17
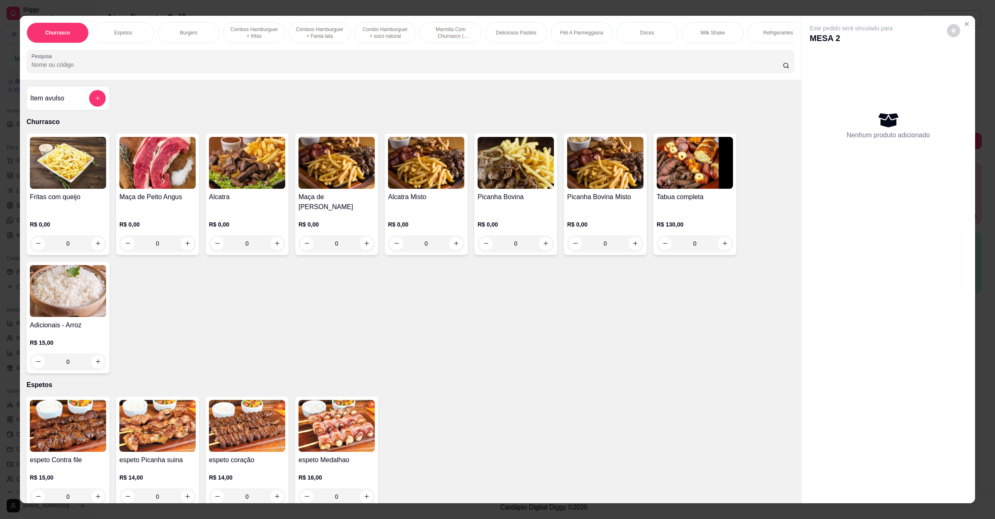
click at [321, 69] on input "Pesquisa" at bounding box center [407, 65] width 751 height 8
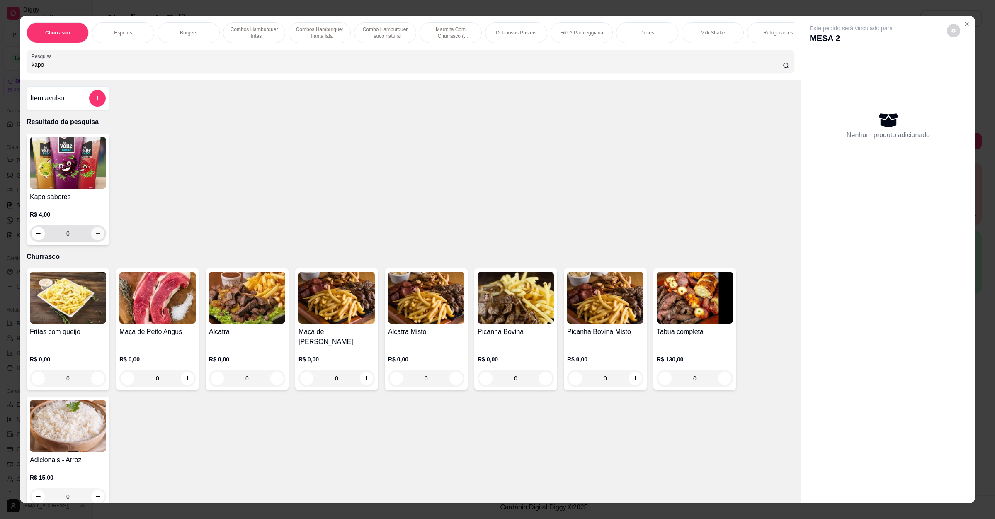
type input "kapo"
click at [91, 239] on button "increase-product-quantity" at bounding box center [97, 233] width 13 height 13
type input "1"
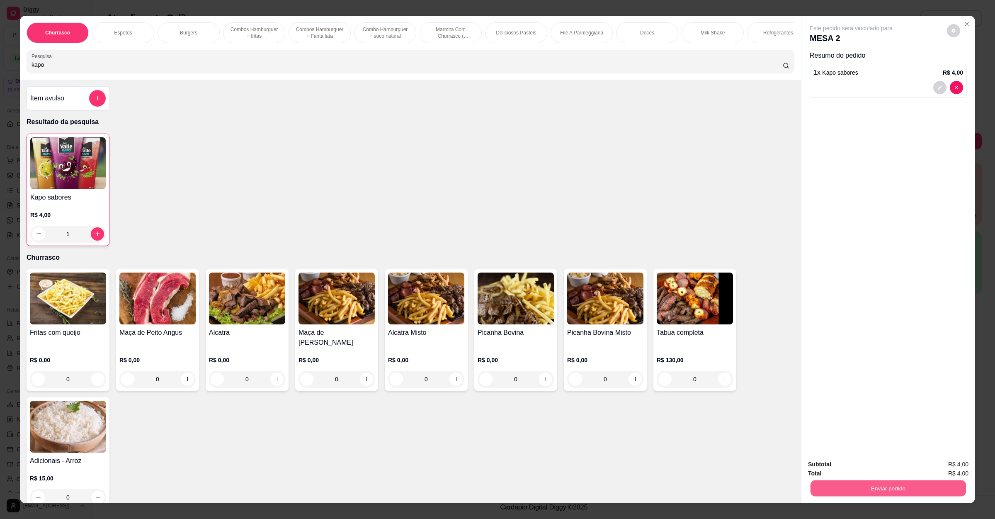
click at [852, 491] on button "Enviar pedido" at bounding box center [888, 488] width 155 height 16
click at [854, 469] on button "Não registrar e enviar pedido" at bounding box center [860, 467] width 84 height 15
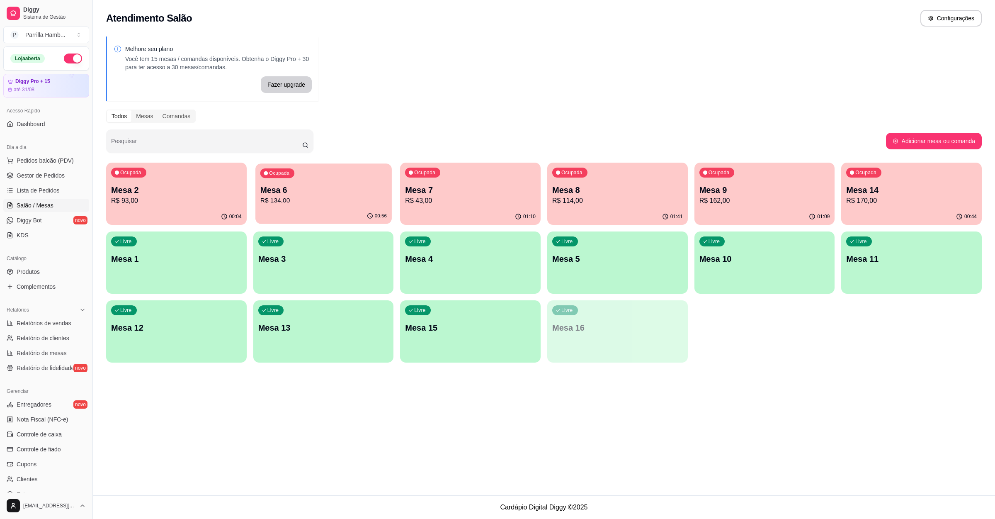
click at [321, 183] on div "Ocupada Mesa 6 R$ 134,00" at bounding box center [323, 185] width 136 height 45
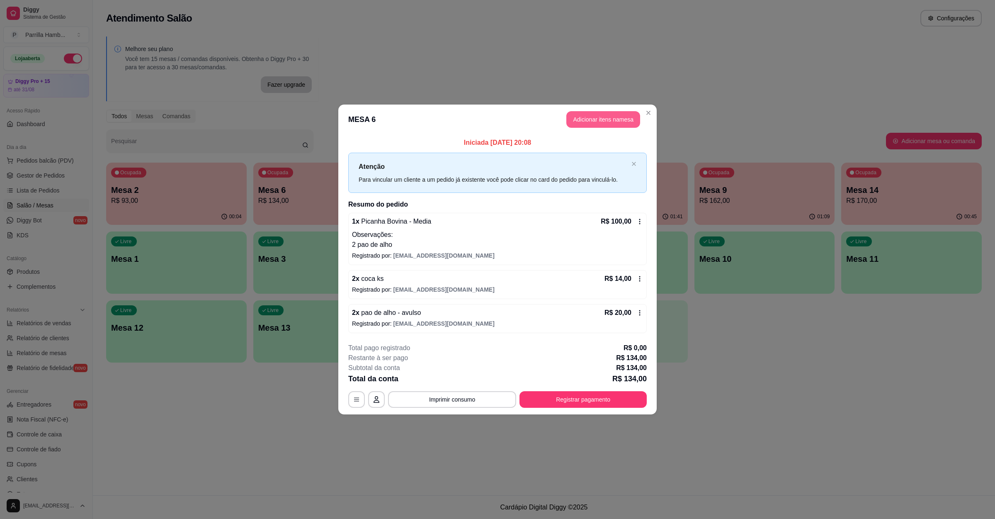
click at [622, 112] on button "Adicionar itens na mesa" at bounding box center [603, 119] width 74 height 17
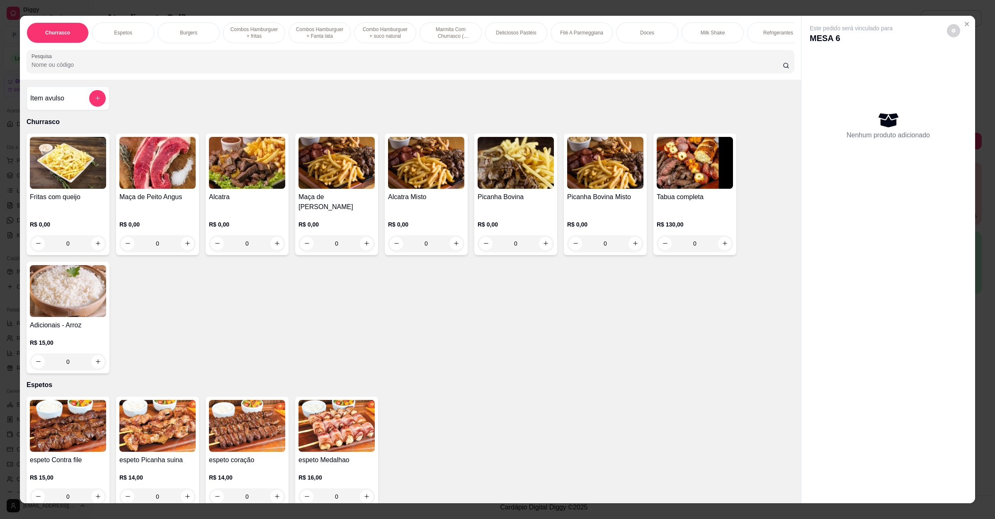
click at [315, 69] on input "Pesquisa" at bounding box center [407, 65] width 751 height 8
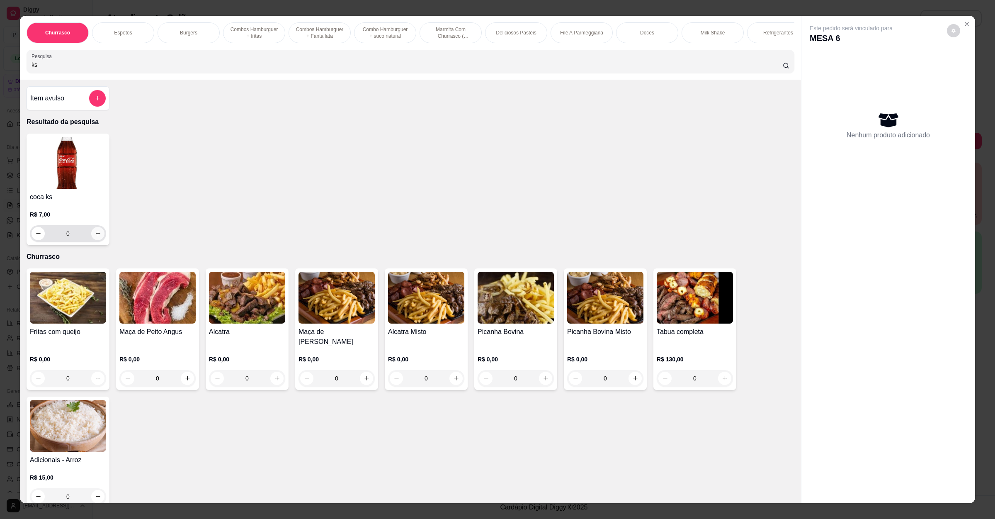
type input "ks"
click at [96, 240] on button "increase-product-quantity" at bounding box center [97, 233] width 13 height 13
type input "2"
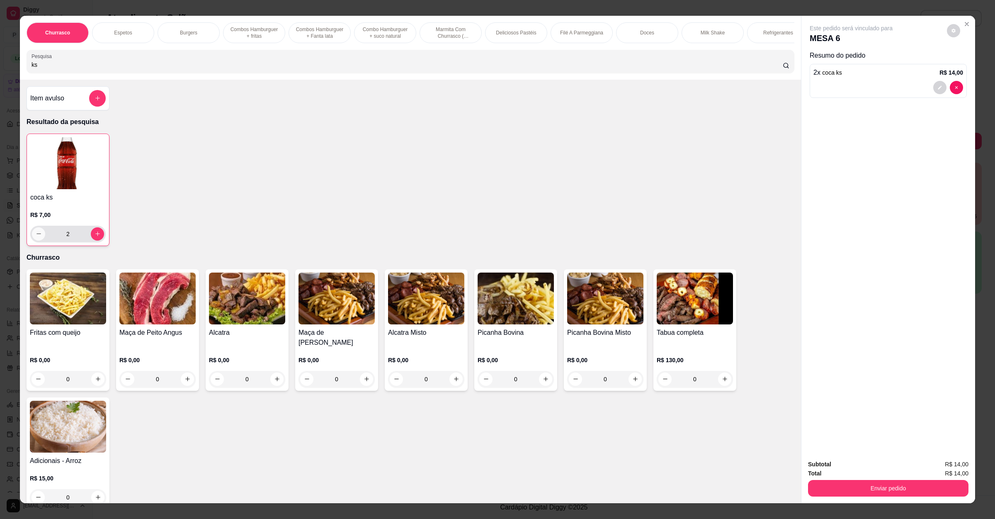
click at [36, 237] on icon "decrease-product-quantity" at bounding box center [39, 234] width 6 height 6
type input "1"
click at [930, 491] on button "Enviar pedido" at bounding box center [888, 488] width 155 height 16
click at [888, 471] on button "Não registrar e enviar pedido" at bounding box center [859, 468] width 86 height 16
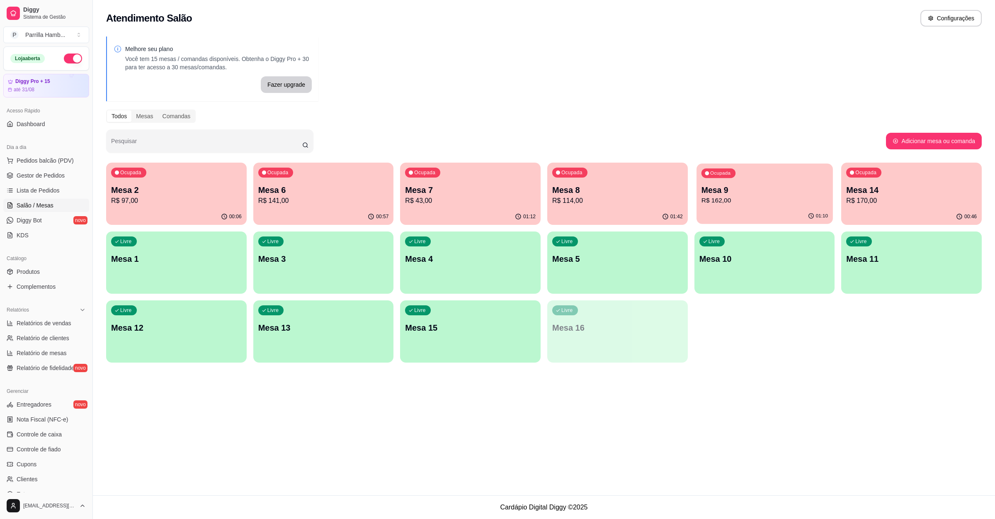
click at [755, 182] on div "Ocupada Mesa 9 R$ 162,00" at bounding box center [765, 185] width 136 height 45
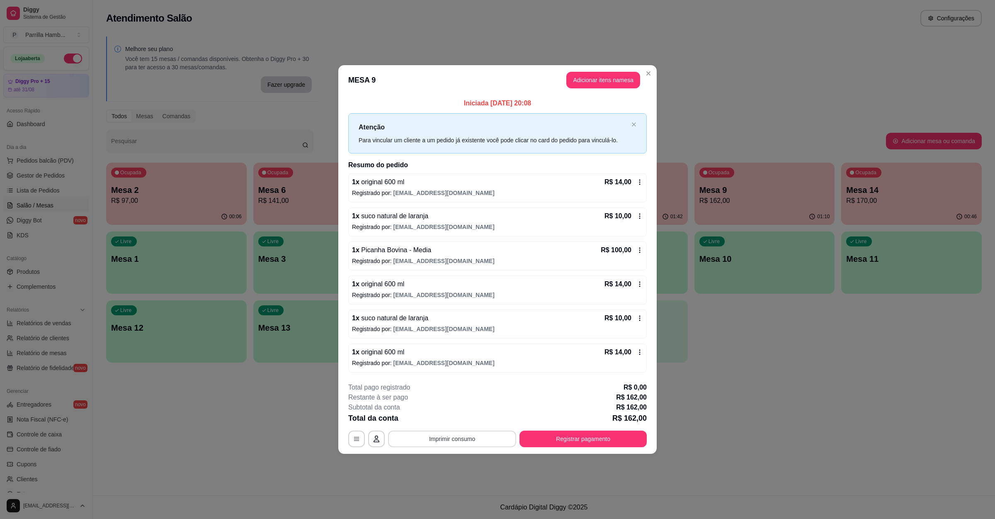
click at [452, 435] on button "Imprimir consumo" at bounding box center [452, 438] width 128 height 17
click at [451, 415] on button "IMPRESSORA" at bounding box center [455, 420] width 60 height 13
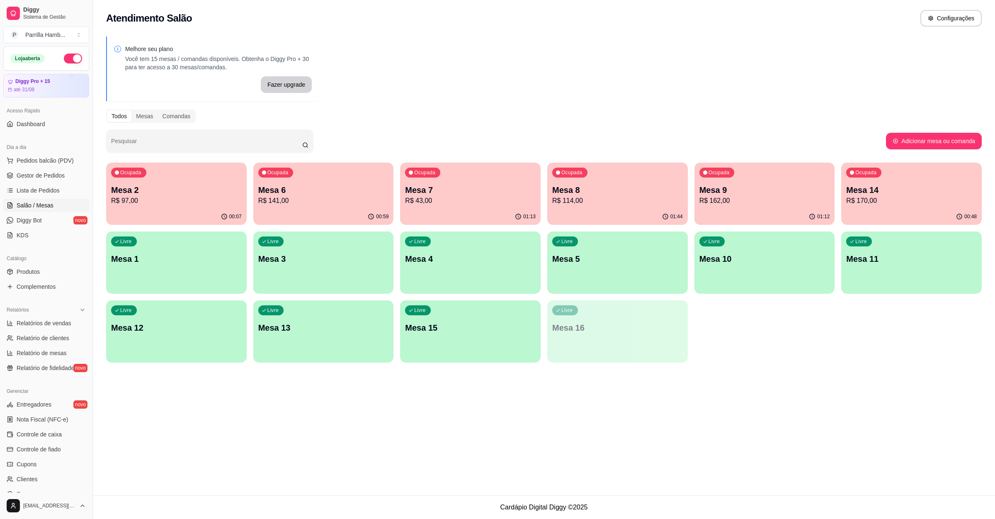
click at [769, 193] on p "Mesa 9" at bounding box center [764, 190] width 131 height 12
click at [647, 196] on p "R$ 114,00" at bounding box center [617, 201] width 126 height 10
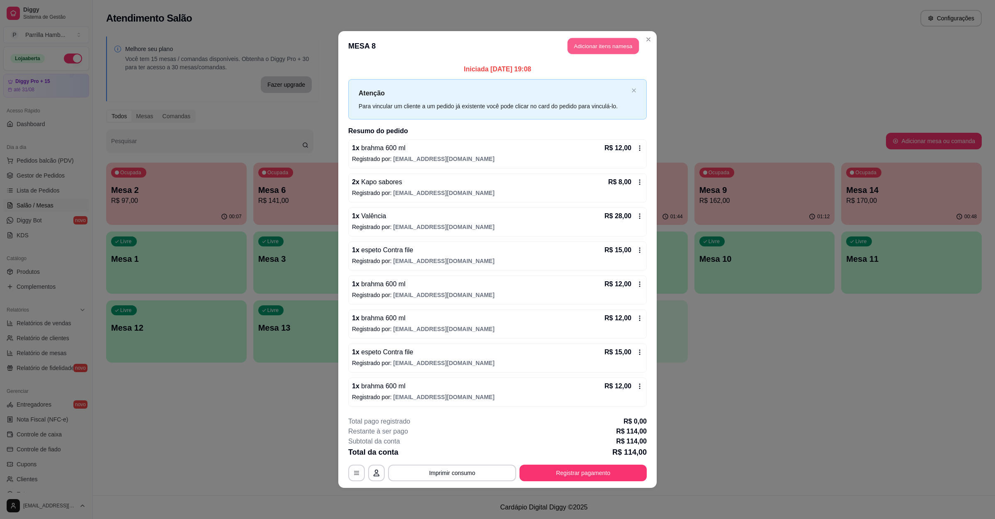
click at [620, 39] on button "Adicionar itens na mesa" at bounding box center [603, 46] width 71 height 16
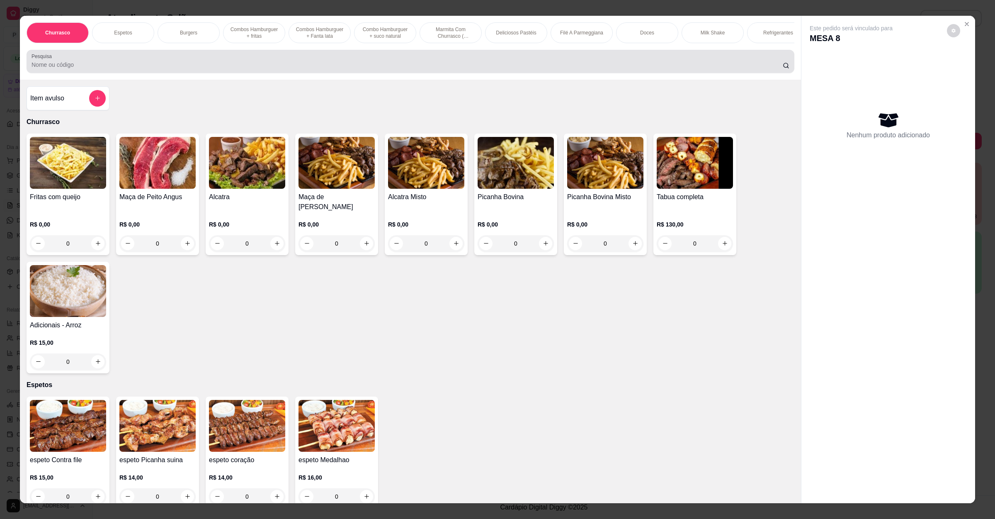
click at [362, 69] on input "Pesquisa" at bounding box center [407, 65] width 751 height 8
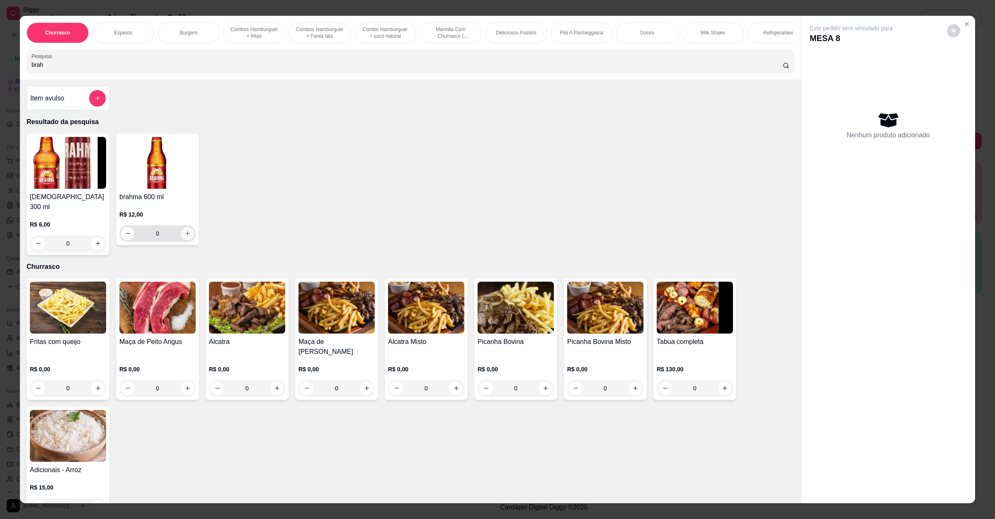
type input "brah"
click at [185, 236] on icon "increase-product-quantity" at bounding box center [187, 233] width 6 height 6
type input "1"
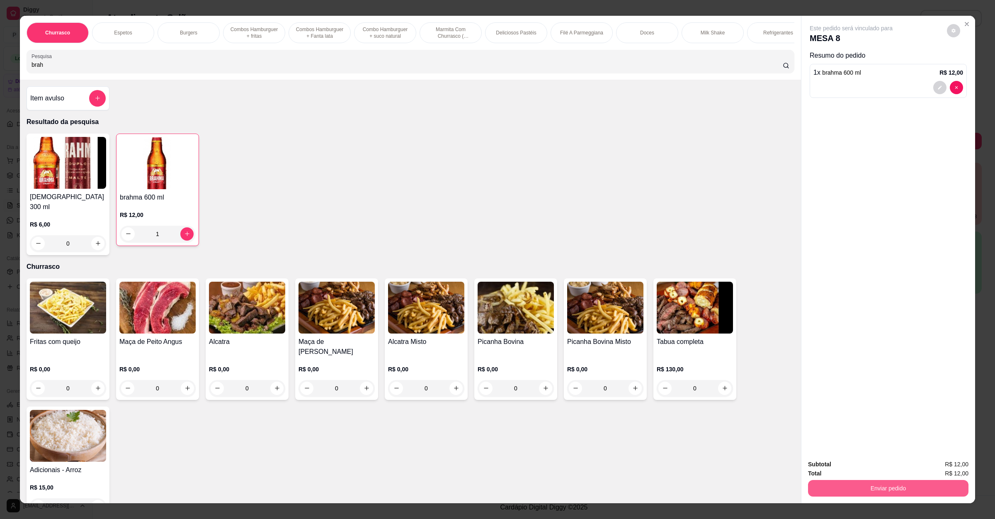
click at [828, 489] on button "Enviar pedido" at bounding box center [888, 488] width 160 height 17
click at [828, 464] on button "Não registrar e enviar pedido" at bounding box center [859, 468] width 86 height 16
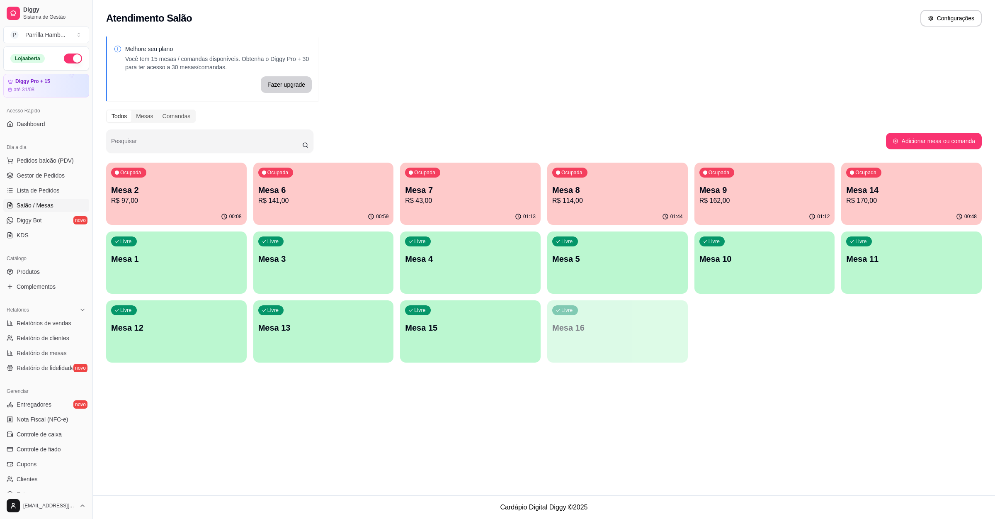
click at [766, 178] on div "Ocupada Mesa 9 R$ 162,00" at bounding box center [764, 186] width 141 height 46
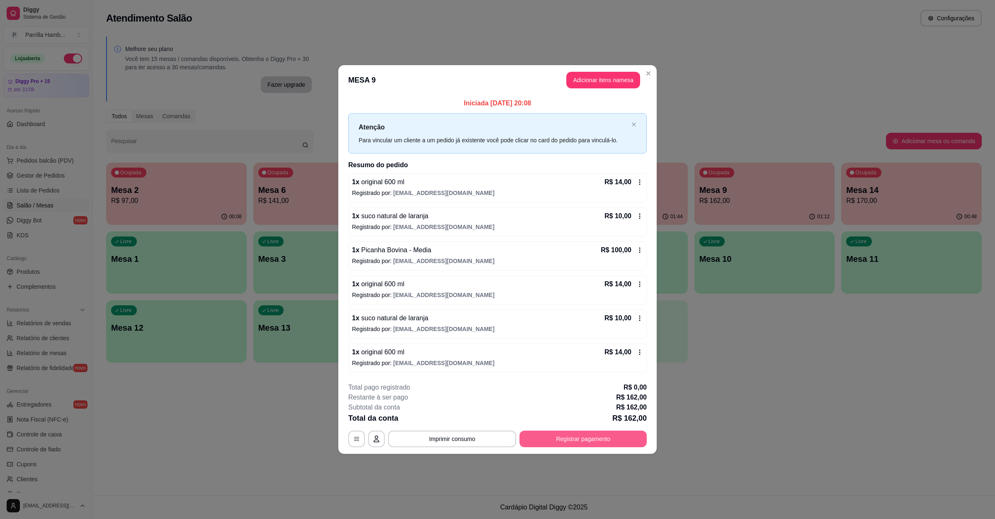
click at [599, 434] on button "Registrar pagamento" at bounding box center [582, 438] width 127 height 17
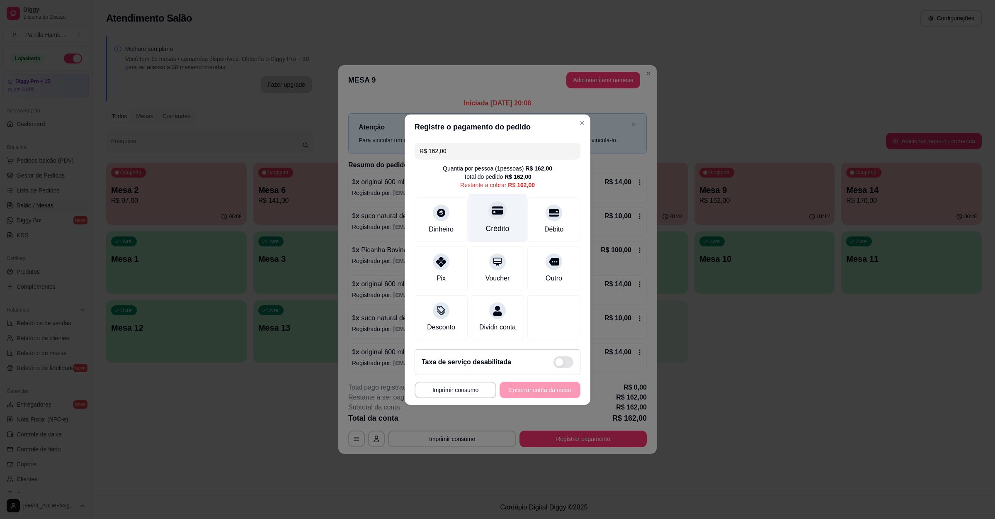
click at [492, 205] on icon at bounding box center [497, 210] width 11 height 11
type input "R$ 0,00"
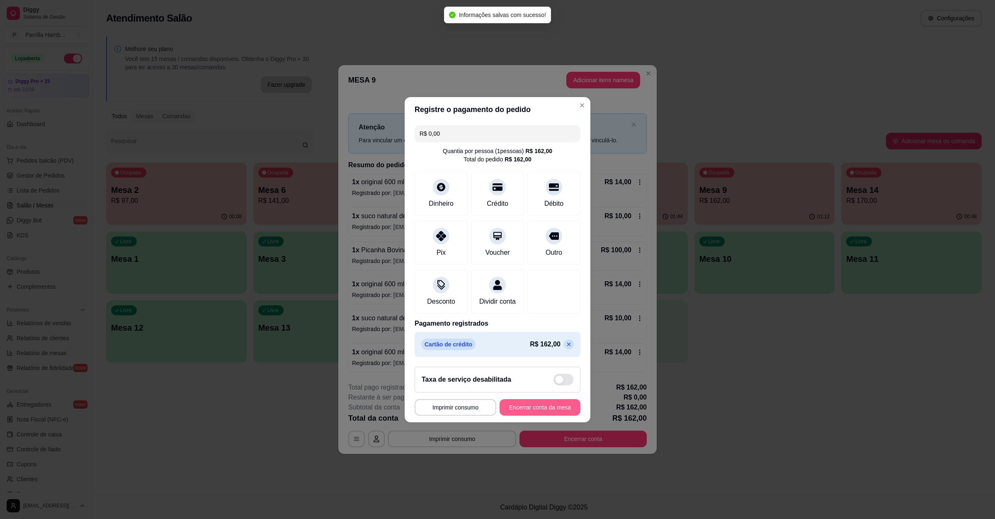
click at [534, 415] on button "Encerrar conta da mesa" at bounding box center [540, 407] width 81 height 17
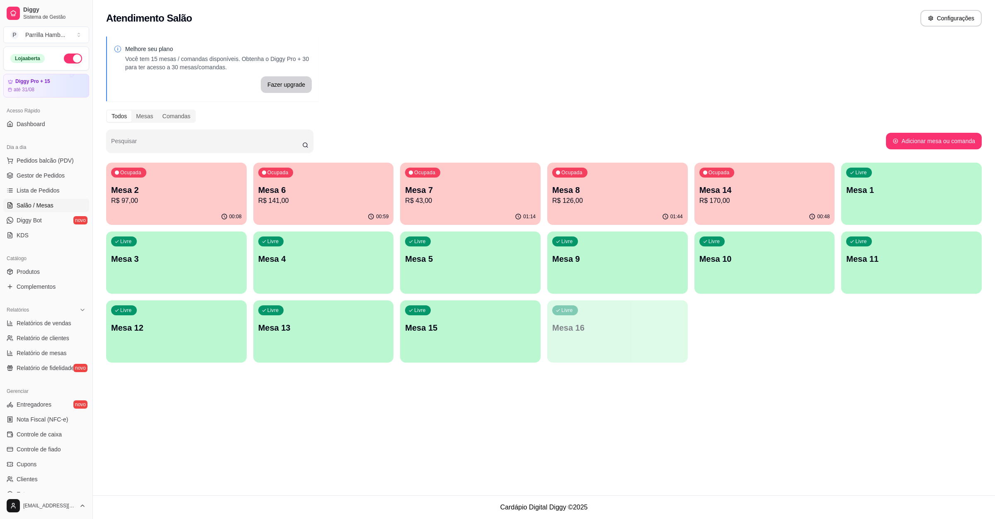
click at [434, 198] on p "R$ 43,00" at bounding box center [470, 201] width 131 height 10
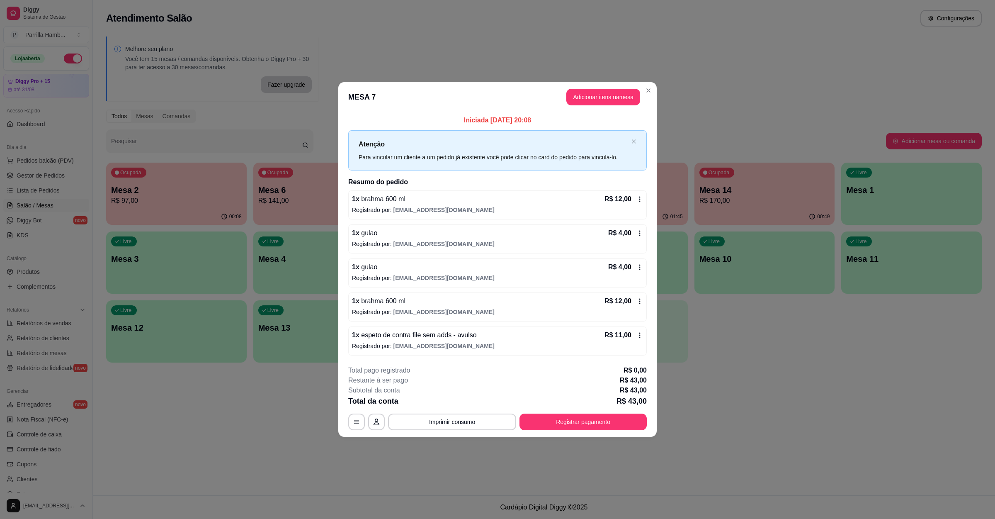
click at [602, 82] on header "MESA 7 Adicionar itens na mesa" at bounding box center [497, 97] width 318 height 30
click at [602, 90] on button "Adicionar itens na mesa" at bounding box center [603, 97] width 74 height 17
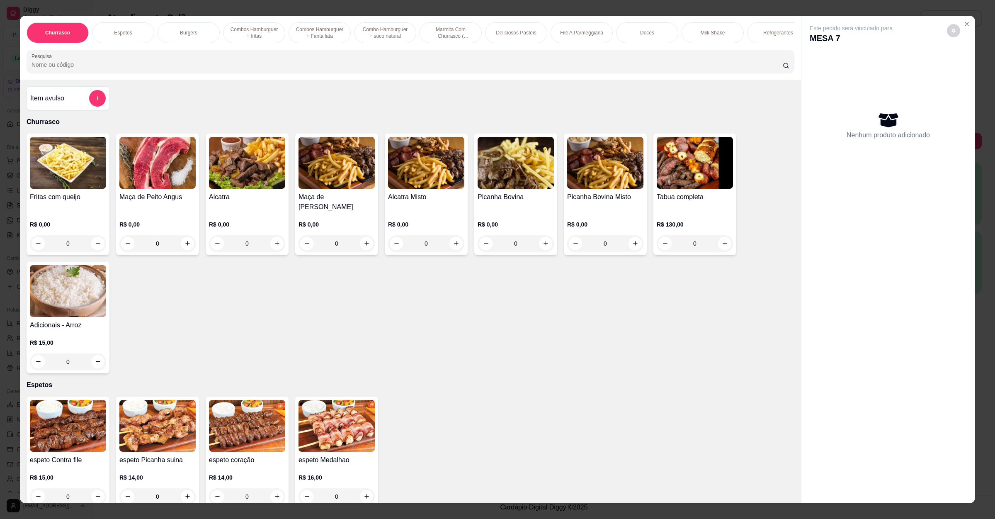
click at [74, 104] on div "Item avulso" at bounding box center [67, 98] width 75 height 17
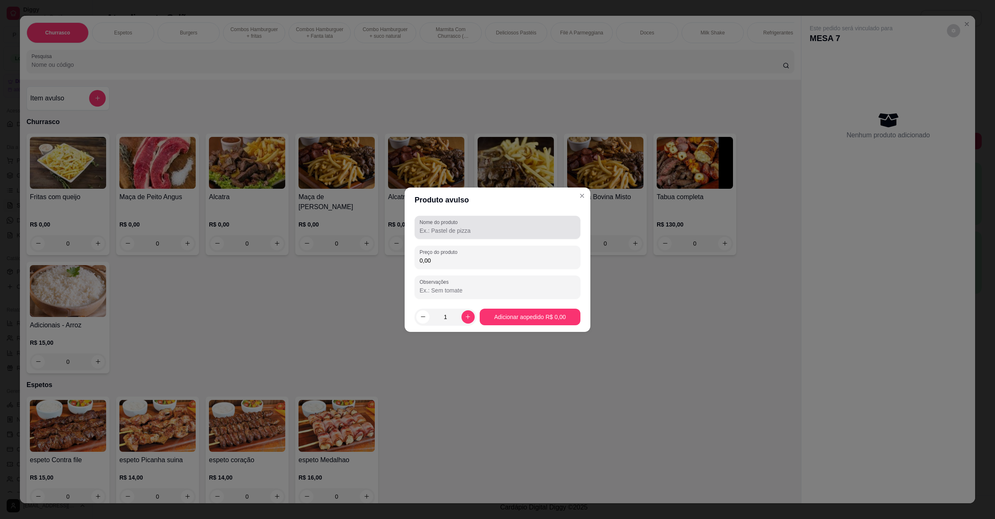
click at [484, 226] on input "Nome do produto" at bounding box center [498, 230] width 156 height 8
type input "contra file sem adds"
click at [436, 267] on div "Preço do produto 0,00" at bounding box center [498, 256] width 166 height 23
type input "11,00"
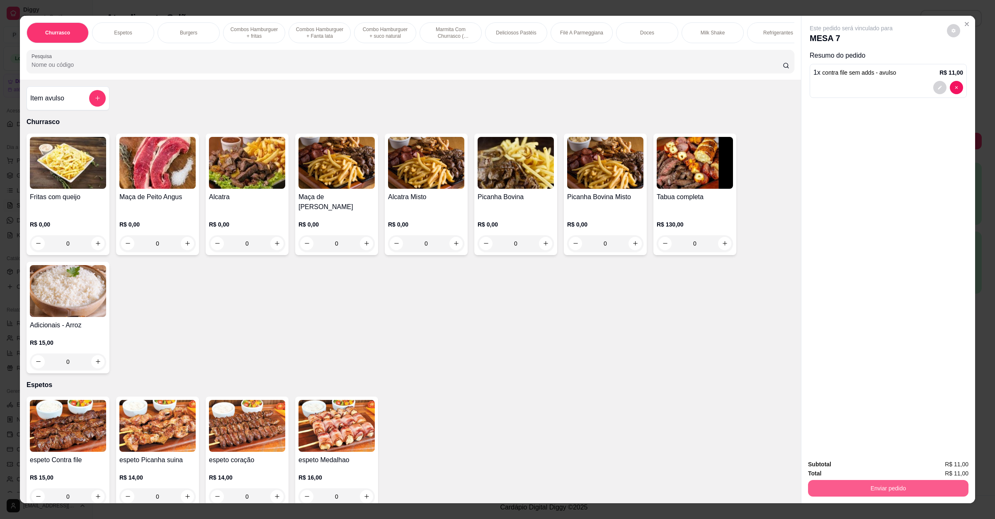
click at [846, 480] on button "Enviar pedido" at bounding box center [888, 488] width 160 height 17
click at [849, 467] on button "Não registrar e enviar pedido" at bounding box center [860, 467] width 84 height 15
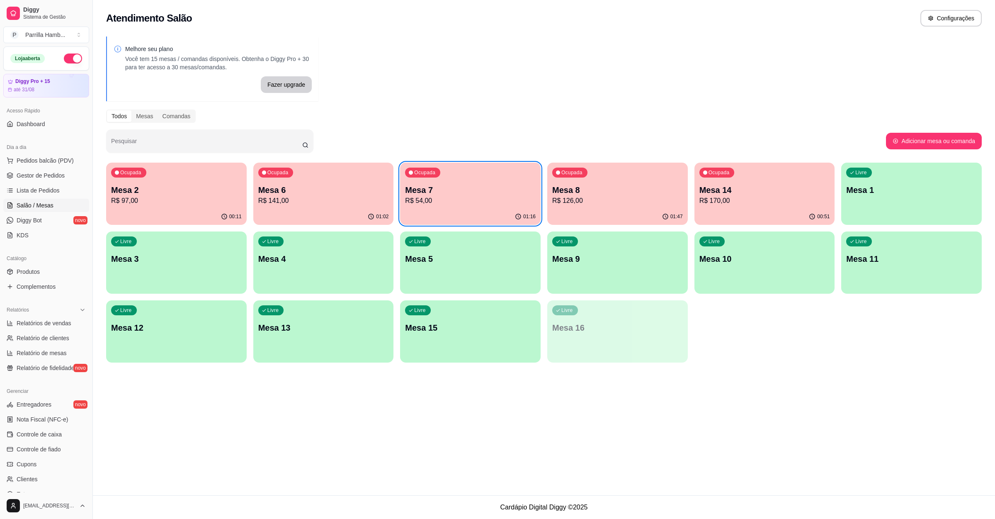
click at [342, 206] on div "Ocupada Mesa 6 R$ 141,00" at bounding box center [323, 186] width 141 height 46
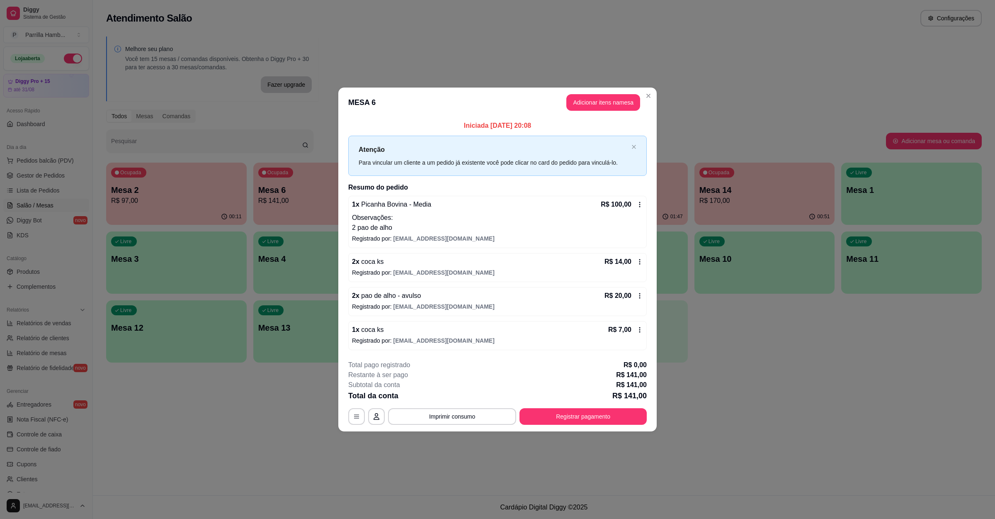
click at [469, 404] on div "**********" at bounding box center [497, 392] width 299 height 65
click at [468, 415] on button "Imprimir consumo" at bounding box center [452, 416] width 124 height 16
click at [469, 397] on button "IMPRESSORA" at bounding box center [455, 399] width 48 height 11
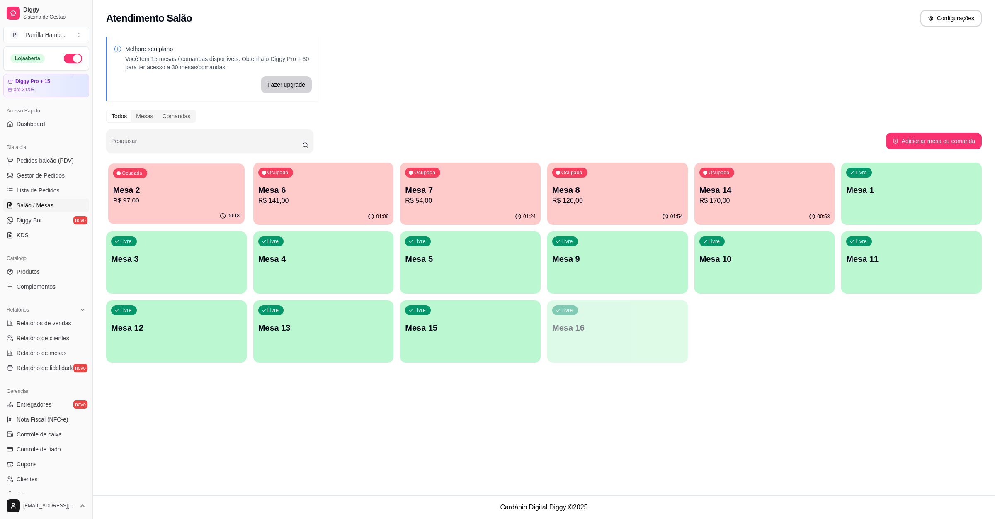
click at [187, 177] on div "Ocupada Mesa 2 R$ 97,00" at bounding box center [176, 185] width 136 height 45
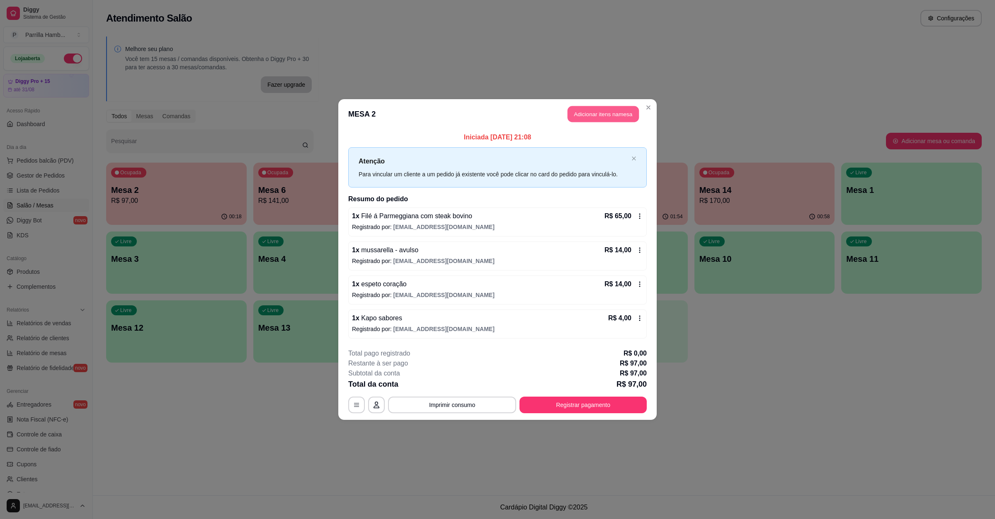
click at [590, 110] on button "Adicionar itens na mesa" at bounding box center [603, 114] width 71 height 16
click at [195, 69] on input "Pesquisa" at bounding box center [407, 65] width 751 height 8
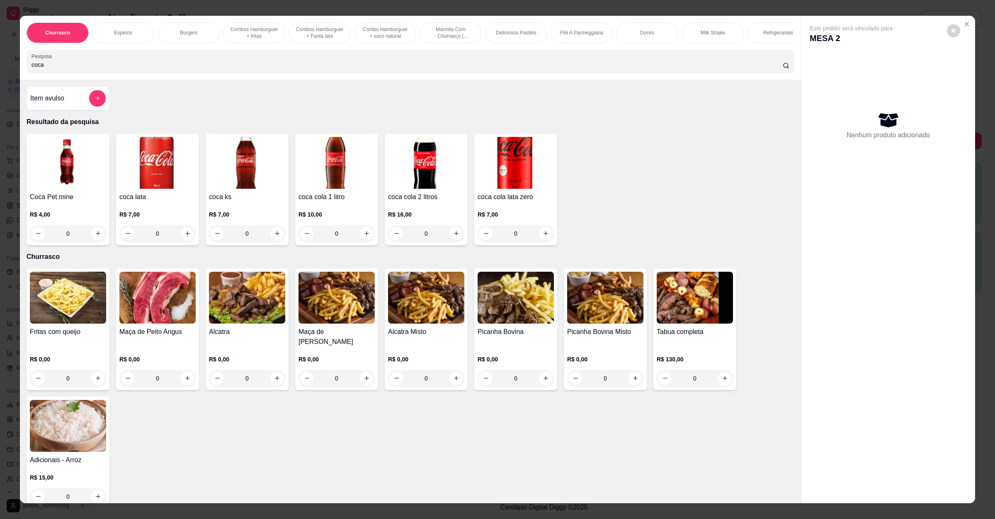
drag, startPoint x: 106, startPoint y: 78, endPoint x: 2, endPoint y: 58, distance: 105.8
click at [2, 58] on div "Churrasco Espetos Burgers Combos Hamburguer + fritas Combos Hamburguer + Fanta …" at bounding box center [497, 259] width 995 height 519
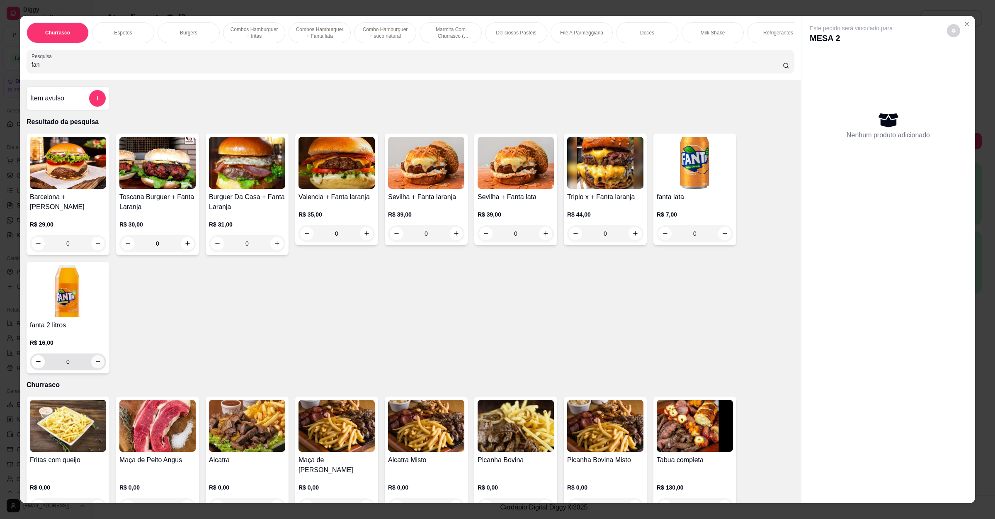
type input "fan"
click at [95, 364] on icon "increase-product-quantity" at bounding box center [98, 361] width 6 height 6
type input "1"
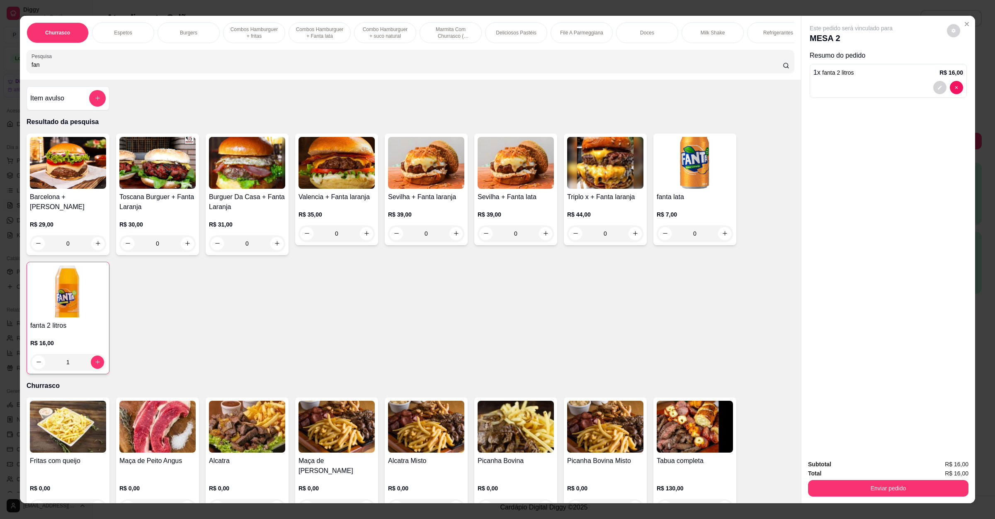
click at [874, 492] on button "Enviar pedido" at bounding box center [888, 488] width 160 height 17
click at [879, 465] on button "Não registrar e enviar pedido" at bounding box center [859, 468] width 86 height 16
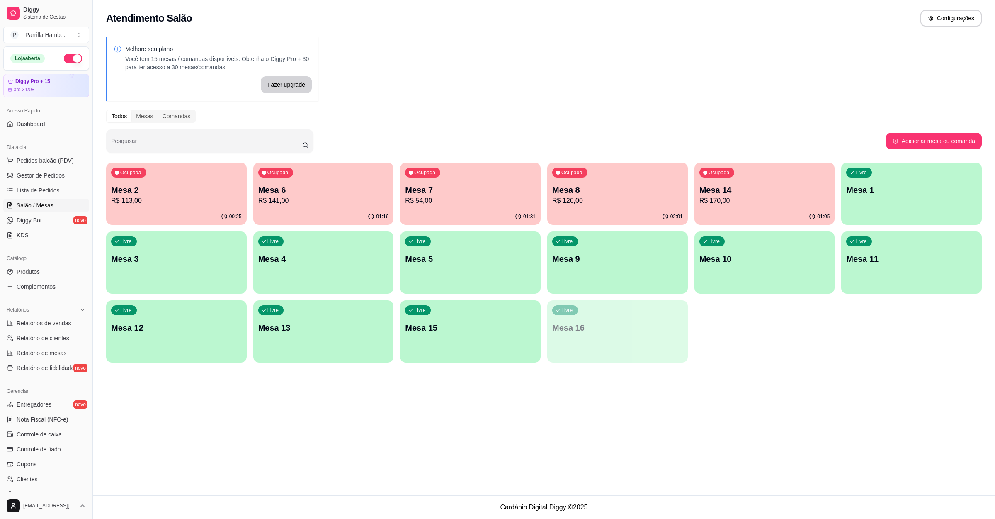
click at [731, 199] on p "R$ 170,00" at bounding box center [764, 201] width 131 height 10
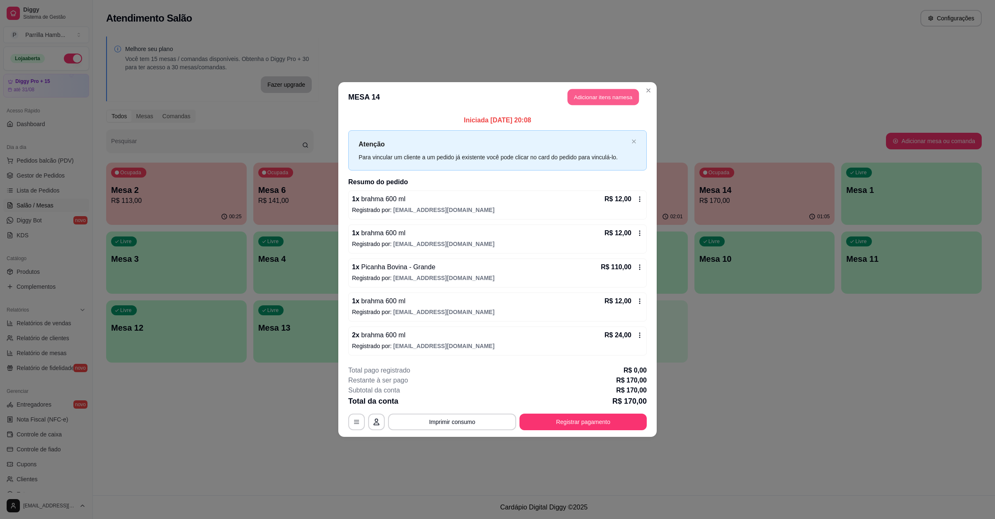
click at [593, 92] on button "Adicionar itens na mesa" at bounding box center [603, 97] width 71 height 16
click at [272, 68] on div at bounding box center [411, 61] width 758 height 17
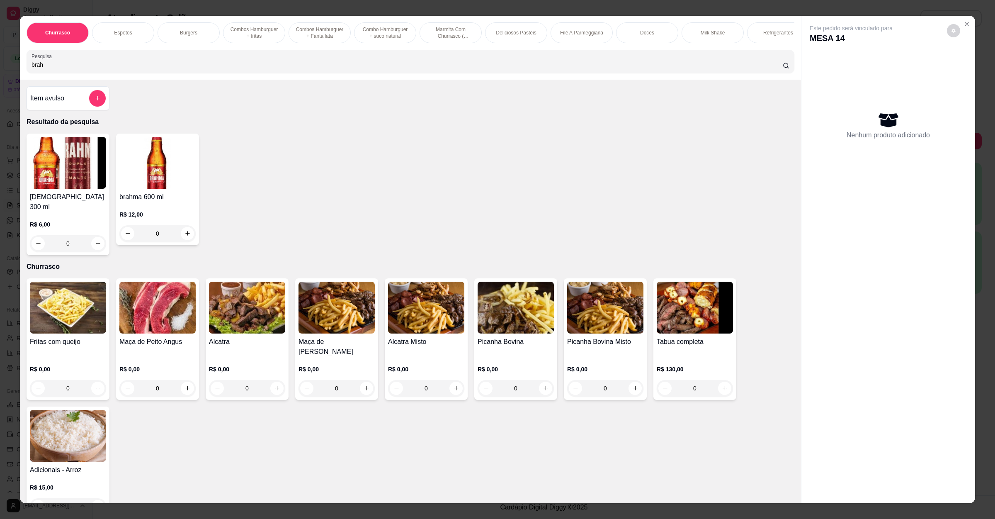
type input "brah"
click at [187, 240] on button "increase-product-quantity" at bounding box center [187, 233] width 13 height 13
type input "1"
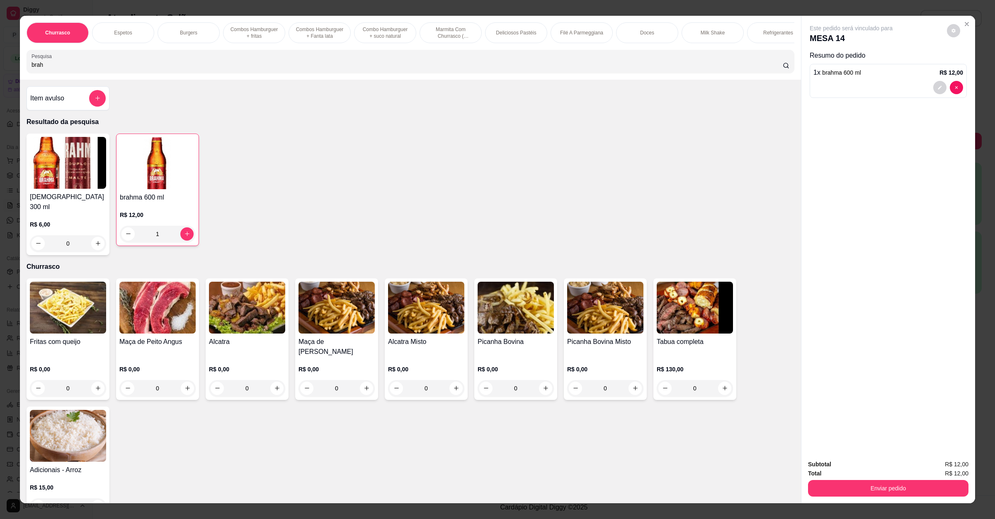
click at [839, 479] on div "Enviar pedido" at bounding box center [888, 487] width 160 height 19
click at [841, 485] on button "Enviar pedido" at bounding box center [888, 488] width 160 height 17
click at [845, 469] on button "Não registrar e enviar pedido" at bounding box center [859, 468] width 86 height 16
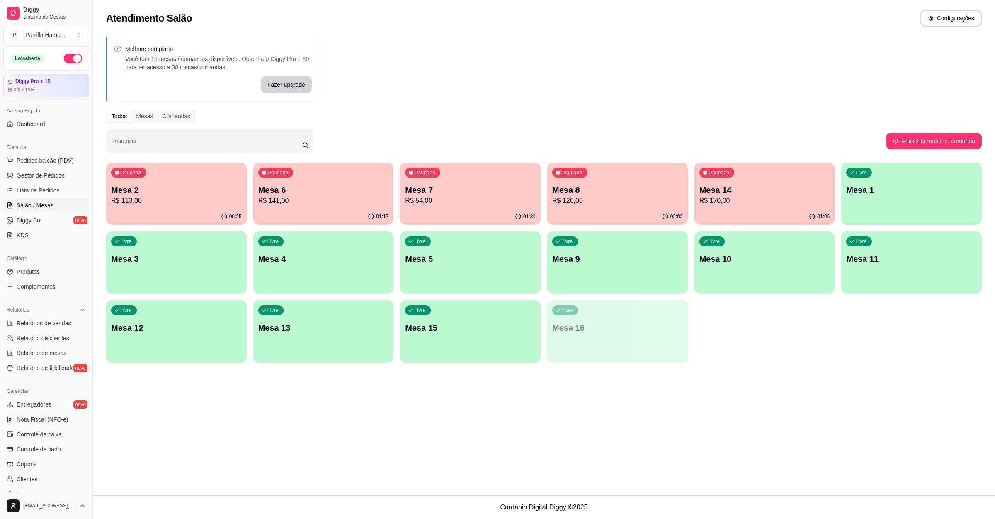
click at [442, 193] on p "Mesa 7" at bounding box center [470, 190] width 131 height 12
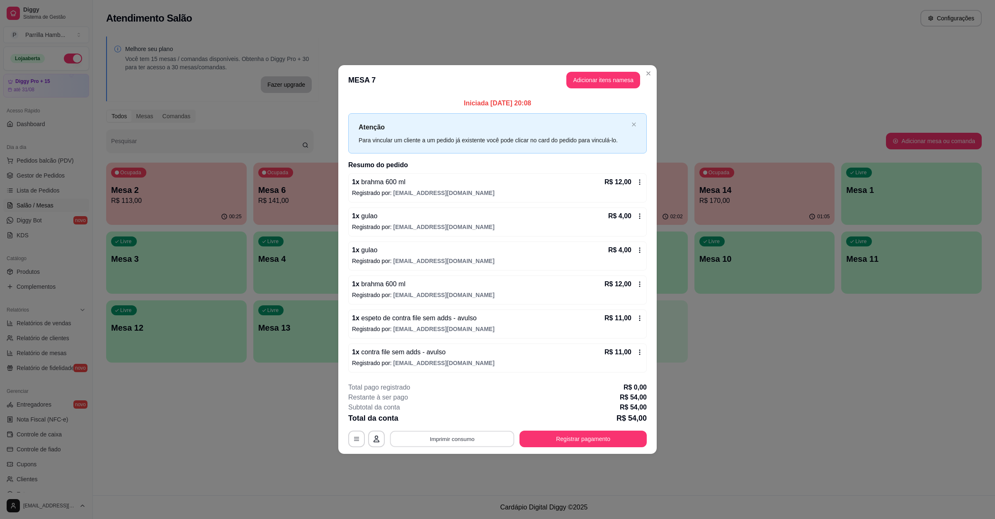
click at [434, 439] on button "Imprimir consumo" at bounding box center [452, 439] width 124 height 16
click at [445, 422] on button "IMPRESSORA" at bounding box center [455, 420] width 60 height 13
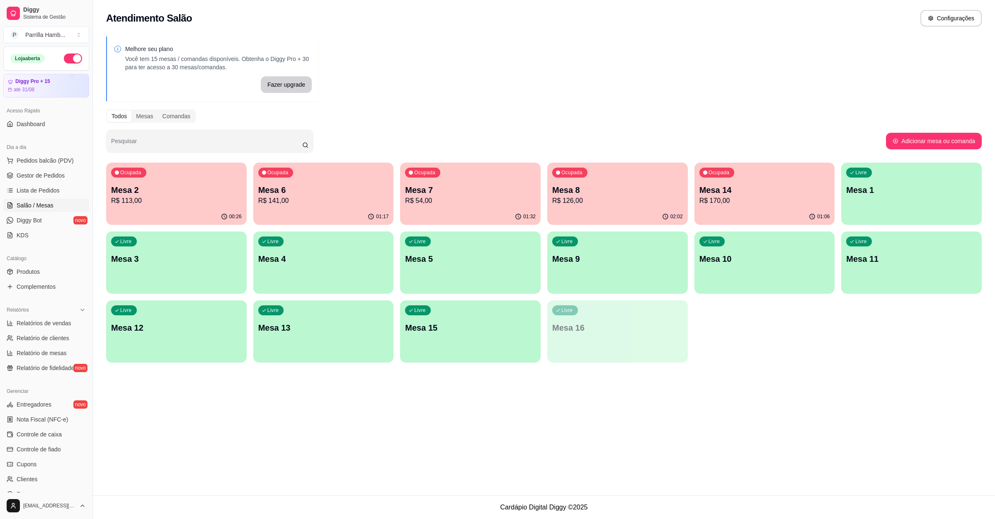
click at [449, 199] on p "R$ 54,00" at bounding box center [470, 201] width 131 height 10
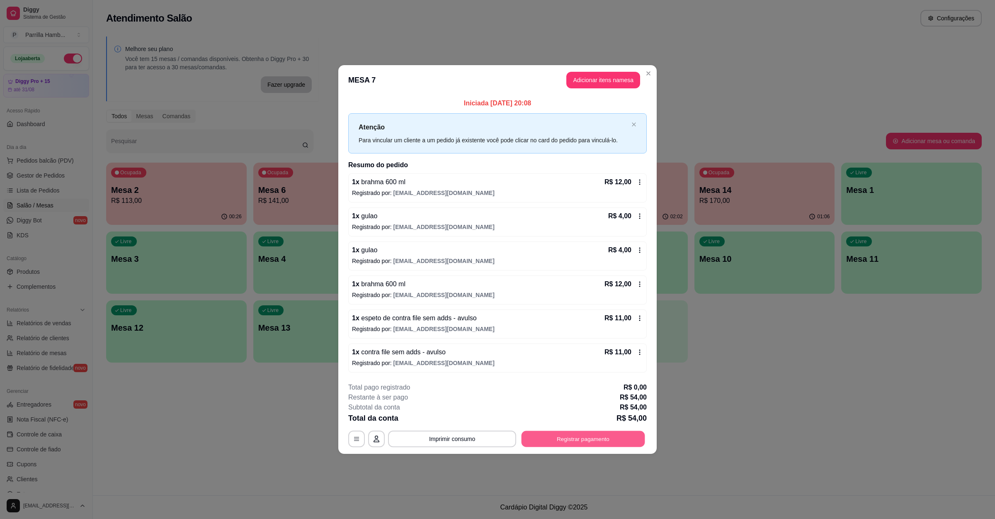
click at [561, 438] on button "Registrar pagamento" at bounding box center [584, 439] width 124 height 16
click at [499, 262] on div "Voucher" at bounding box center [497, 266] width 58 height 49
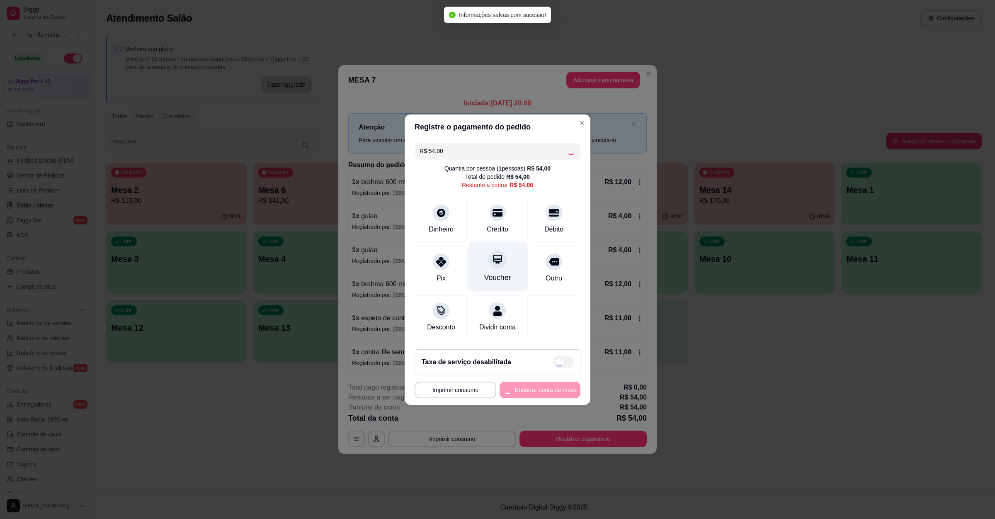
type input "R$ 0,00"
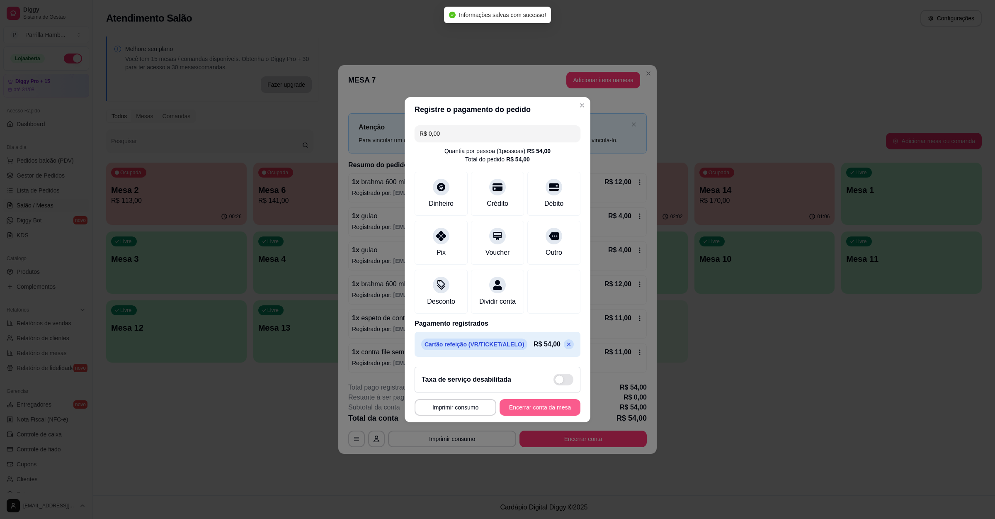
click at [516, 411] on button "Encerrar conta da mesa" at bounding box center [540, 407] width 81 height 17
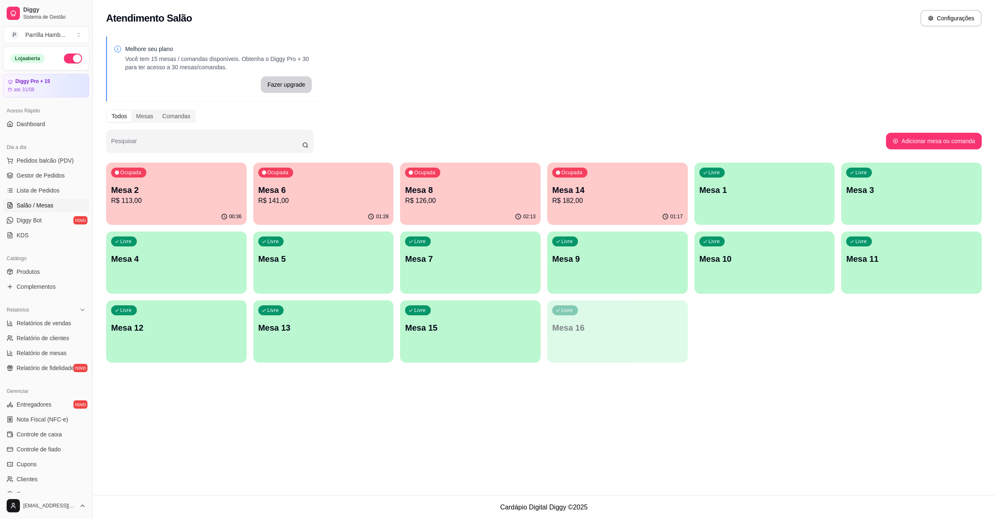
click at [442, 247] on div "Livre Mesa 7" at bounding box center [470, 257] width 141 height 52
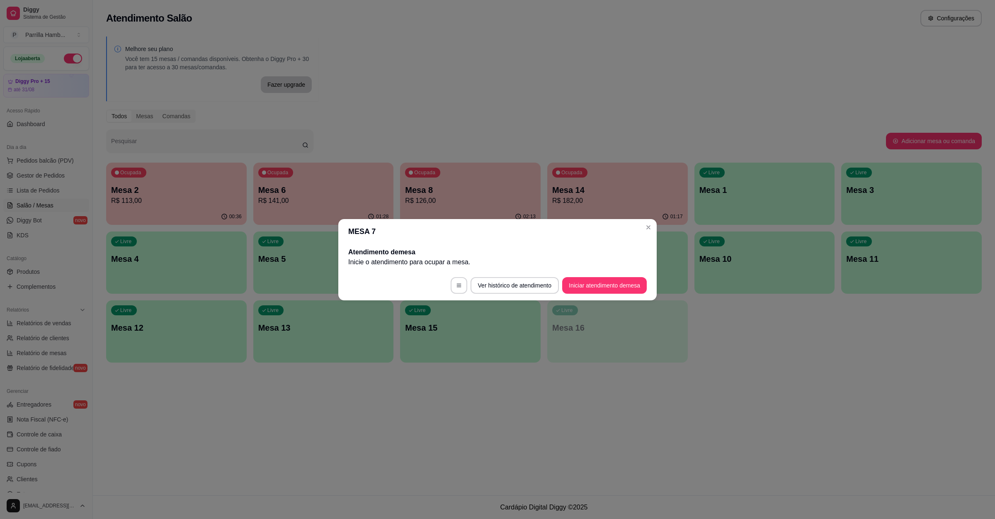
click at [627, 274] on footer "Ver histórico de atendimento Iniciar atendimento de mesa" at bounding box center [497, 285] width 318 height 30
click at [615, 286] on button "Iniciar atendimento de mesa" at bounding box center [604, 285] width 85 height 17
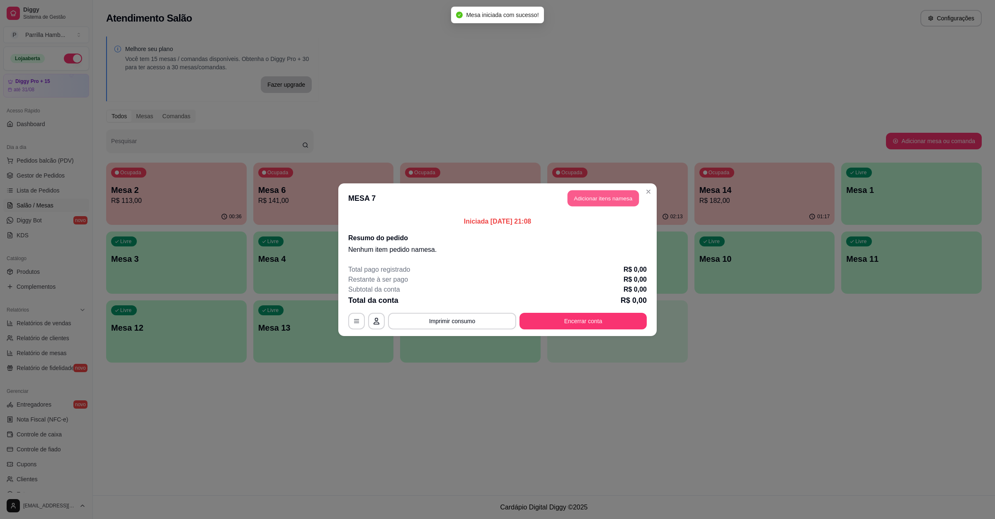
click at [606, 204] on button "Adicionar itens na mesa" at bounding box center [603, 198] width 71 height 16
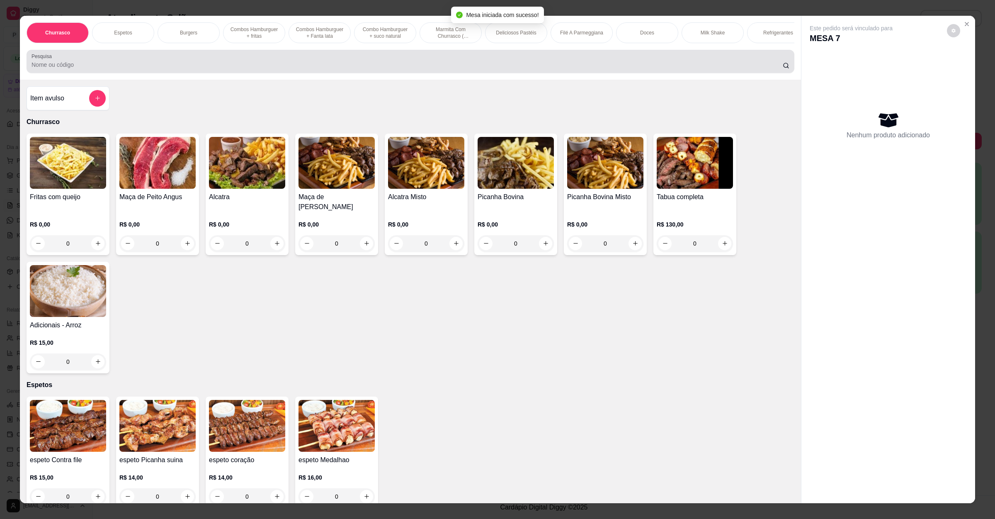
click at [375, 68] on div at bounding box center [411, 61] width 758 height 17
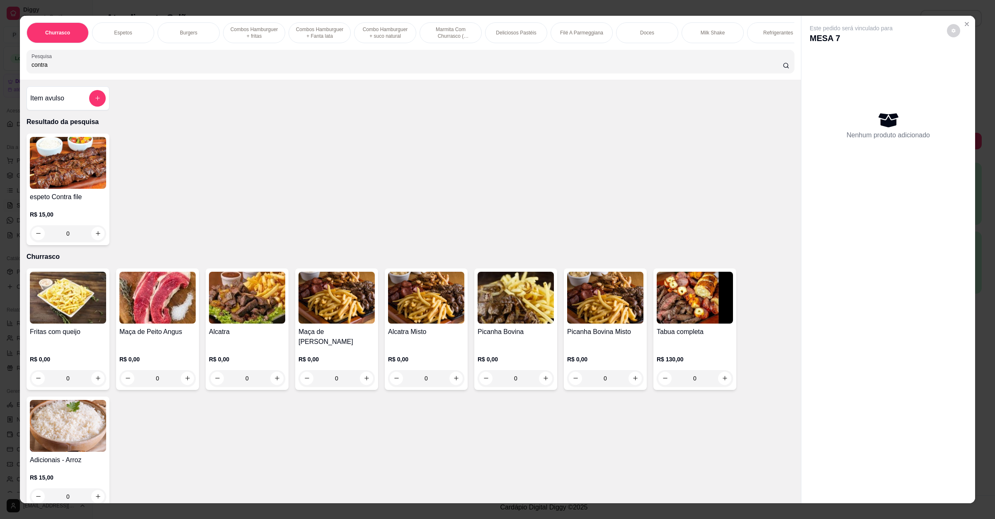
type input "contra"
click at [60, 180] on img at bounding box center [68, 163] width 76 height 52
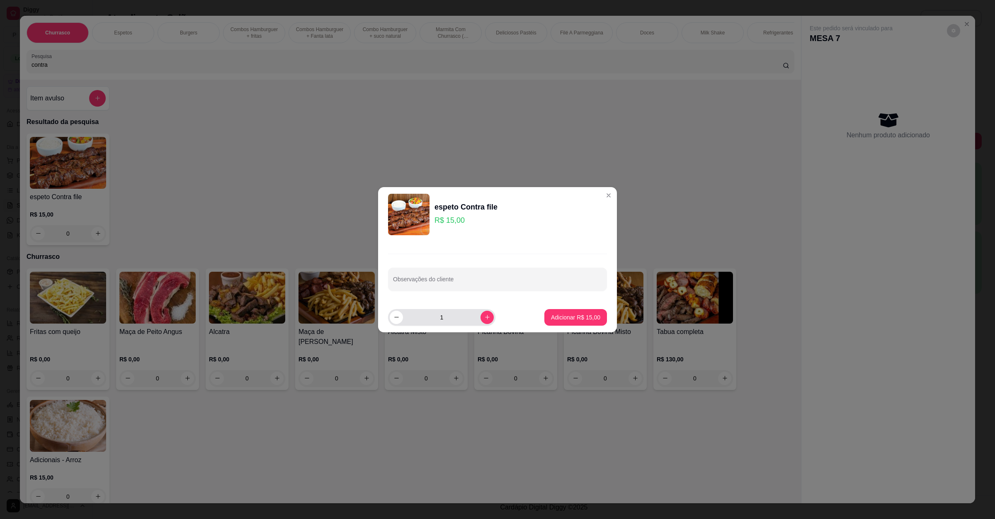
drag, startPoint x: 473, startPoint y: 320, endPoint x: 478, endPoint y: 322, distance: 5.4
click at [478, 322] on div "1" at bounding box center [442, 317] width 104 height 17
click at [481, 321] on button "increase-product-quantity" at bounding box center [487, 317] width 13 height 13
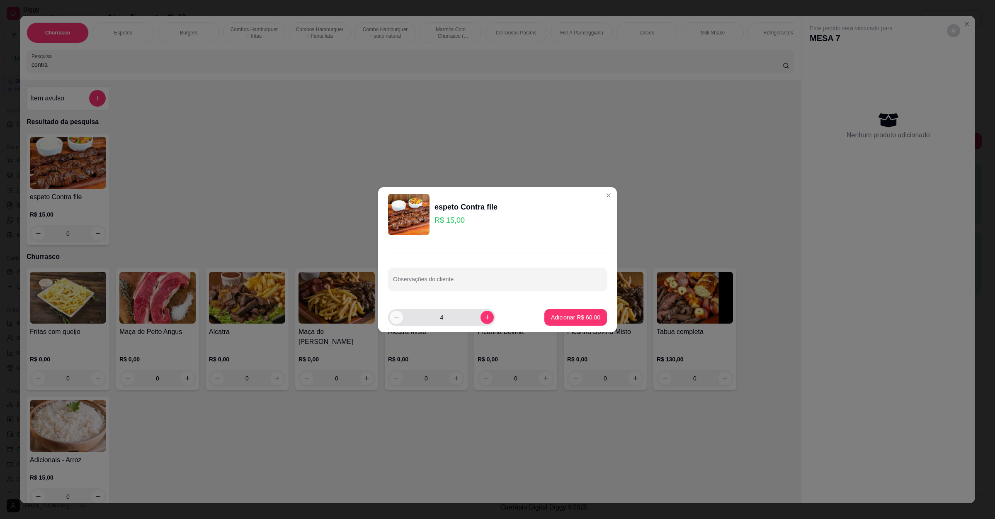
click at [394, 315] on button "decrease-product-quantity" at bounding box center [396, 317] width 13 height 13
type input "3"
click at [573, 325] on button "Adicionar R$ 45,00" at bounding box center [575, 317] width 61 height 16
type input "3"
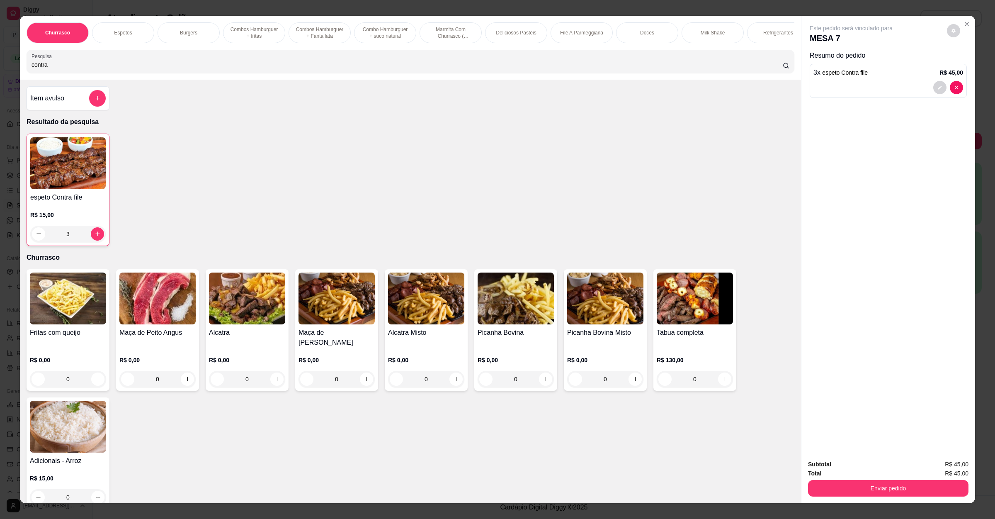
click at [280, 69] on input "contra" at bounding box center [407, 65] width 751 height 8
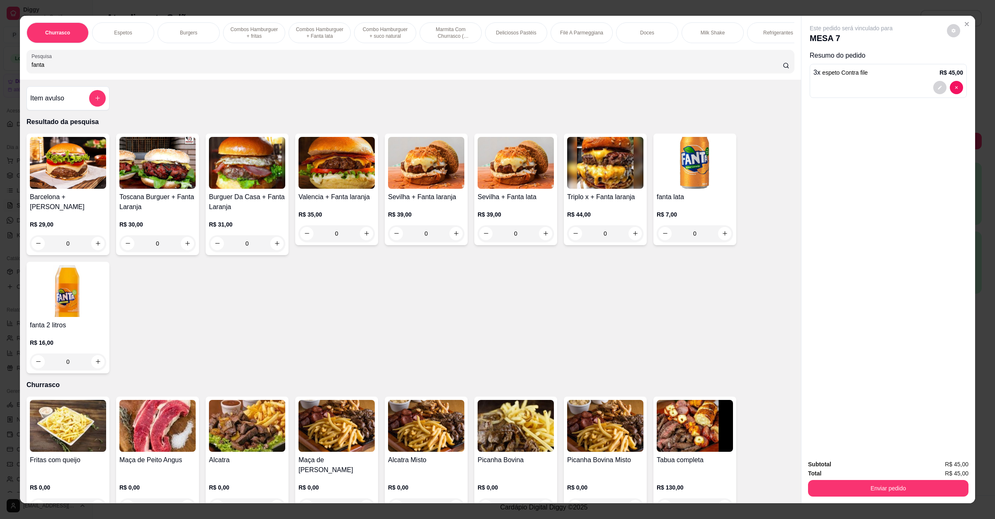
type input "fanta"
click at [82, 308] on img at bounding box center [68, 291] width 76 height 52
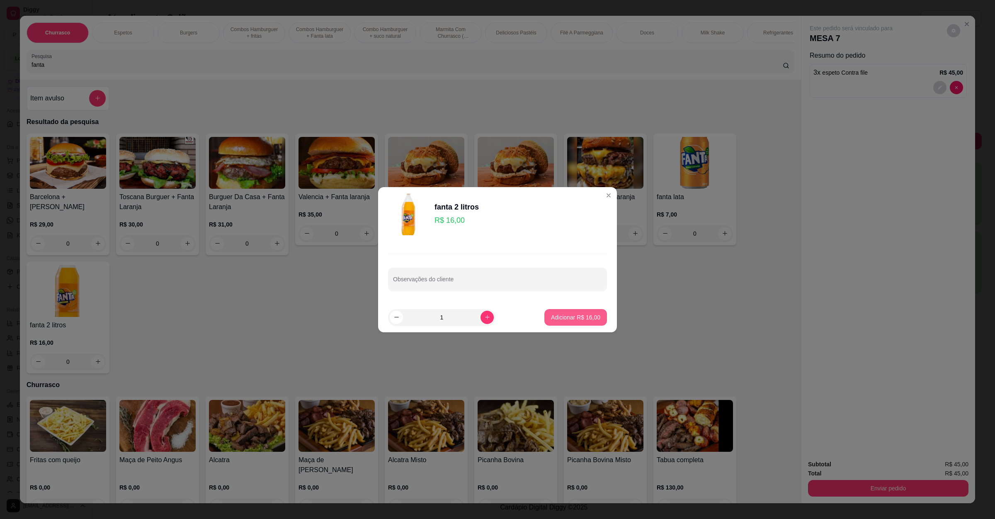
click at [587, 316] on p "Adicionar R$ 16,00" at bounding box center [575, 317] width 49 height 8
type input "1"
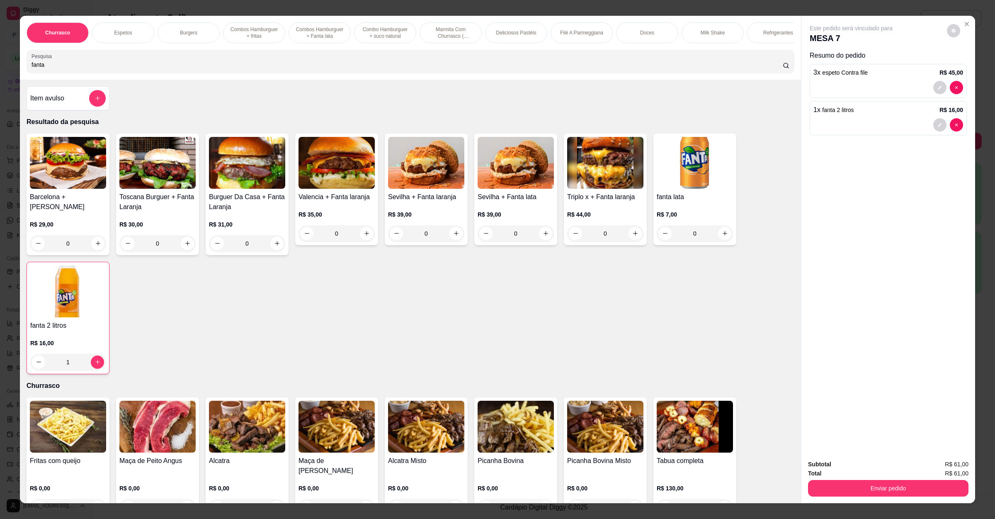
click at [231, 80] on div "Churrasco Espetos Burgers Combos Hamburguer + fritas Combos Hamburguer + Fanta …" at bounding box center [410, 48] width 781 height 64
click at [262, 69] on input "fanta" at bounding box center [407, 65] width 751 height 8
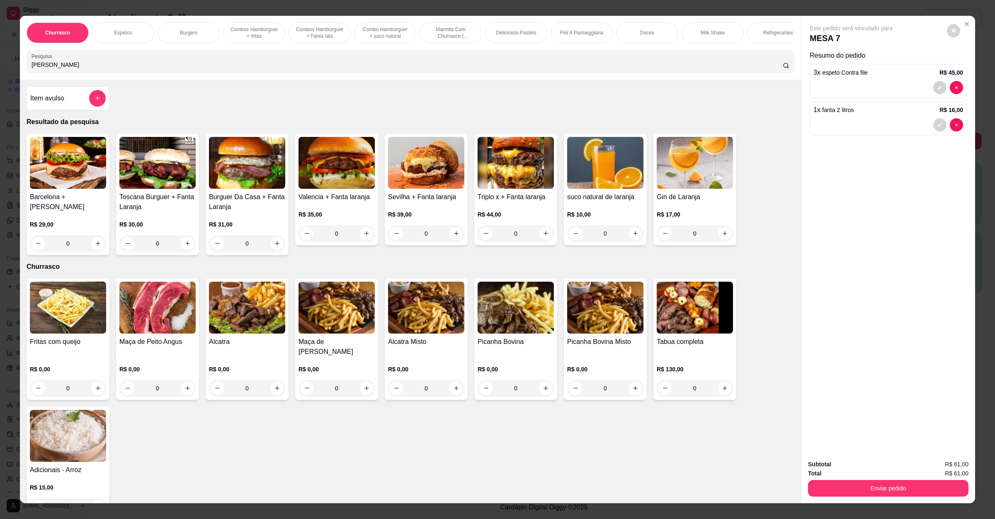
type input "[PERSON_NAME]"
click at [607, 189] on img at bounding box center [605, 163] width 76 height 52
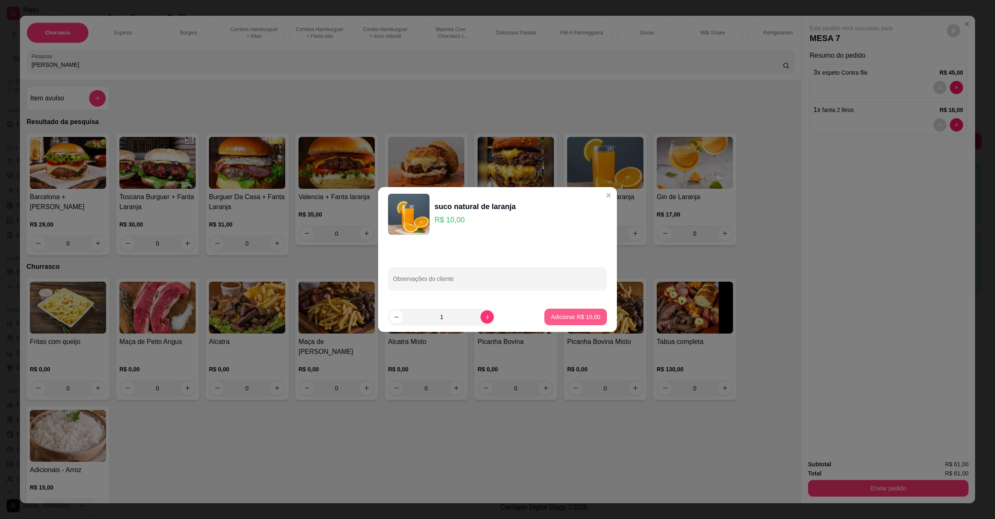
click at [576, 323] on button "Adicionar R$ 10,00" at bounding box center [575, 316] width 63 height 17
type input "1"
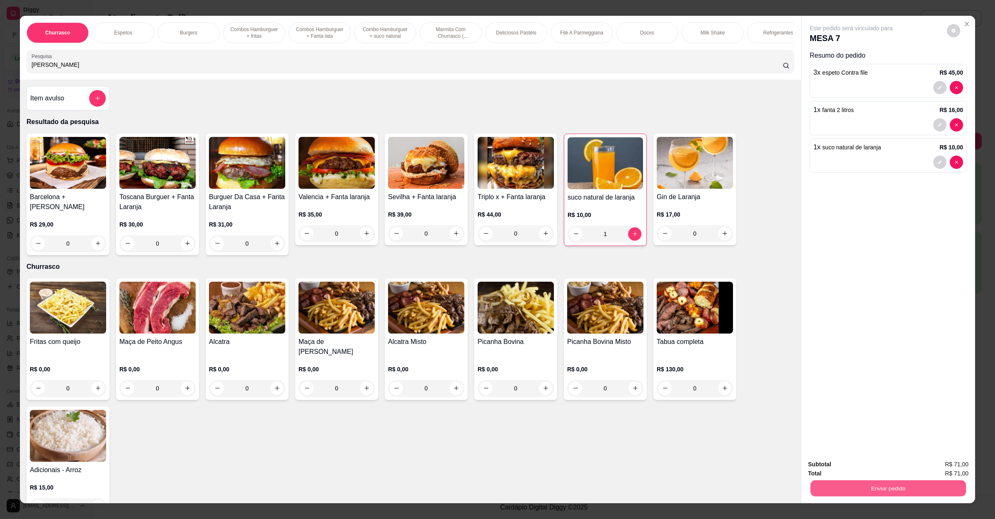
click at [847, 487] on button "Enviar pedido" at bounding box center [888, 488] width 155 height 16
click at [871, 470] on button "Não registrar e enviar pedido" at bounding box center [860, 467] width 84 height 15
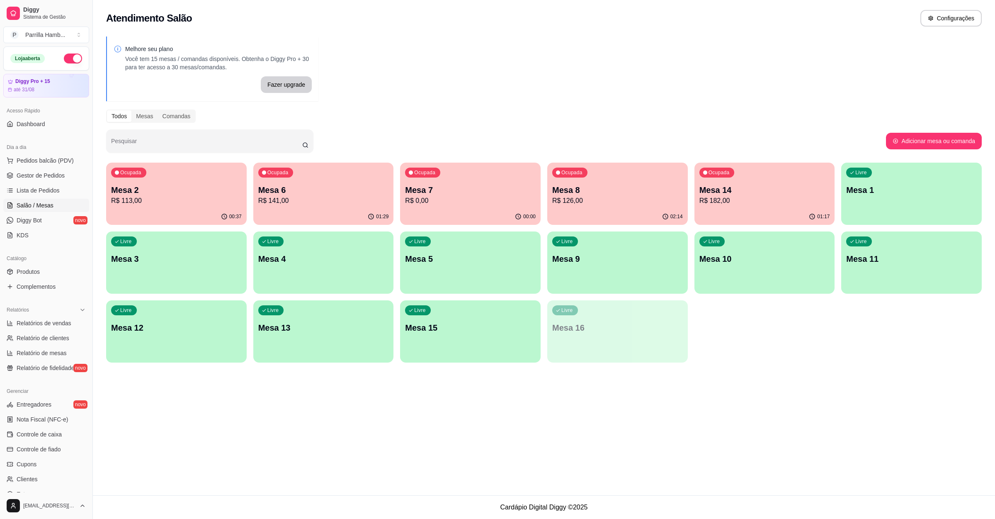
click at [170, 518] on footer "Cardápio Digital Diggy © 2025" at bounding box center [544, 507] width 902 height 24
click at [212, 187] on p "Mesa 2" at bounding box center [176, 190] width 131 height 12
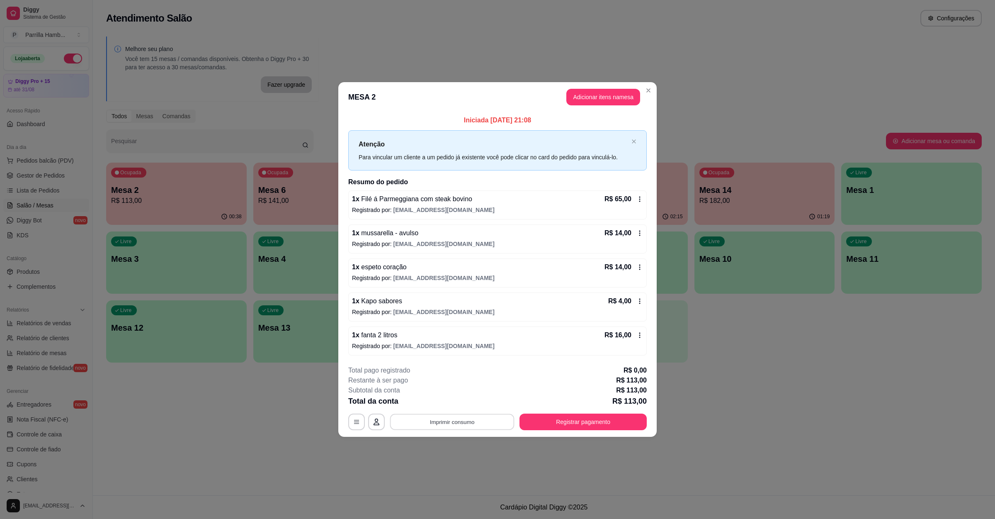
click at [467, 416] on button "Imprimir consumo" at bounding box center [452, 422] width 124 height 16
click at [465, 405] on button "IMPRESSORA" at bounding box center [455, 403] width 60 height 13
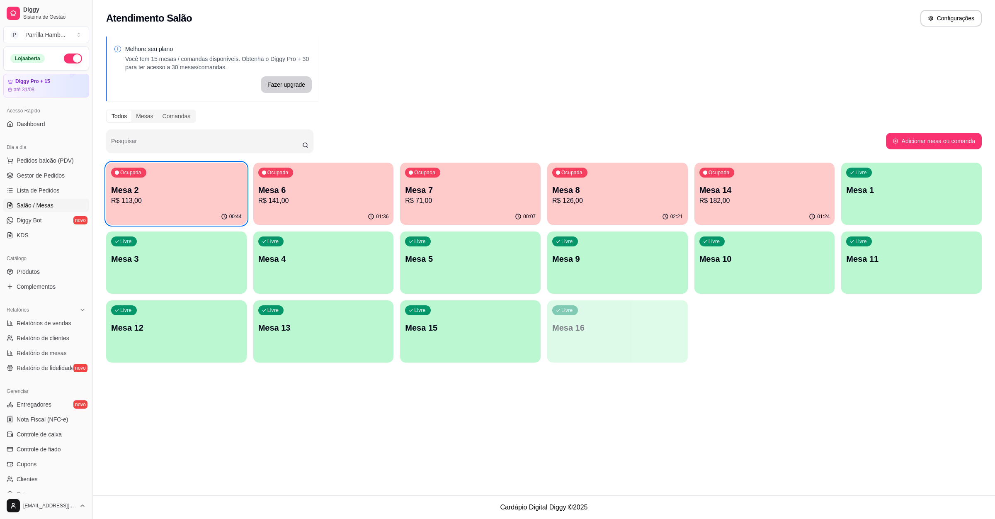
click at [410, 193] on p "Mesa 7" at bounding box center [470, 190] width 131 height 12
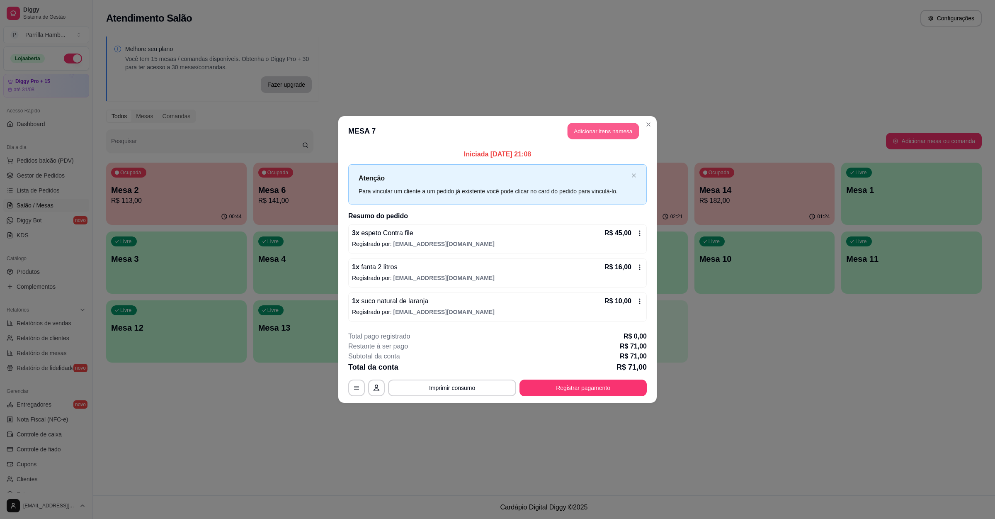
click at [598, 133] on button "Adicionar itens na mesa" at bounding box center [603, 131] width 71 height 16
click at [815, 170] on div "Nenhum produto adicionado" at bounding box center [888, 125] width 157 height 163
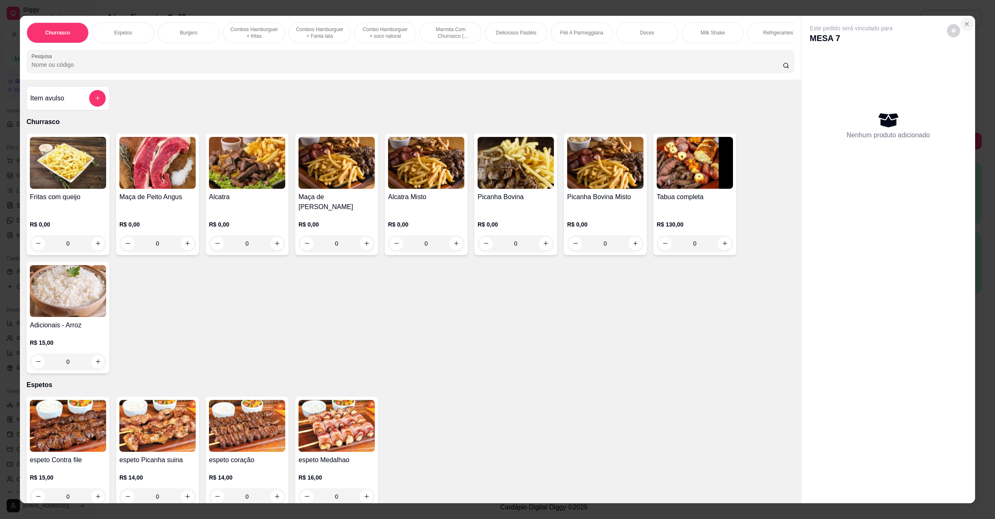
click at [963, 27] on button "Close" at bounding box center [966, 23] width 13 height 13
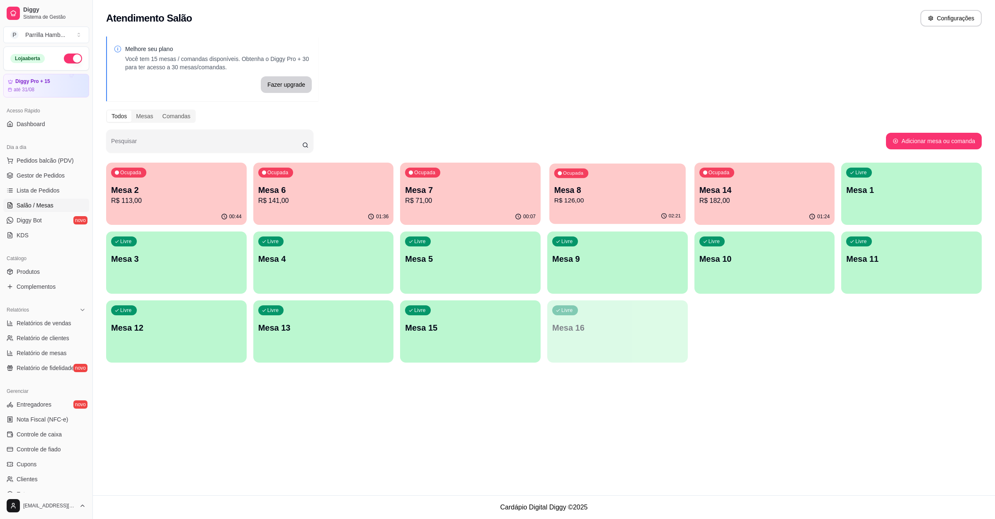
click at [612, 189] on p "Mesa 8" at bounding box center [617, 189] width 126 height 11
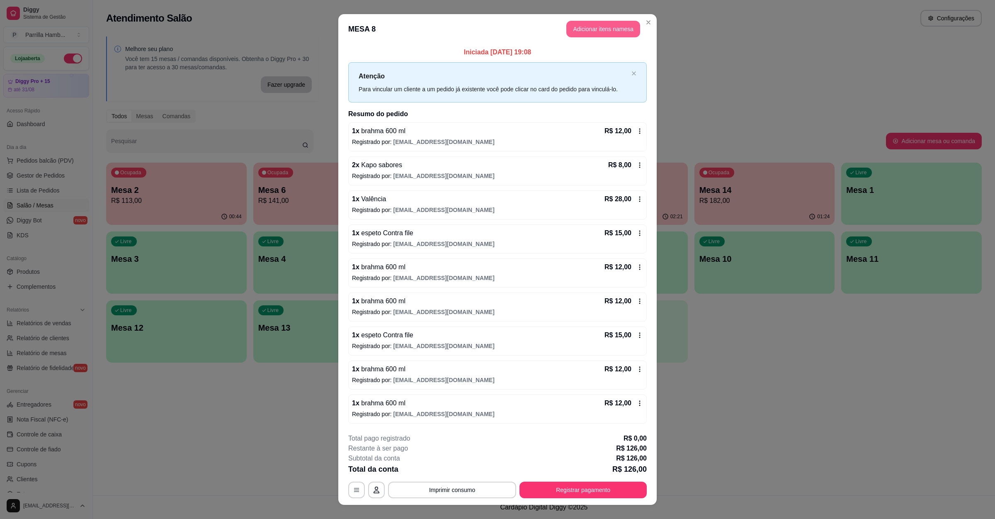
click at [578, 25] on button "Adicionar itens na mesa" at bounding box center [603, 29] width 74 height 17
click at [162, 58] on div "Churrasco Espetos Burgers Combos Hamburguer + fritas Combos Hamburguer + Fanta …" at bounding box center [410, 48] width 781 height 64
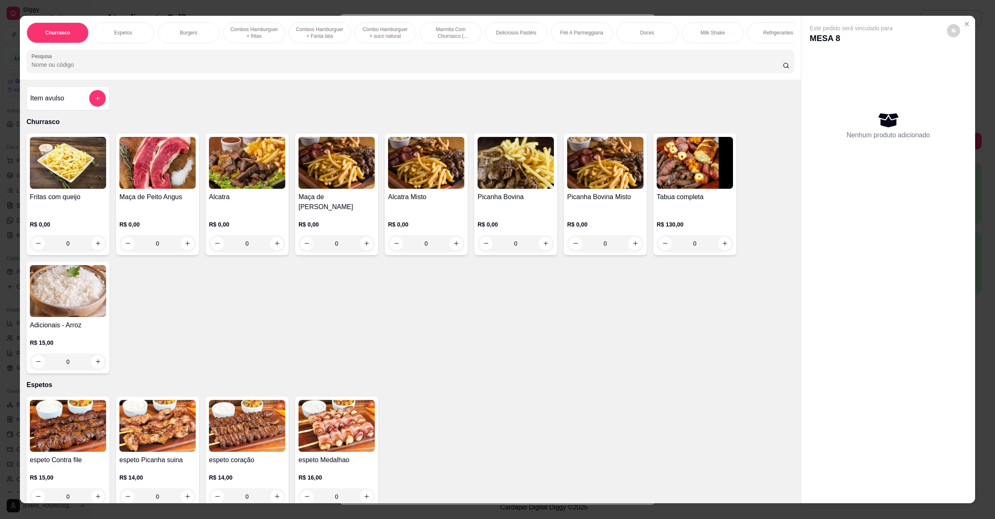
click at [163, 69] on input "Pesquisa" at bounding box center [407, 65] width 751 height 8
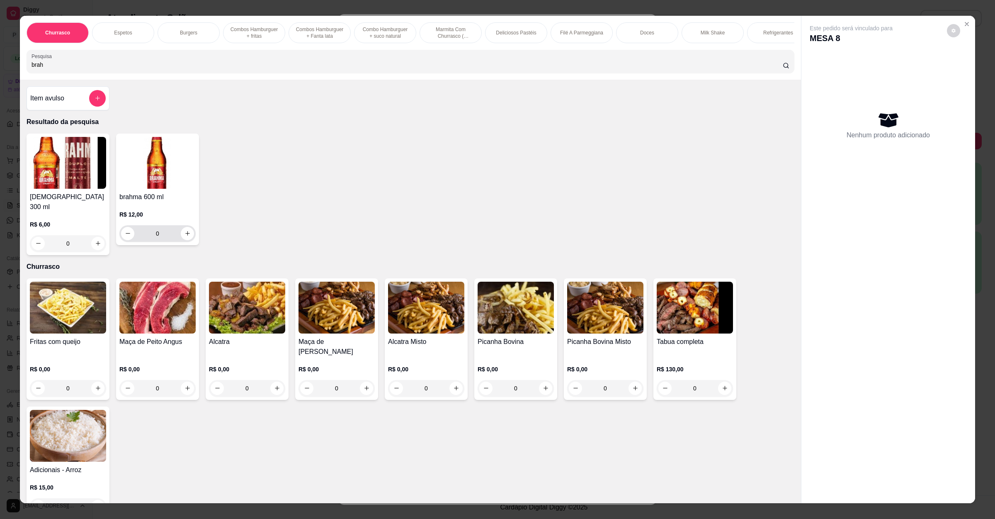
type input "brah"
click at [184, 236] on icon "increase-product-quantity" at bounding box center [187, 233] width 6 height 6
type input "1"
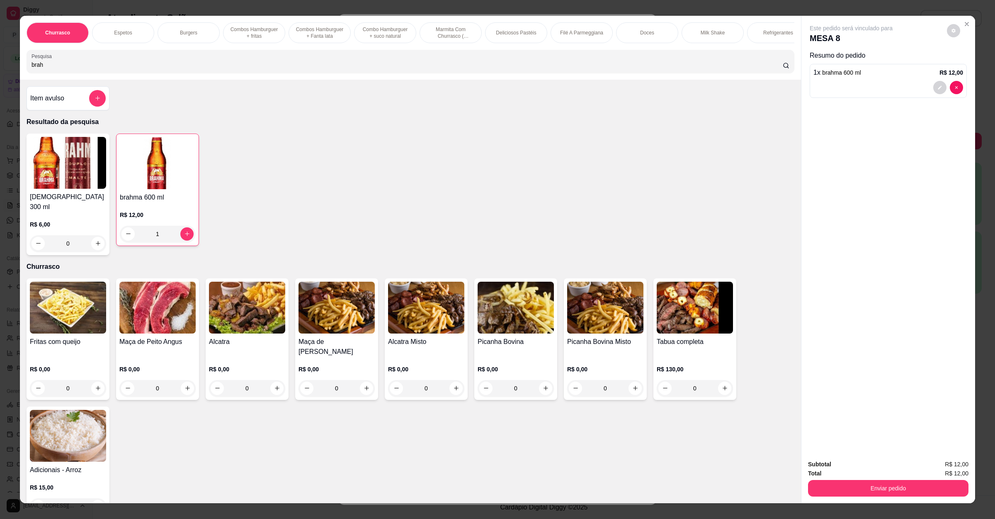
click at [841, 498] on div "Subtotal R$ 12,00 Total R$ 12,00 Enviar pedido" at bounding box center [888, 478] width 174 height 50
click at [849, 493] on button "Enviar pedido" at bounding box center [888, 488] width 160 height 17
click at [857, 470] on button "Não registrar e enviar pedido" at bounding box center [859, 468] width 86 height 16
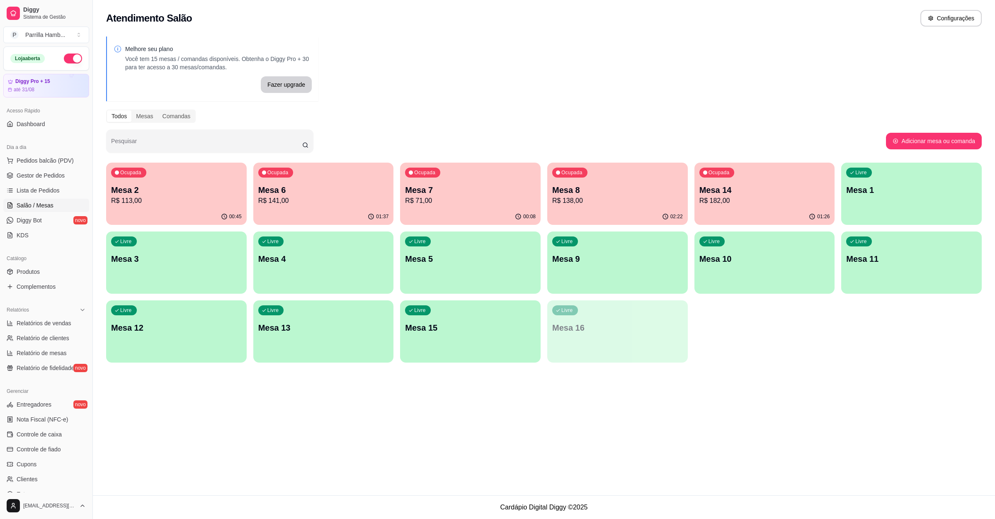
click at [620, 204] on p "R$ 138,00" at bounding box center [617, 201] width 131 height 10
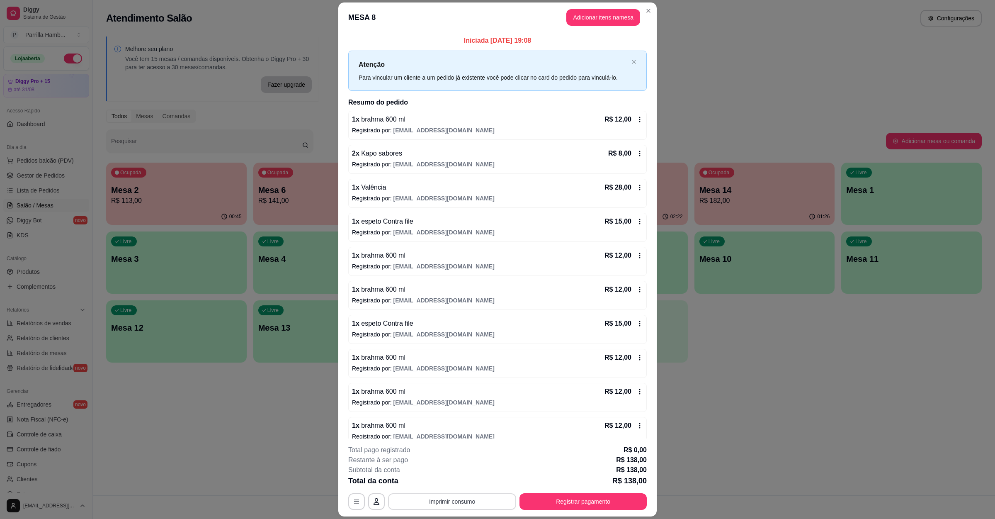
click at [414, 499] on button "Imprimir consumo" at bounding box center [452, 501] width 128 height 17
click at [429, 478] on button "IMPRESSORA" at bounding box center [450, 482] width 60 height 13
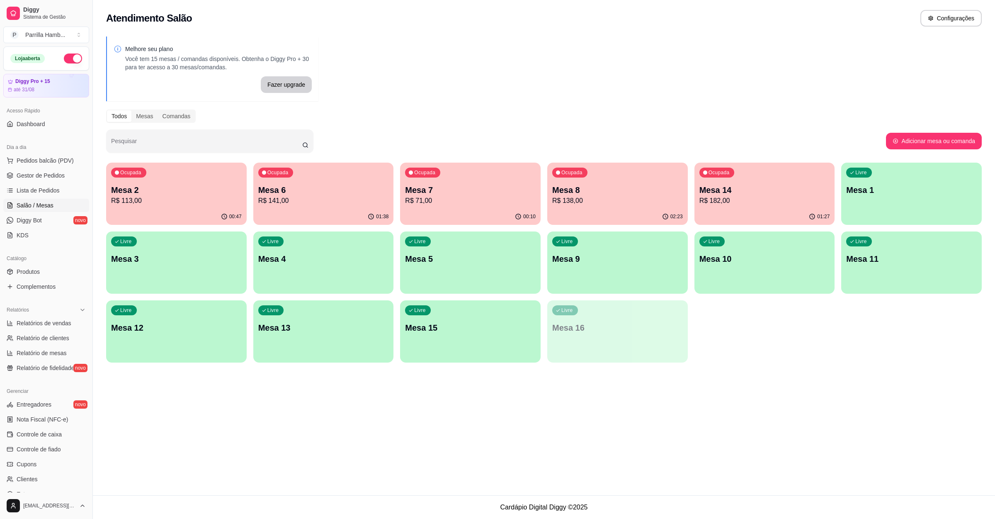
click at [299, 180] on div "Ocupada Mesa 6 R$ 141,00" at bounding box center [323, 186] width 141 height 46
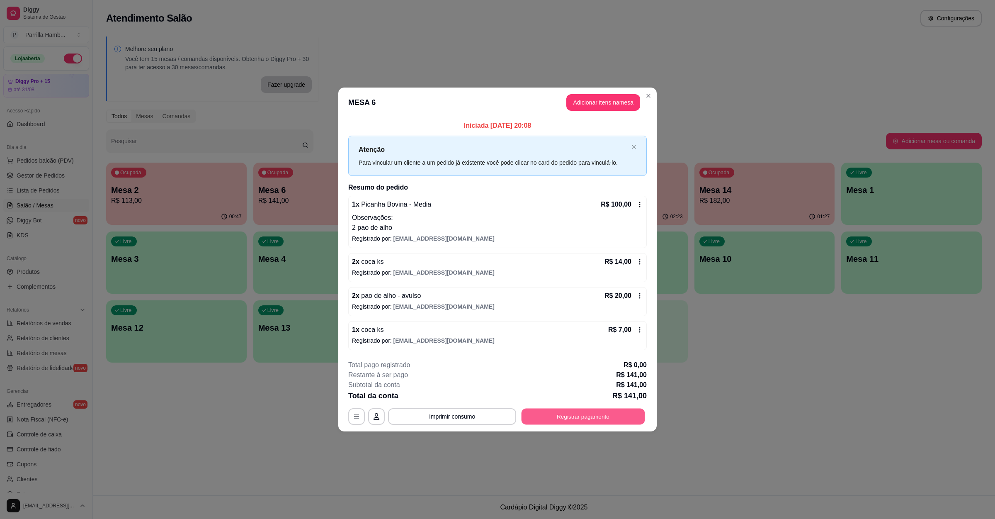
click at [558, 420] on button "Registrar pagamento" at bounding box center [584, 416] width 124 height 16
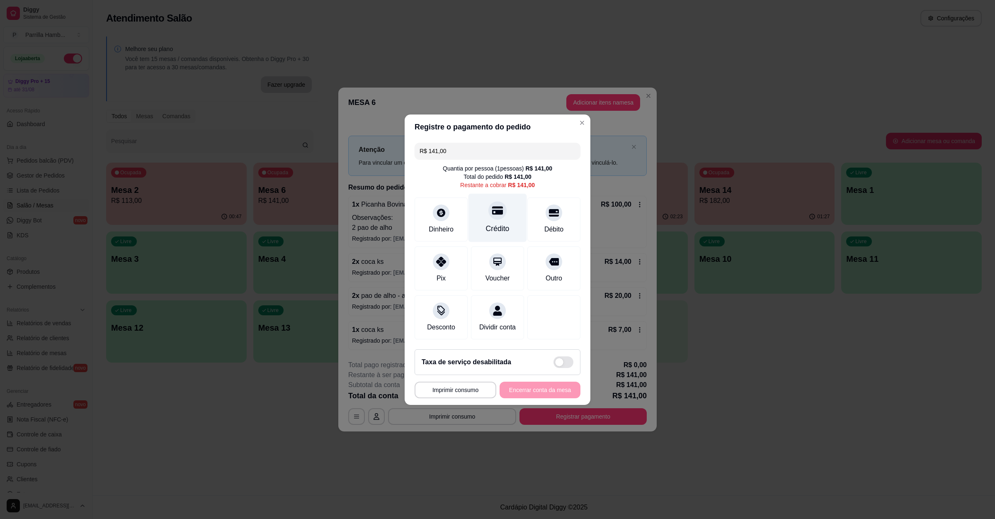
click at [505, 213] on div "Crédito" at bounding box center [497, 217] width 58 height 49
type input "R$ 0,00"
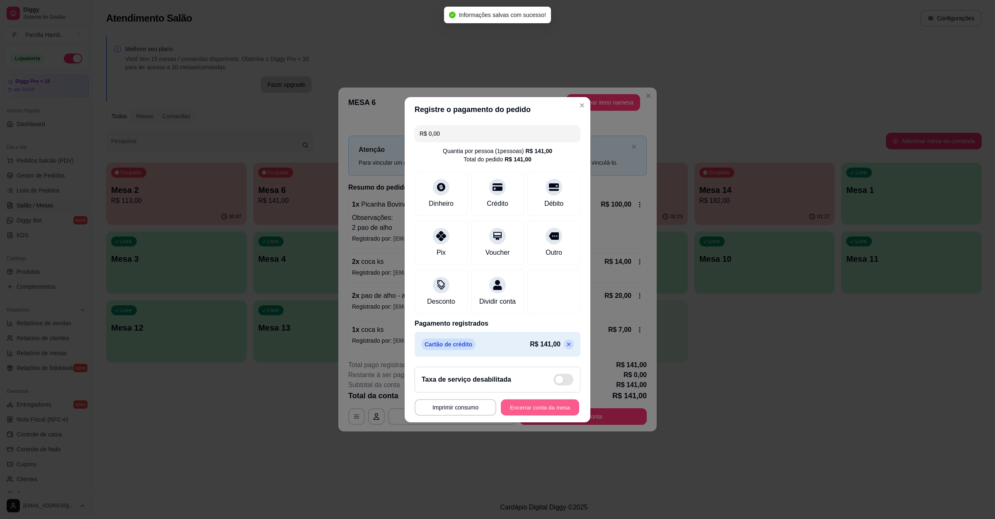
click at [541, 415] on button "Encerrar conta da mesa" at bounding box center [540, 407] width 78 height 16
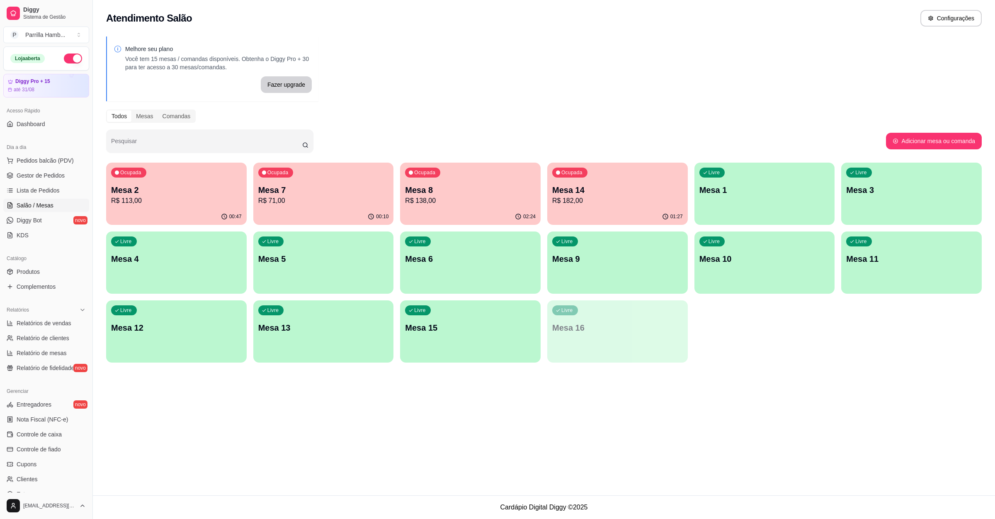
click at [143, 200] on p "R$ 113,00" at bounding box center [176, 201] width 131 height 10
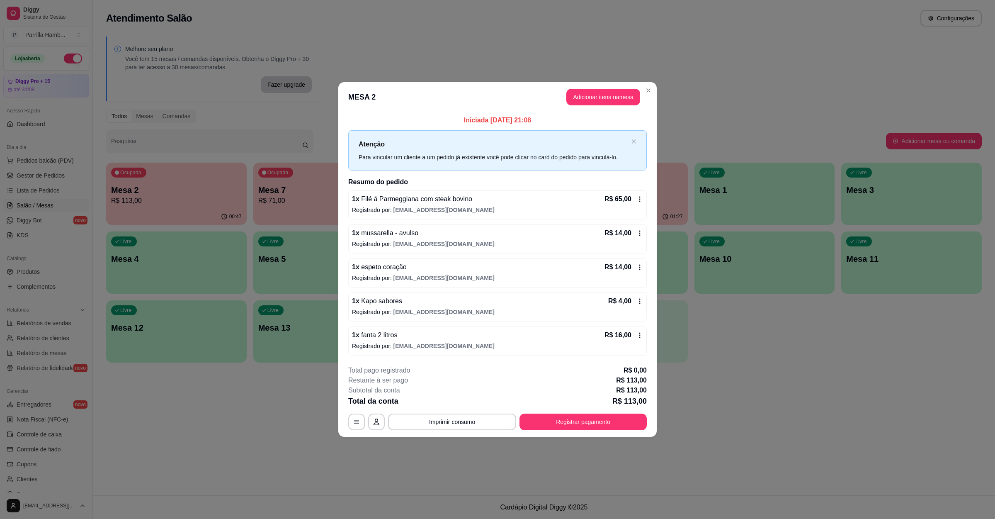
click at [579, 420] on button "Registrar pagamento" at bounding box center [582, 421] width 127 height 17
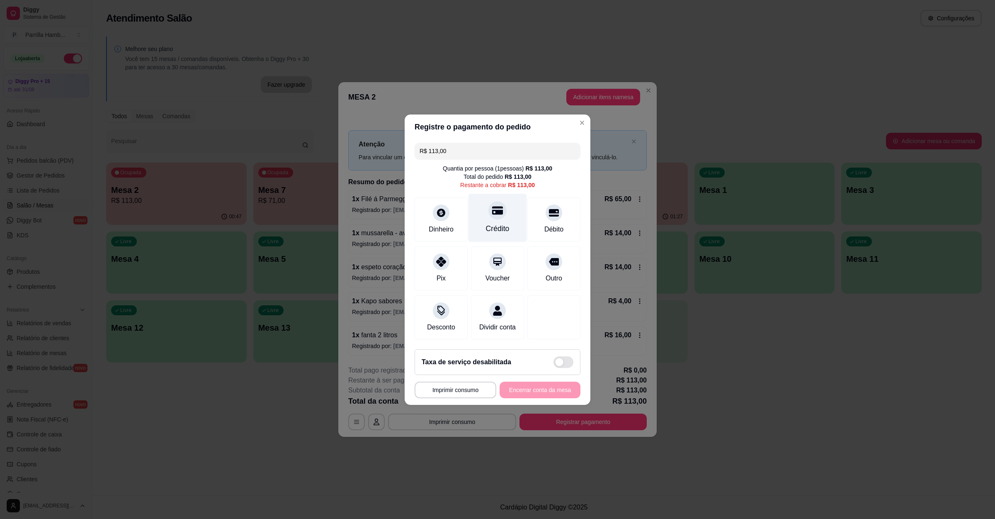
click at [499, 228] on div "Crédito" at bounding box center [498, 228] width 24 height 11
type input "R$ 0,00"
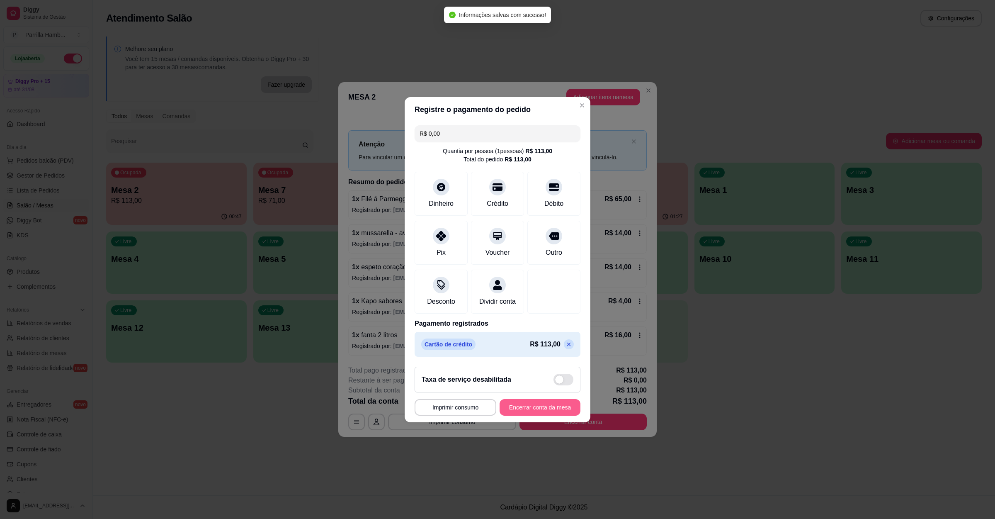
click at [546, 410] on button "Encerrar conta da mesa" at bounding box center [540, 407] width 81 height 17
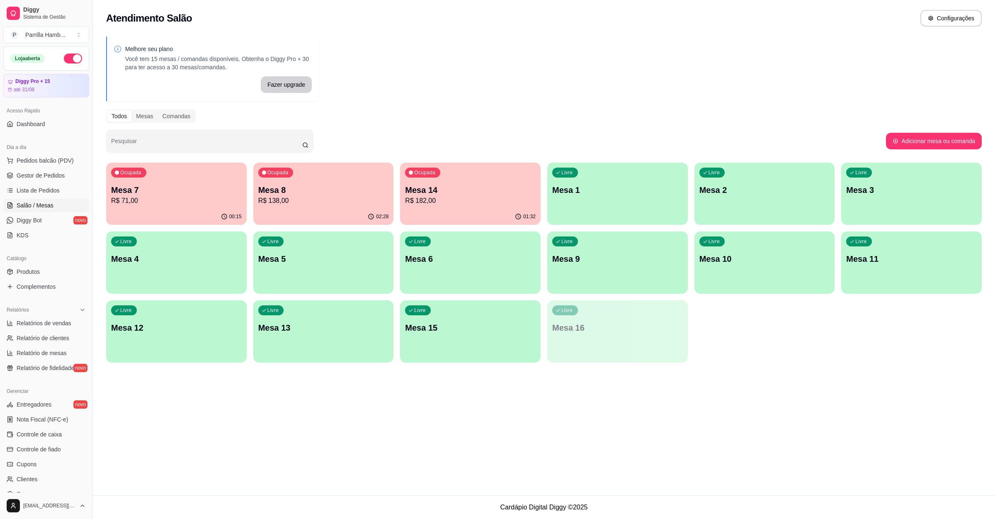
click at [299, 204] on p "R$ 138,00" at bounding box center [323, 201] width 131 height 10
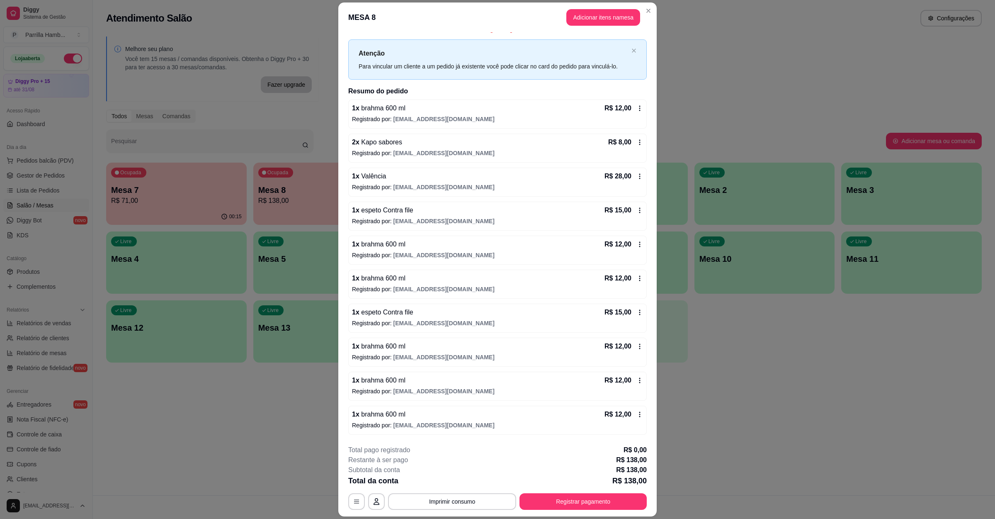
scroll to position [15, 0]
